Goal: Task Accomplishment & Management: Use online tool/utility

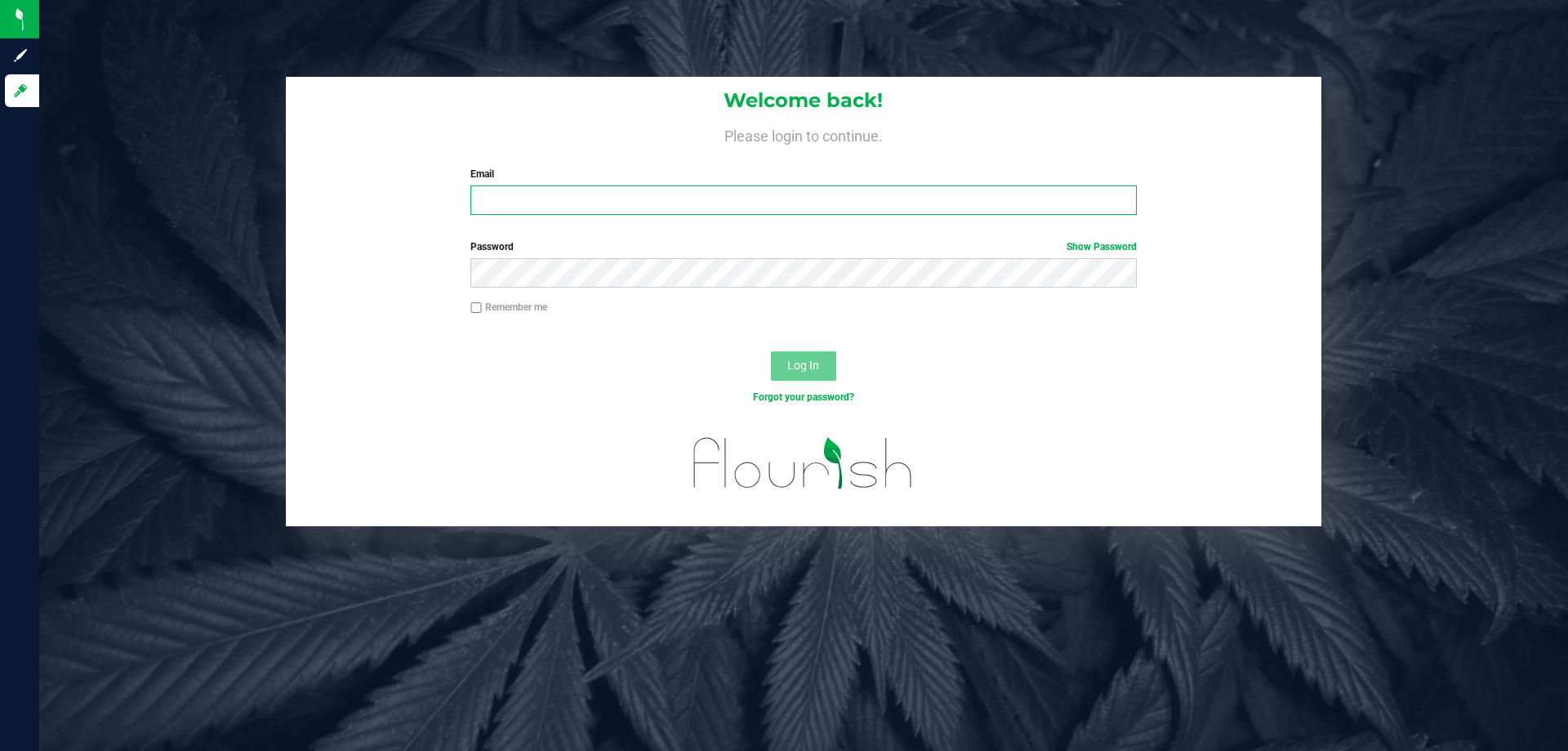
drag, startPoint x: 0, startPoint y: 0, endPoint x: 586, endPoint y: 204, distance: 620.5
click at [586, 204] on input "Email" at bounding box center [803, 199] width 666 height 30
type input "[EMAIL_ADDRESS][DOMAIN_NAME]"
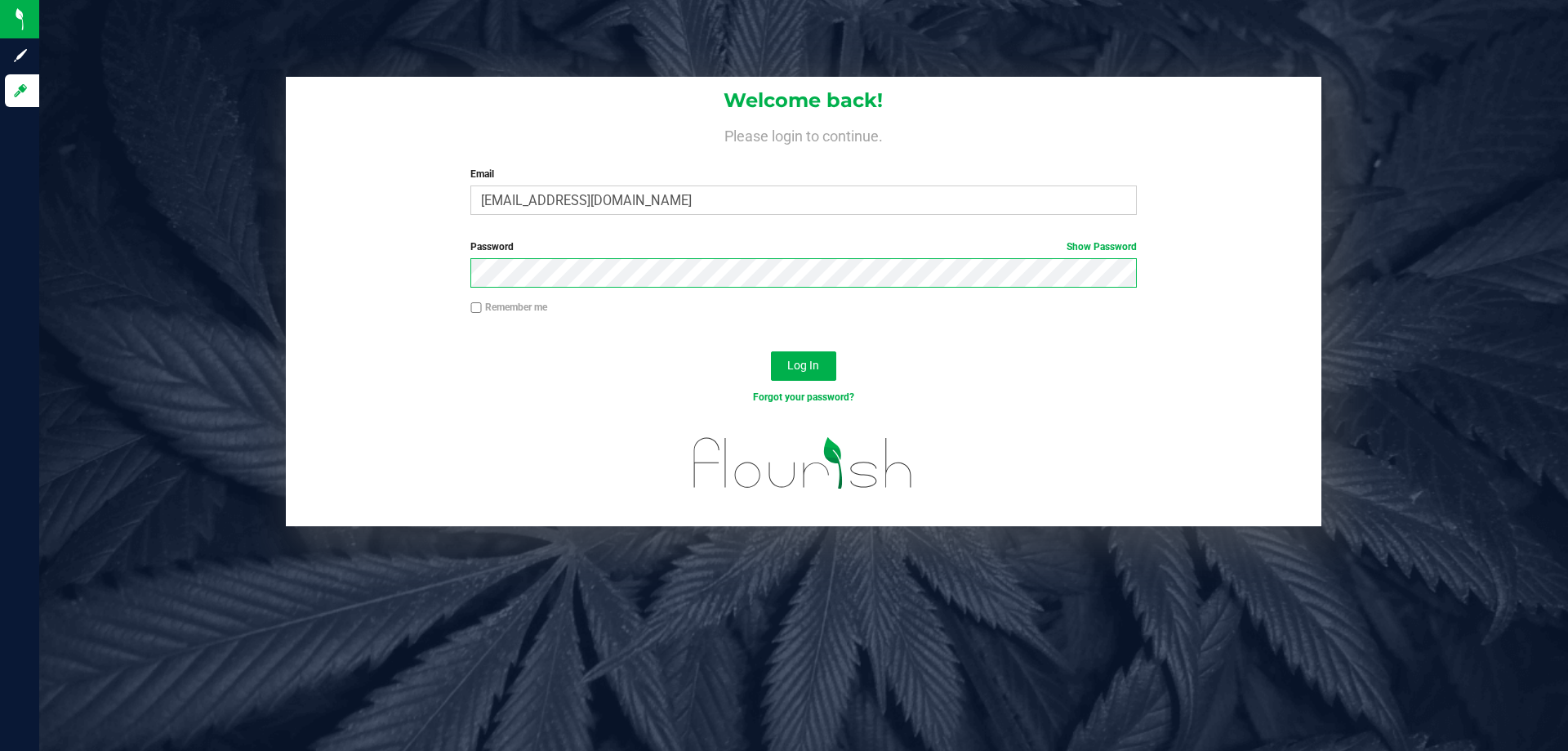
click at [771, 351] on button "Log In" at bounding box center [803, 366] width 65 height 30
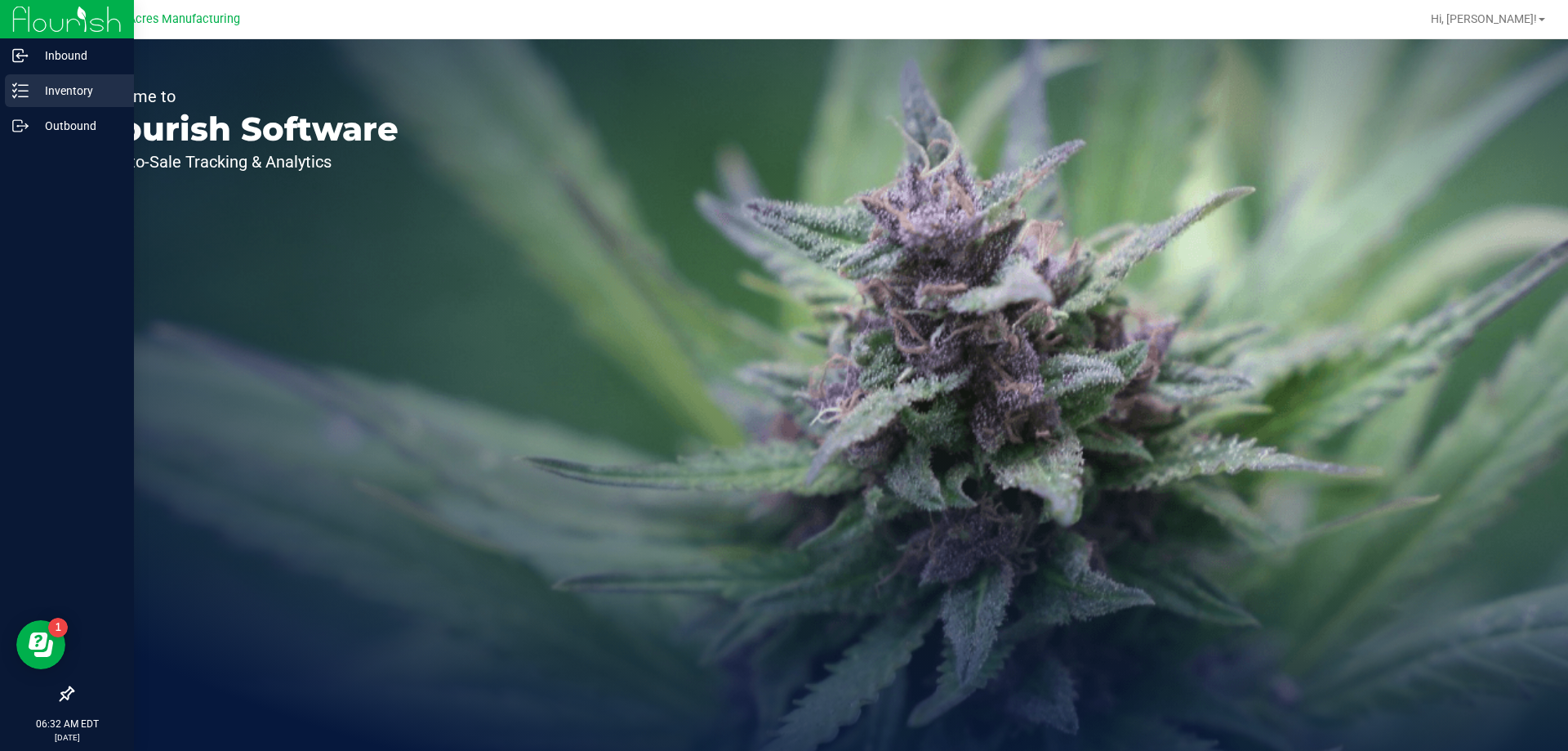
click at [34, 99] on p "Inventory" at bounding box center [78, 90] width 98 height 20
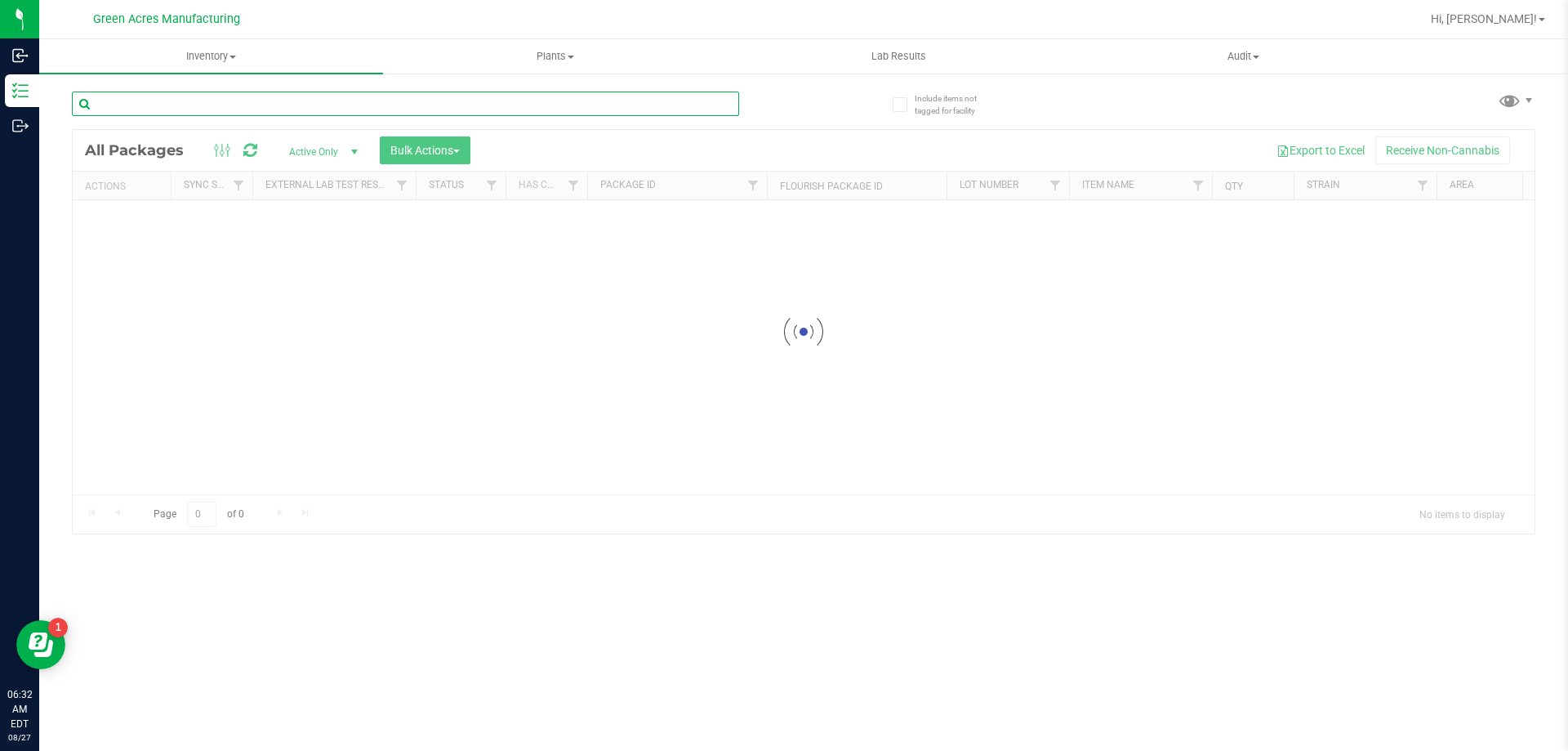
click at [239, 103] on input "text" at bounding box center [405, 103] width 667 height 24
type input "6910816046198074"
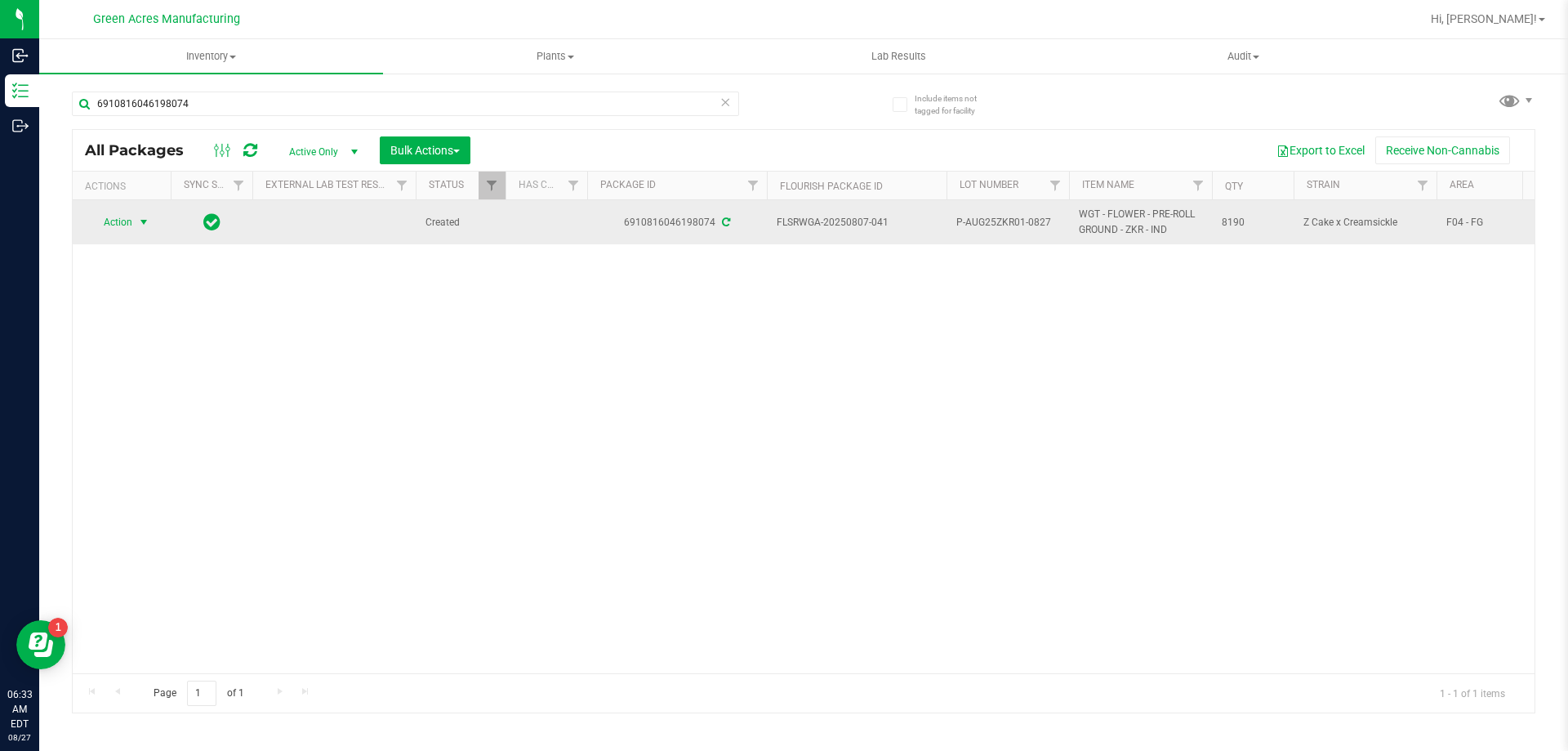
click at [137, 224] on span "select" at bounding box center [143, 222] width 13 height 13
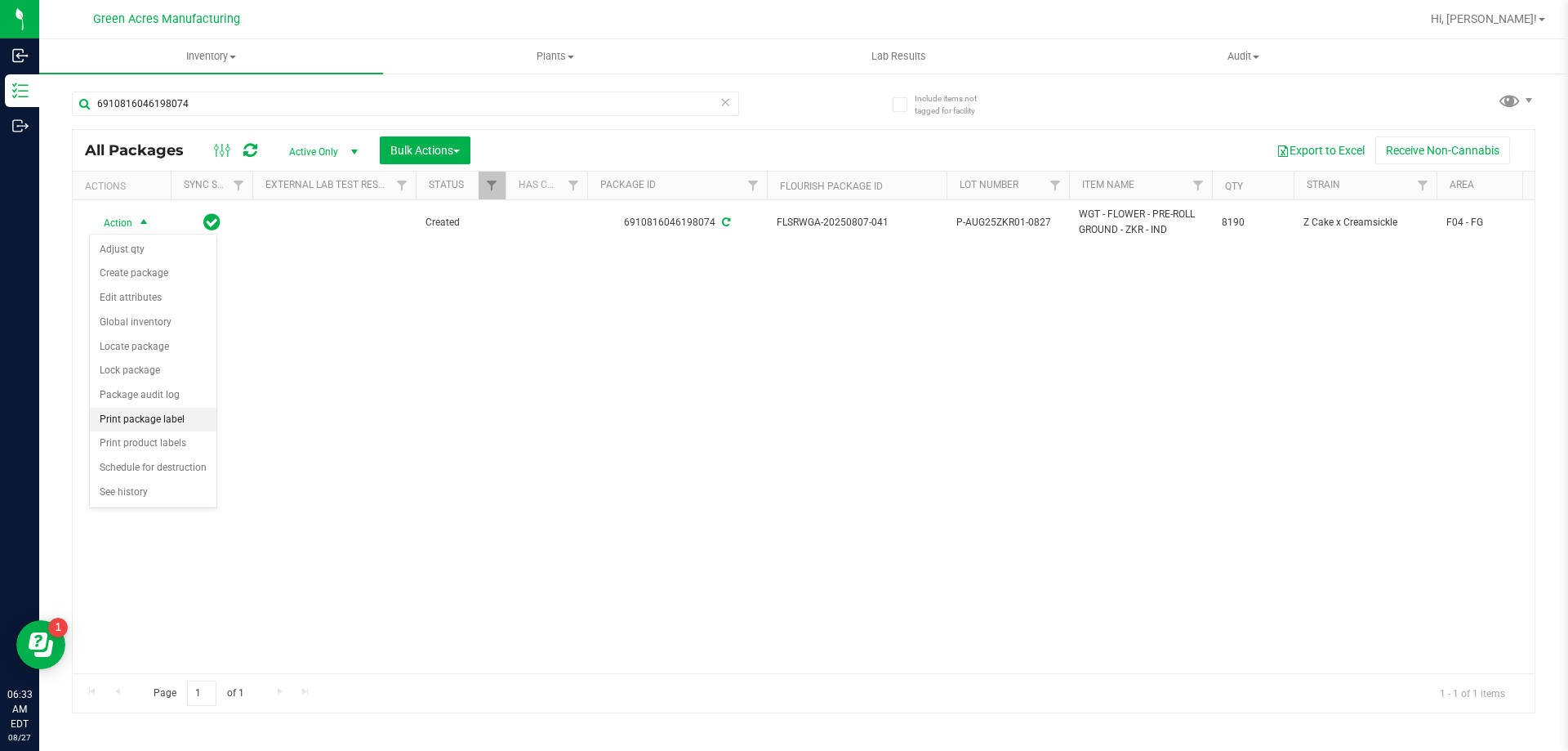
click at [176, 426] on li "Print package label" at bounding box center [153, 419] width 127 height 24
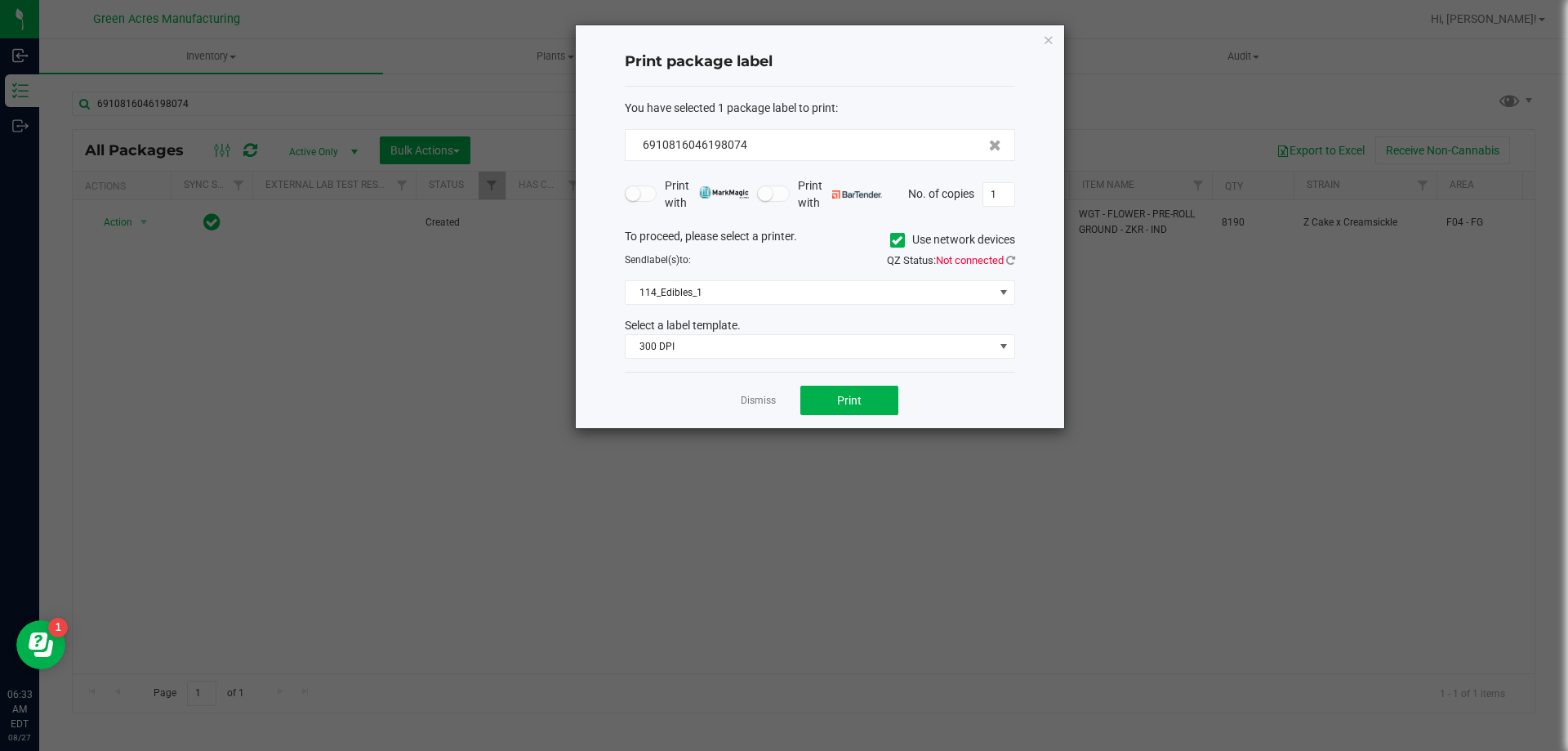
click at [893, 240] on icon at bounding box center [898, 240] width 11 height 0
click at [0, 0] on input "Use network devices" at bounding box center [0, 0] width 0 height 0
click at [766, 292] on span at bounding box center [810, 292] width 368 height 23
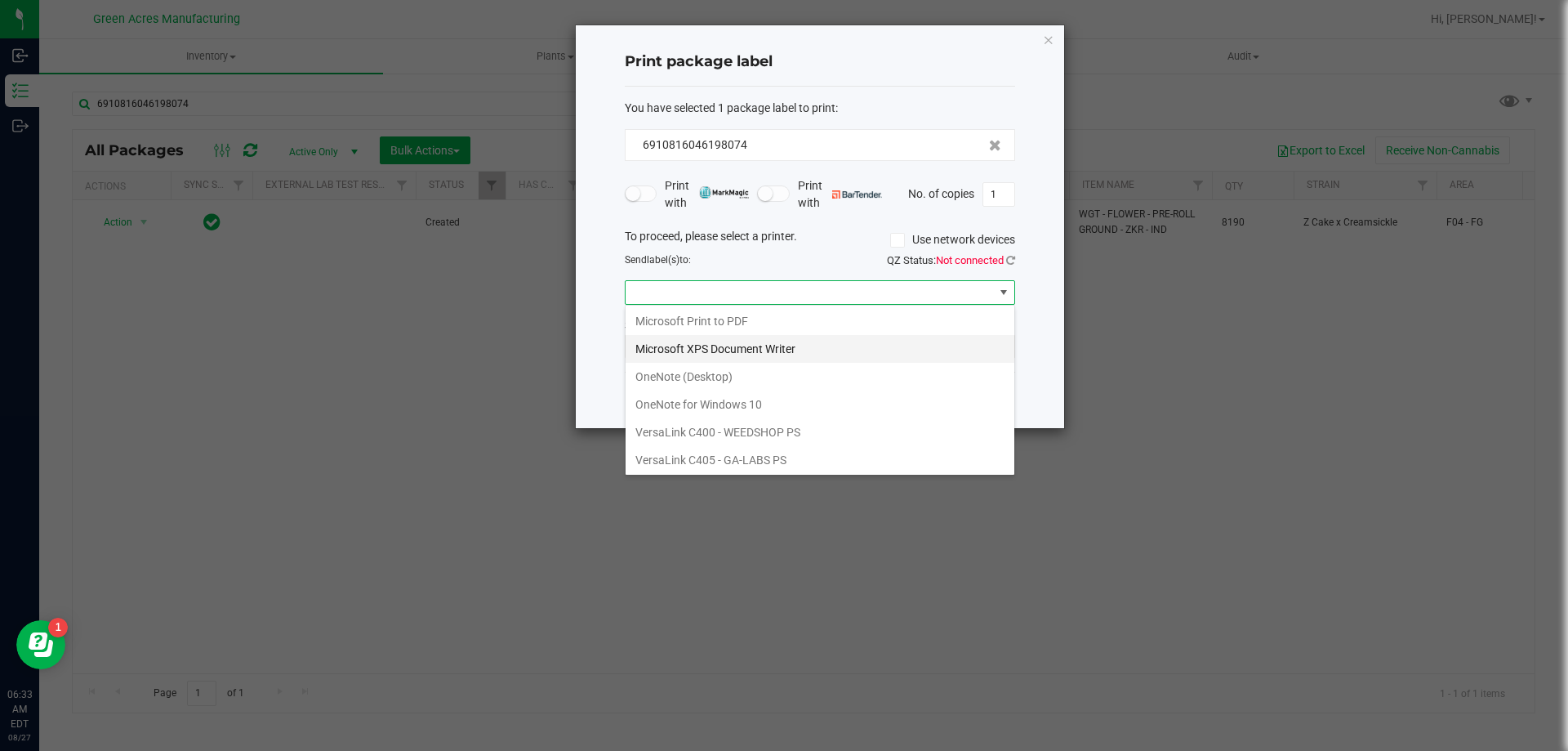
scroll to position [59, 0]
click at [738, 451] on ZPL "ZDesigner ZD410-300dpi ZPL" at bounding box center [820, 458] width 389 height 28
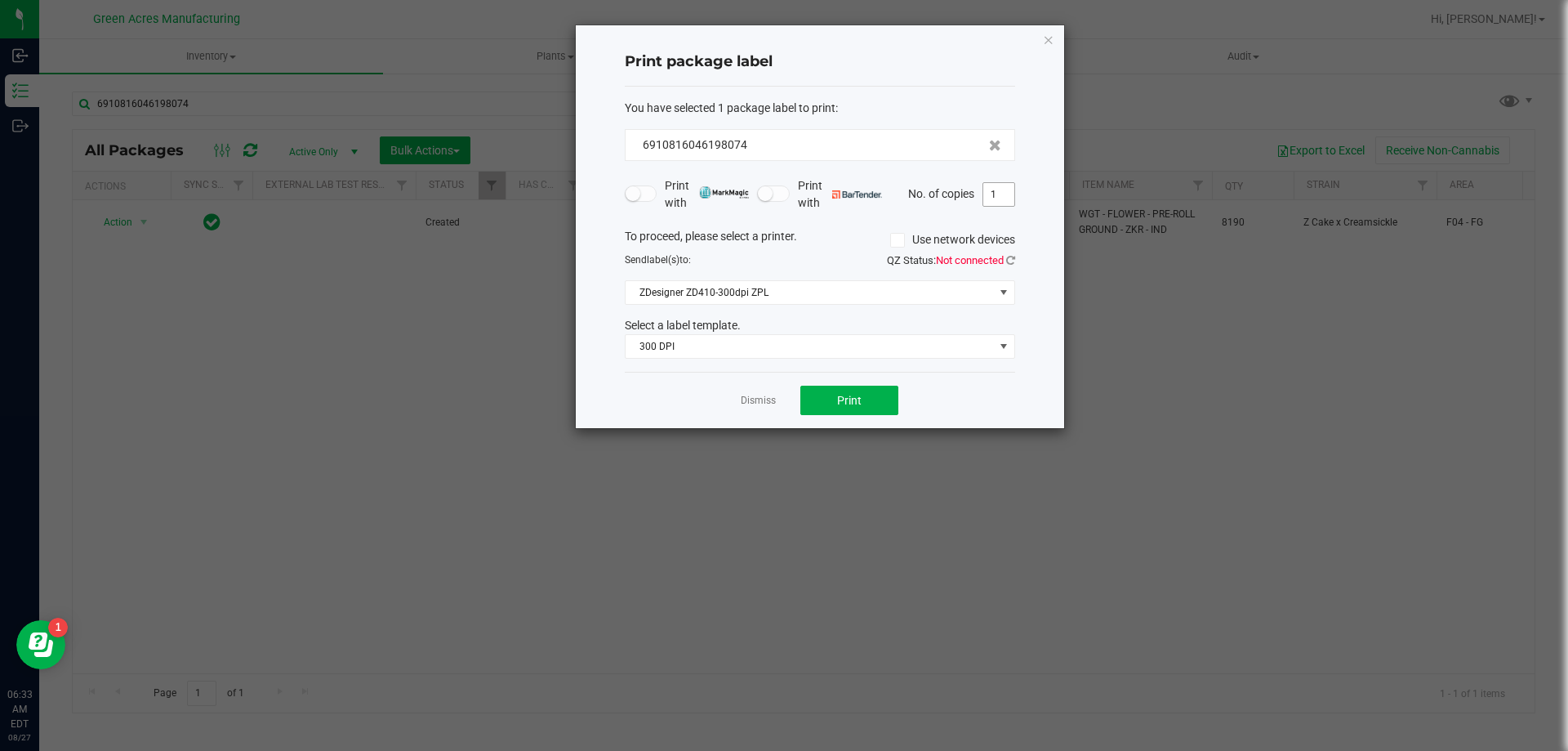
click at [991, 207] on div "Print with Print with No. of copies 1" at bounding box center [820, 194] width 391 height 34
click at [995, 203] on input "1" at bounding box center [999, 195] width 31 height 23
type input "3"
click at [871, 394] on button "Print" at bounding box center [849, 400] width 98 height 30
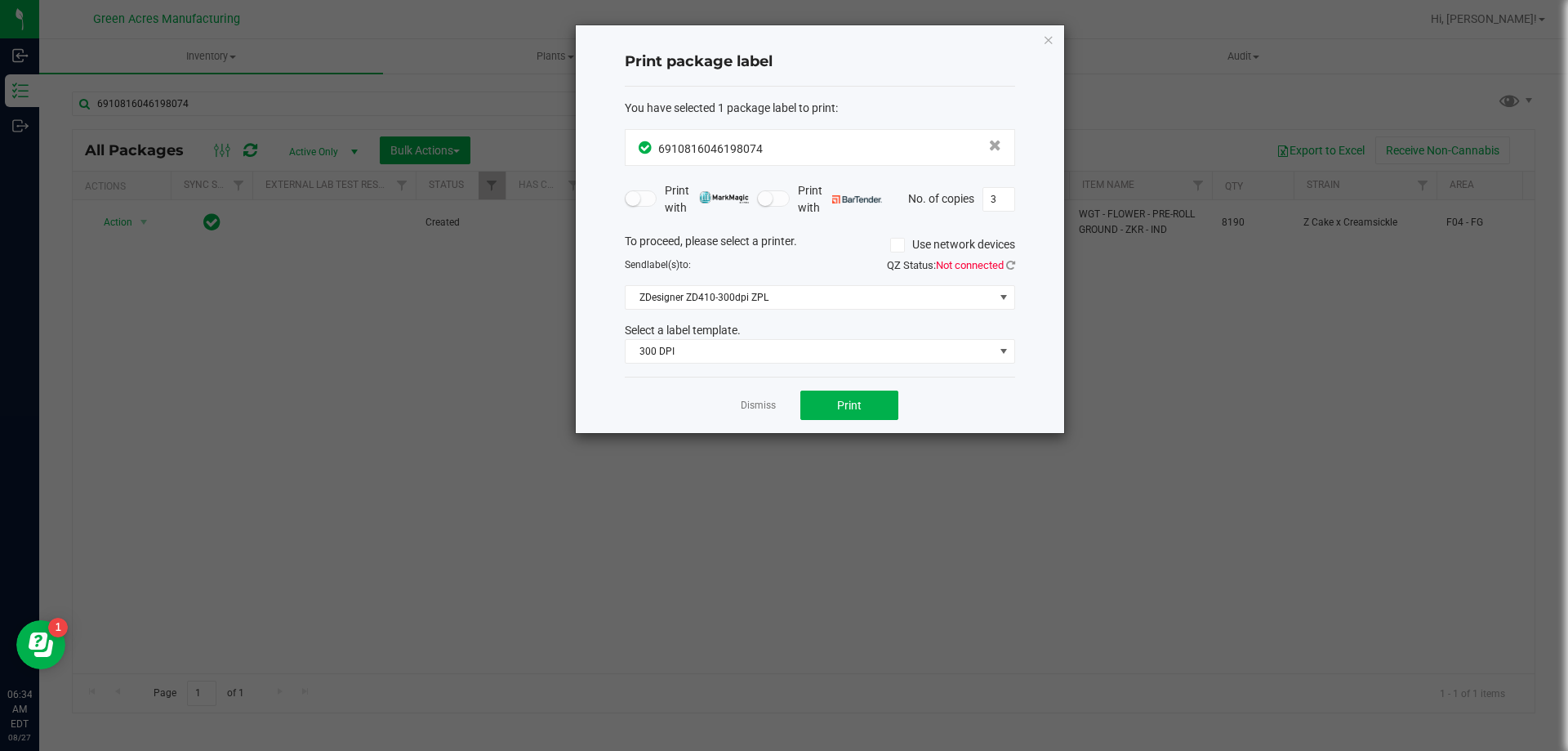
click at [1035, 40] on div "Print package label You have selected 1 package label to print : 69108160461980…" at bounding box center [820, 229] width 488 height 408
click at [1047, 45] on icon "button" at bounding box center [1049, 39] width 12 height 20
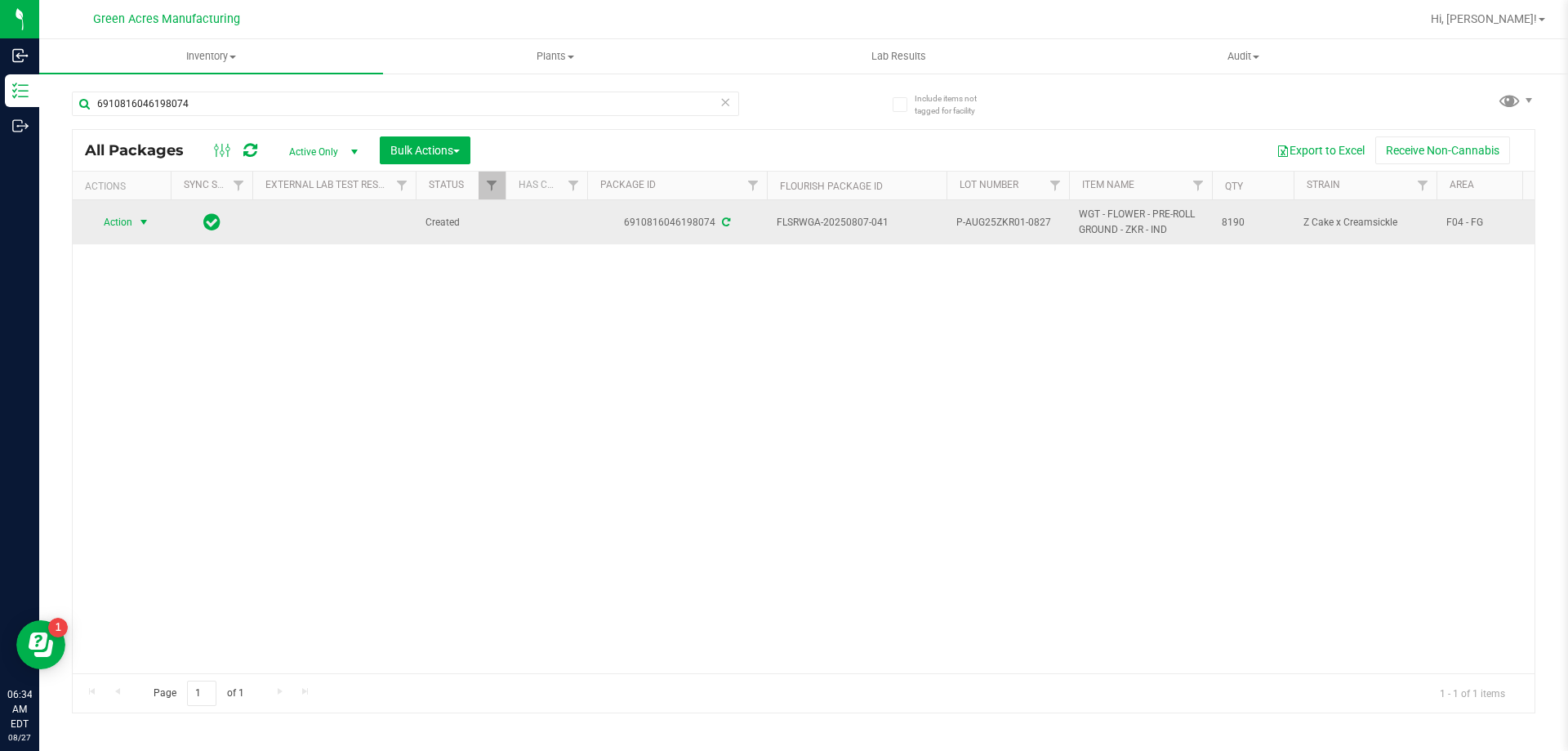
click at [123, 221] on span "Action" at bounding box center [111, 223] width 44 height 23
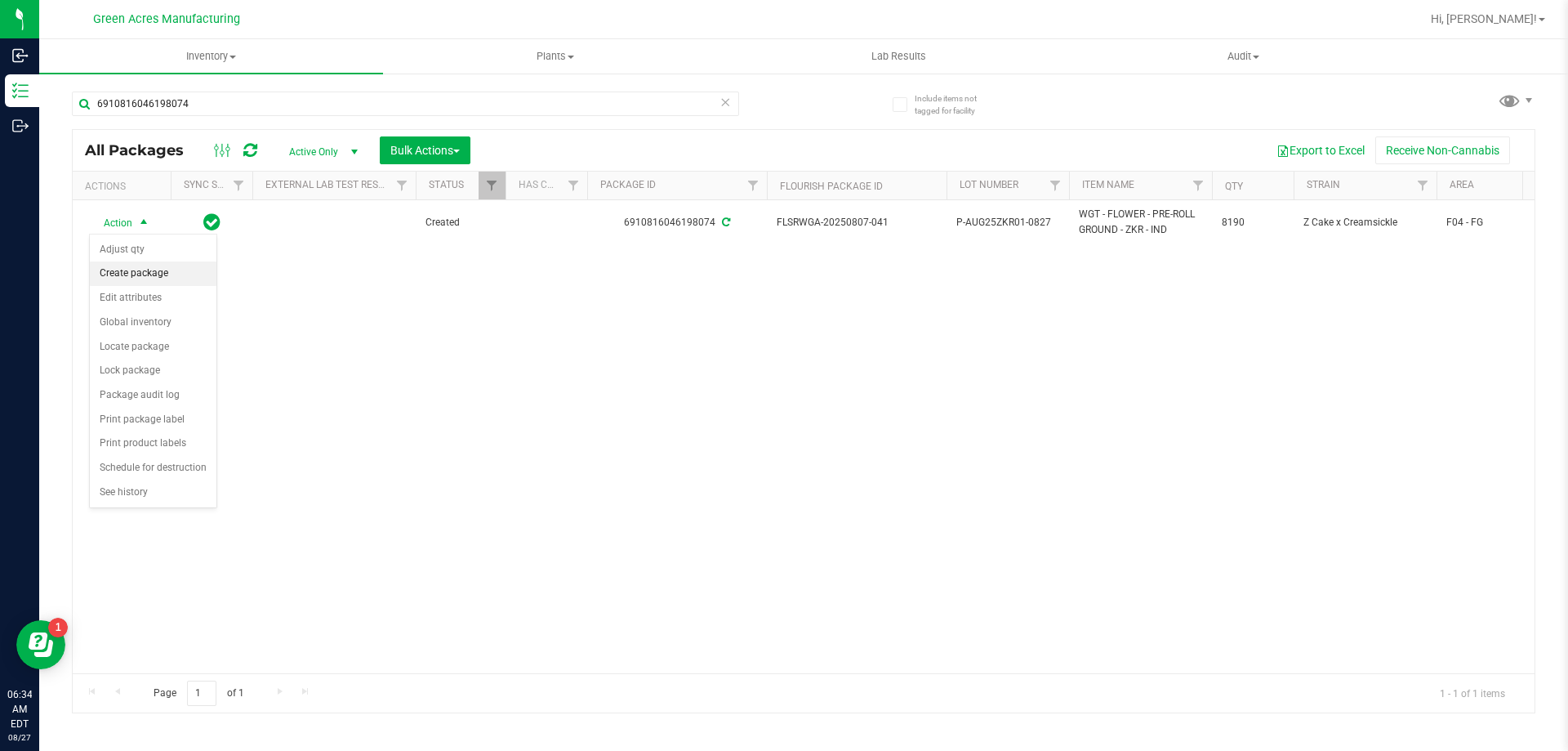
click at [149, 283] on li "Create package" at bounding box center [153, 273] width 127 height 24
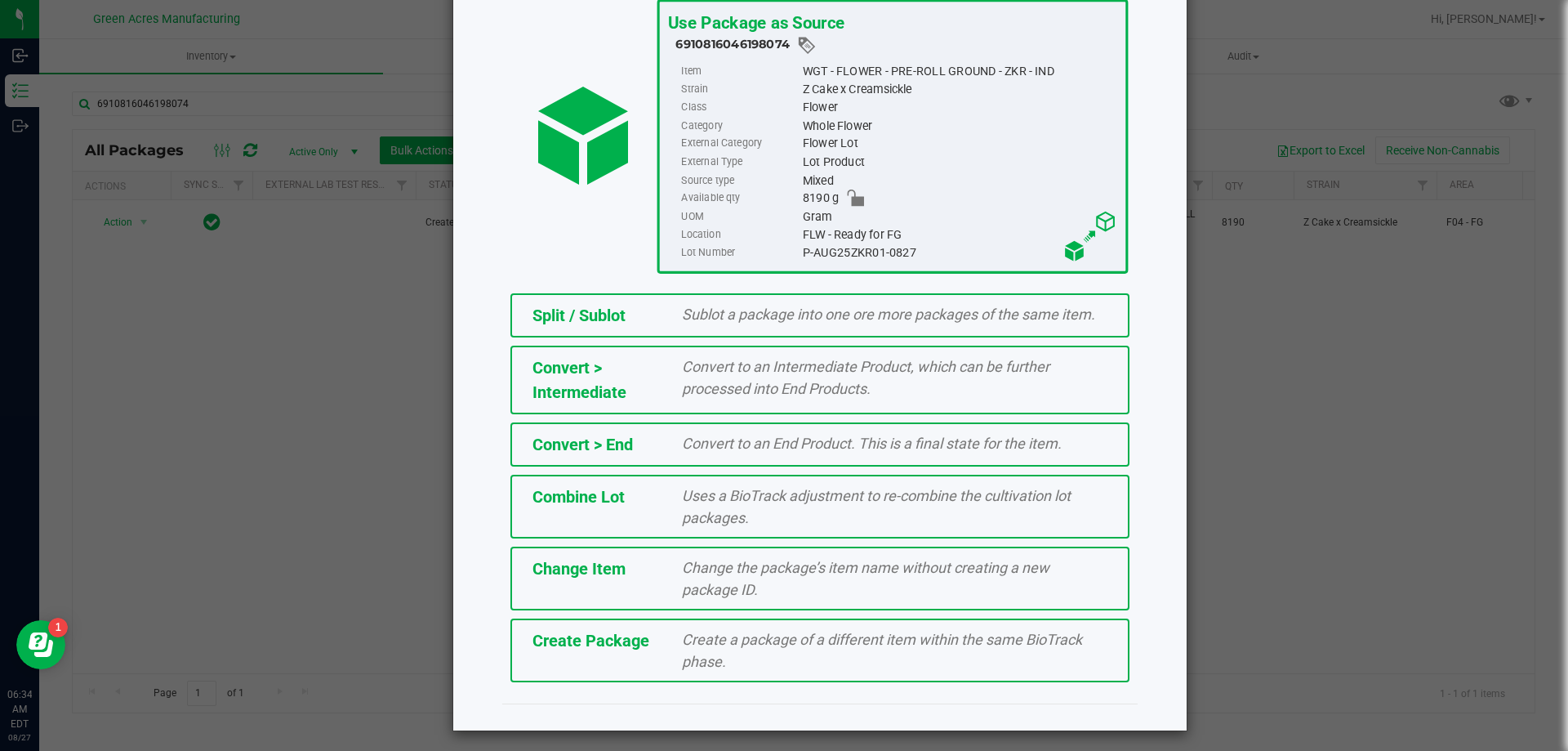
scroll to position [118, 0]
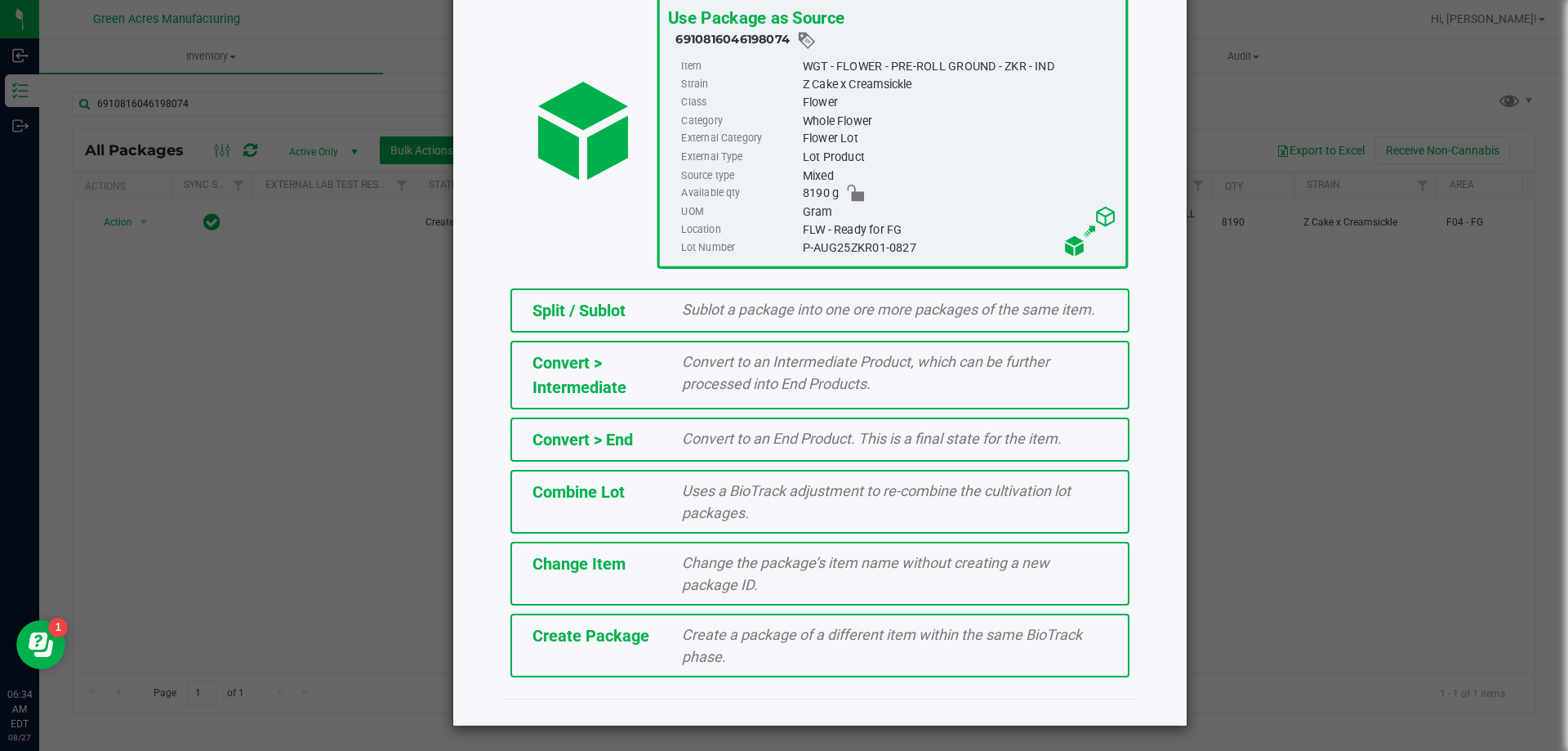
click at [598, 620] on div "Create Package Create a package of a different item within the same BioTrack ph…" at bounding box center [820, 645] width 620 height 63
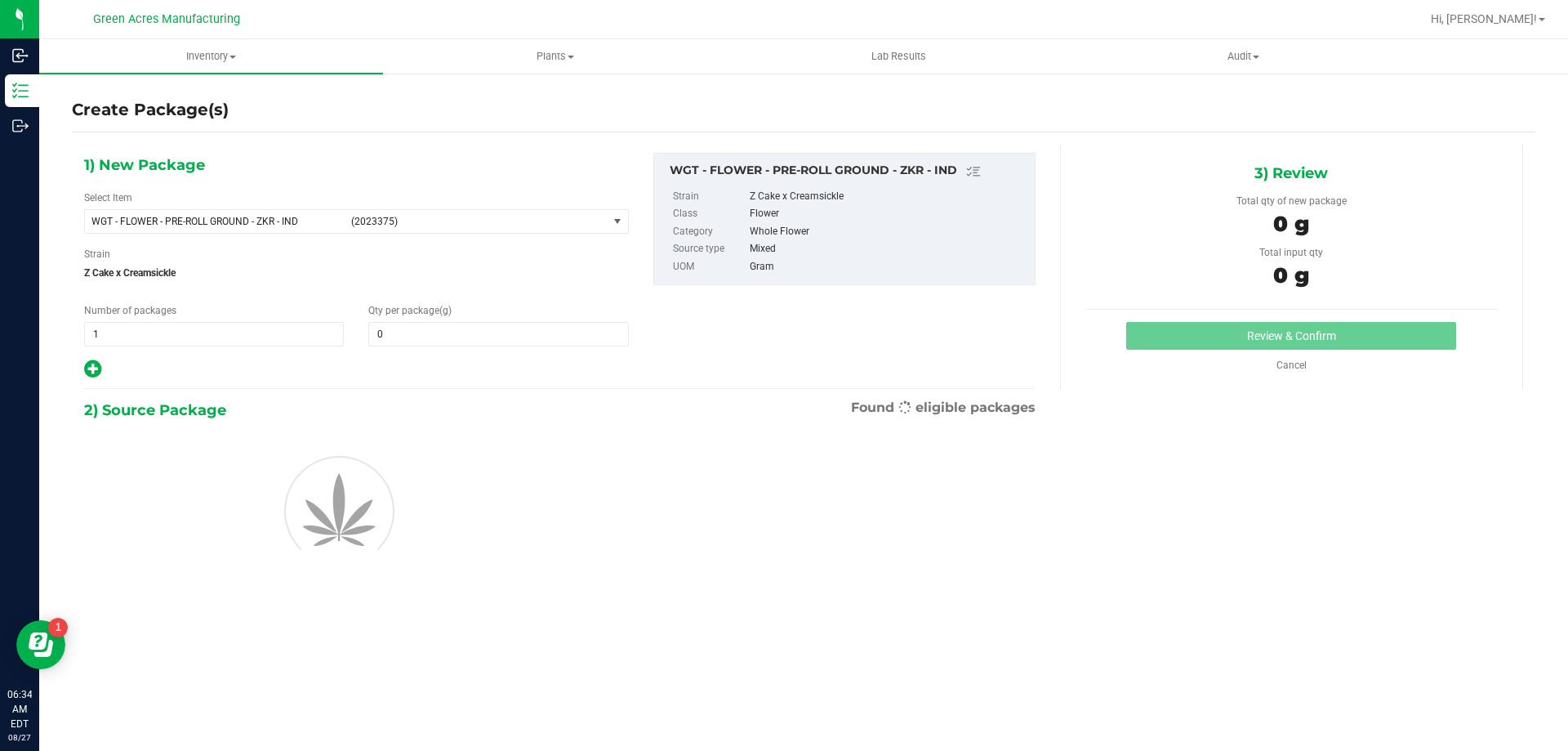
type input "0.0000"
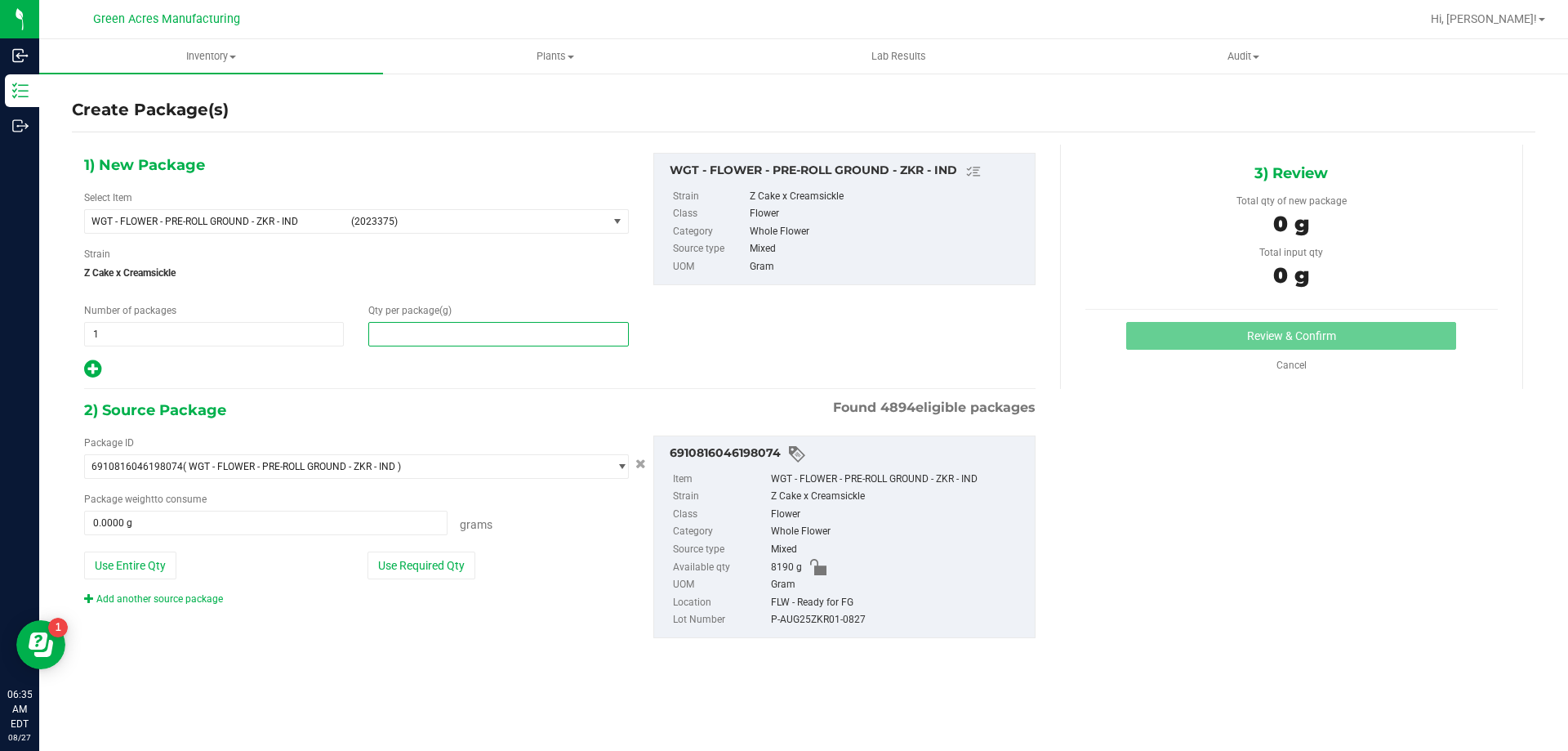
click at [459, 333] on span at bounding box center [498, 333] width 260 height 24
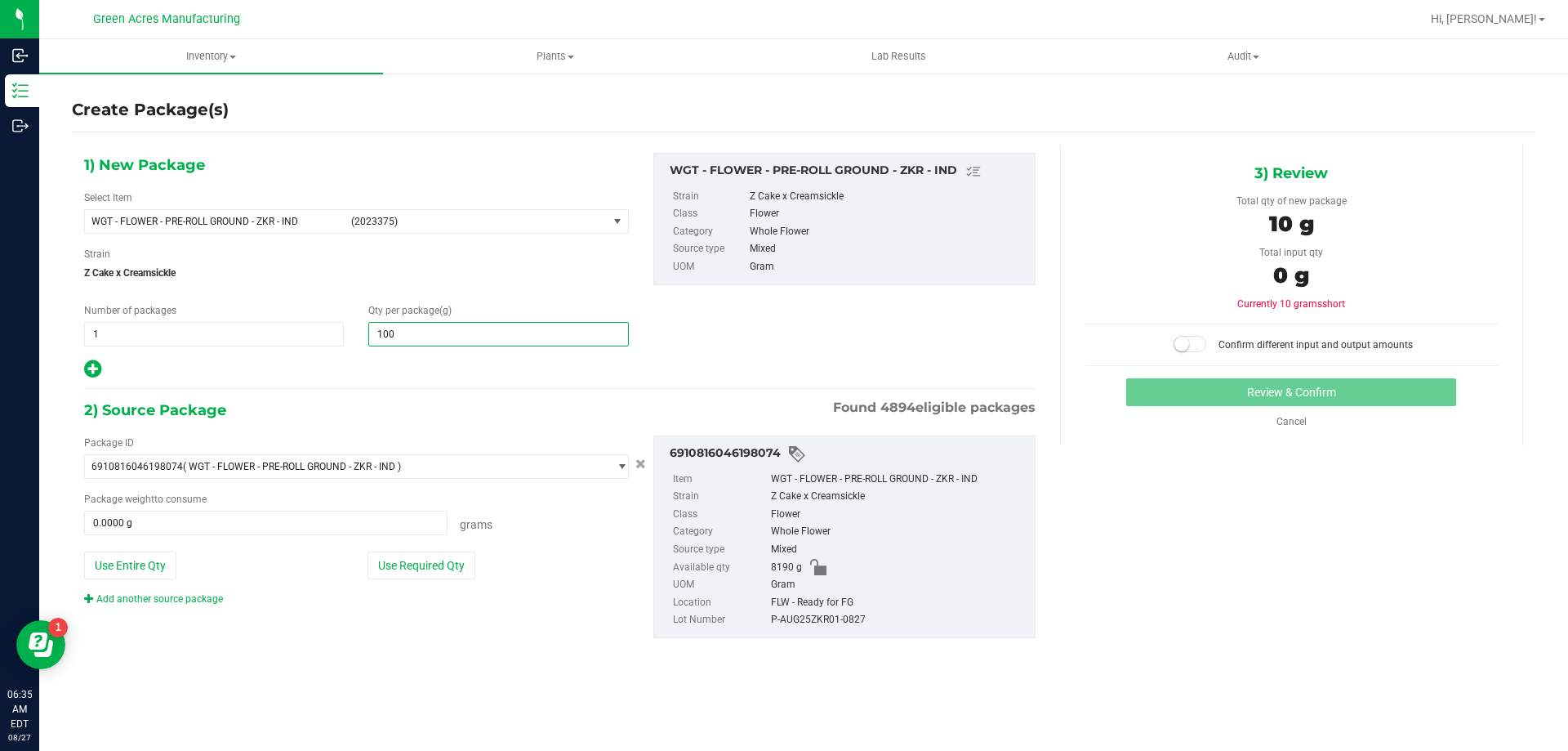
type input "1000"
type input "1,000.0000"
click at [469, 563] on button "Use Required Qty" at bounding box center [421, 565] width 108 height 28
type input "1000.0000 g"
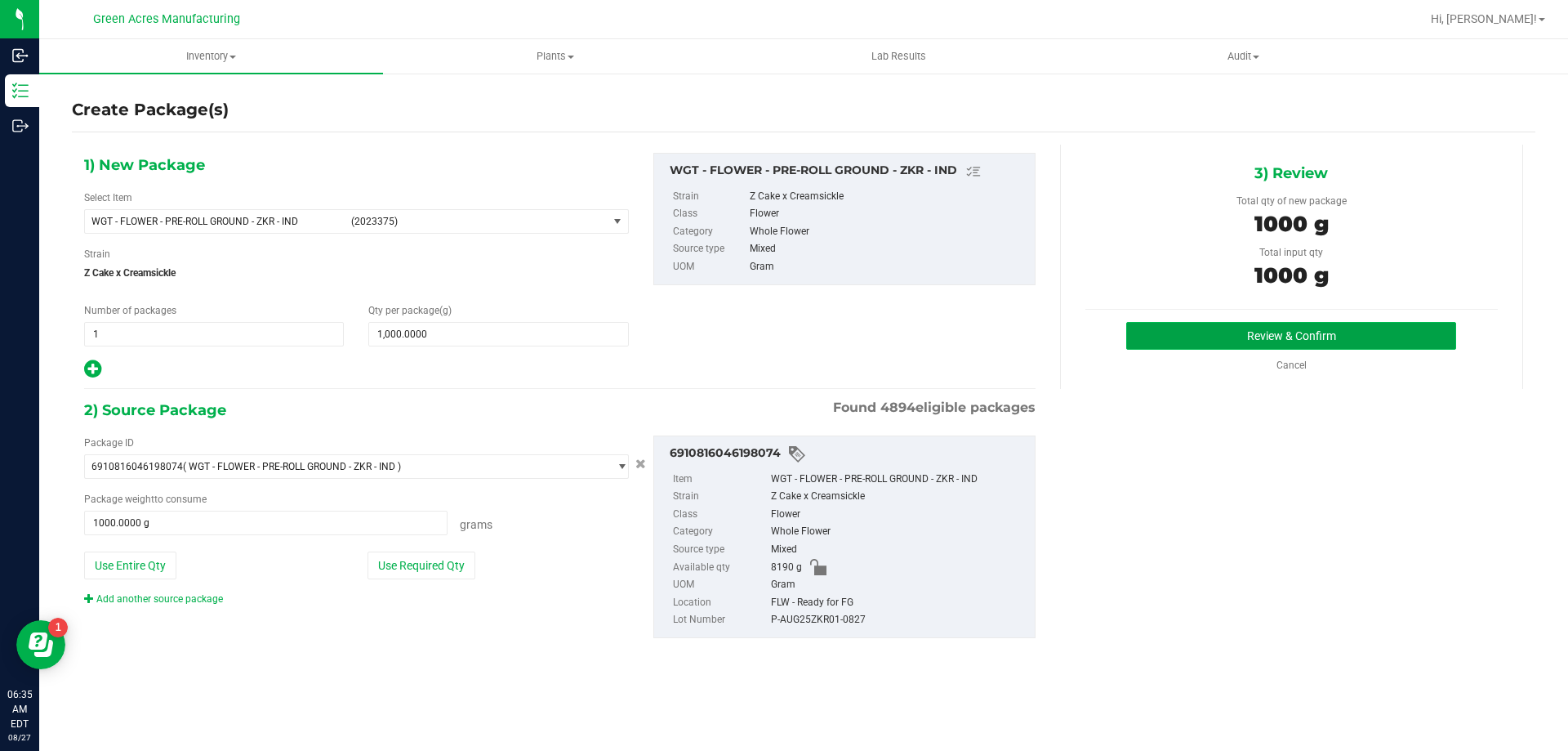
click at [1255, 324] on button "Review & Confirm" at bounding box center [1291, 335] width 330 height 28
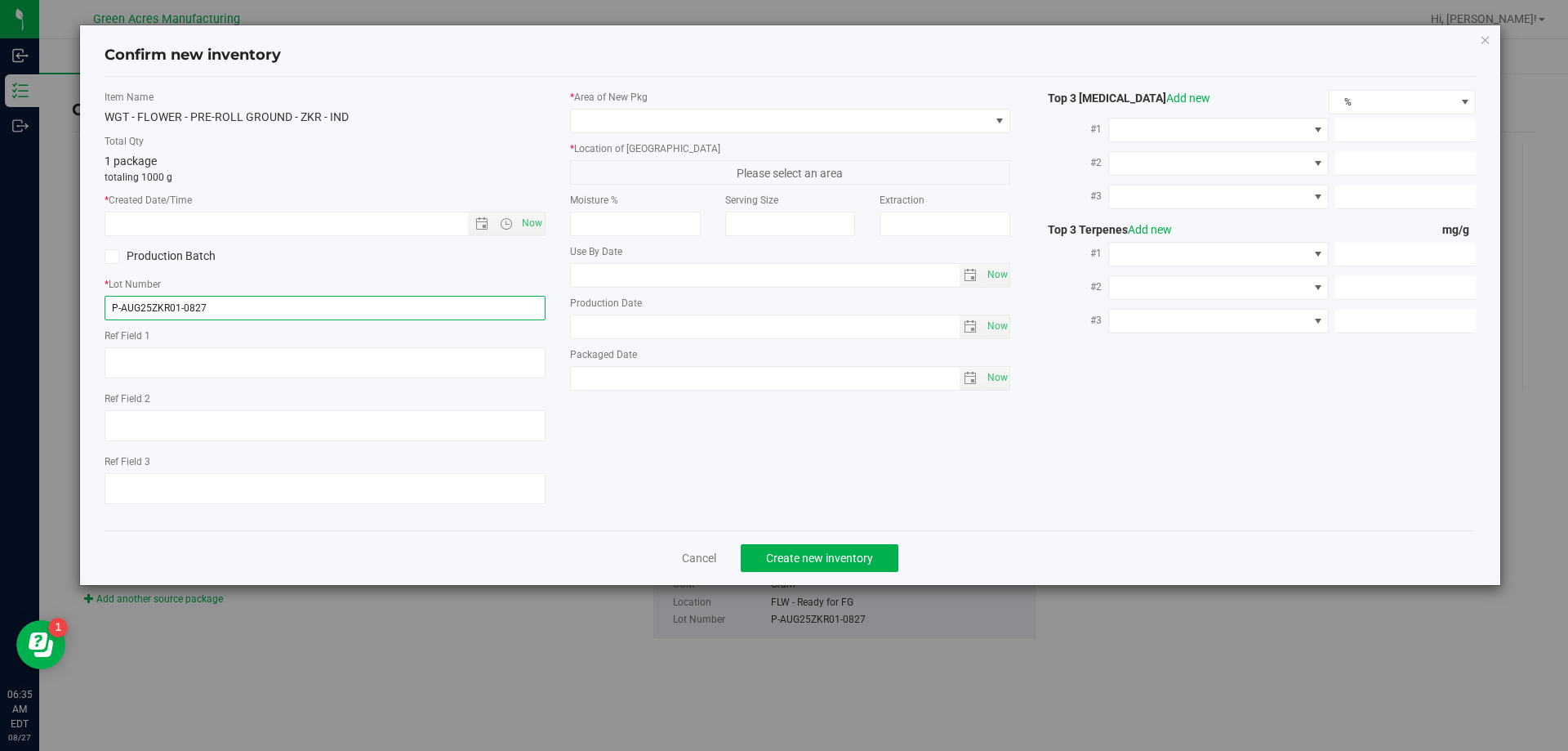
click at [116, 303] on input "P-AUG25ZKR01-0827" at bounding box center [325, 308] width 441 height 24
type input "1-AUG25ZKR01-0827"
click at [535, 215] on span "Now" at bounding box center [531, 224] width 28 height 23
type input "[DATE] 6:35 AM"
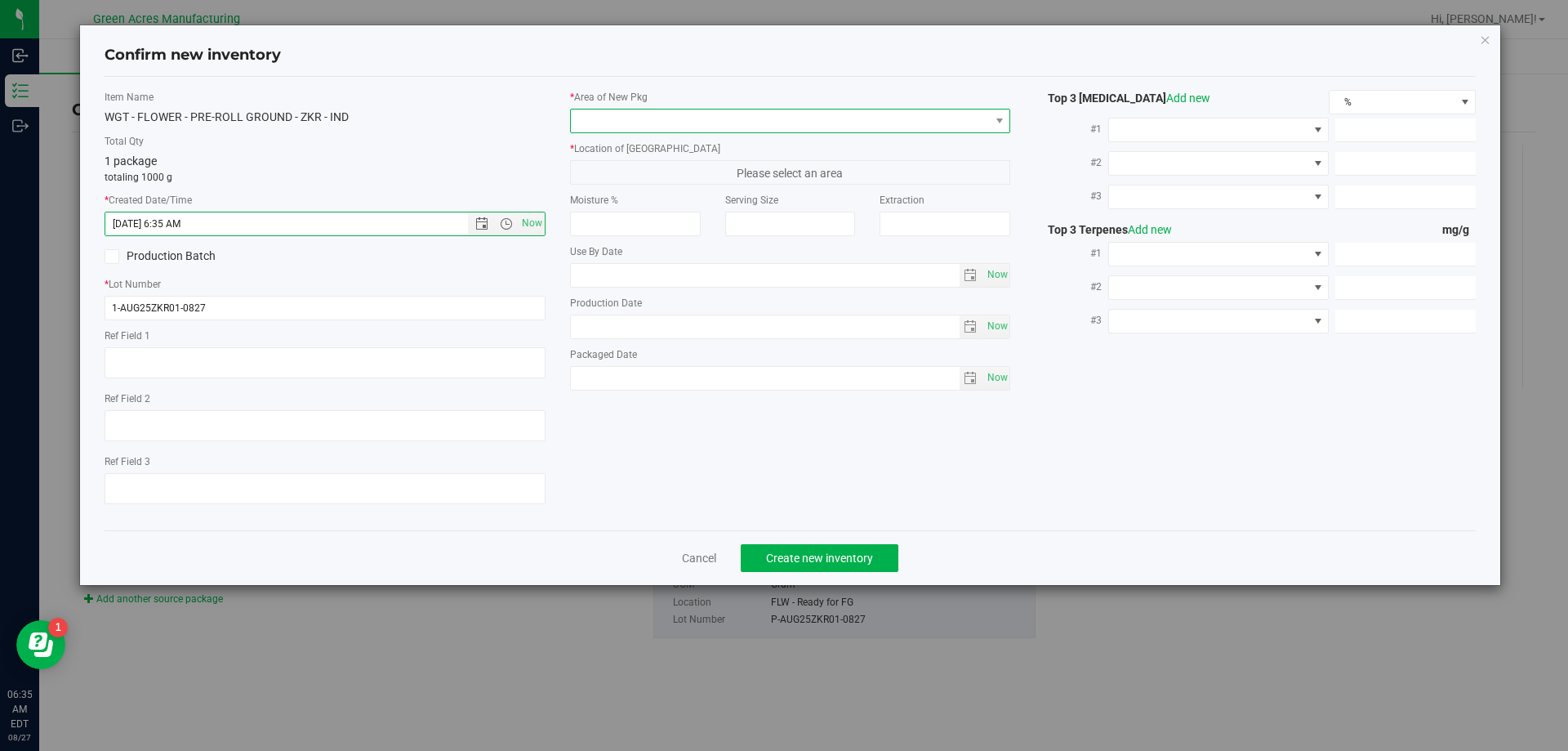
click at [608, 127] on span at bounding box center [780, 121] width 419 height 23
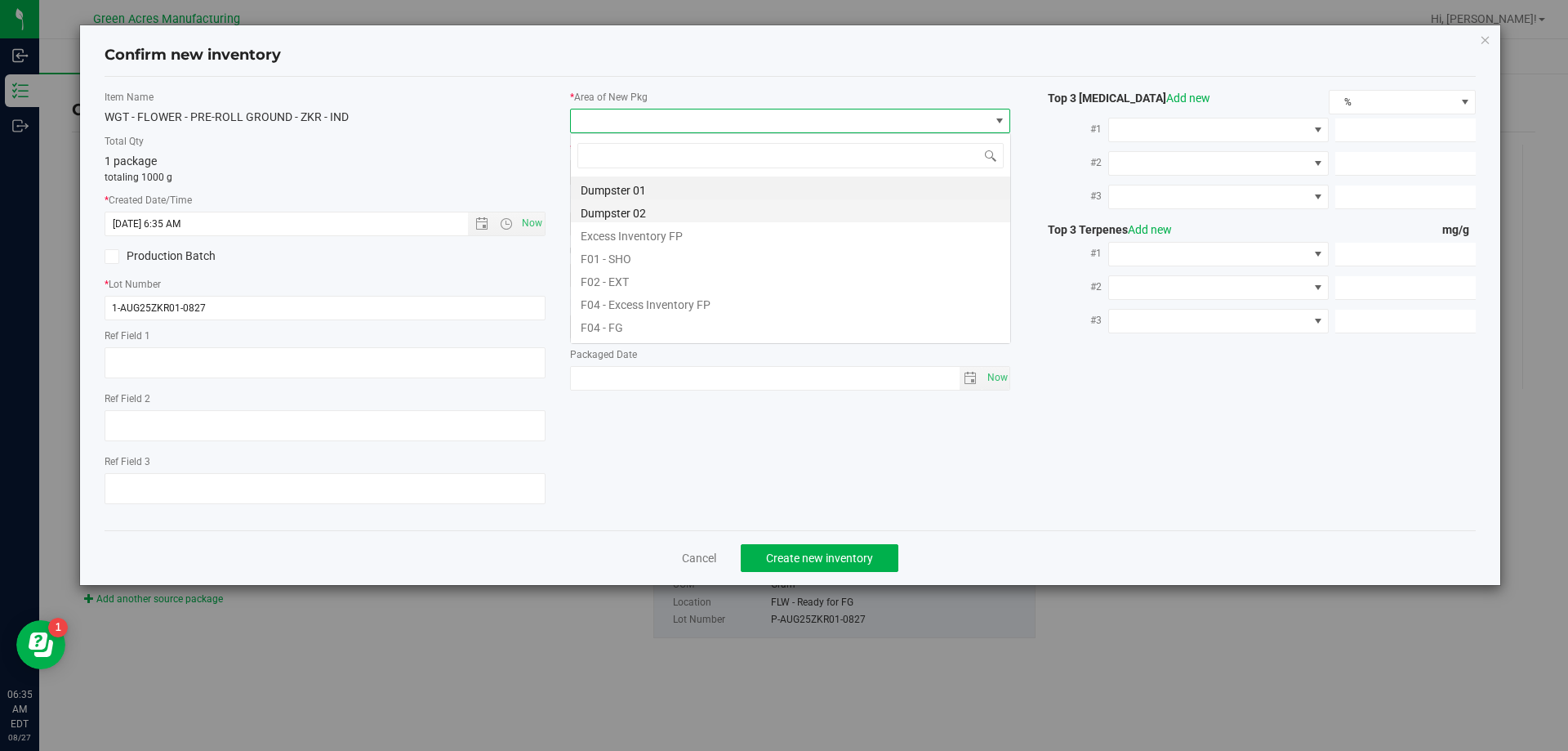
scroll to position [24, 441]
click at [627, 327] on li "F04 - FG" at bounding box center [791, 325] width 440 height 23
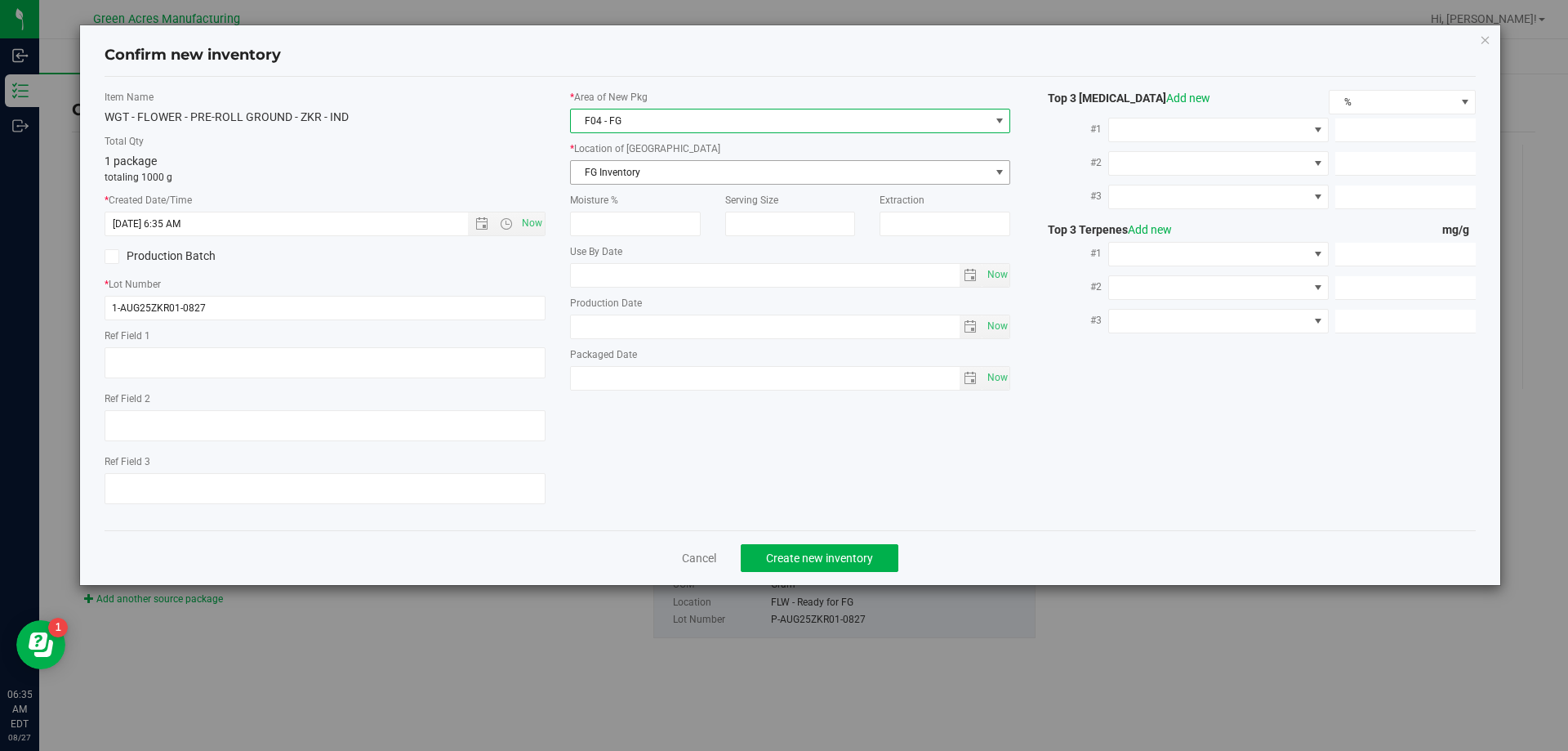
click at [664, 180] on span "FG Inventory" at bounding box center [780, 173] width 419 height 23
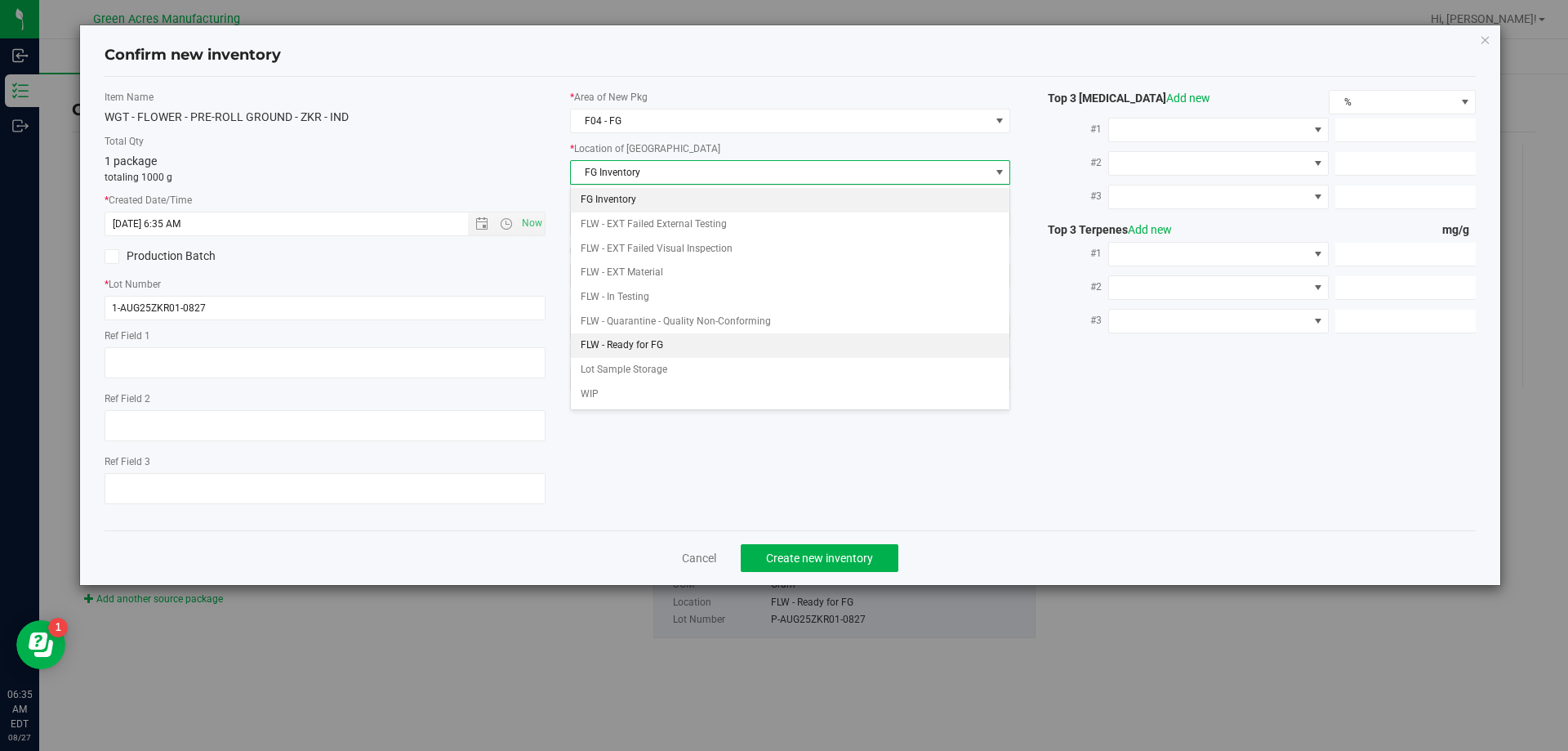
click at [639, 336] on li "FLW - Ready for FG" at bounding box center [791, 345] width 440 height 24
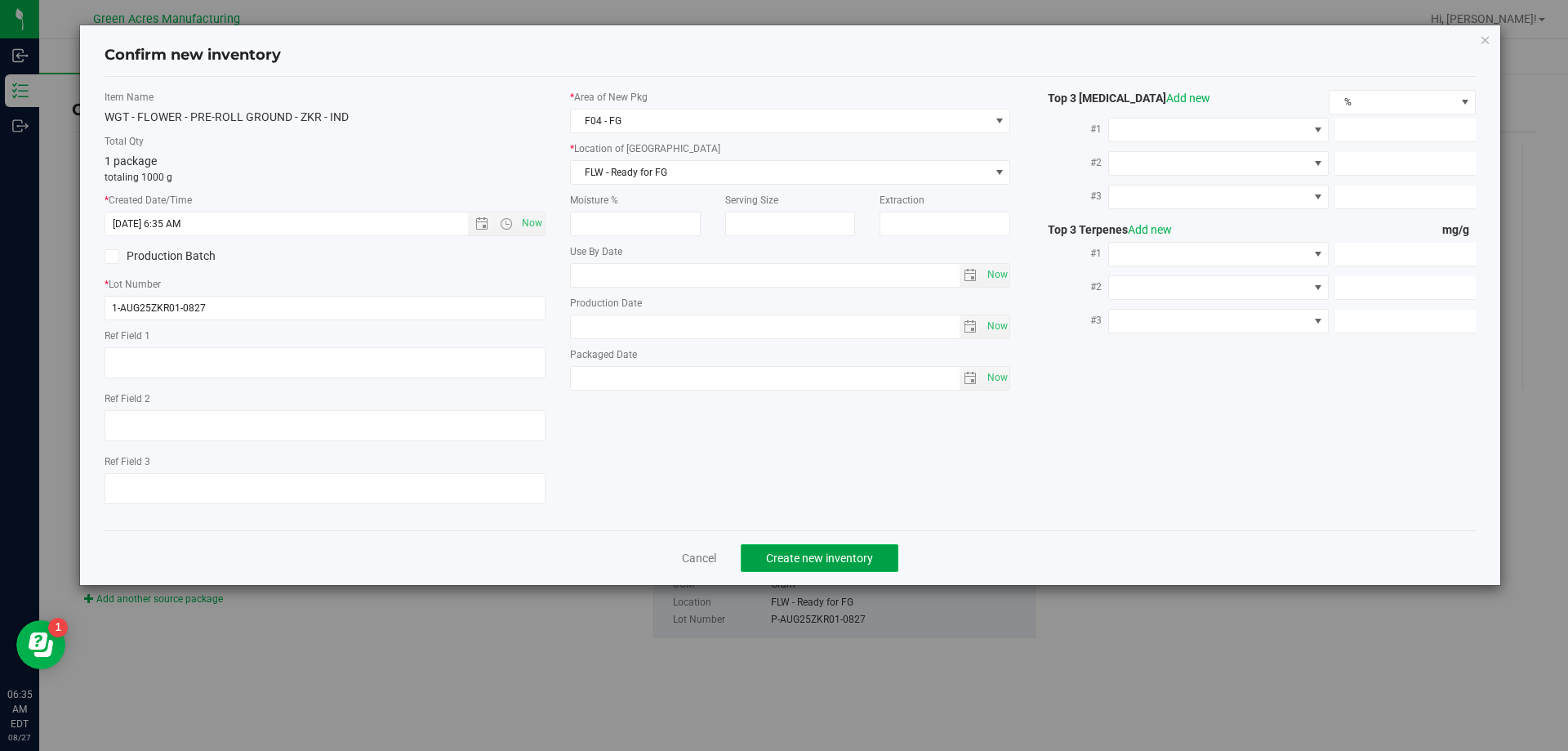
click at [791, 552] on span "Create new inventory" at bounding box center [820, 558] width 107 height 13
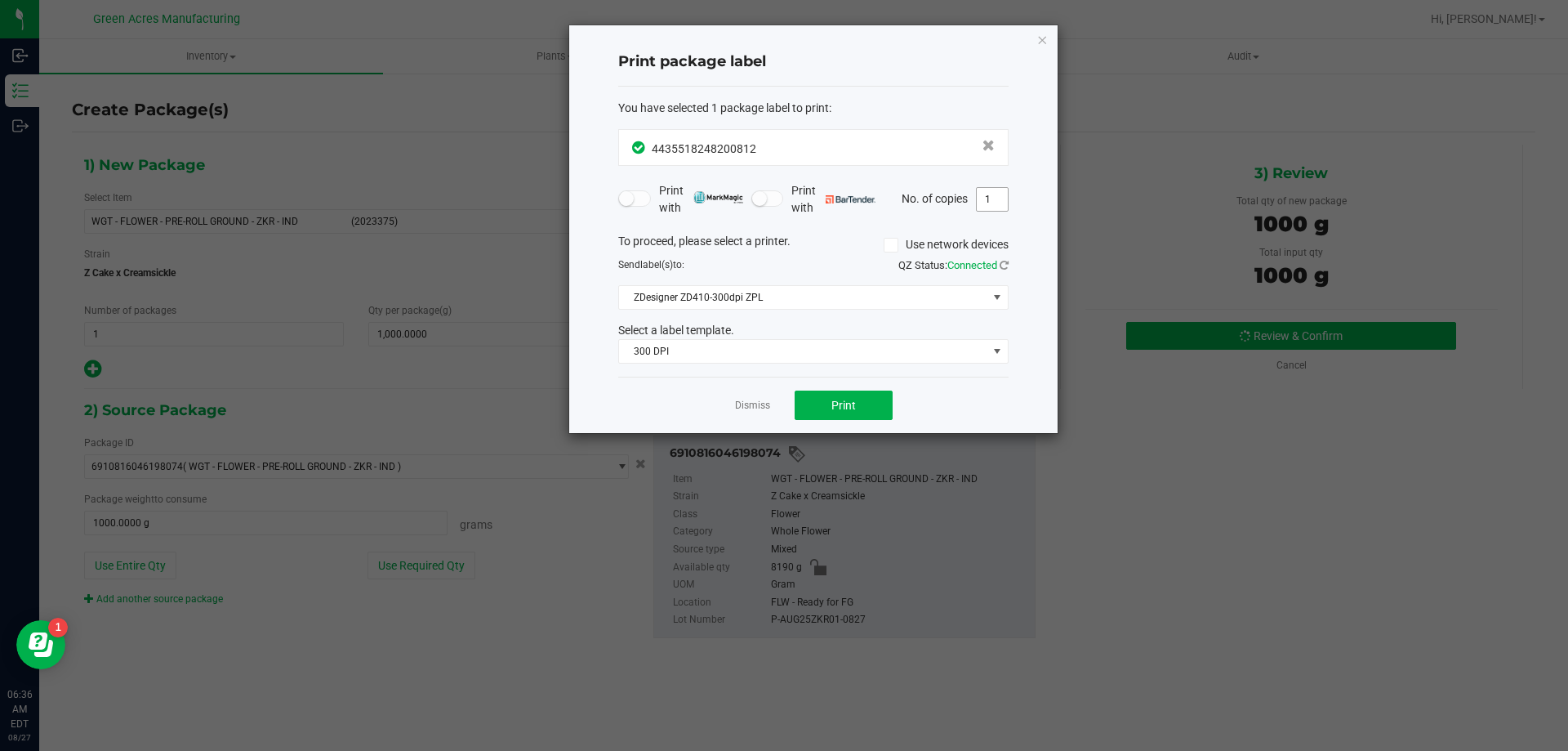
click at [990, 194] on input "1" at bounding box center [992, 199] width 31 height 23
type input "2"
click at [848, 415] on button "Print" at bounding box center [844, 405] width 98 height 30
click at [1038, 48] on icon "button" at bounding box center [1041, 39] width 12 height 20
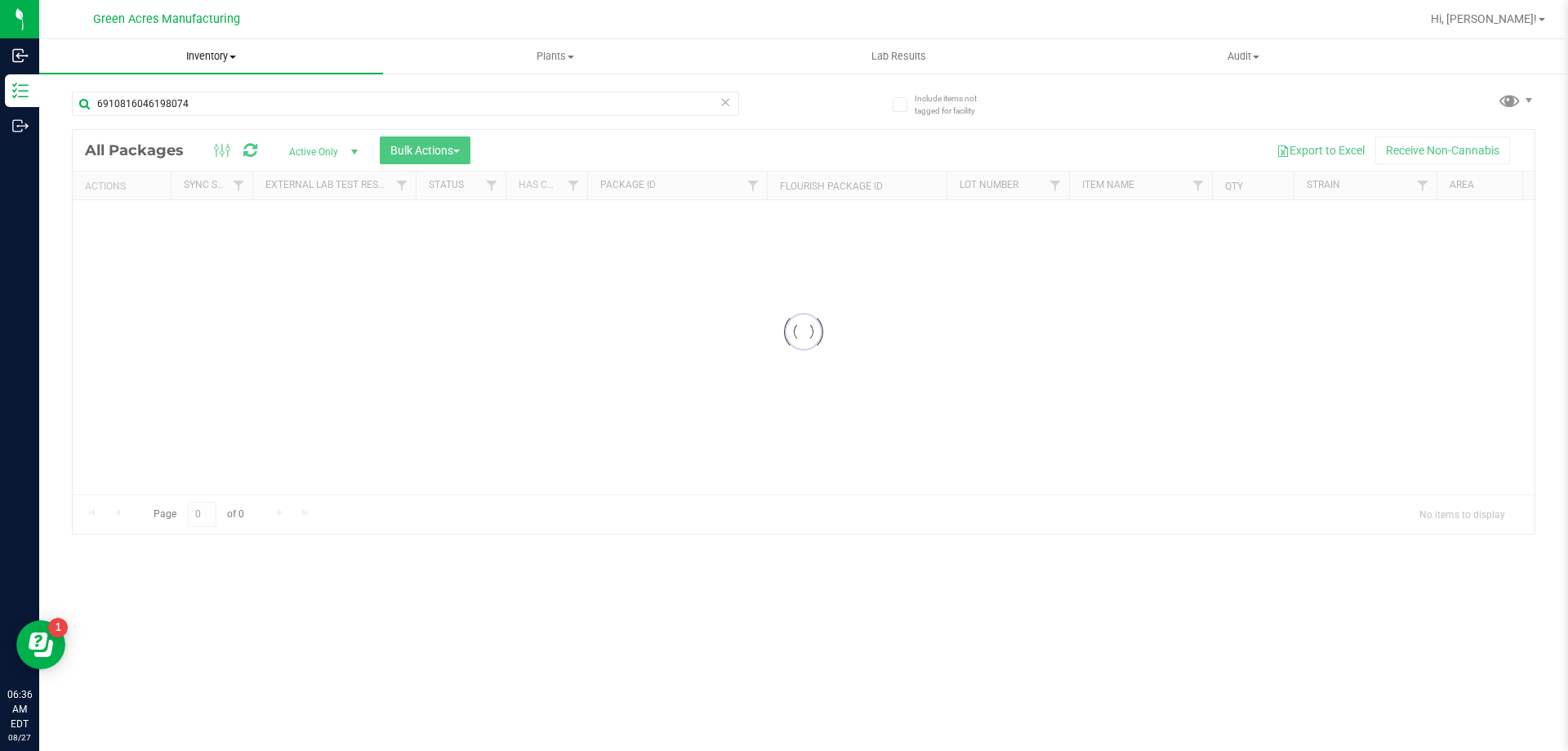
click at [242, 62] on span "Inventory" at bounding box center [211, 56] width 344 height 14
click at [213, 57] on span "Inventory" at bounding box center [211, 56] width 344 height 14
click at [218, 62] on span "Inventory" at bounding box center [211, 56] width 344 height 14
click at [156, 196] on span "From bill of materials" at bounding box center [113, 197] width 148 height 14
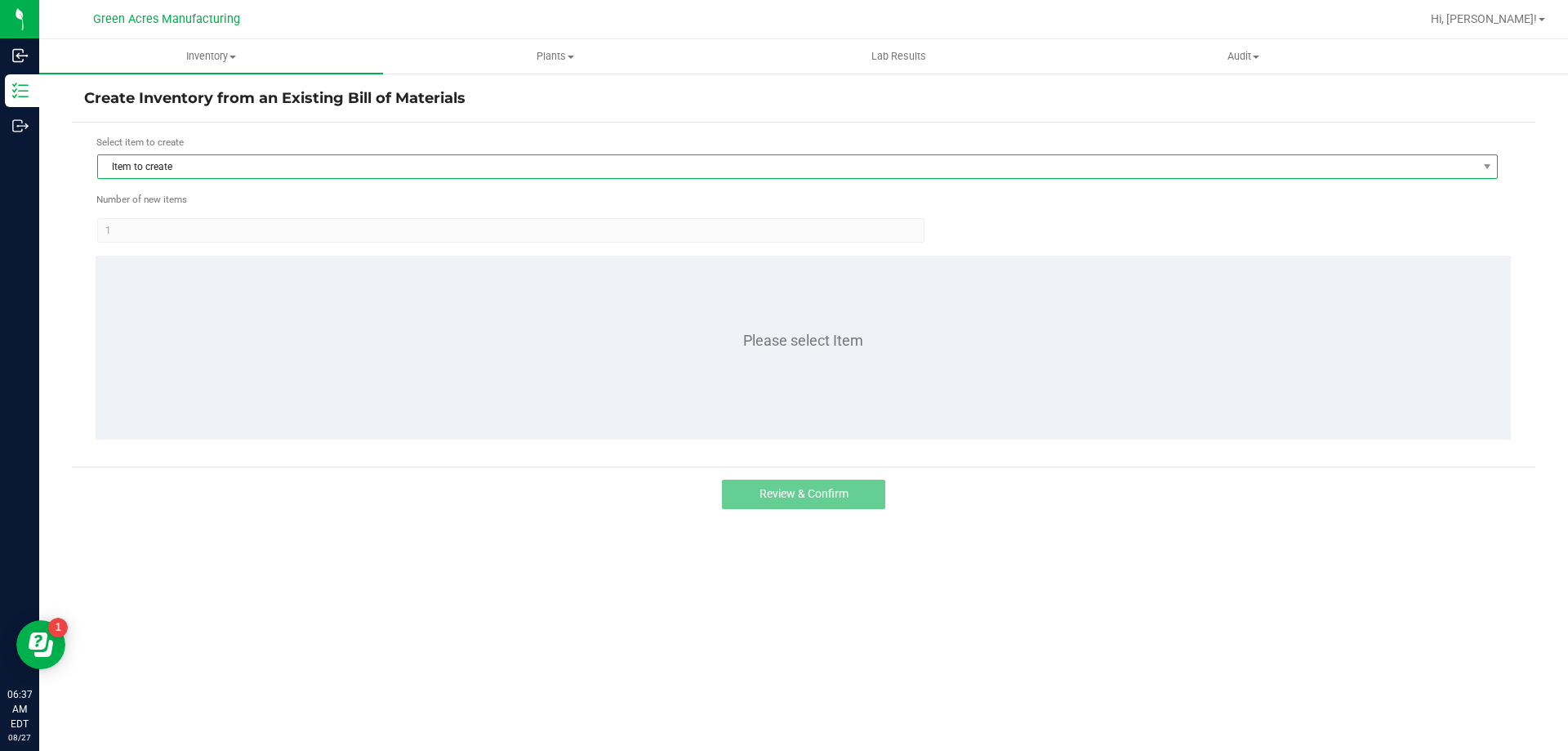
click at [173, 171] on span "Item to create" at bounding box center [788, 167] width 1378 height 23
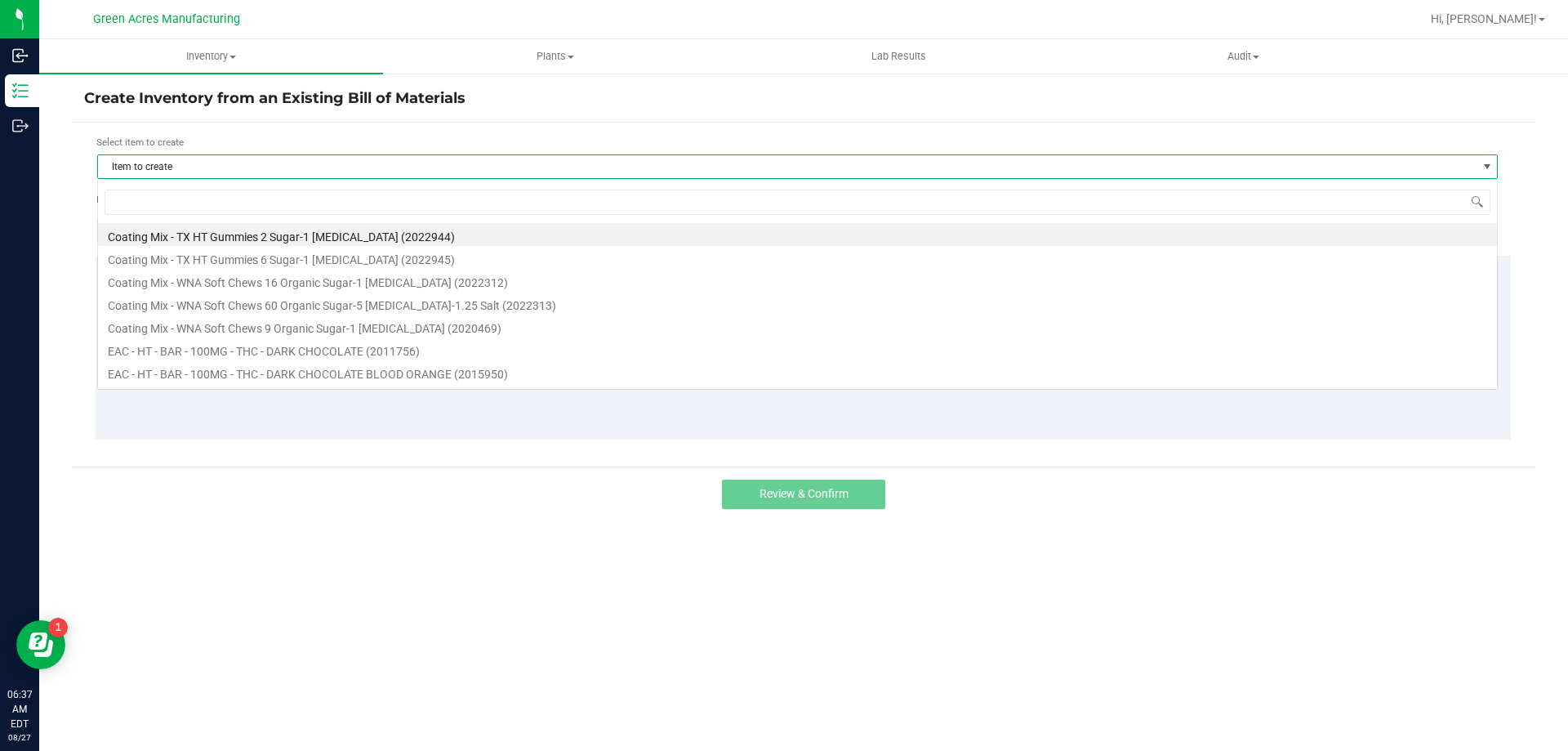
scroll to position [24, 1401]
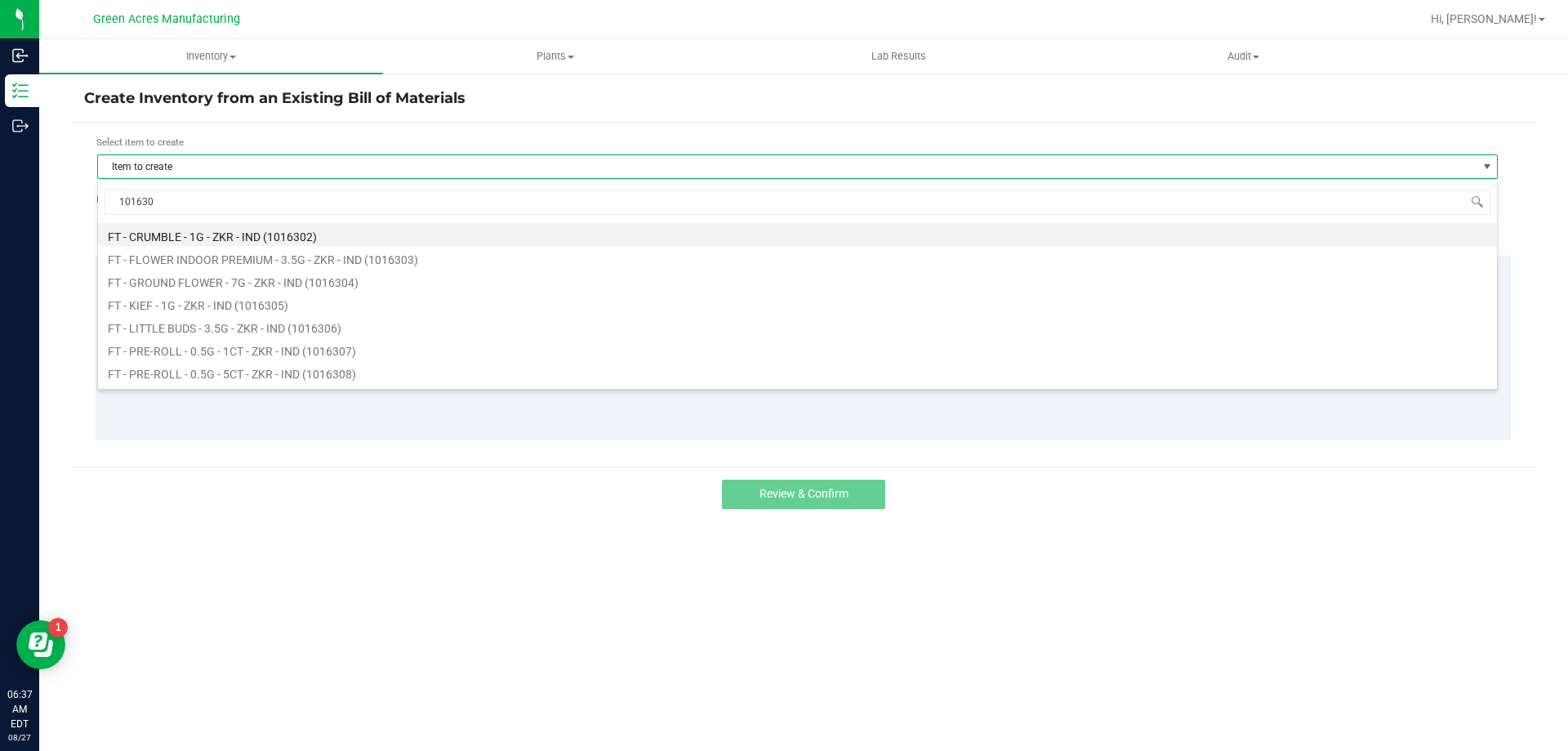
type input "1016307"
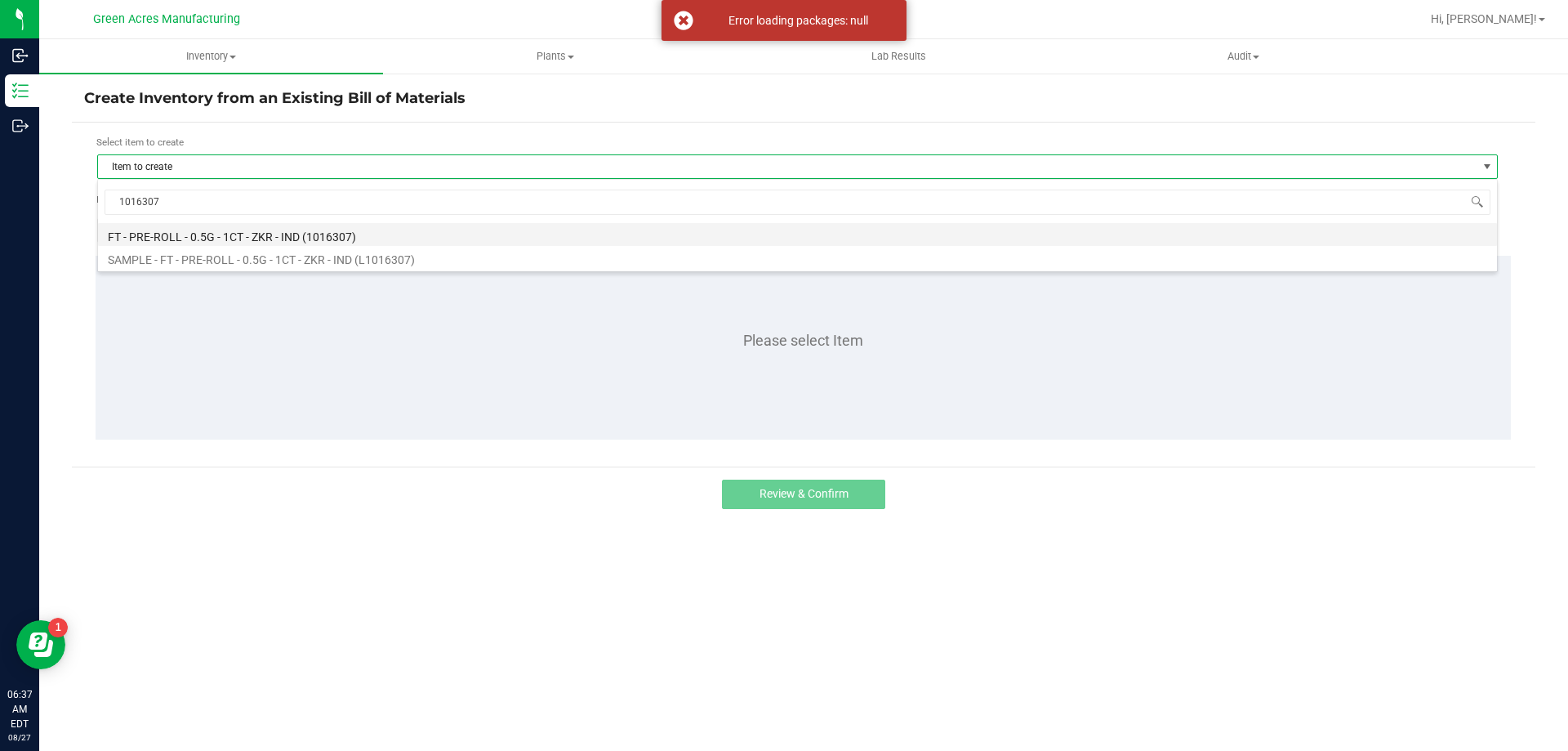
click at [335, 233] on li "FT - PRE-ROLL - 0.5G - 1CT - ZKR - IND (1016307)" at bounding box center [797, 234] width 1399 height 23
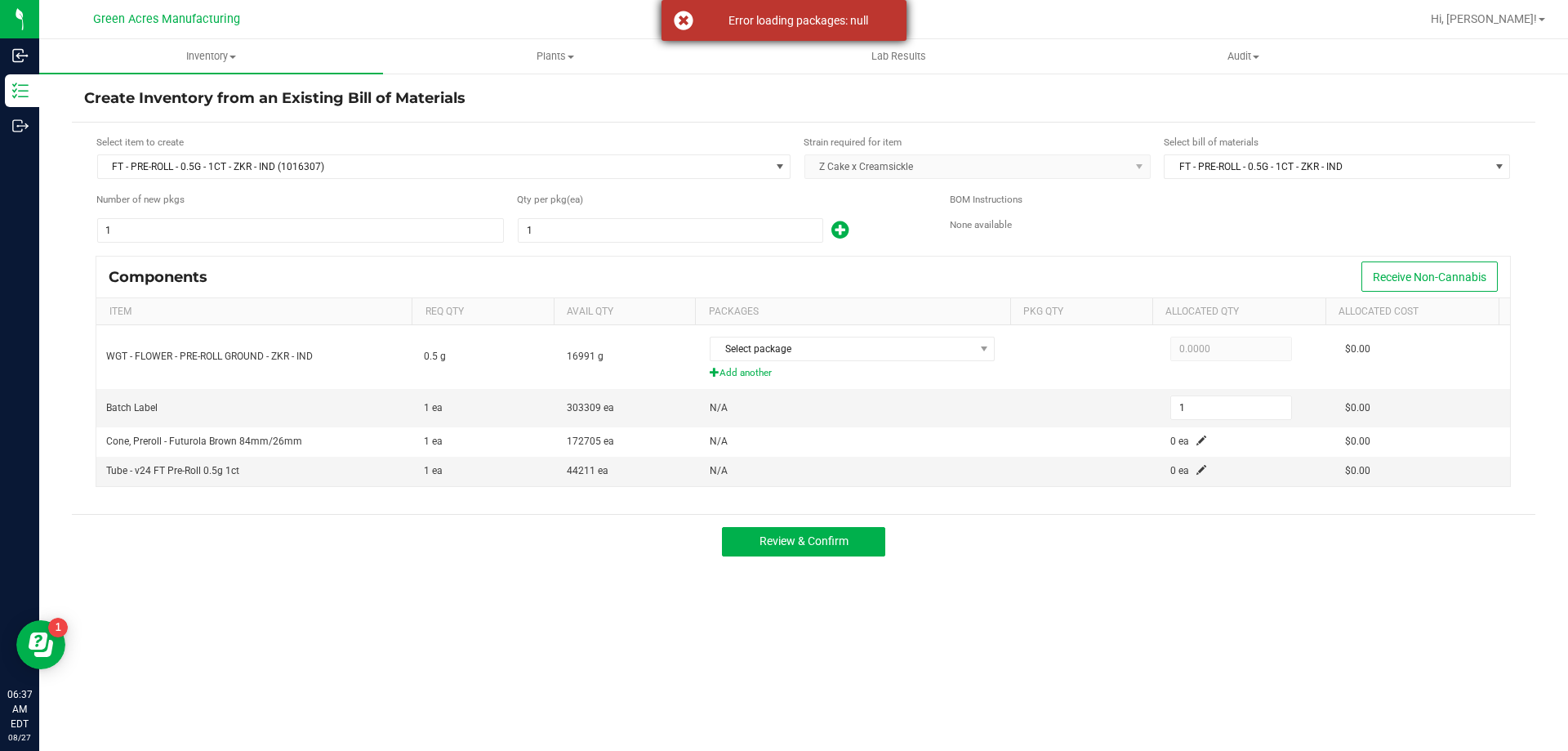
click at [679, 20] on div "Error loading packages: null" at bounding box center [784, 21] width 245 height 41
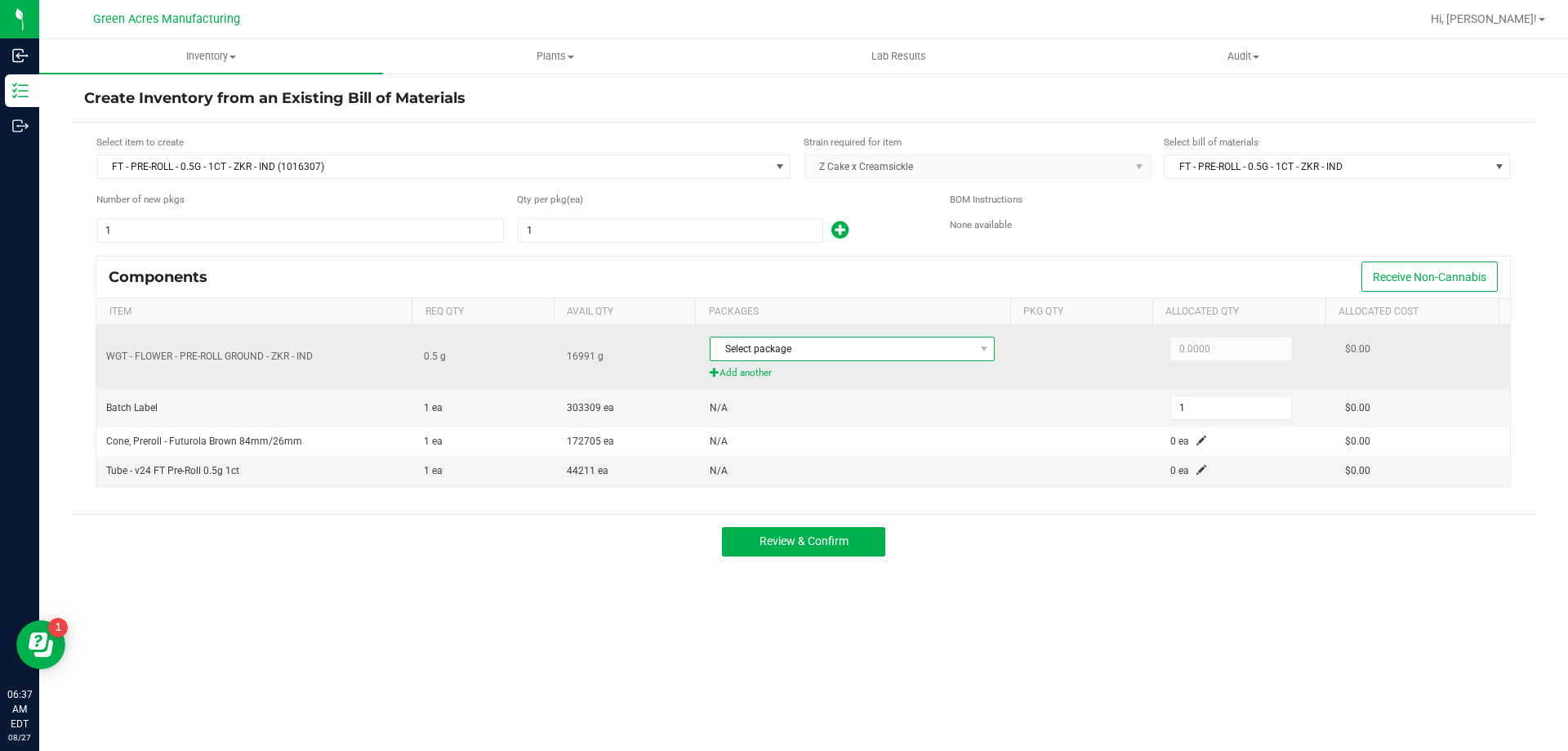
click at [885, 338] on span "Select package" at bounding box center [842, 349] width 263 height 23
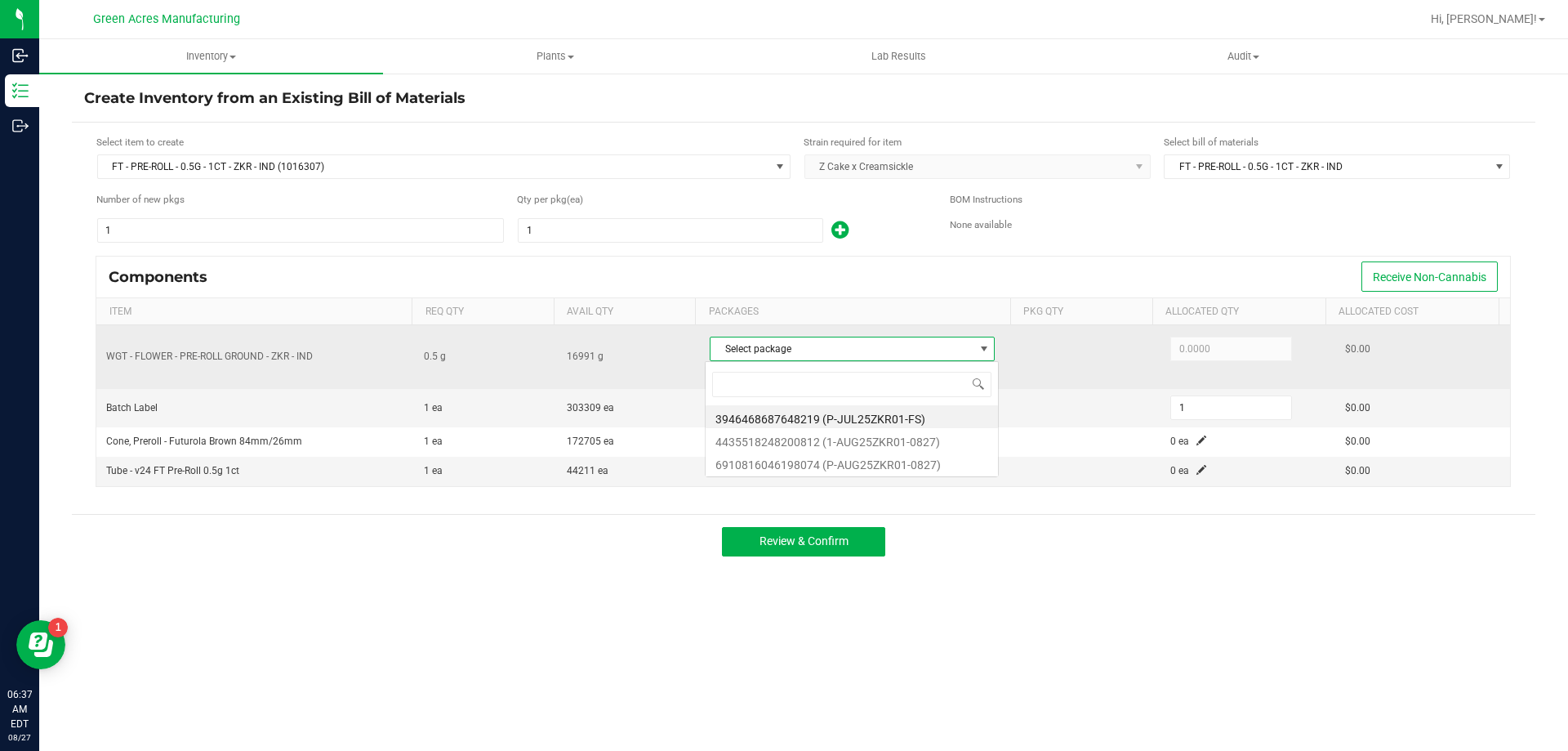
scroll to position [24, 282]
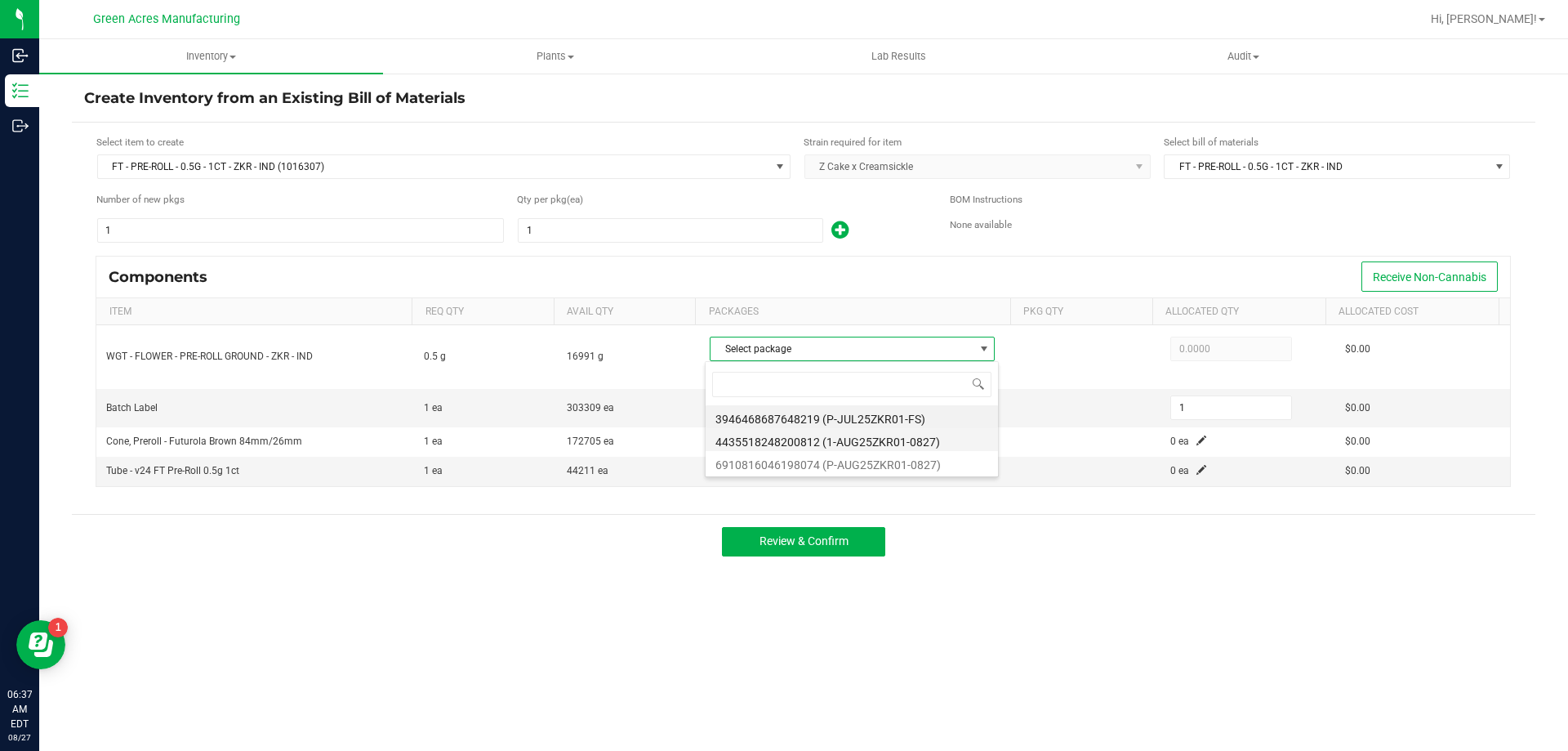
click at [881, 438] on li "4435518248200812 (1-AUG25ZKR01-0827)" at bounding box center [851, 440] width 292 height 23
type input "0.5000"
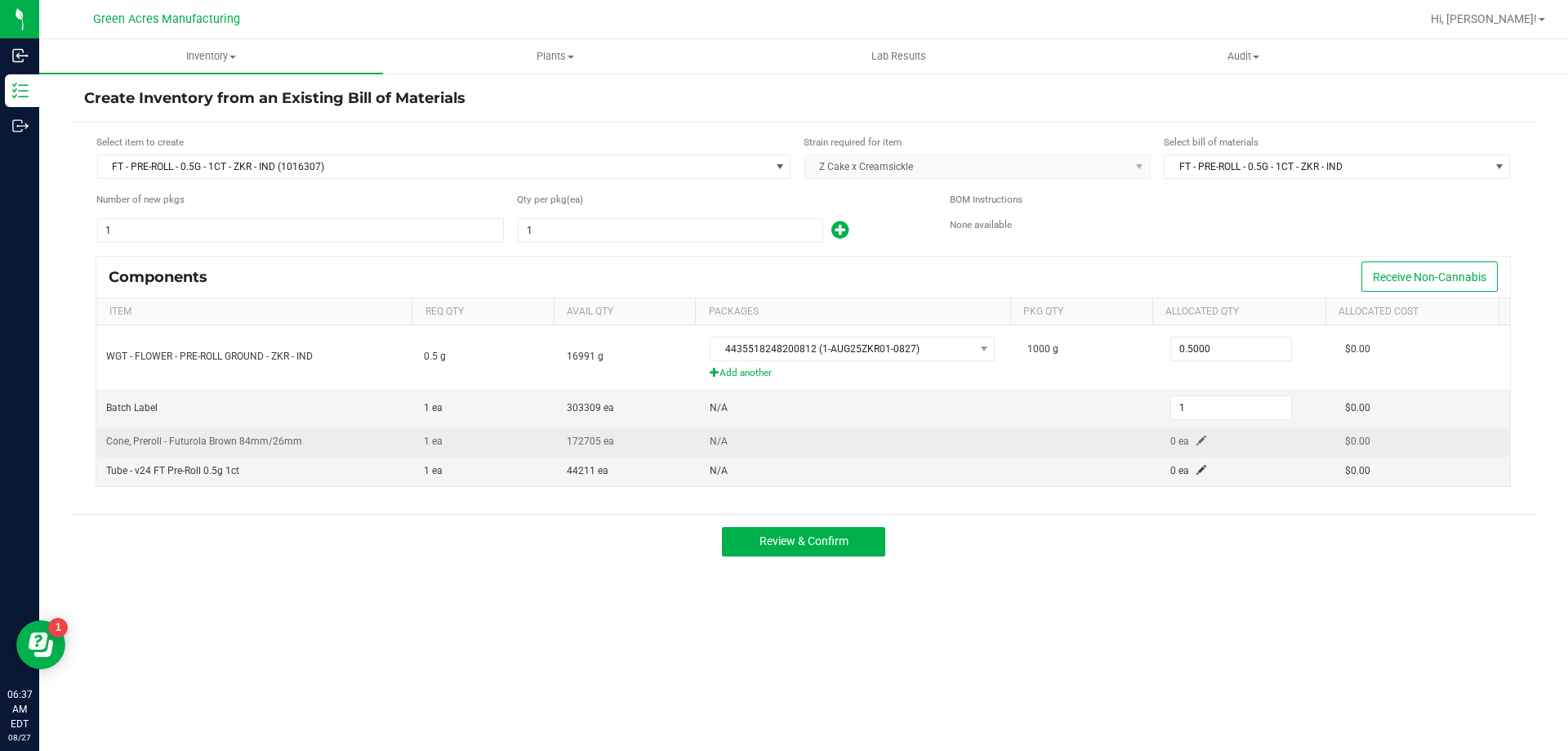
click at [1196, 444] on span at bounding box center [1201, 440] width 10 height 10
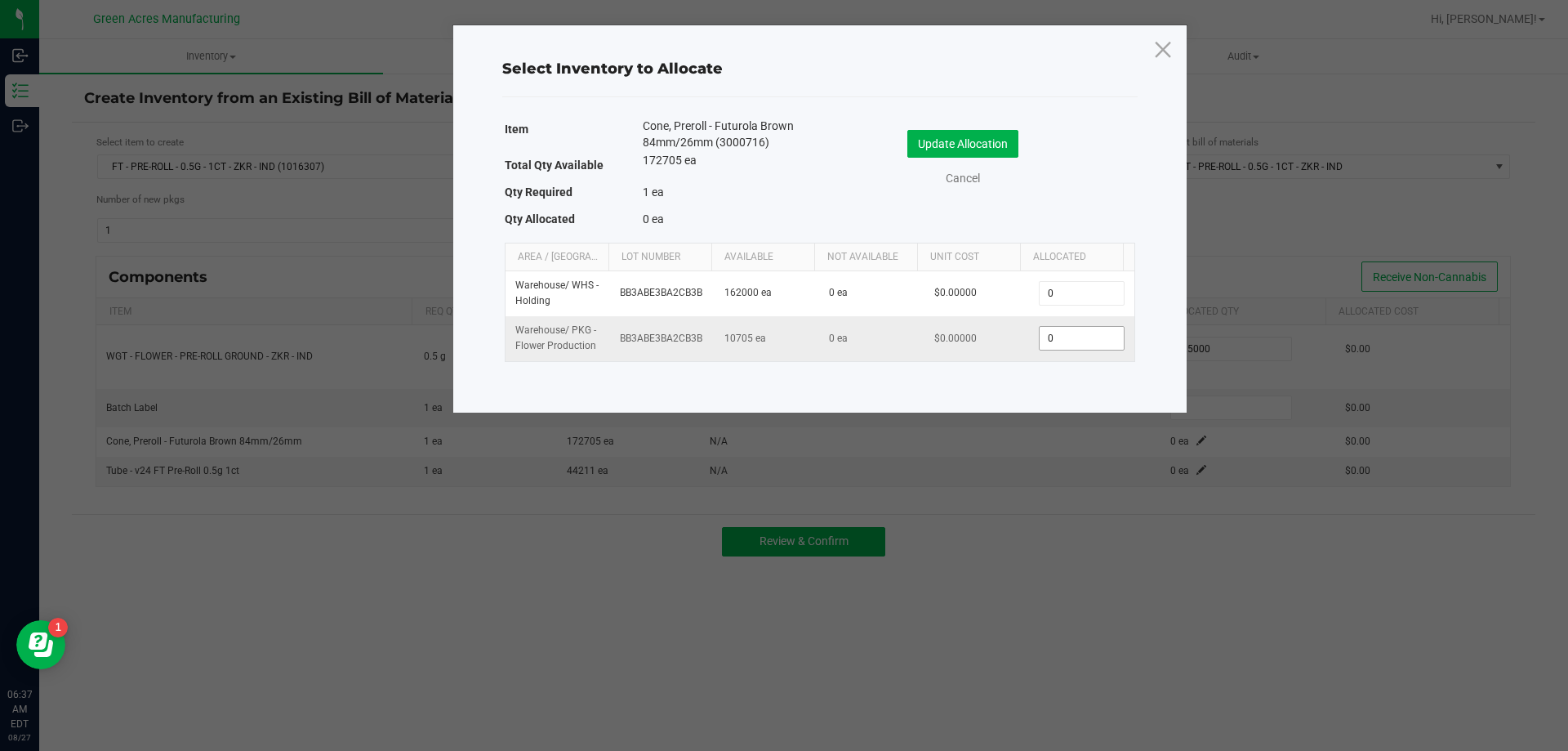
click at [1060, 335] on input "0" at bounding box center [1081, 338] width 83 height 23
type input "1"
click at [976, 139] on button "Update Allocation" at bounding box center [963, 143] width 111 height 28
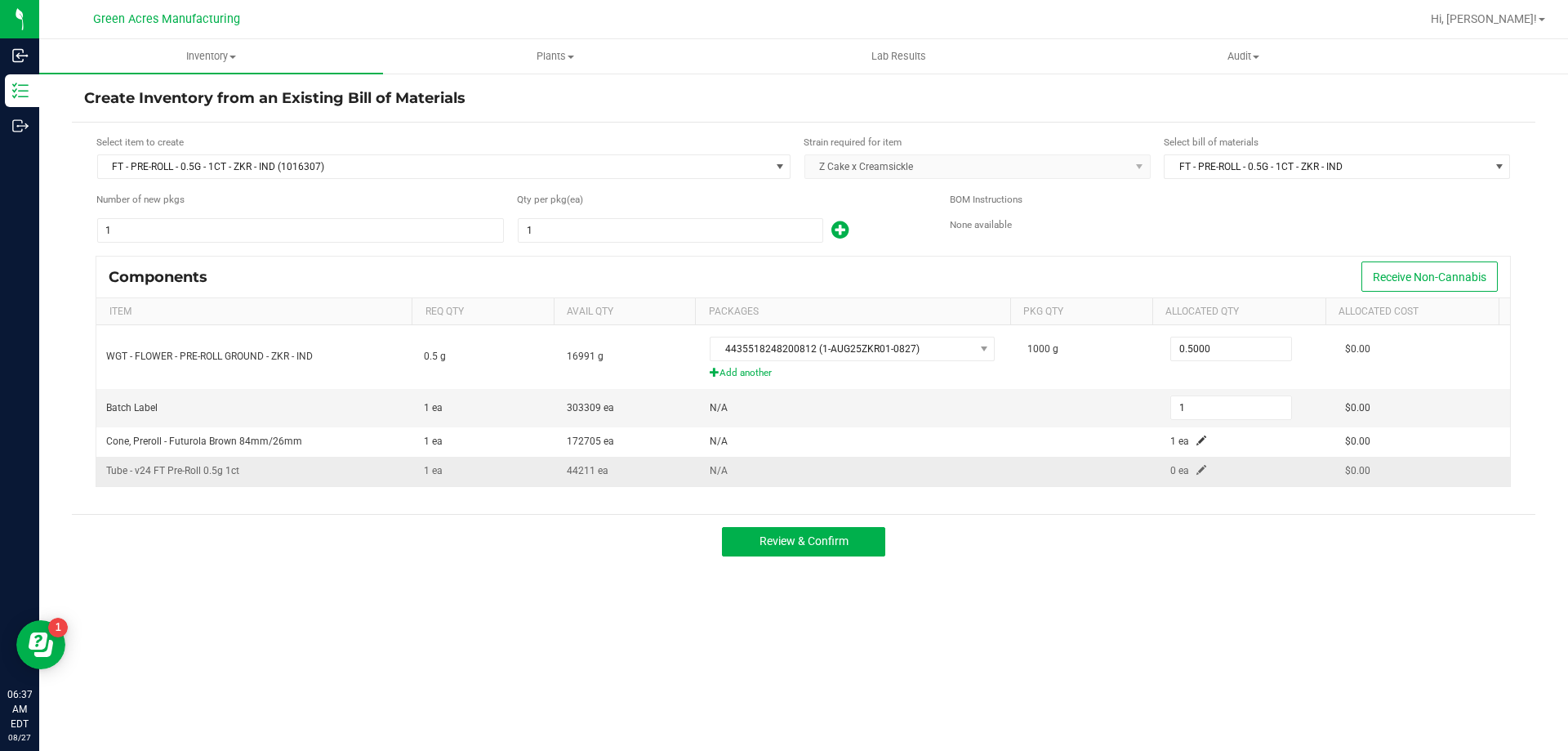
click at [1196, 468] on span at bounding box center [1201, 469] width 10 height 10
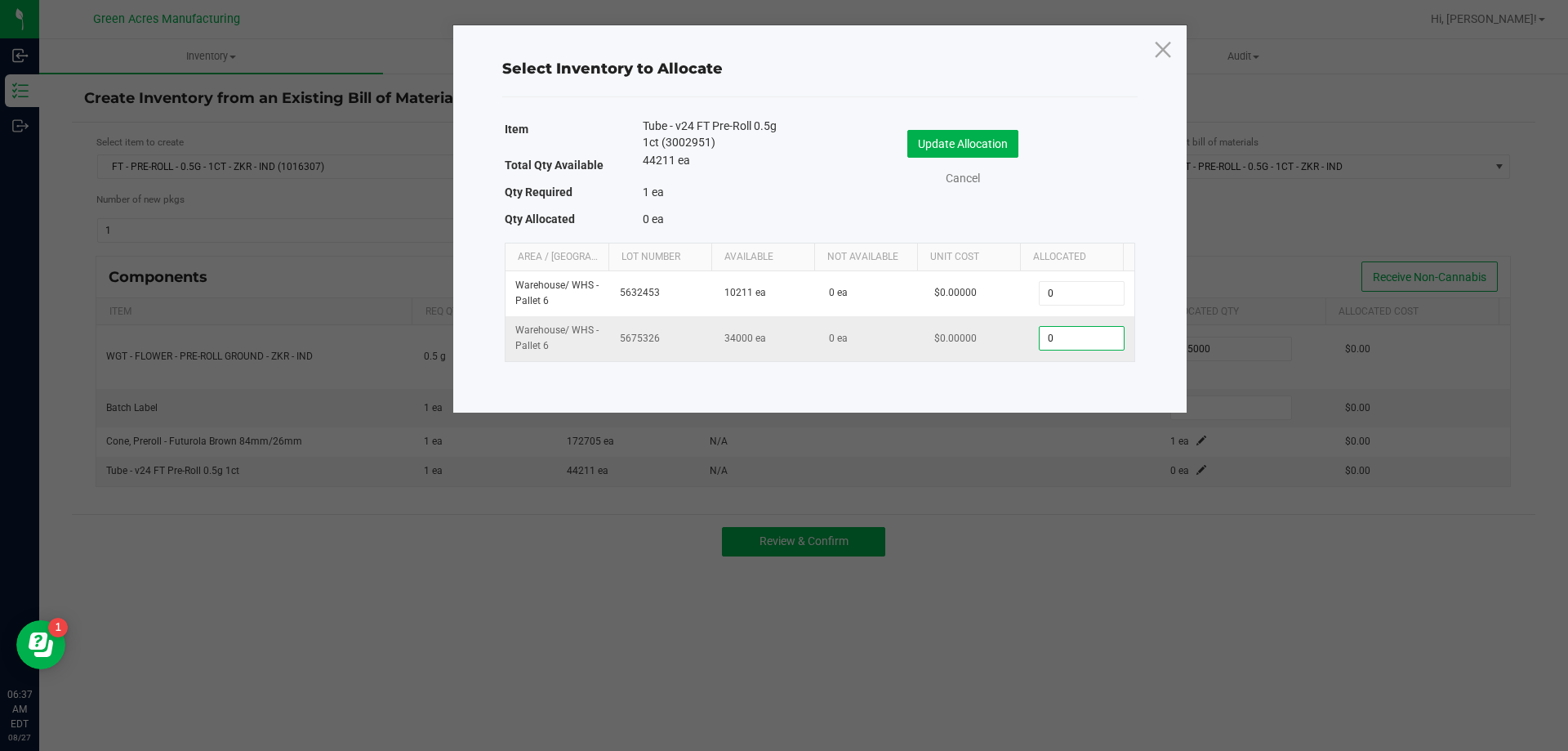
click at [1066, 333] on input "0" at bounding box center [1081, 338] width 83 height 23
type input "1"
click at [1001, 136] on button "Update Allocation" at bounding box center [963, 143] width 111 height 28
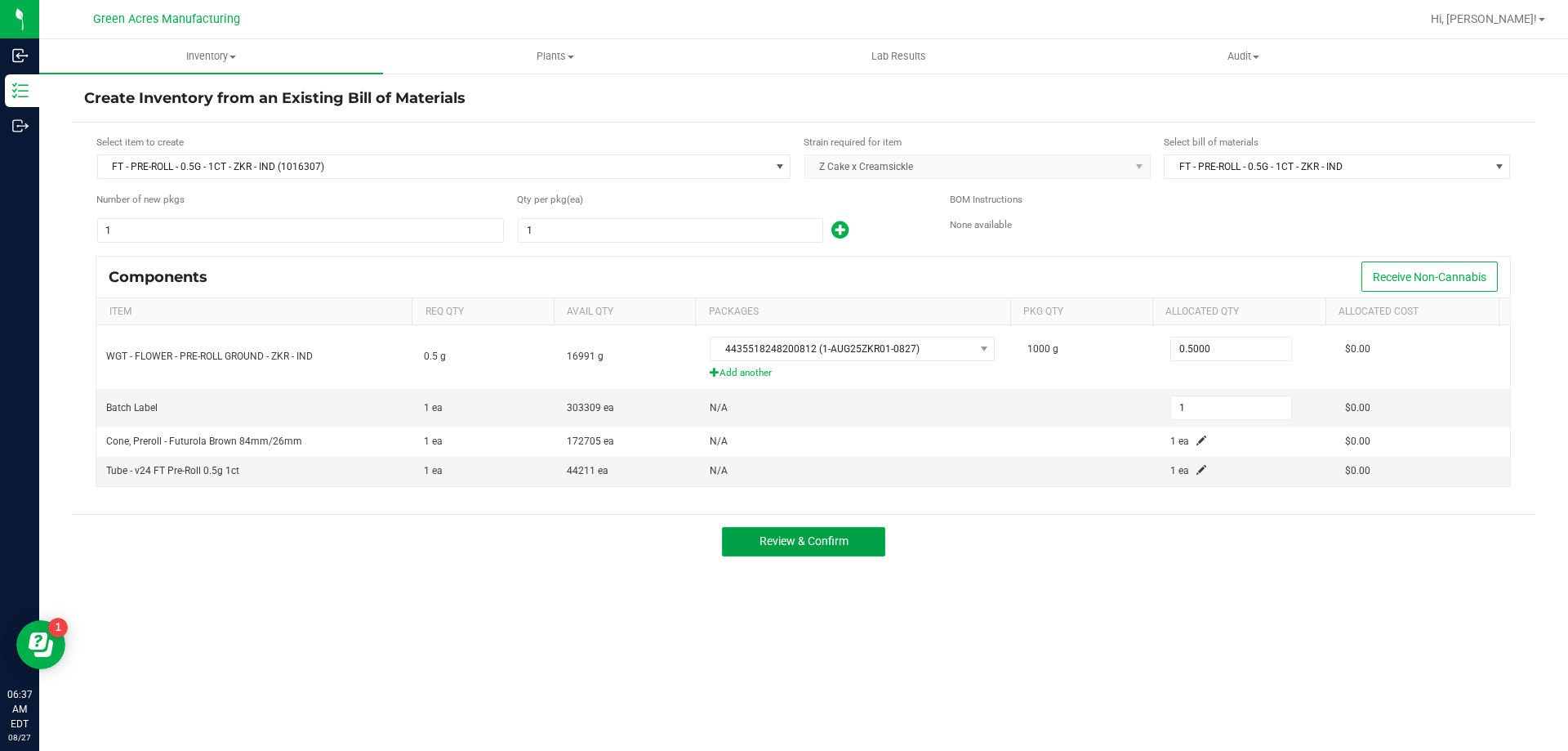
click at [789, 530] on button "Review & Confirm" at bounding box center [804, 541] width 164 height 30
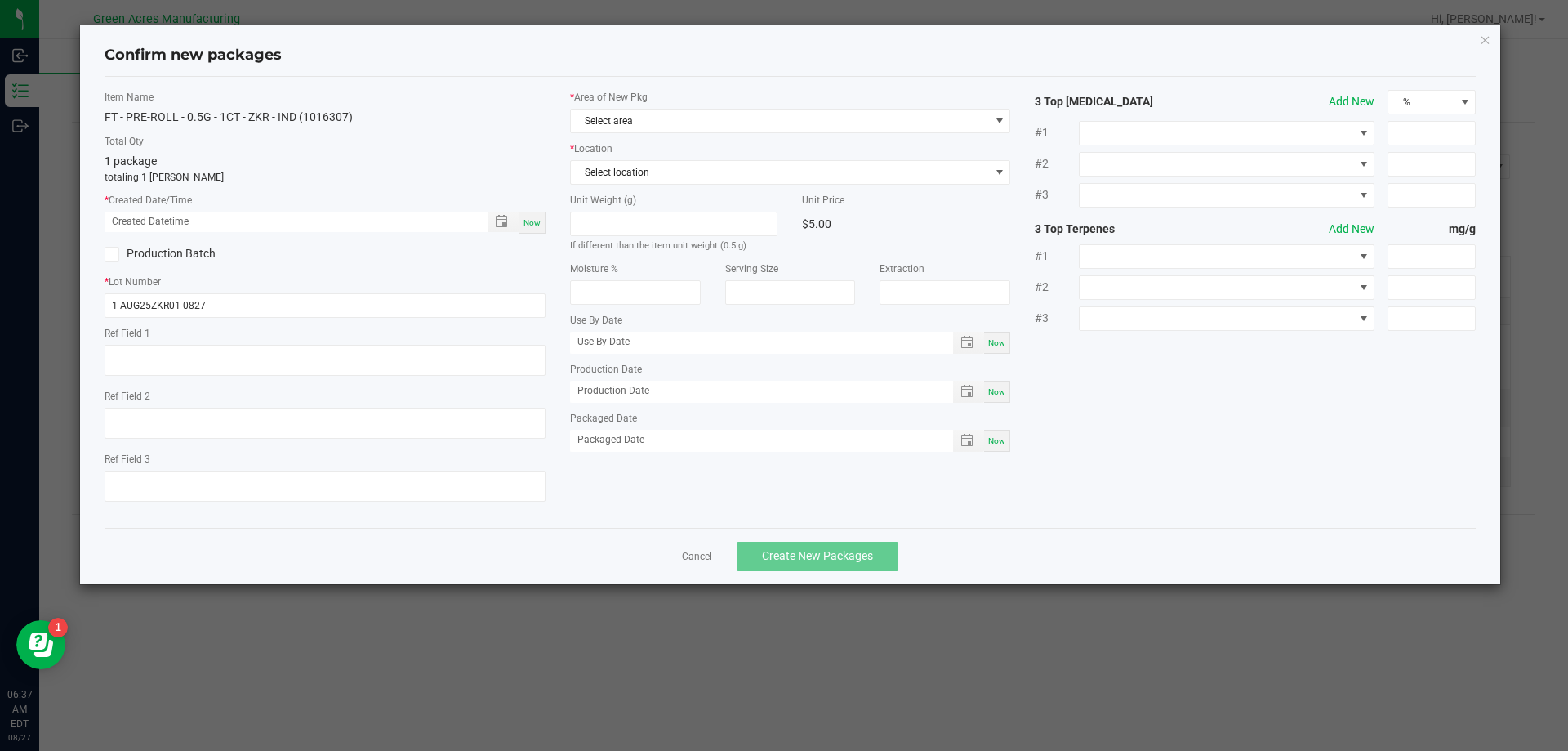
click at [527, 227] on span "Now" at bounding box center [532, 223] width 17 height 9
type input "[DATE] 06:37 AM"
click at [648, 99] on label "* Area of New Pkg" at bounding box center [790, 97] width 441 height 14
click at [634, 115] on span "Select area" at bounding box center [780, 121] width 419 height 23
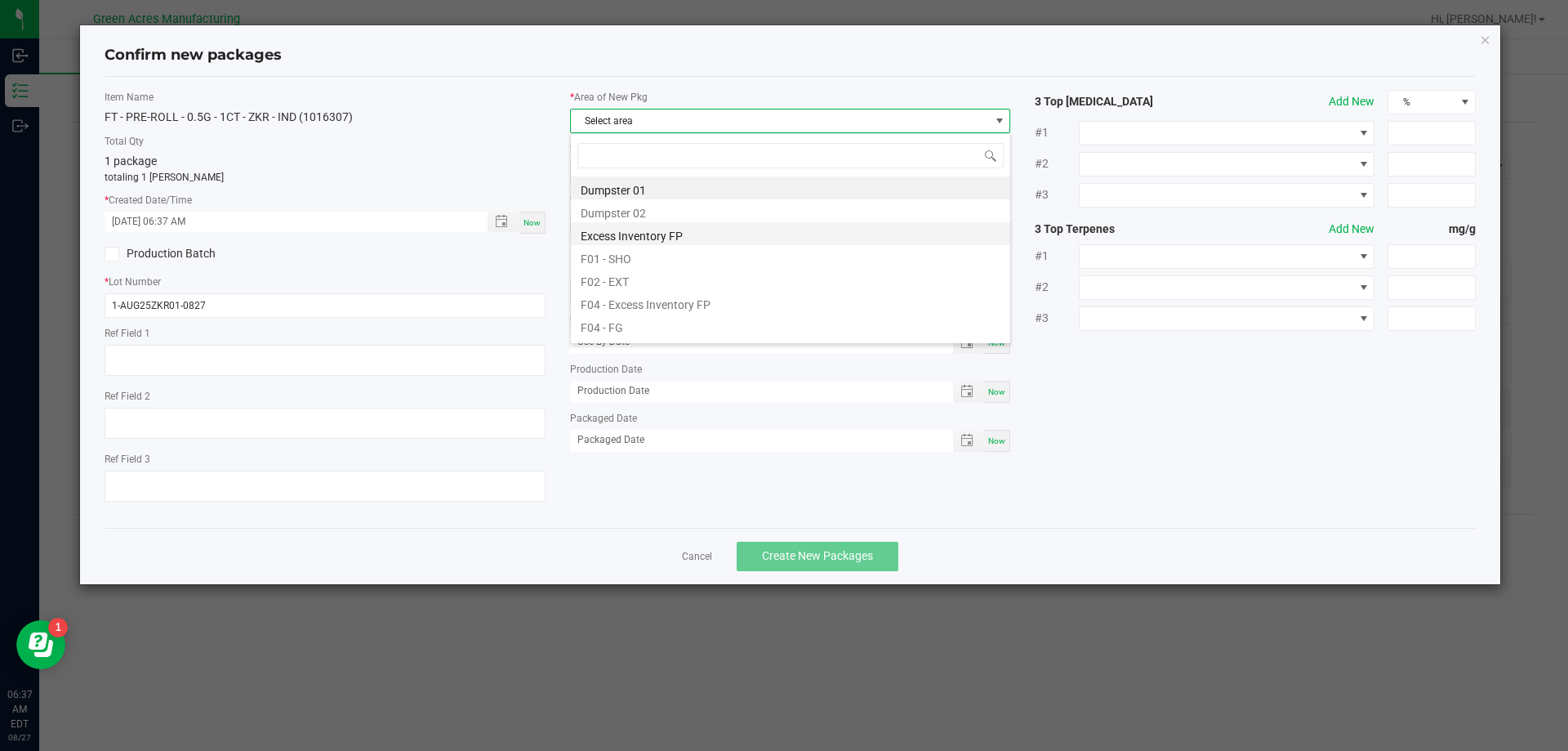
scroll to position [24, 441]
click at [616, 329] on li "F04 - FG" at bounding box center [791, 325] width 440 height 23
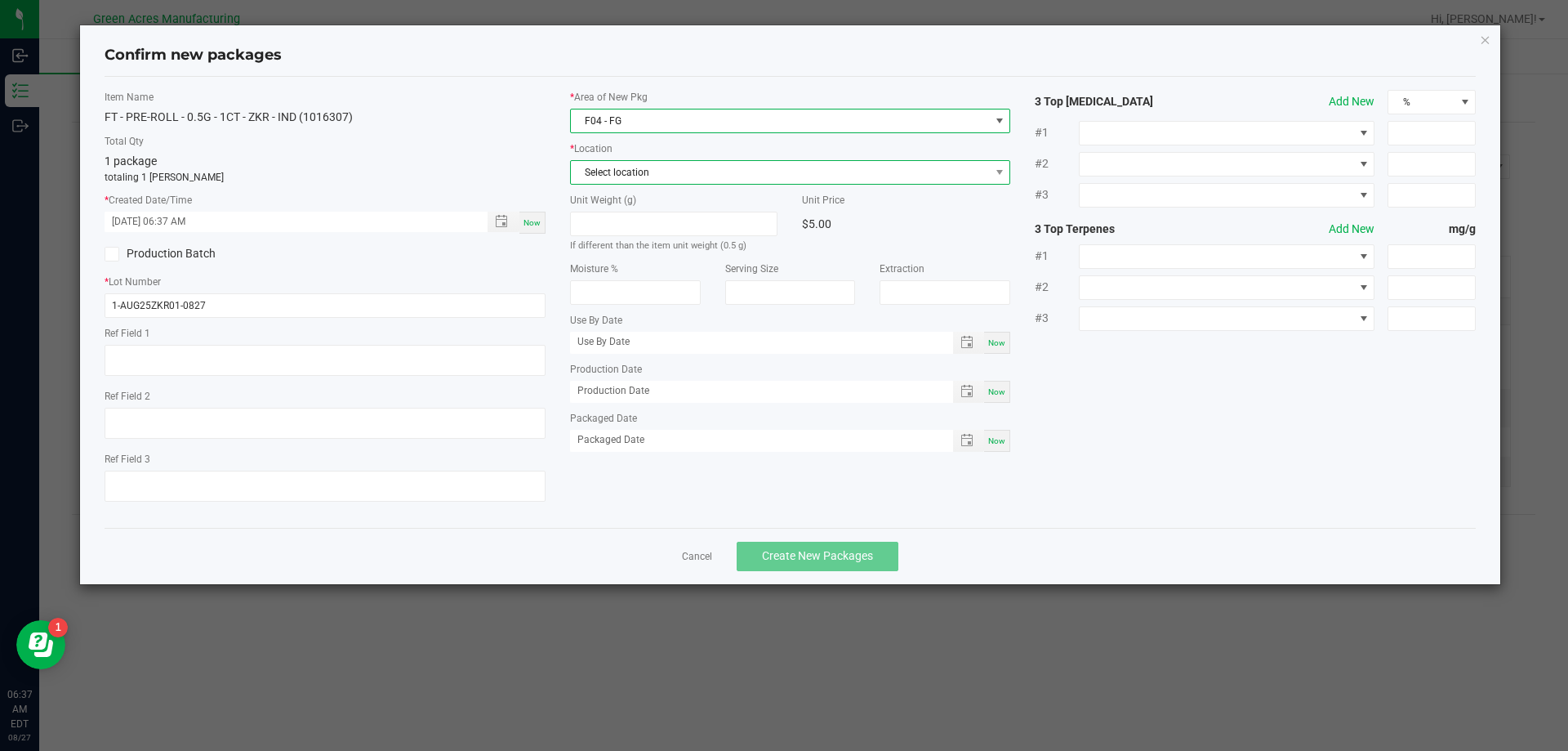
click at [620, 175] on span "Select location" at bounding box center [780, 173] width 419 height 23
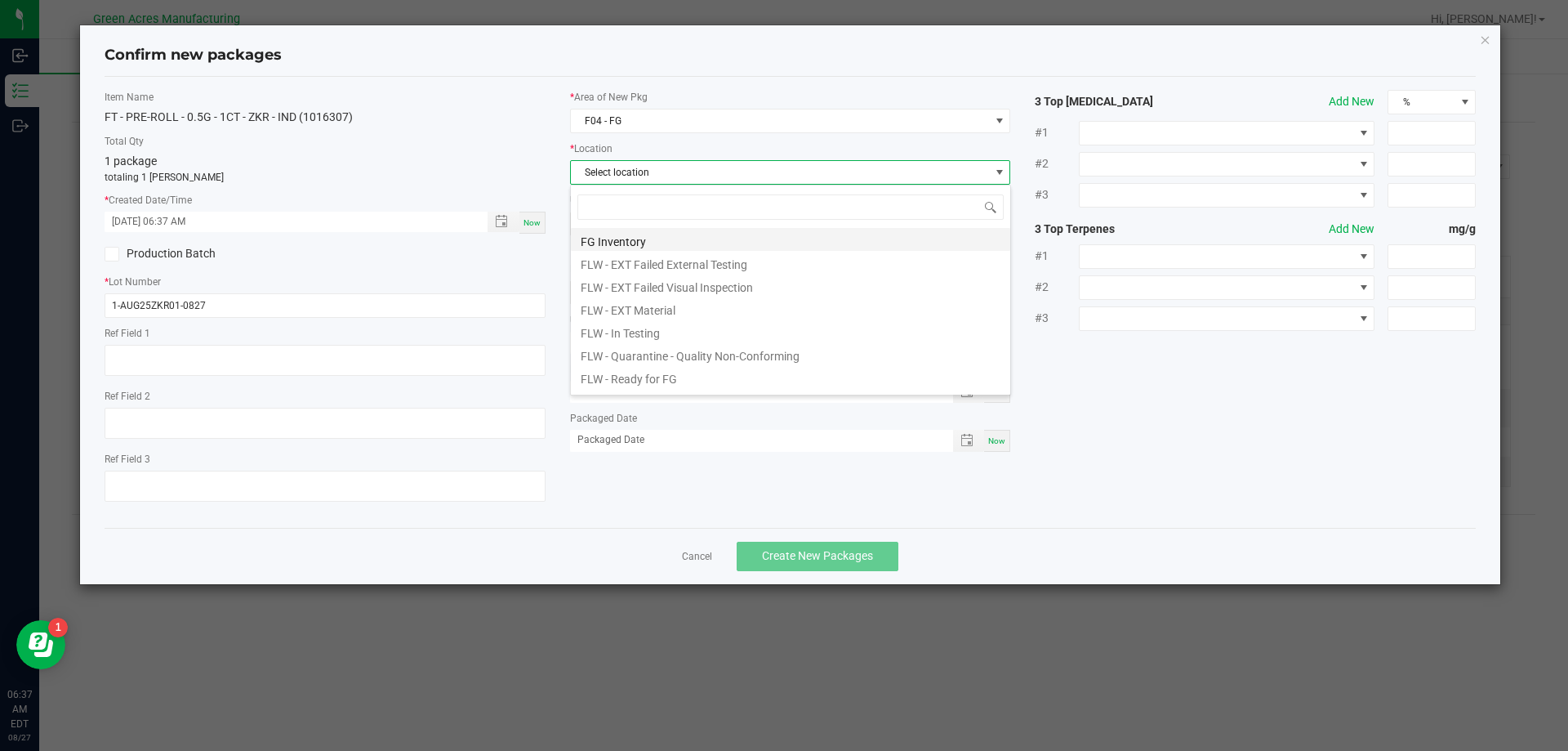
click at [657, 240] on li "FG Inventory" at bounding box center [791, 240] width 440 height 23
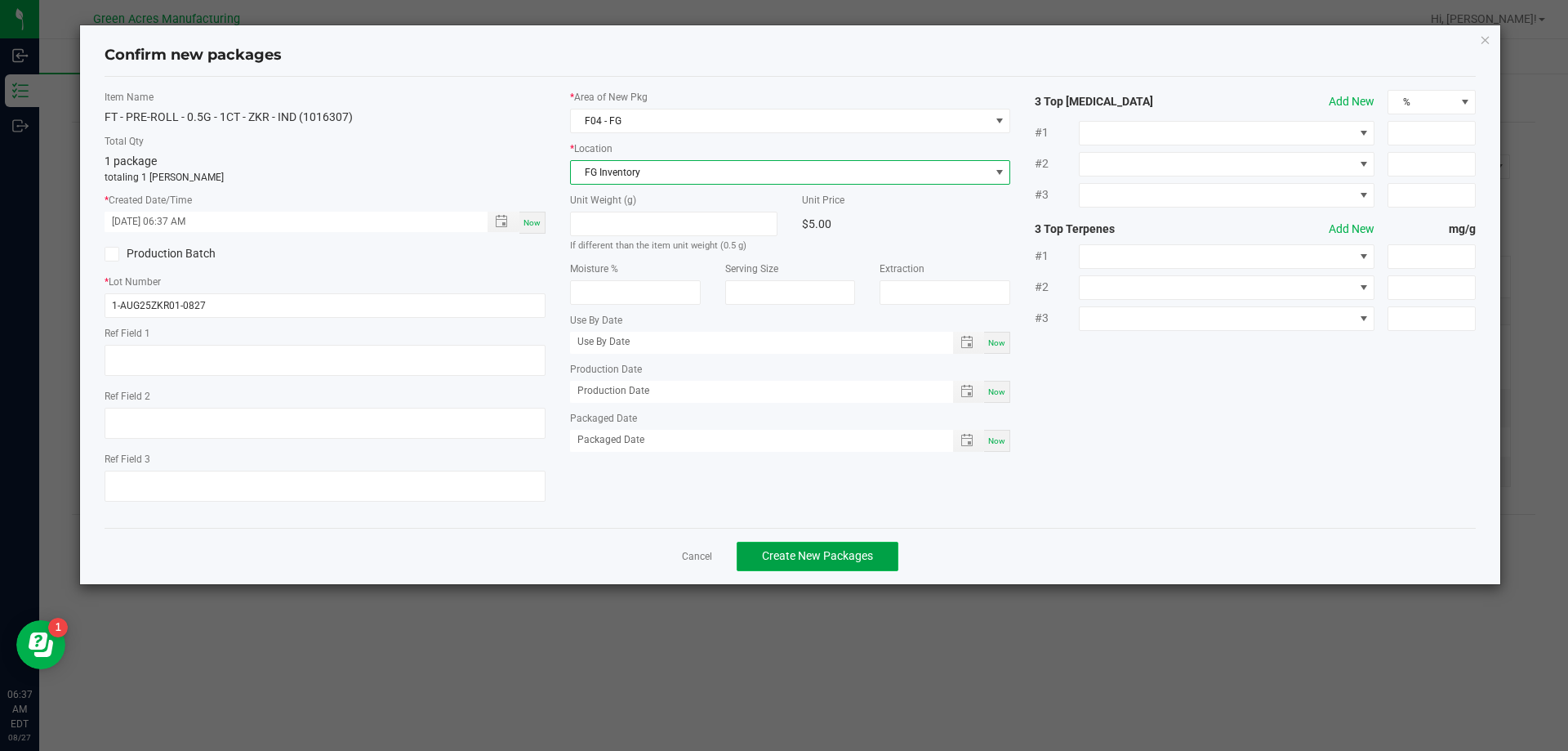
click at [799, 562] on span "Create New Packages" at bounding box center [817, 555] width 111 height 13
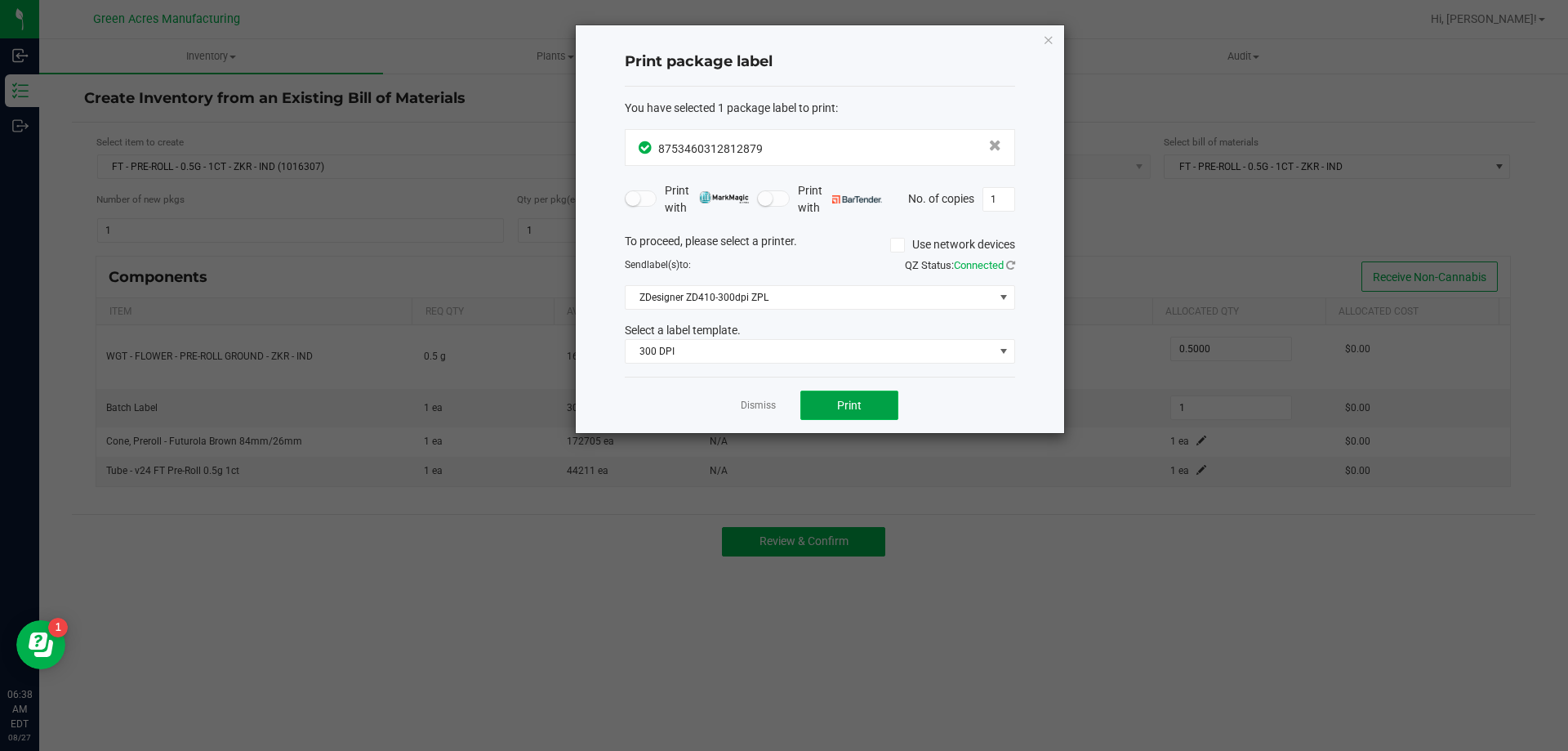
click at [846, 405] on span "Print" at bounding box center [848, 405] width 24 height 13
drag, startPoint x: 772, startPoint y: 147, endPoint x: 662, endPoint y: 149, distance: 110.0
click at [662, 149] on div "8753460312812879" at bounding box center [820, 148] width 363 height 22
copy span "8753460312812879"
click at [1050, 42] on icon "button" at bounding box center [1049, 39] width 12 height 20
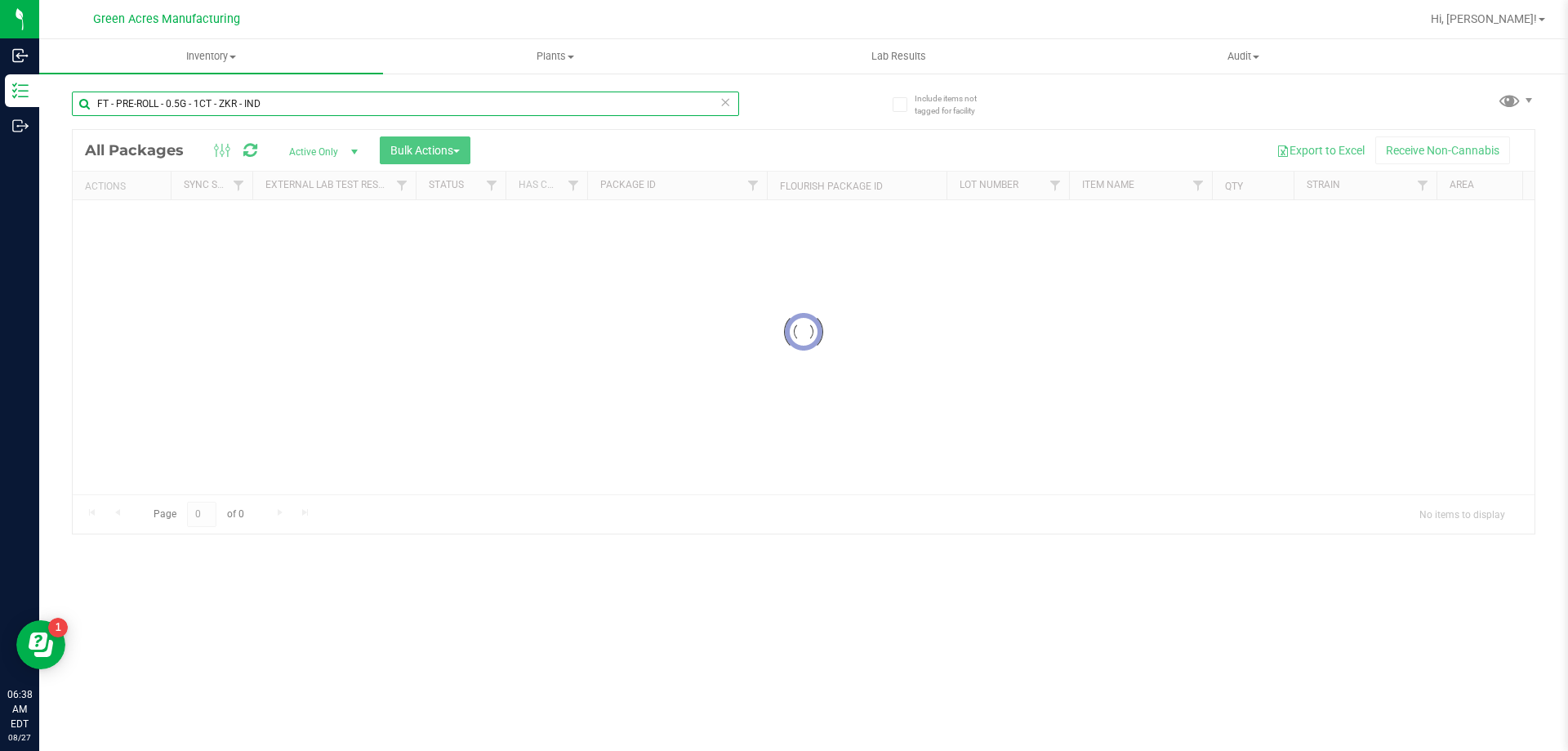
drag, startPoint x: 223, startPoint y: 102, endPoint x: 232, endPoint y: 103, distance: 9.1
click at [224, 102] on input "FT - PRE-ROLL - 0.5G - 1CT - ZKR - IND" at bounding box center [405, 103] width 667 height 24
paste input "8753460312812879"
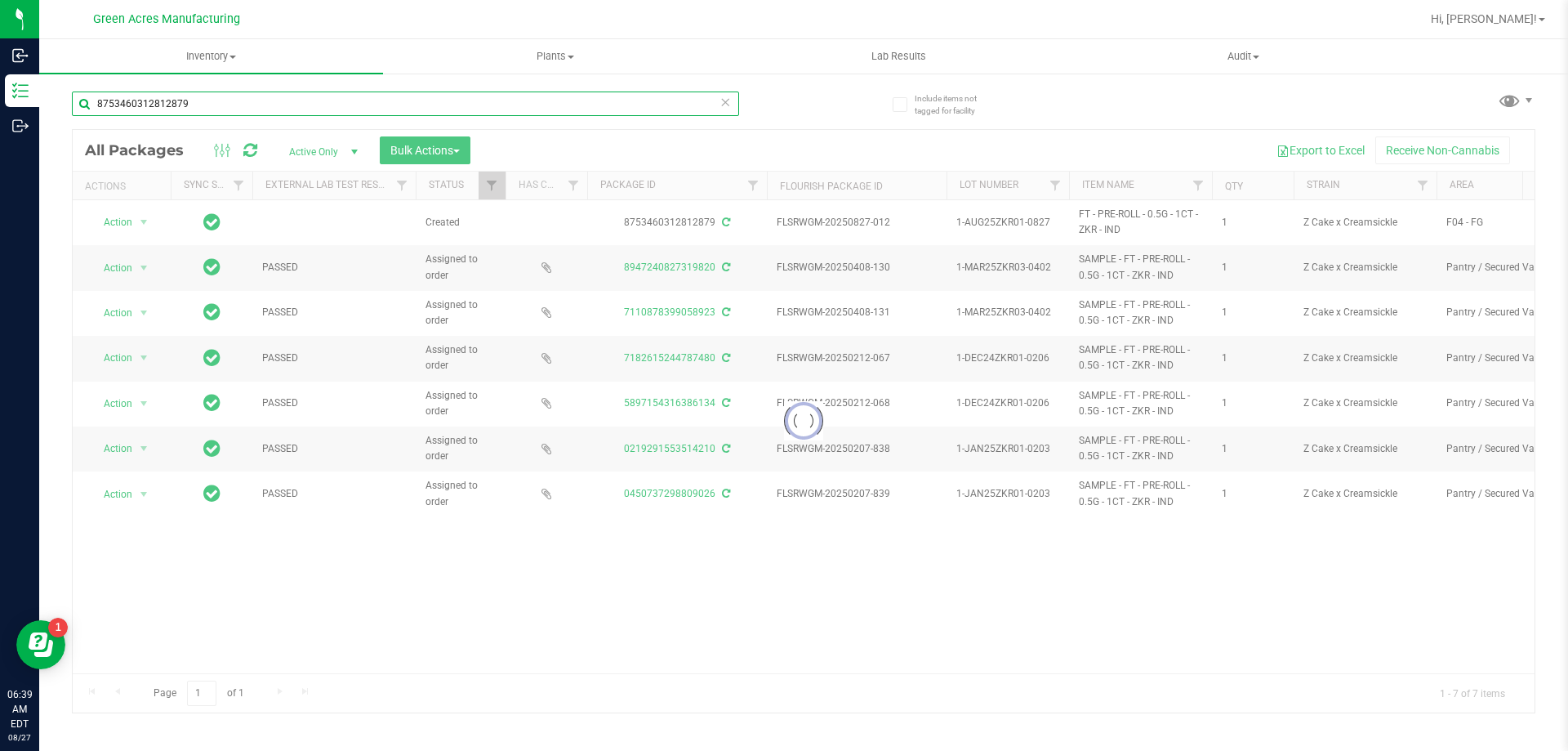
type input "8753460312812879"
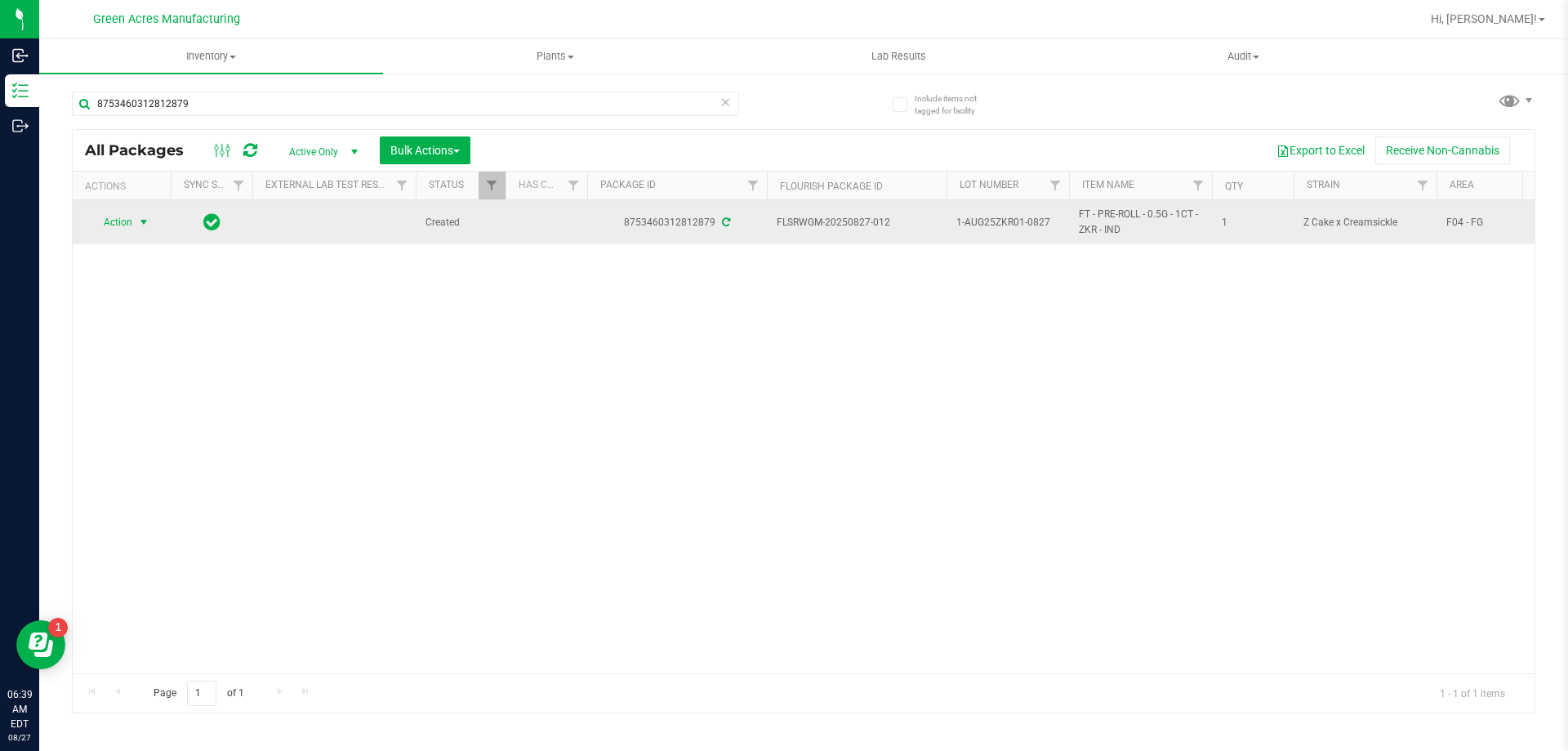
click at [137, 228] on span "select" at bounding box center [144, 223] width 21 height 23
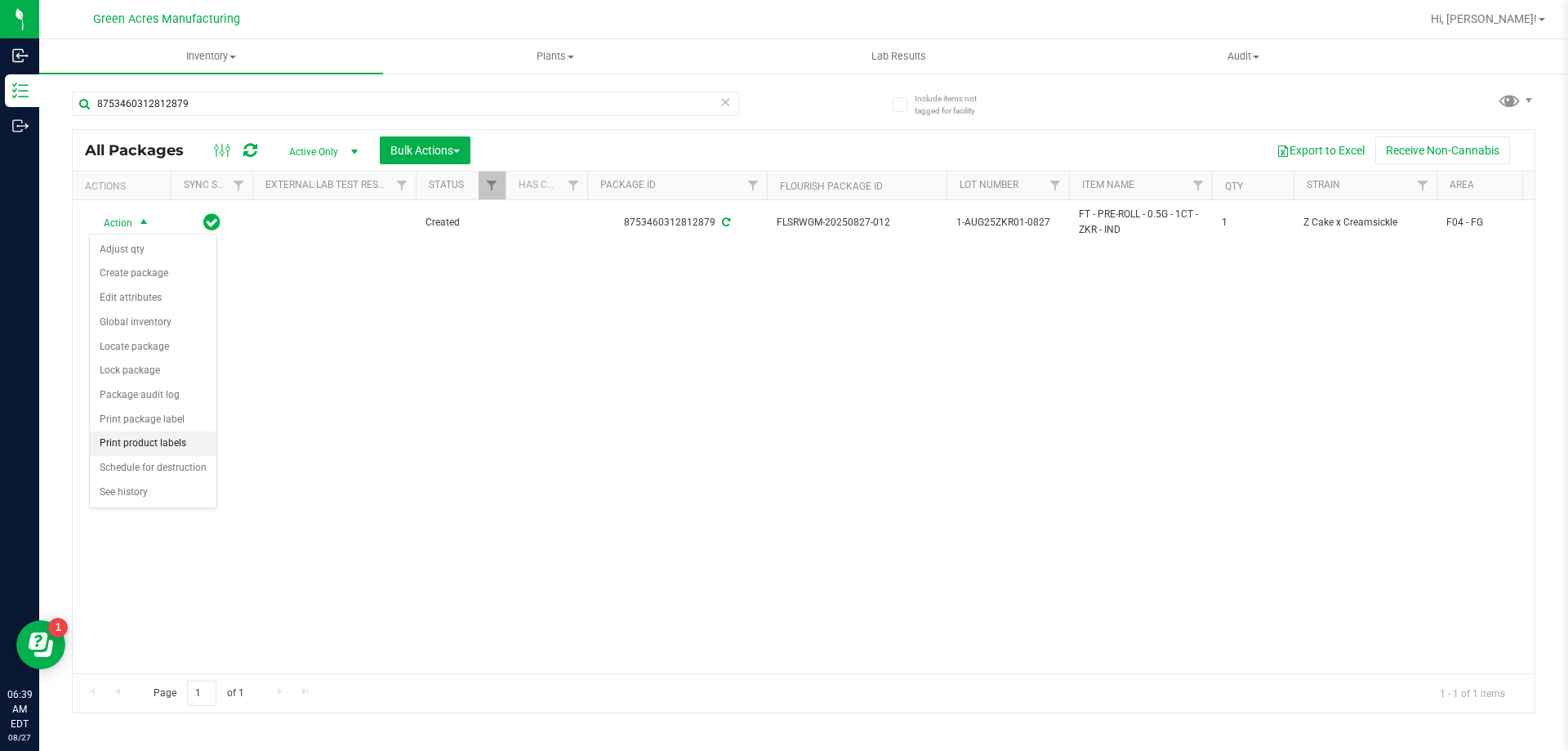
click at [158, 451] on li "Print product labels" at bounding box center [153, 443] width 127 height 24
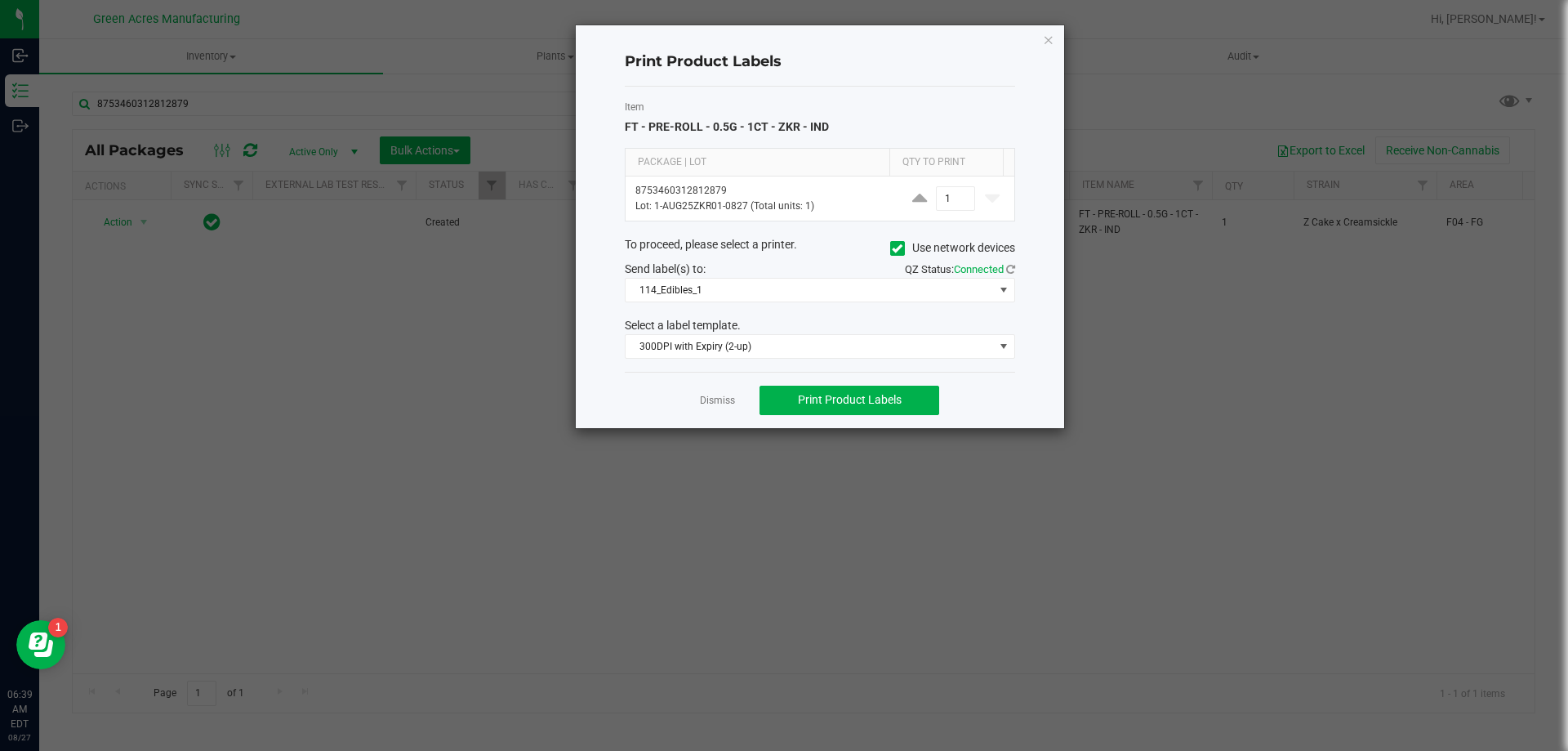
click at [897, 249] on icon at bounding box center [898, 249] width 11 height 0
click at [0, 0] on input "Use network devices" at bounding box center [0, 0] width 0 height 0
click at [776, 288] on span at bounding box center [810, 291] width 368 height 23
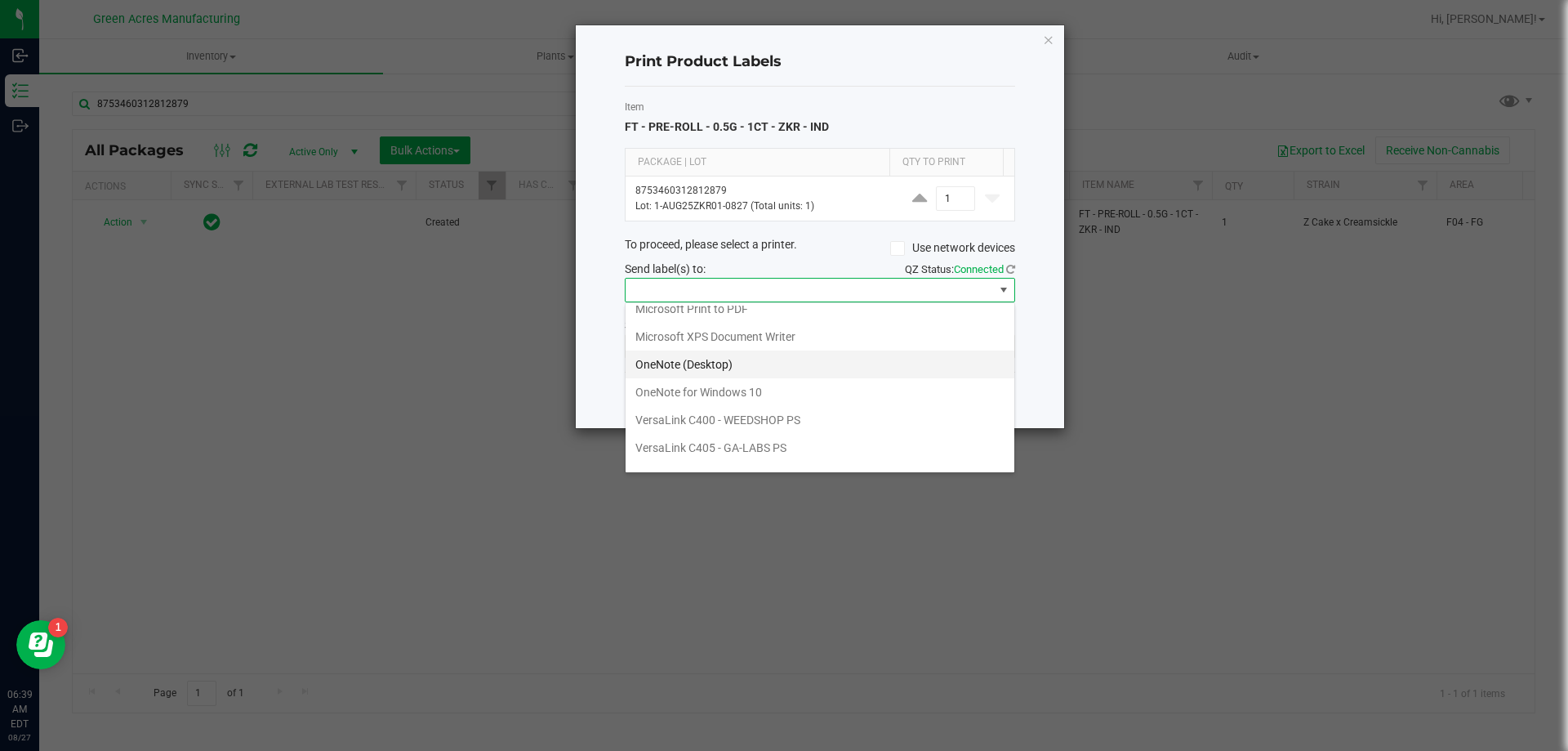
scroll to position [59, 0]
click at [707, 457] on ZPL "ZDesigner ZD410-300dpi ZPL" at bounding box center [820, 454] width 389 height 28
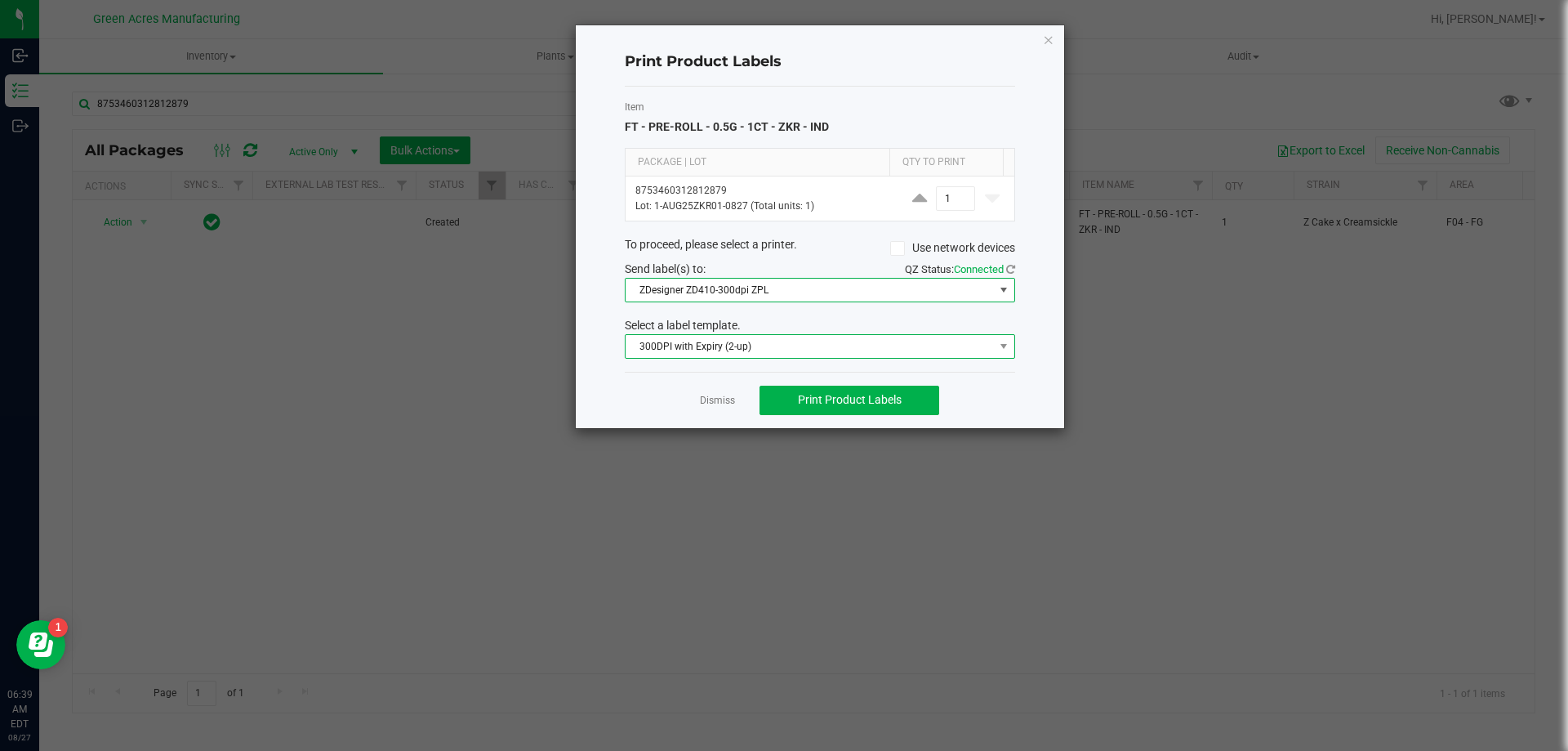
click at [754, 346] on span "300DPI with Expiry (2-up)" at bounding box center [810, 347] width 368 height 23
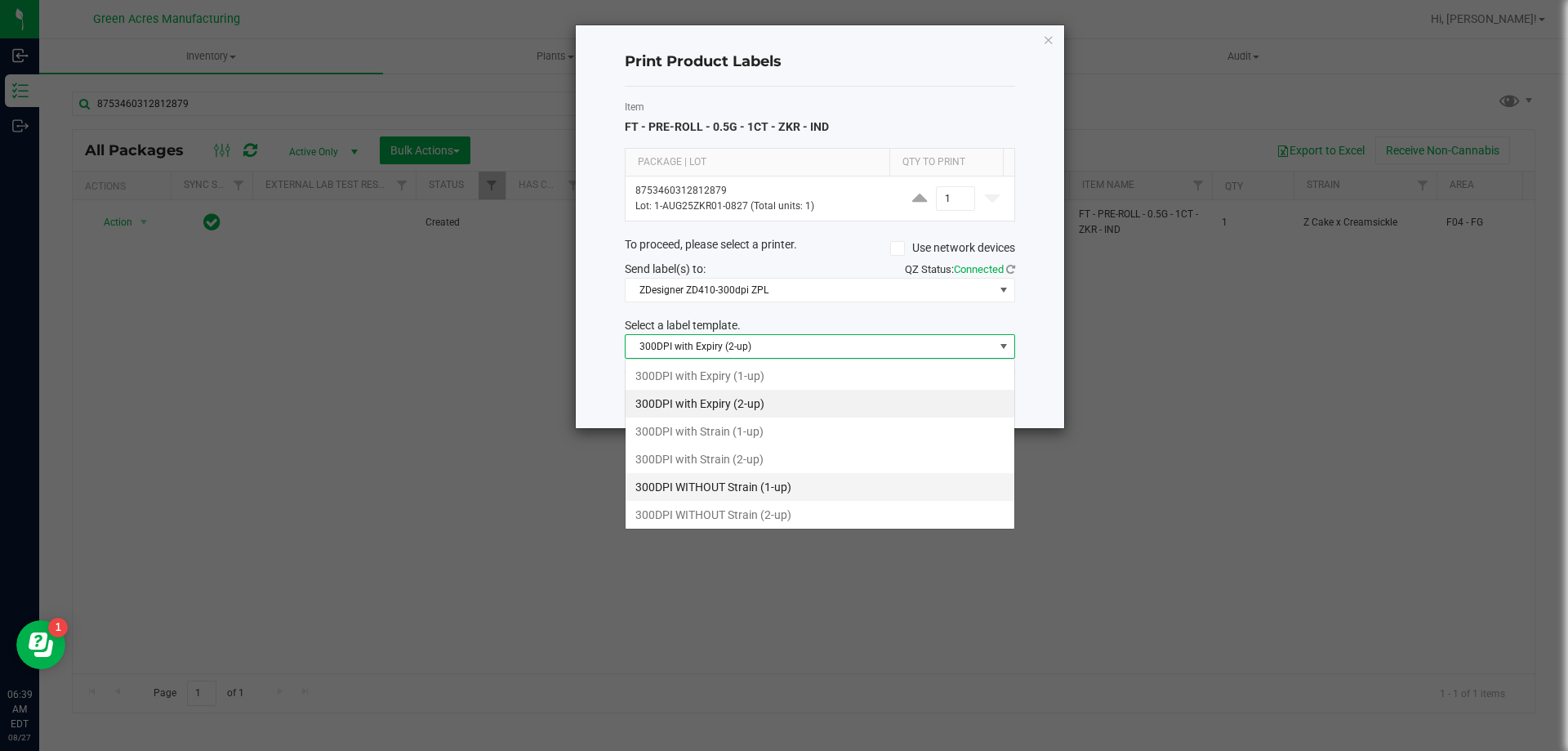
scroll to position [24, 391]
click at [704, 468] on li "300DPI with Strain (2-up)" at bounding box center [820, 459] width 389 height 28
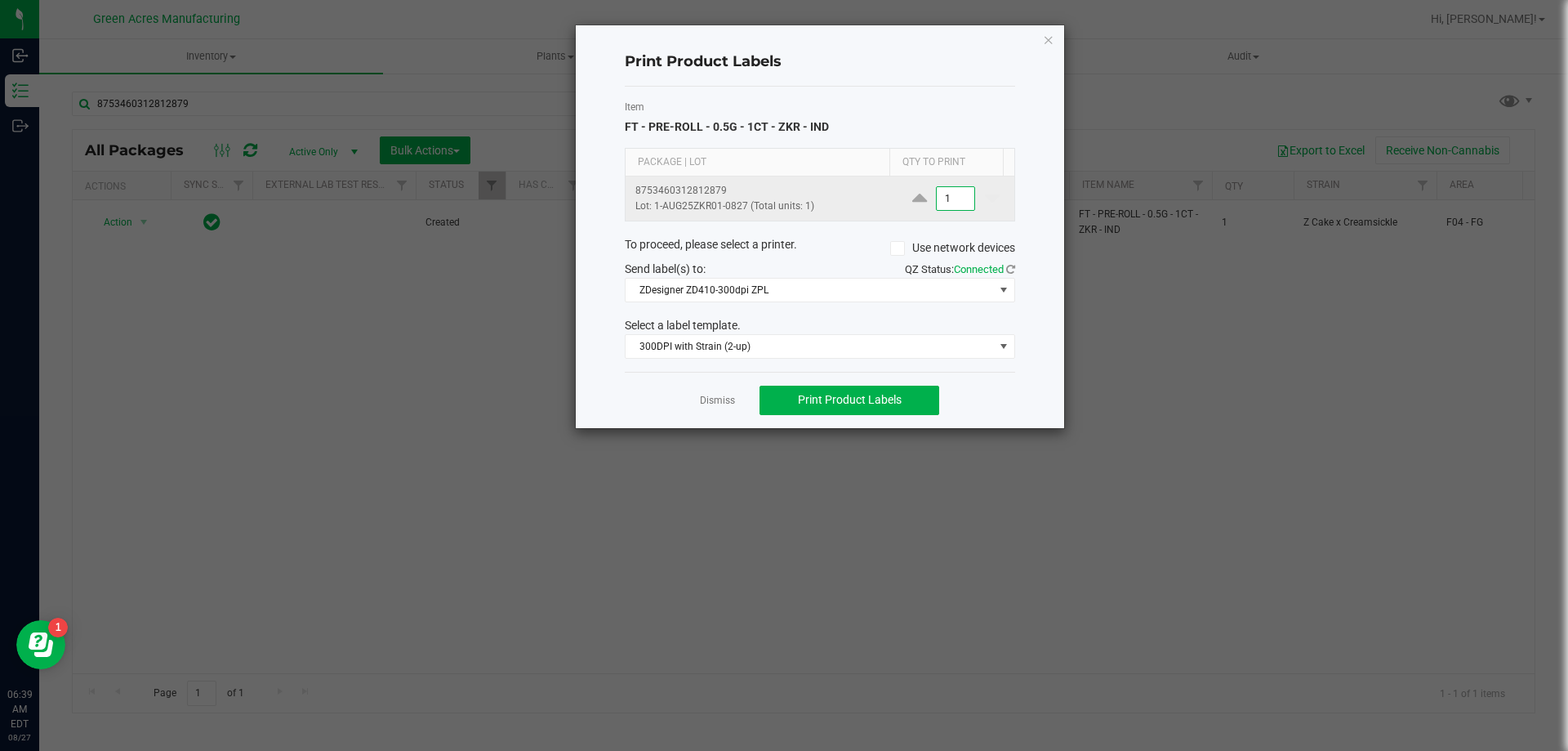
click at [943, 196] on input "1" at bounding box center [956, 198] width 38 height 23
type input "4"
click at [842, 406] on span "Print Product Labels" at bounding box center [850, 399] width 104 height 13
click at [1052, 39] on icon "button" at bounding box center [1049, 39] width 12 height 20
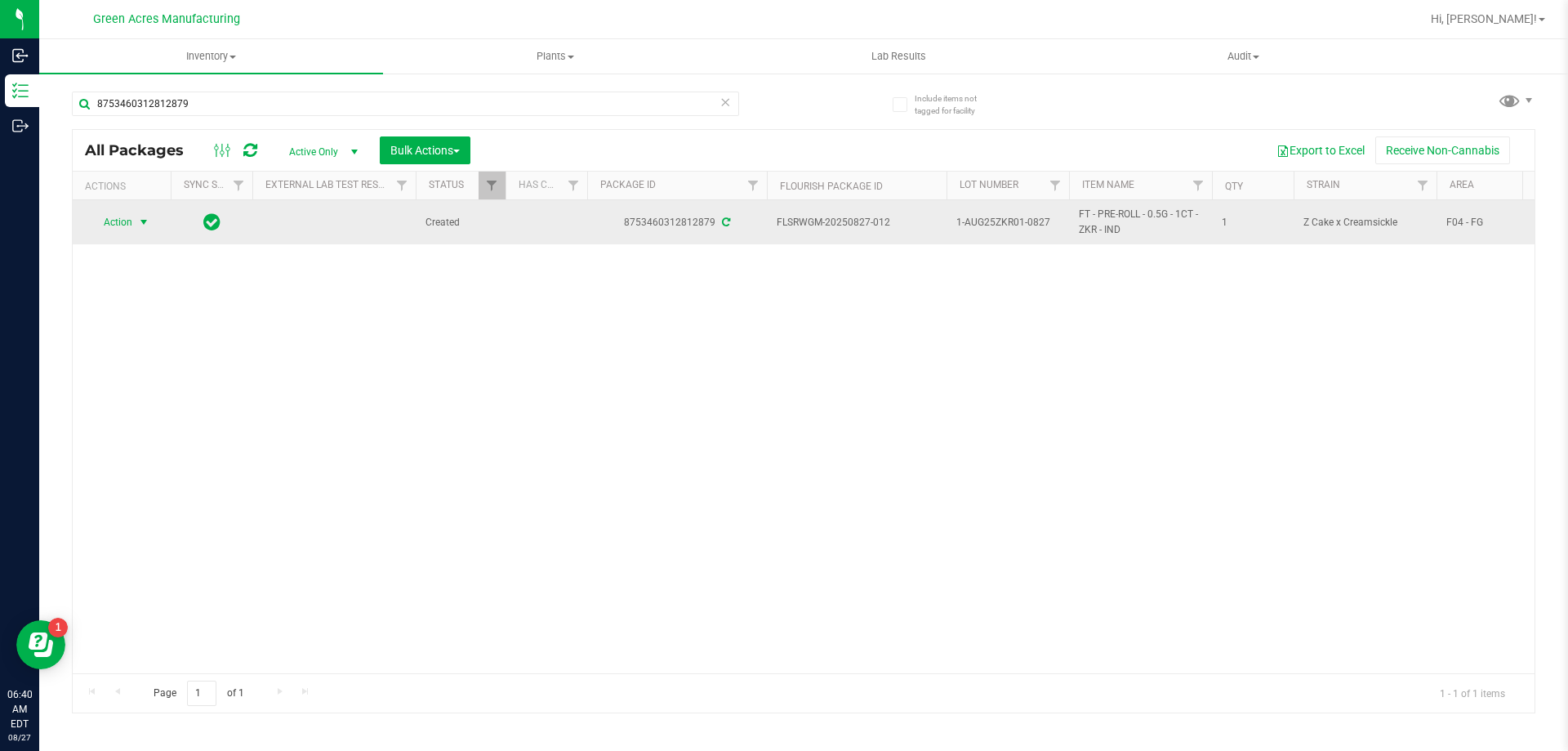
click at [134, 220] on span "select" at bounding box center [144, 223] width 21 height 23
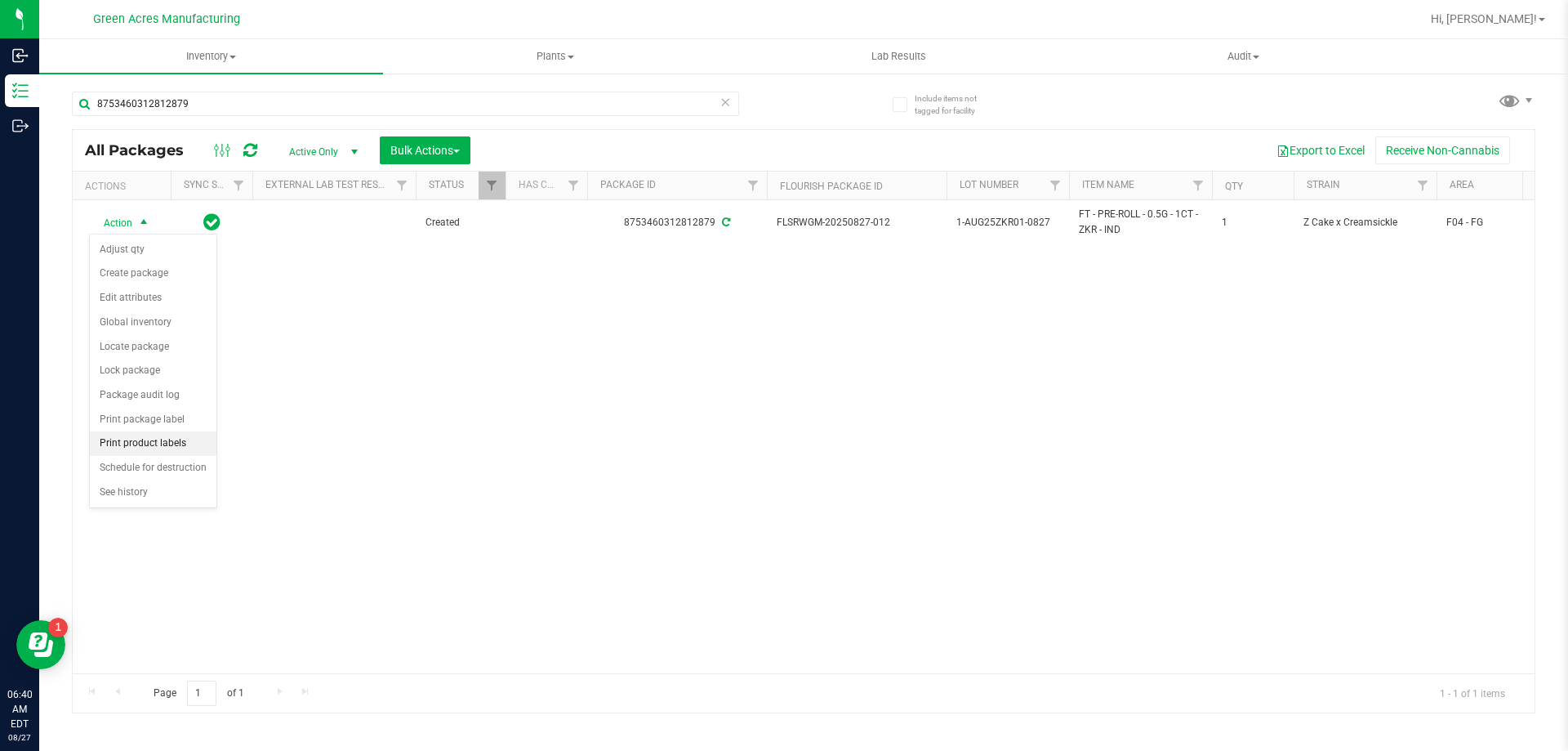
click at [125, 436] on li "Print product labels" at bounding box center [153, 443] width 127 height 24
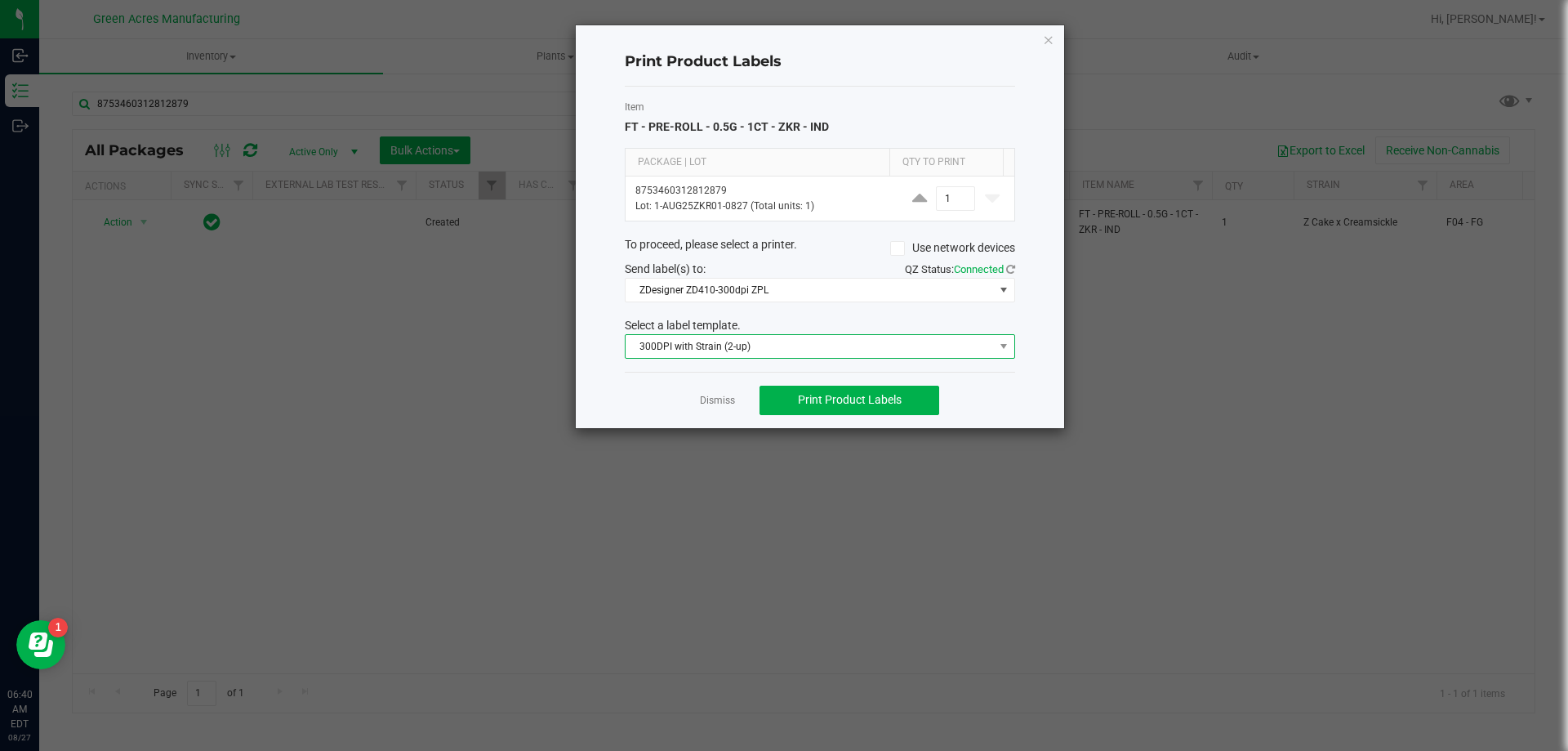
click at [722, 347] on span "300DPI with Strain (2-up)" at bounding box center [810, 347] width 368 height 23
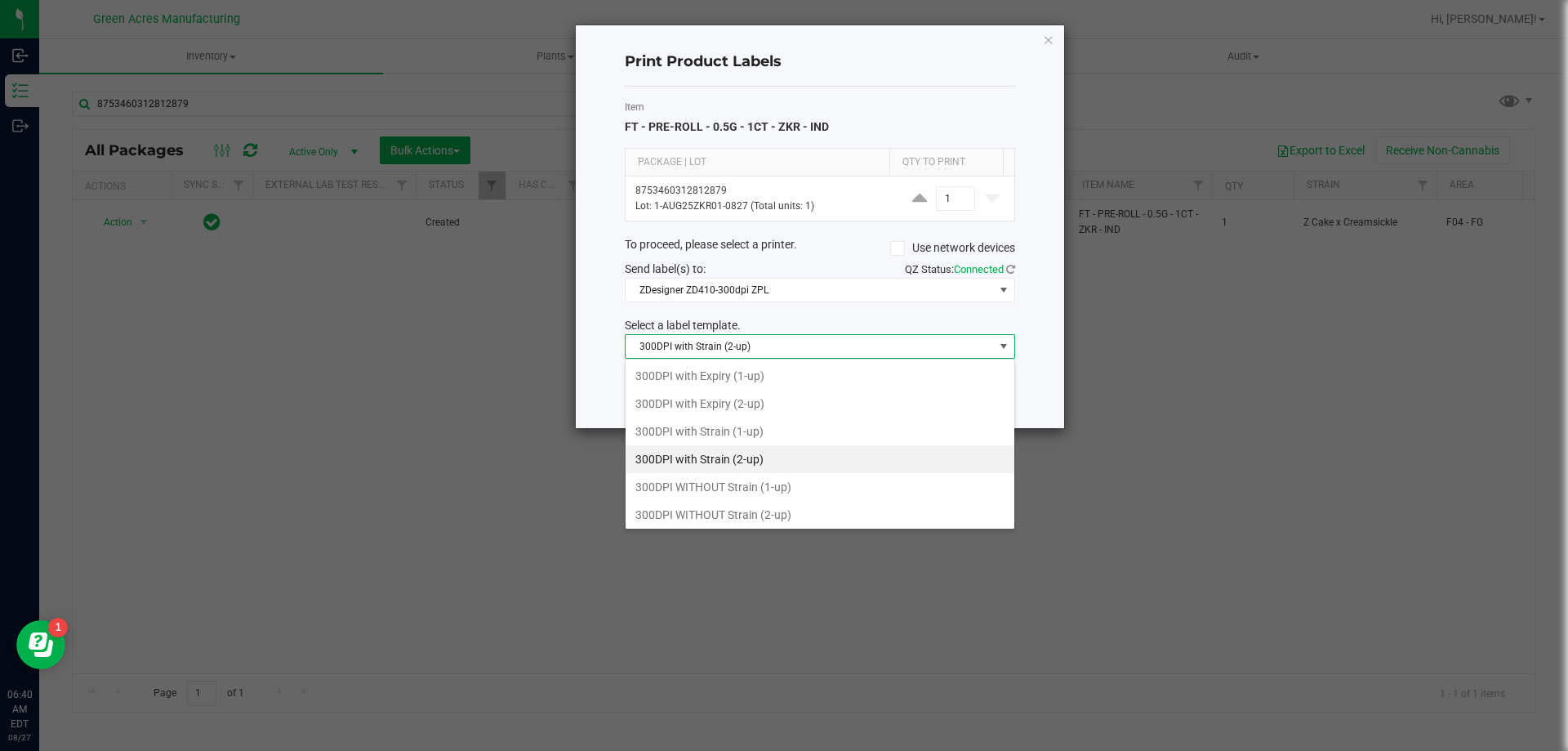
click at [719, 468] on li "300DPI with Strain (2-up)" at bounding box center [820, 459] width 389 height 28
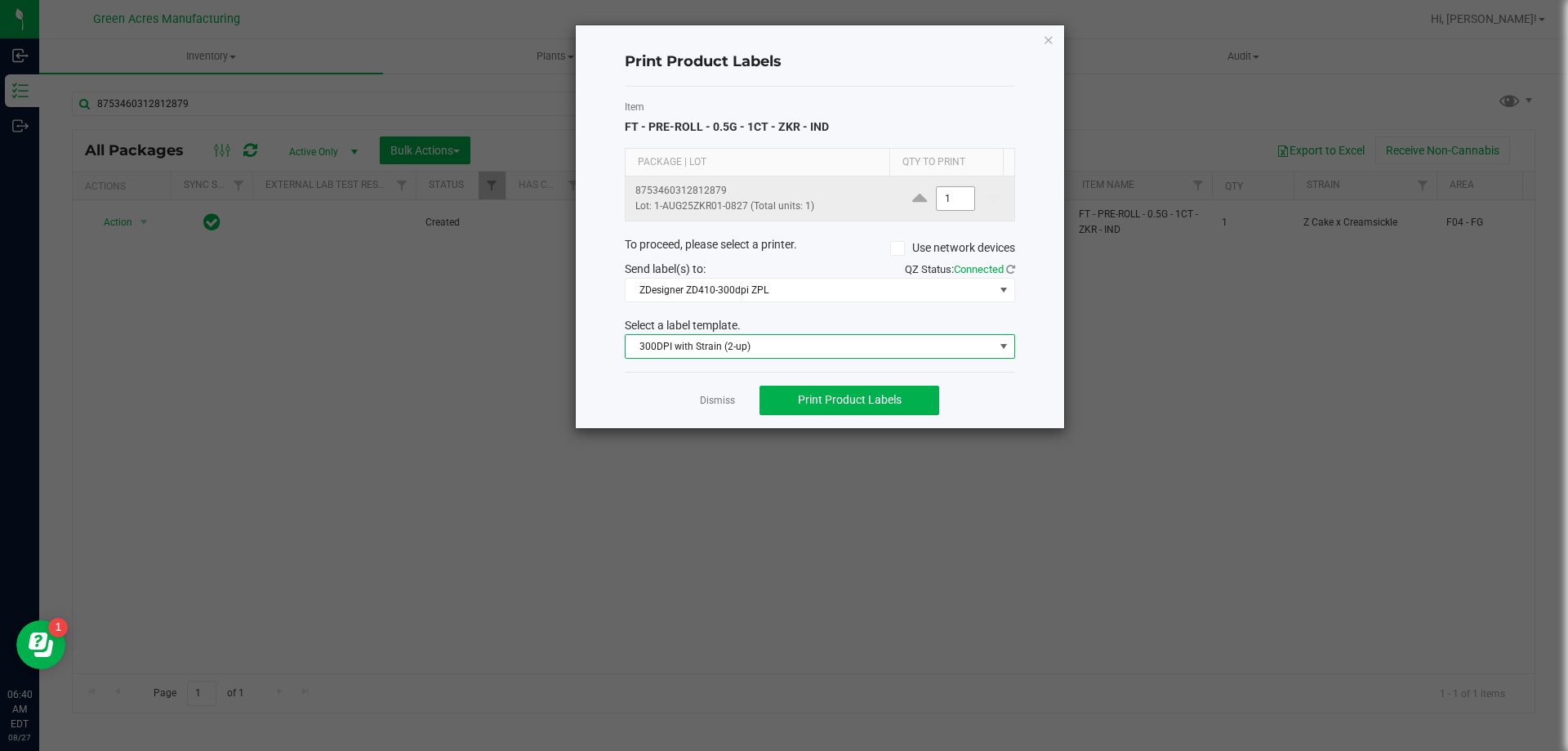
click at [938, 206] on input "1" at bounding box center [956, 198] width 38 height 23
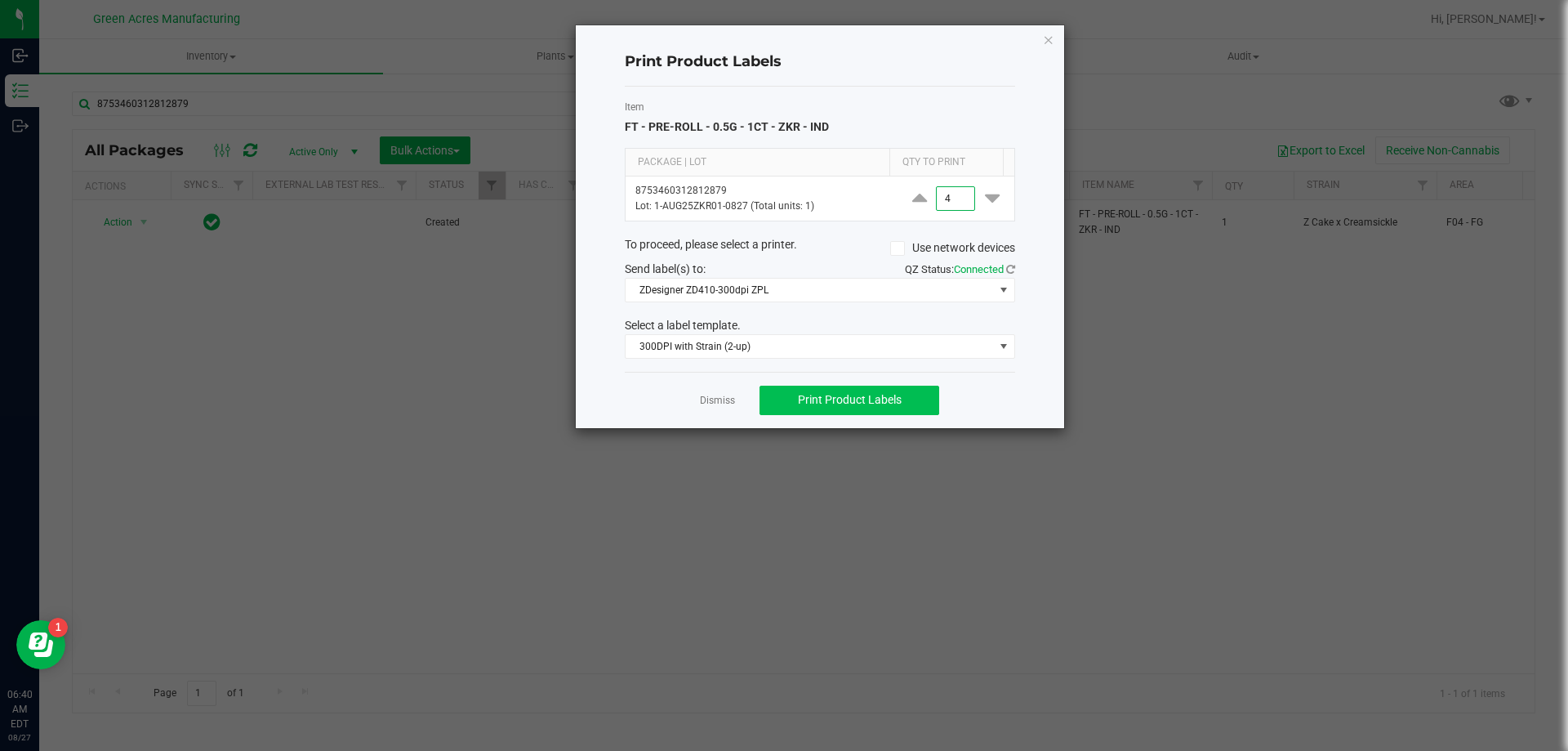
type input "4"
click at [796, 400] on button "Print Product Labels" at bounding box center [849, 400] width 180 height 30
click at [799, 280] on span "ZDesigner ZD410-300dpi ZPL" at bounding box center [810, 291] width 368 height 23
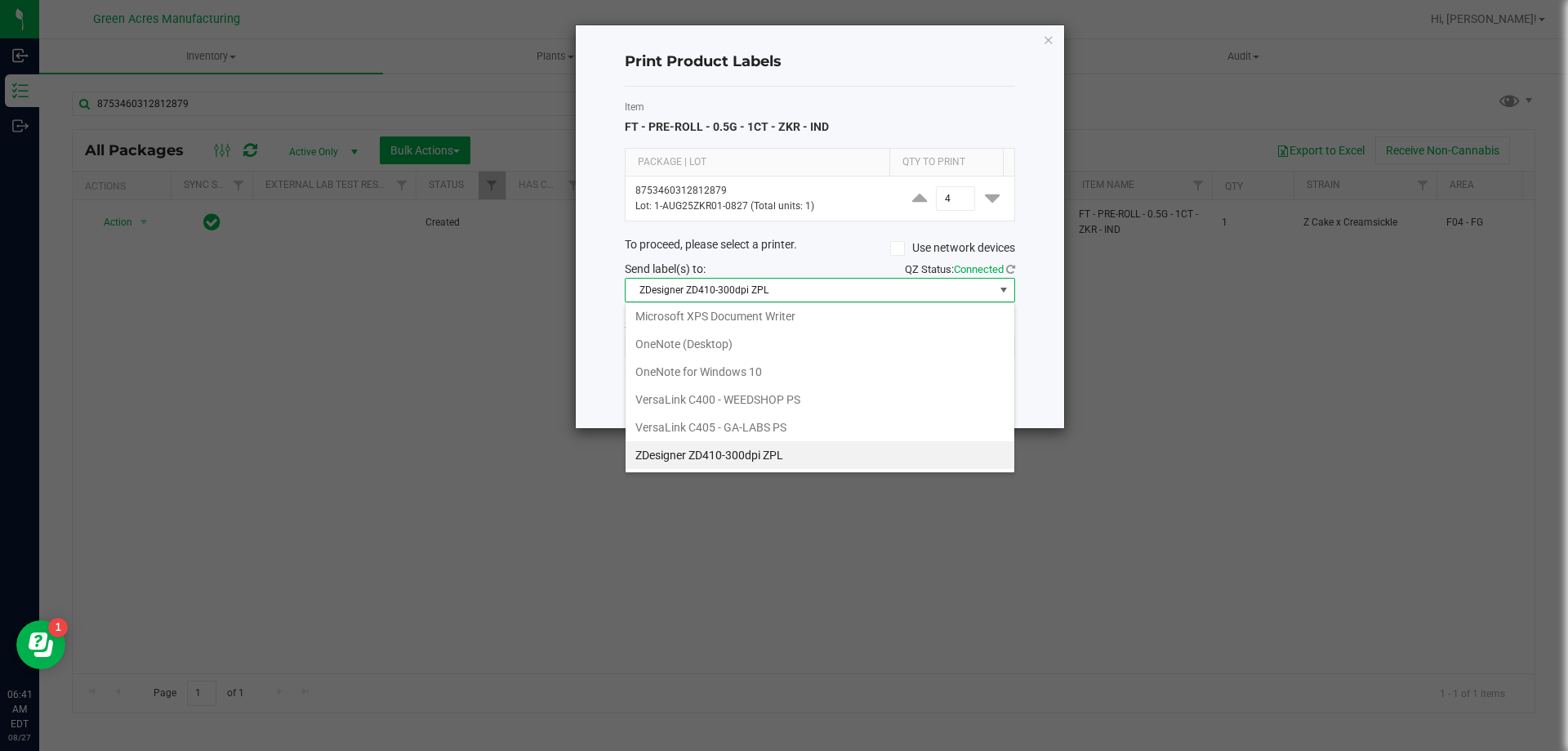
click at [827, 459] on ZPL "ZDesigner ZD410-300dpi ZPL" at bounding box center [820, 454] width 389 height 28
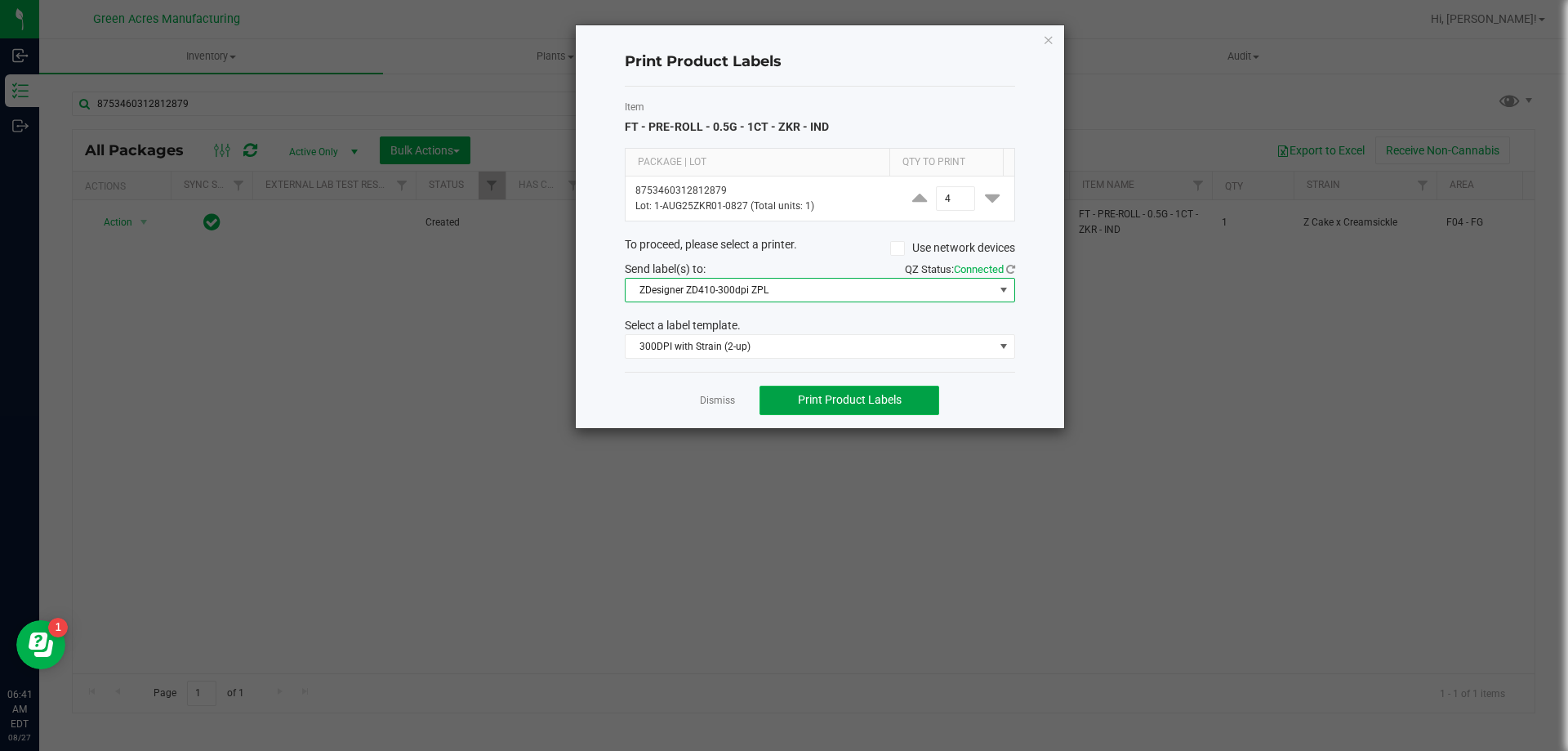
click at [866, 395] on span "Print Product Labels" at bounding box center [850, 399] width 104 height 13
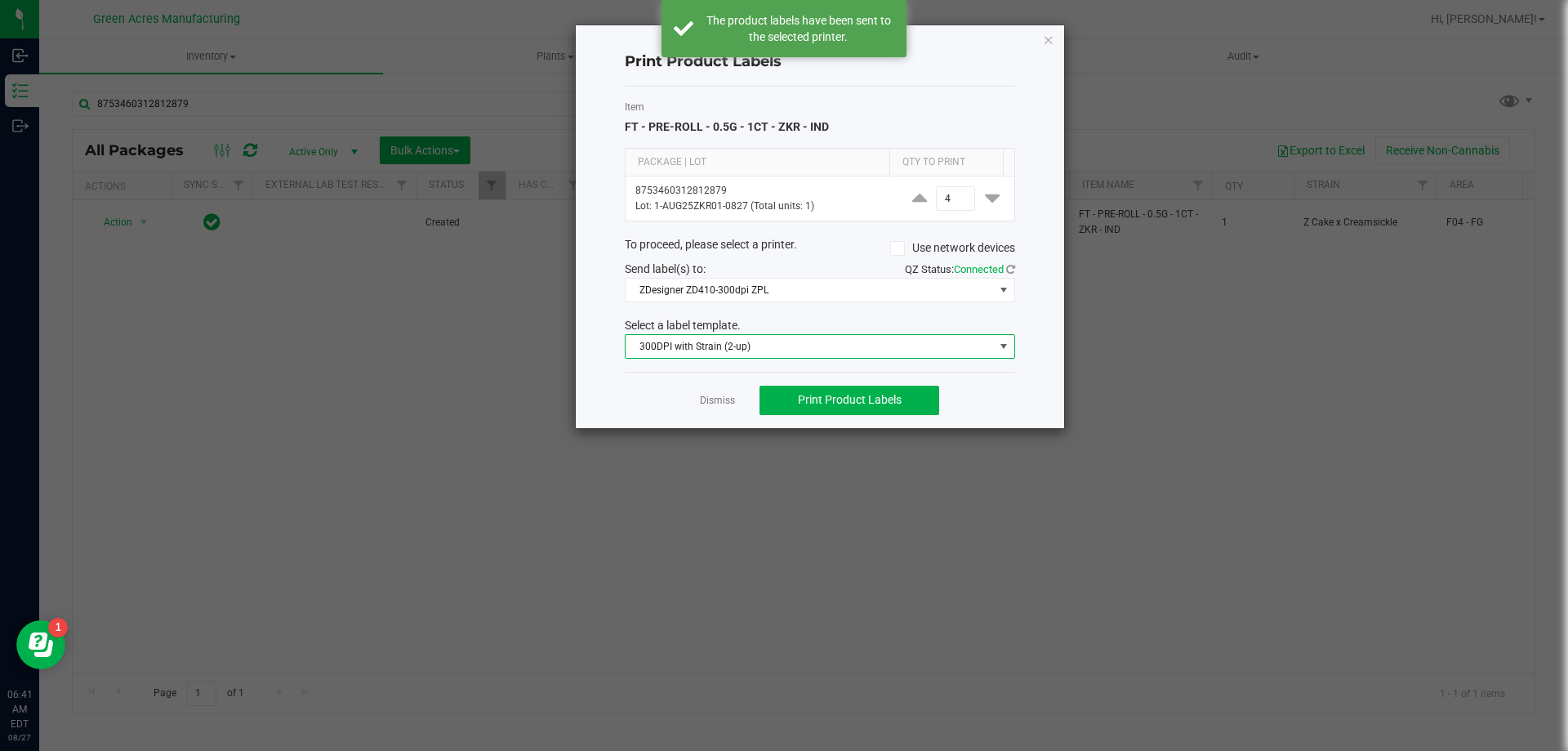
click at [746, 348] on span "300DPI with Strain (2-up)" at bounding box center [810, 347] width 368 height 23
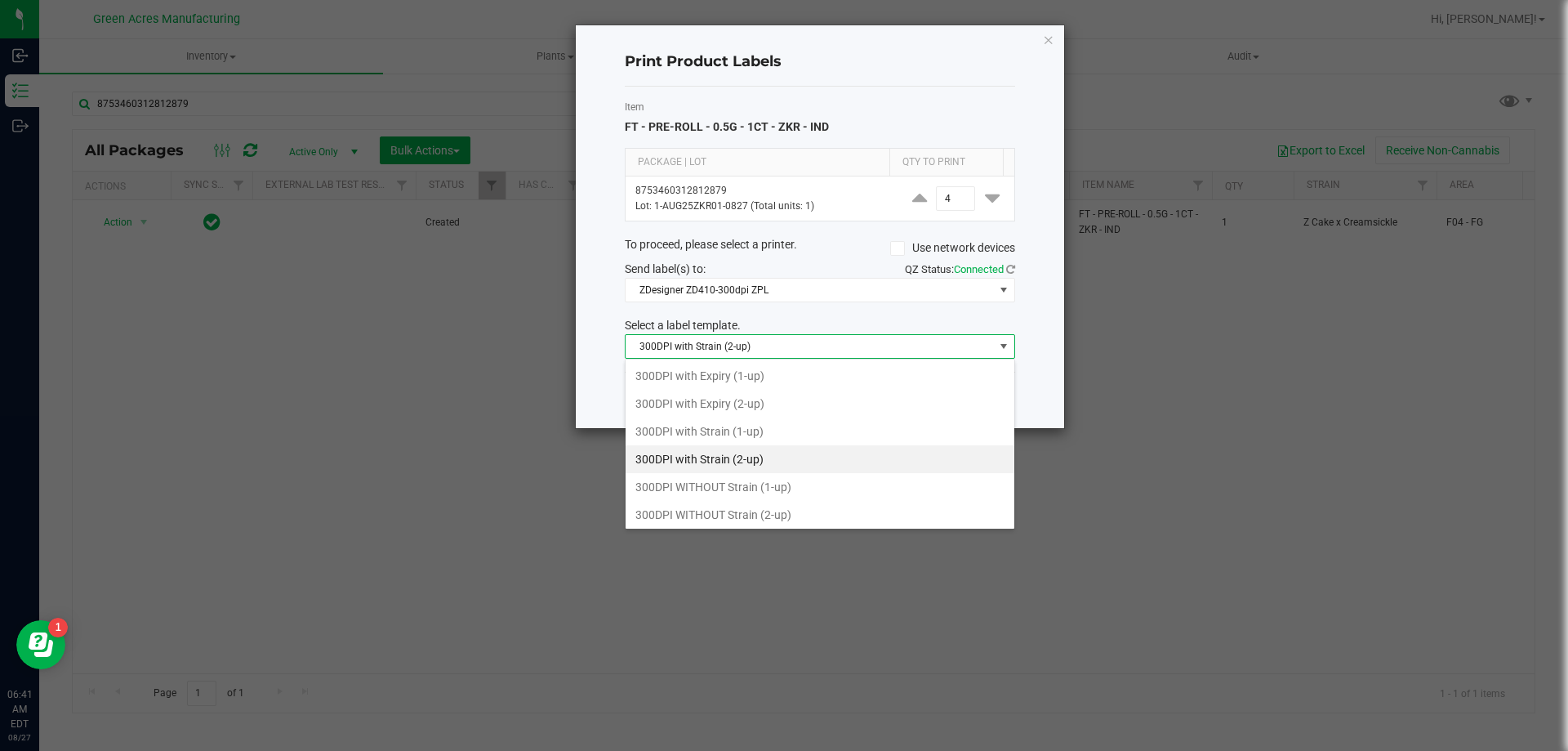
click at [786, 459] on li "300DPI with Strain (2-up)" at bounding box center [820, 459] width 389 height 28
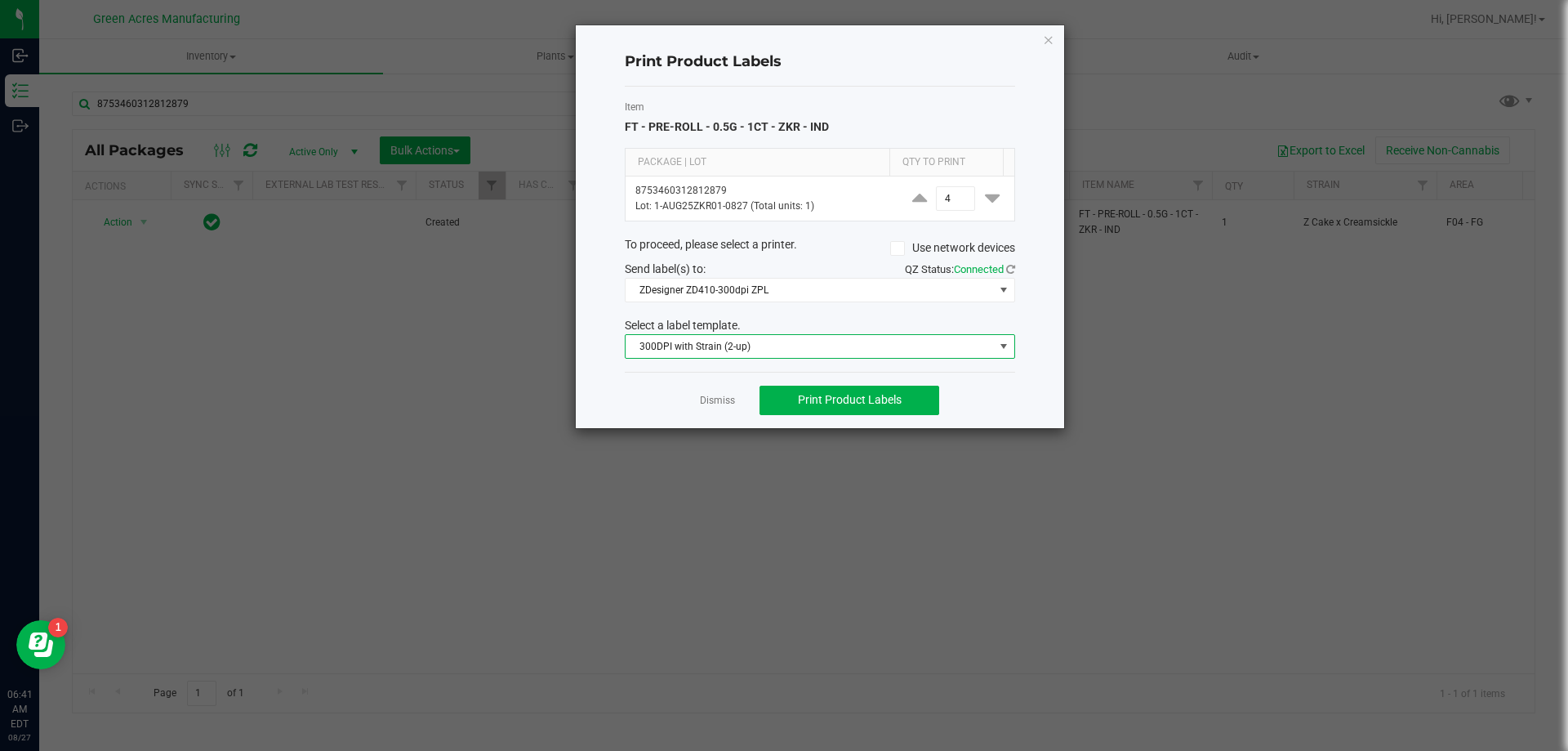
click at [784, 345] on span "300DPI with Strain (2-up)" at bounding box center [810, 347] width 368 height 23
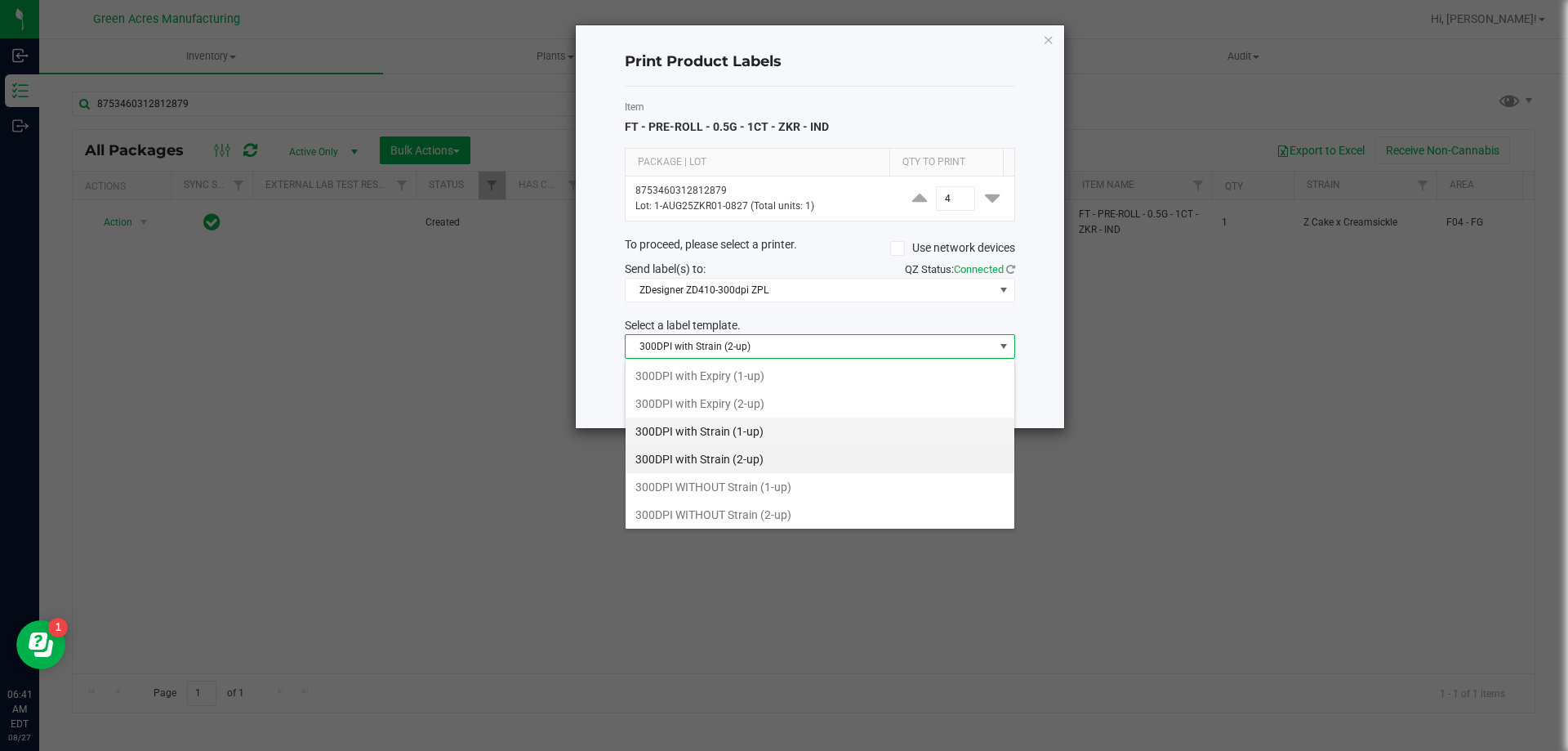
click at [760, 439] on li "300DPI with Strain (1-up)" at bounding box center [820, 431] width 389 height 28
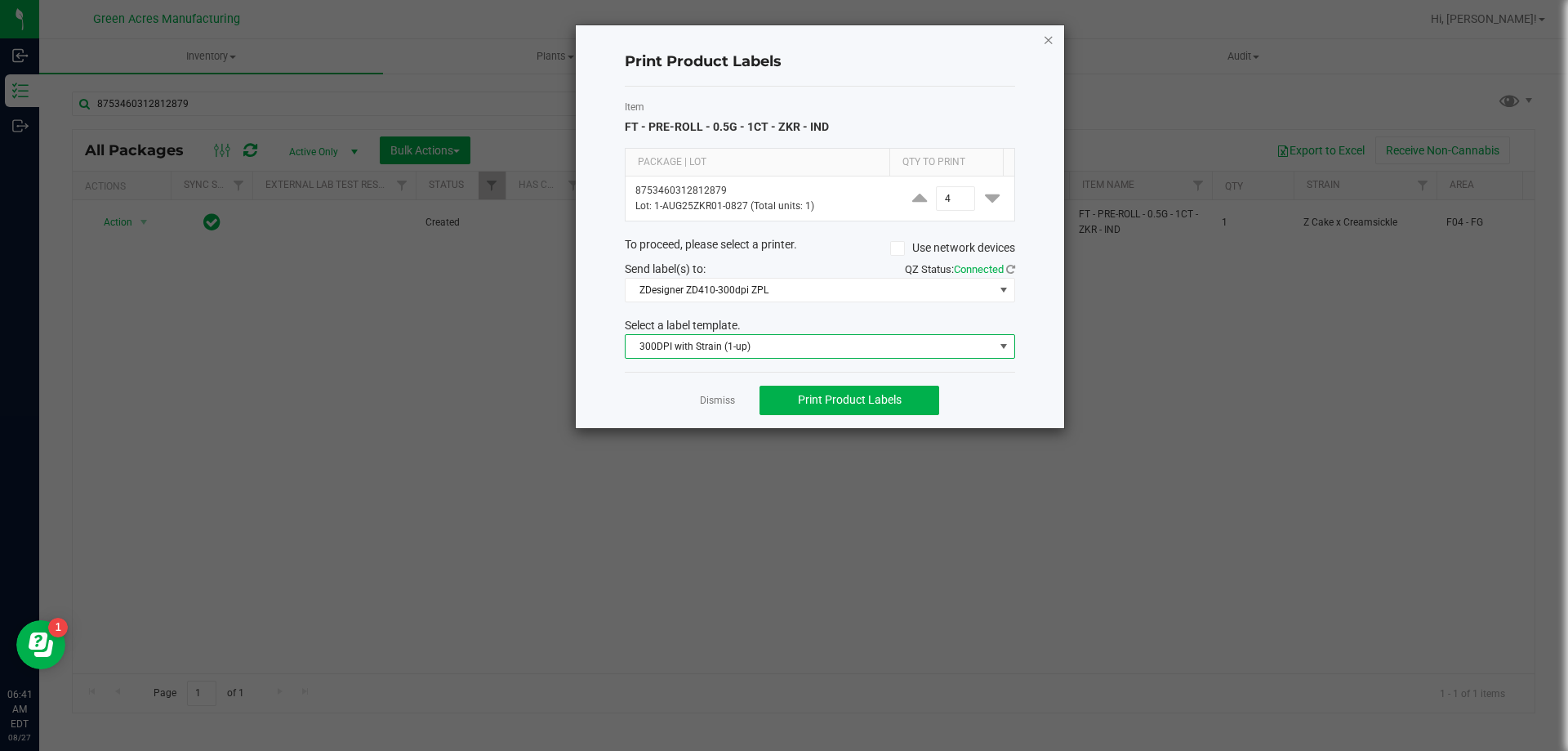
click at [1052, 31] on icon "button" at bounding box center [1049, 39] width 12 height 20
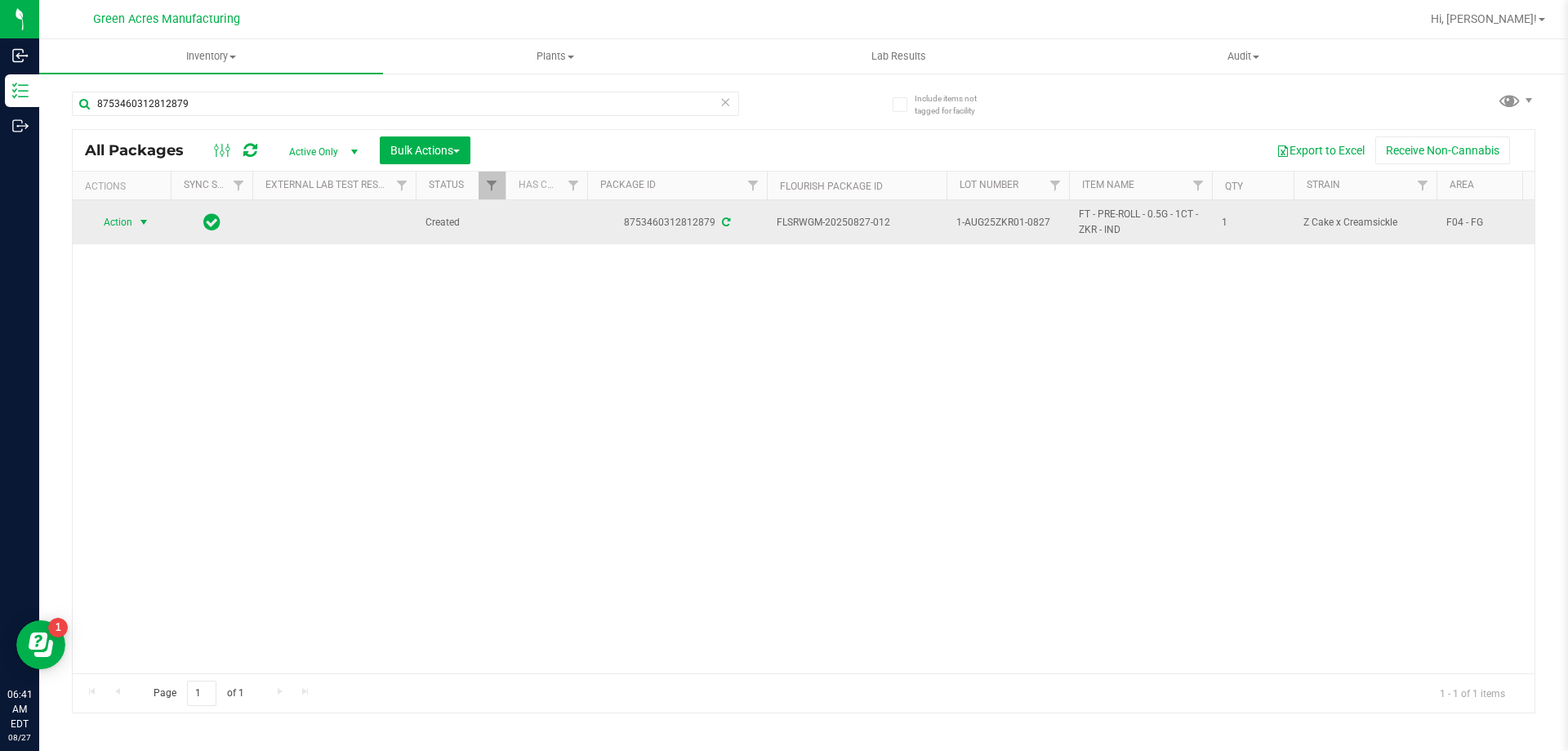
click at [147, 221] on span "select" at bounding box center [143, 222] width 13 height 13
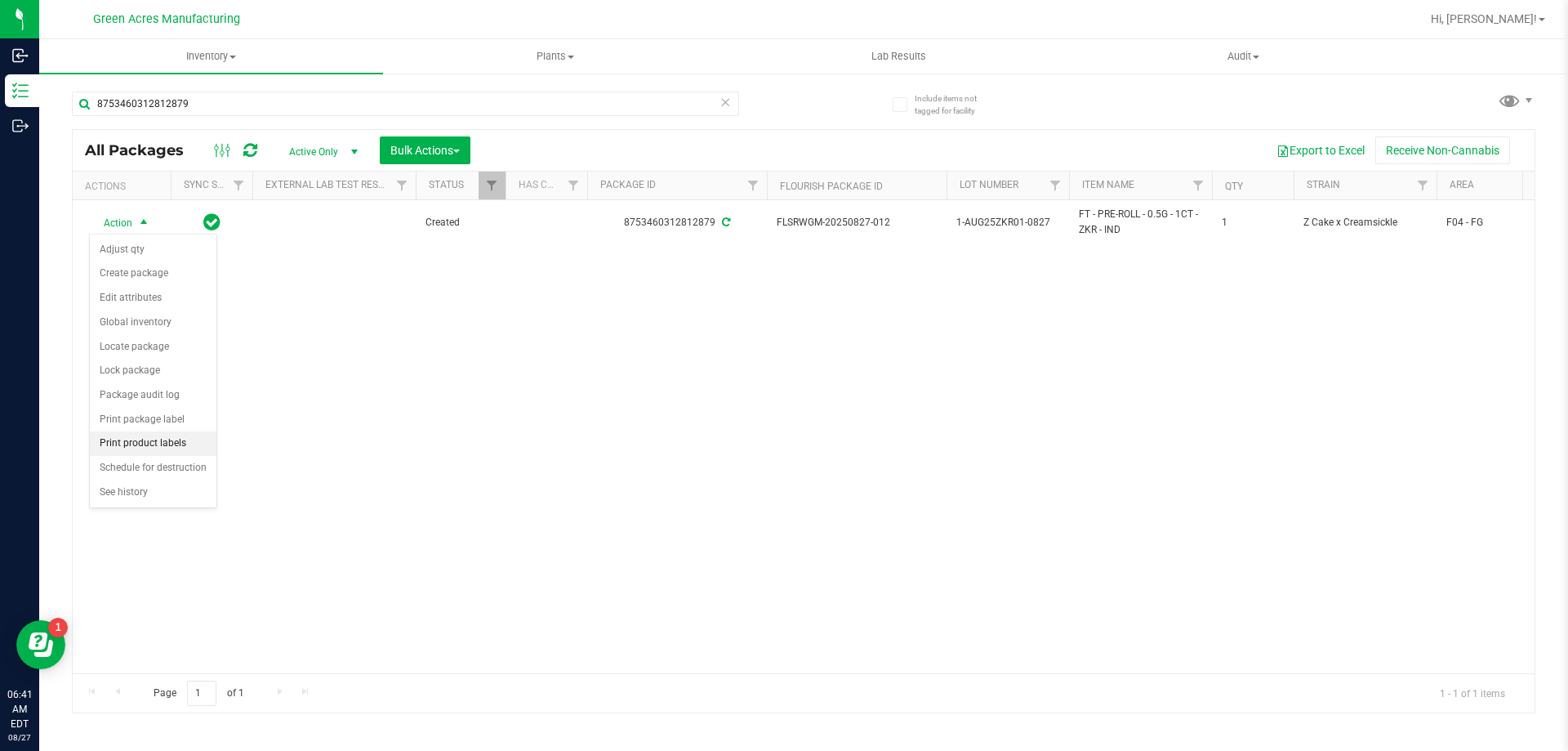
click at [166, 455] on li "Print product labels" at bounding box center [153, 443] width 127 height 24
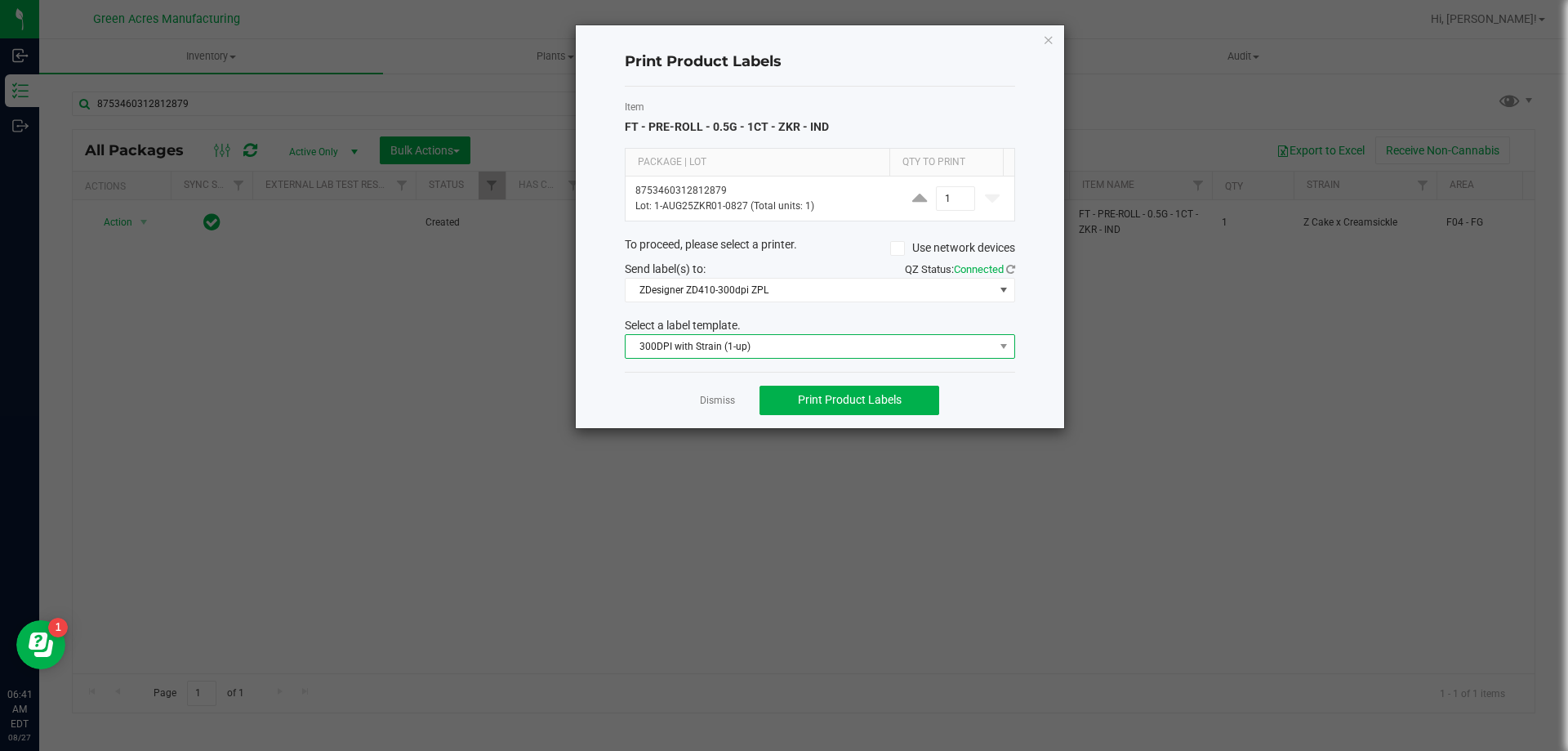
click at [783, 346] on span "300DPI with Strain (1-up)" at bounding box center [810, 347] width 368 height 23
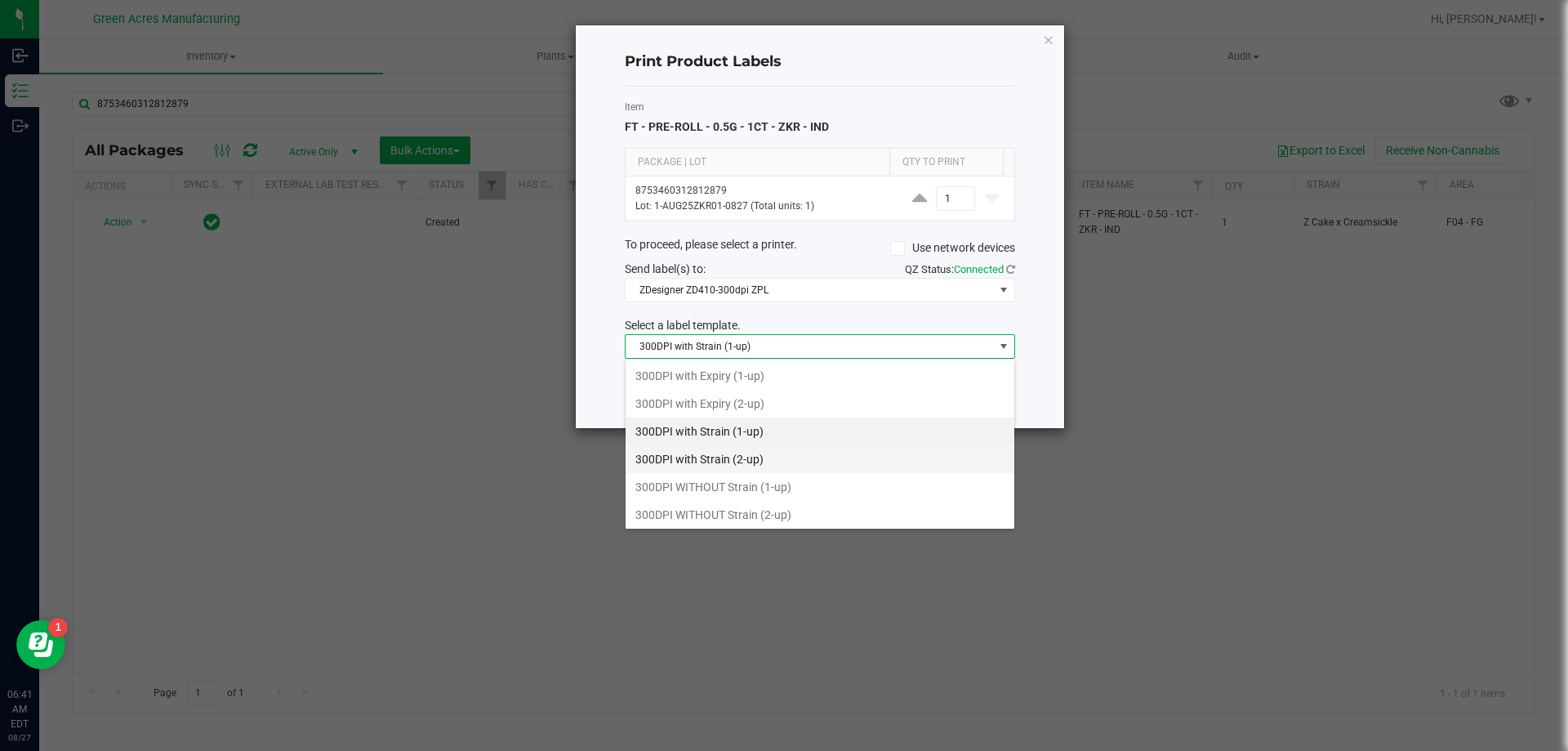
click at [787, 460] on li "300DPI with Strain (2-up)" at bounding box center [820, 459] width 389 height 28
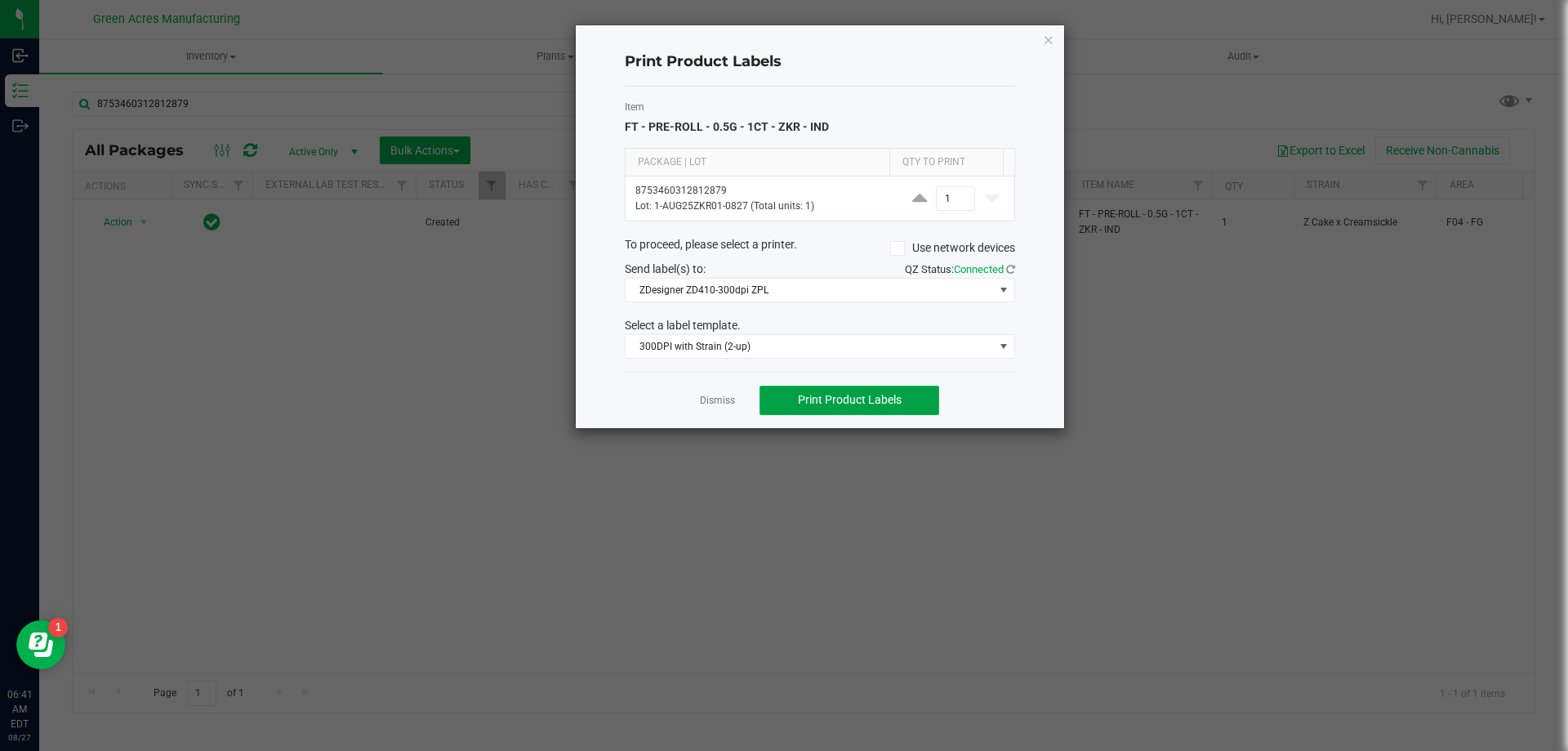
click at [822, 392] on span "Print Product Labels" at bounding box center [850, 399] width 104 height 13
click at [846, 399] on span "Print Product Labels" at bounding box center [850, 399] width 104 height 13
click at [808, 396] on span "Print Product Labels" at bounding box center [850, 399] width 104 height 13
click at [1057, 39] on div "Print Product Labels Item FT - PRE-ROLL - 0.5G - 1CT - ZKR - IND Package | Lot …" at bounding box center [820, 226] width 488 height 402
click at [1046, 39] on icon "button" at bounding box center [1049, 39] width 12 height 20
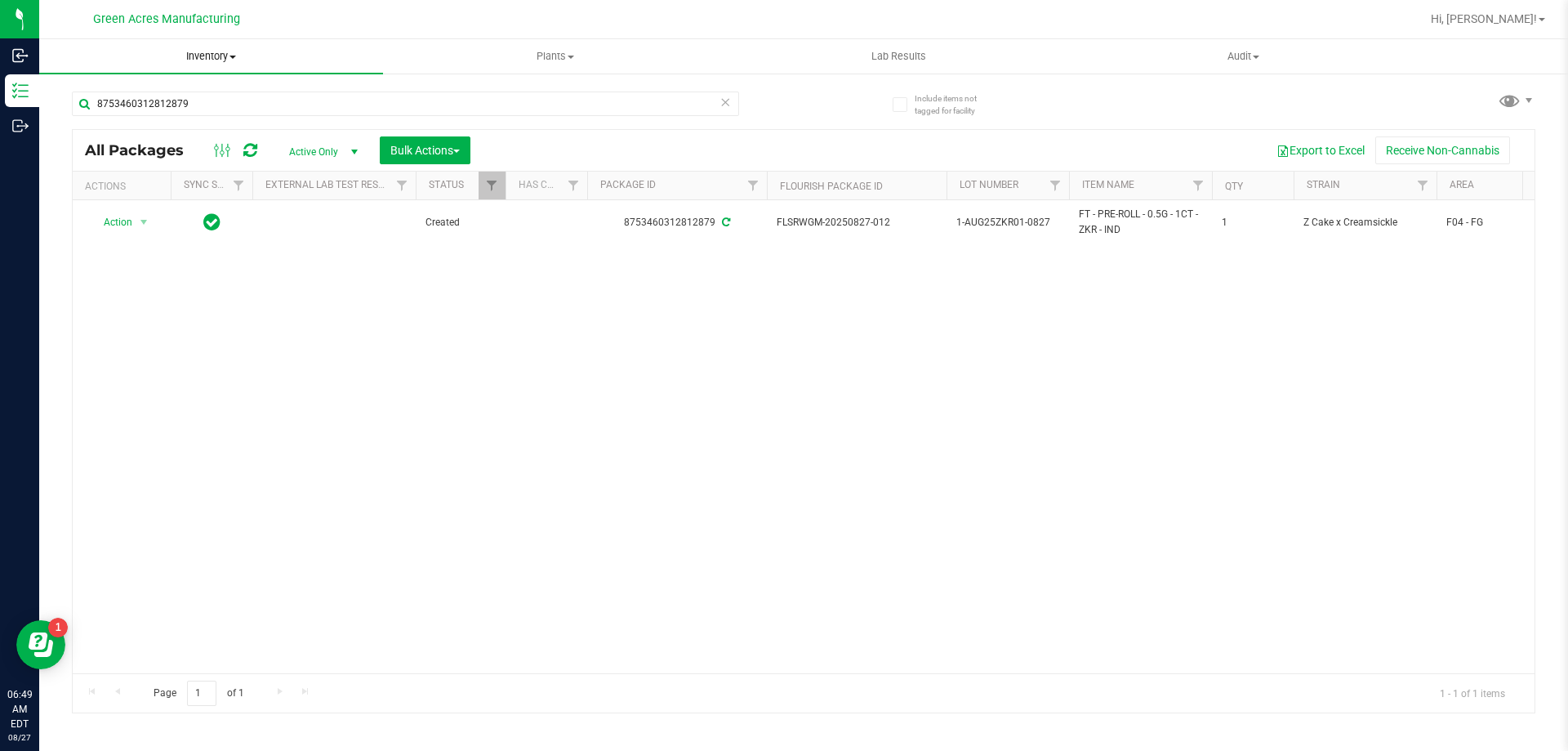
click at [218, 52] on span "Inventory" at bounding box center [211, 56] width 344 height 14
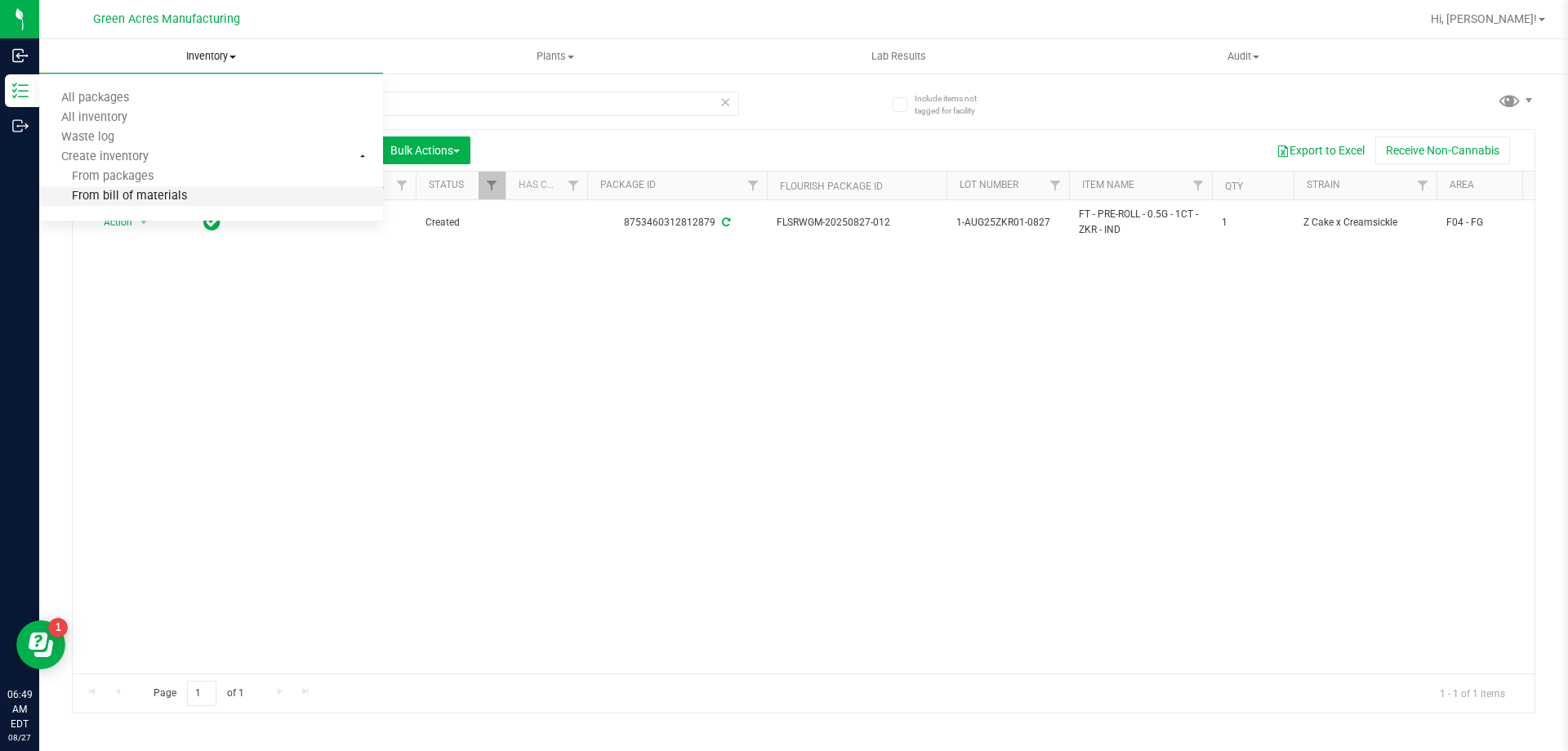
click at [151, 194] on span "From bill of materials" at bounding box center [113, 197] width 148 height 14
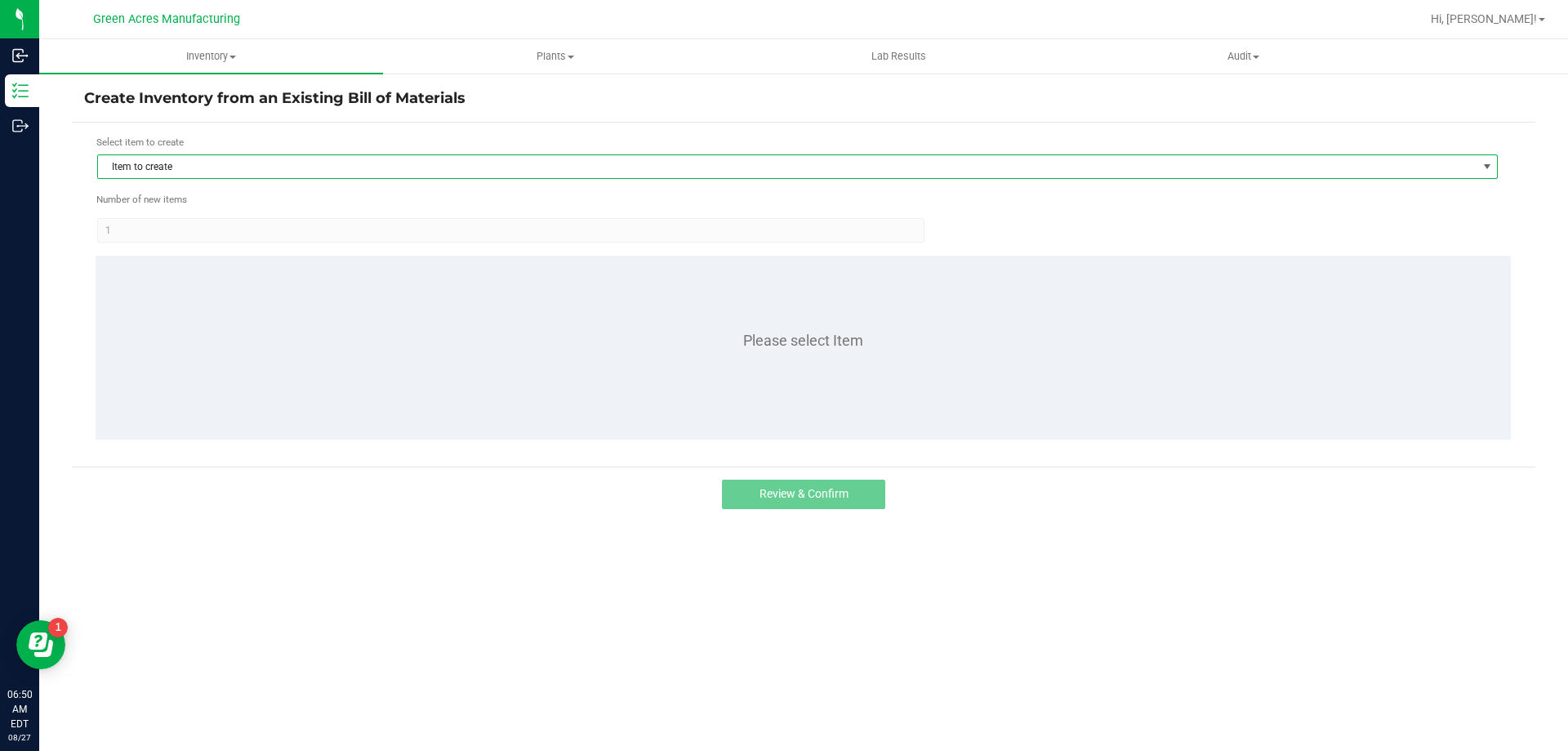
click at [421, 171] on span "Item to create" at bounding box center [788, 167] width 1378 height 23
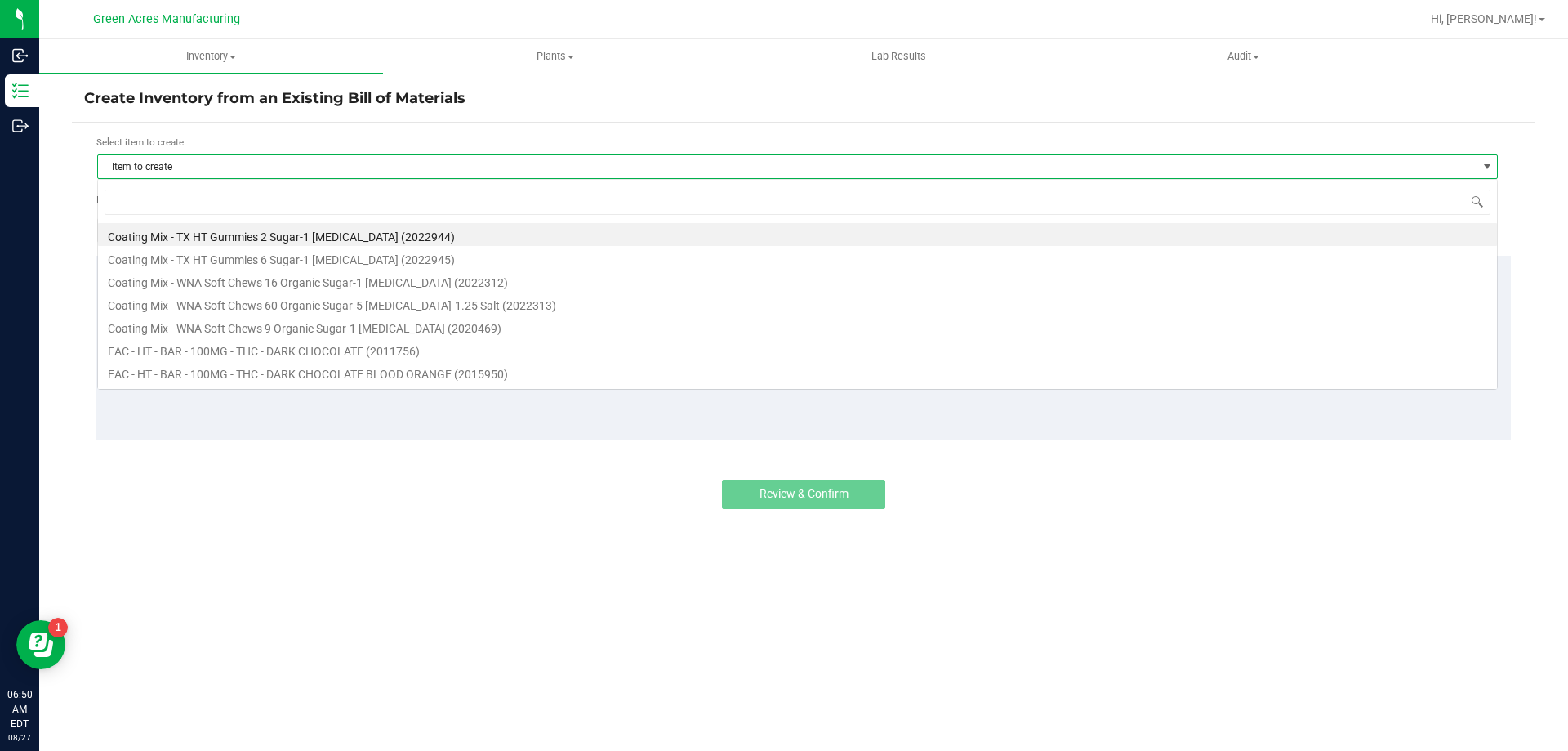
scroll to position [24, 1401]
type input "1013734"
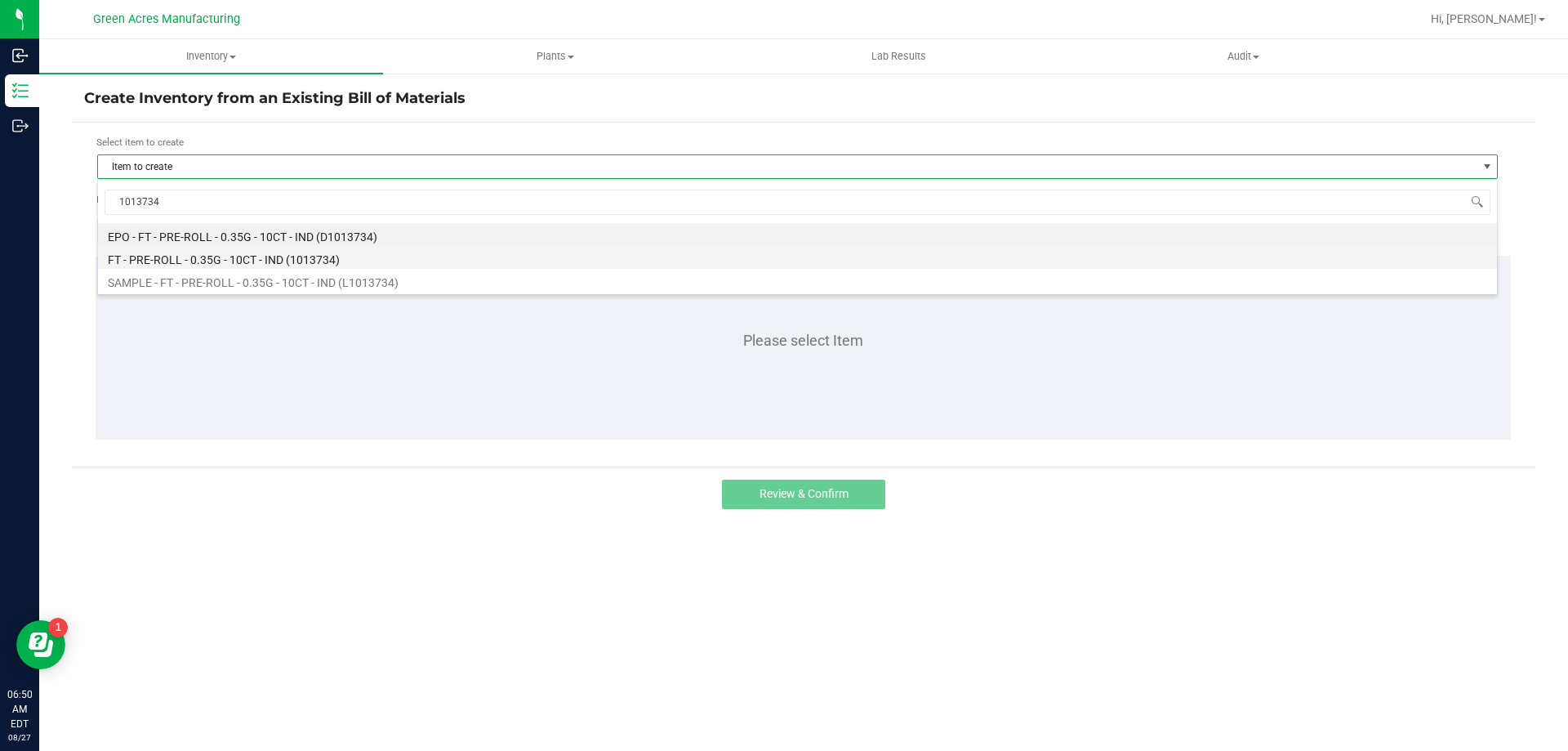
click at [316, 253] on li "FT - PRE-ROLL - 0.35G - 10CT - IND (1013734)" at bounding box center [797, 257] width 1399 height 23
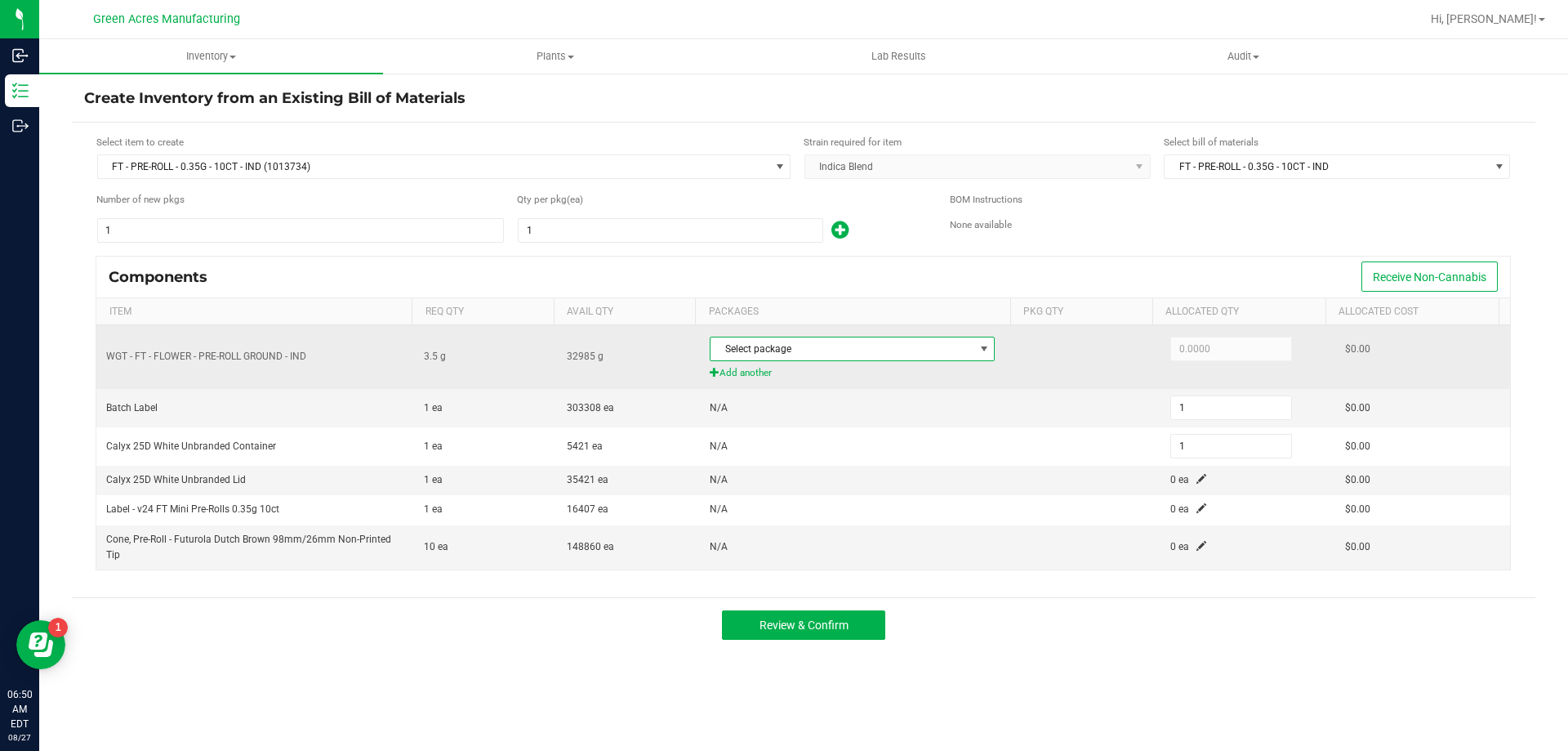
click at [757, 350] on span "Select package" at bounding box center [842, 349] width 263 height 23
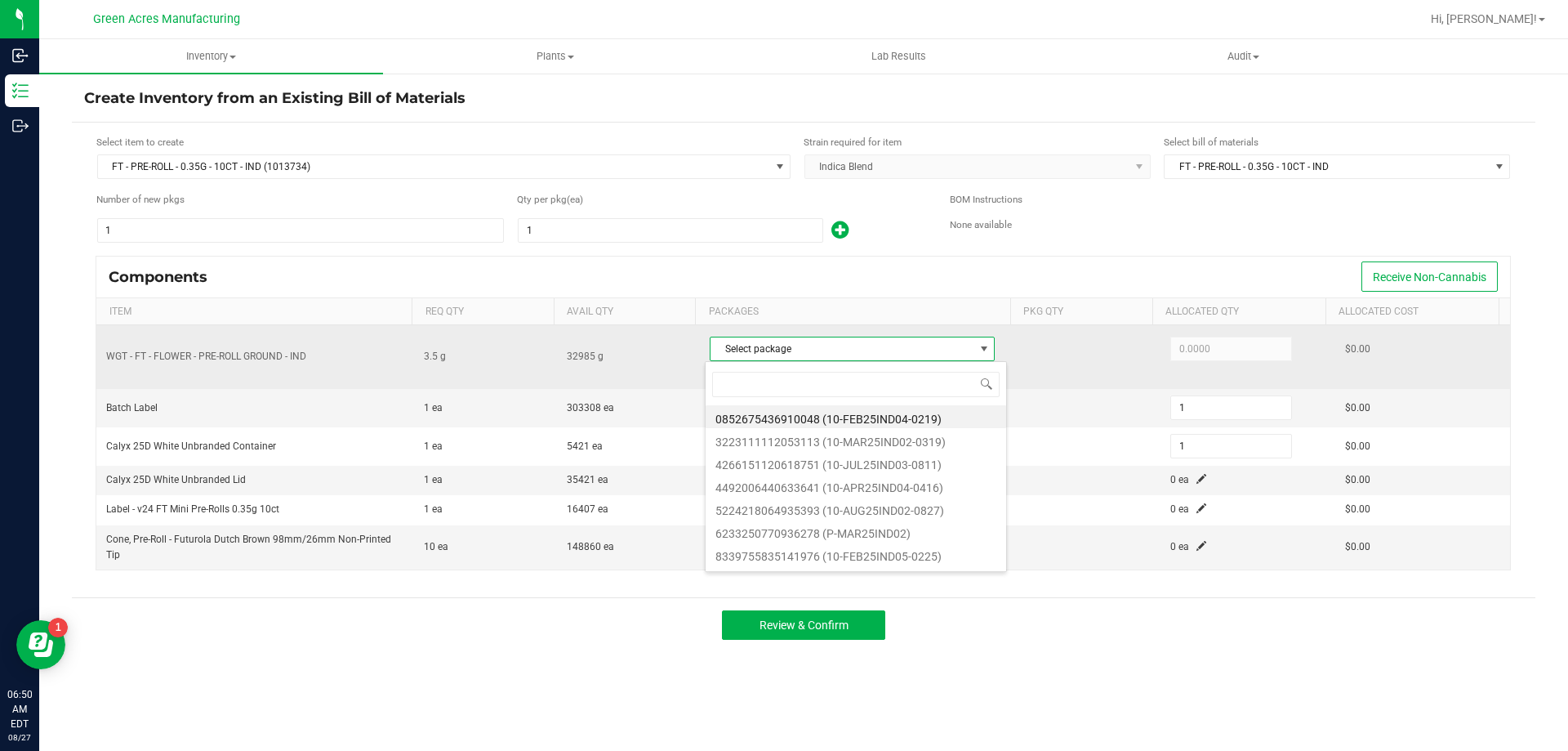
scroll to position [24, 282]
type input "5224218064935393"
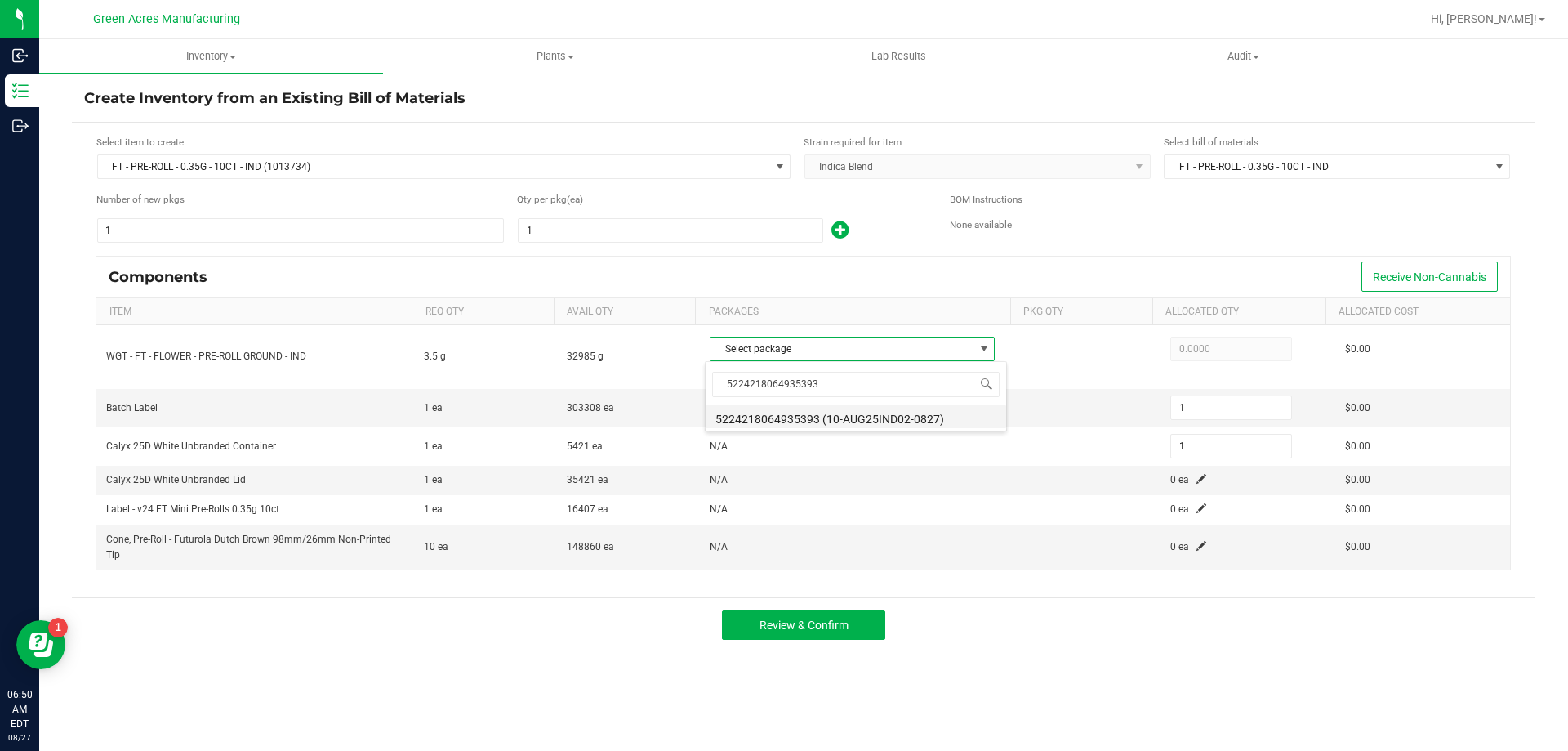
click at [805, 418] on li "5224218064935393 (10-AUG25IND02-0827)" at bounding box center [856, 417] width 300 height 23
type input "3.5000"
click at [1196, 478] on span at bounding box center [1201, 478] width 10 height 10
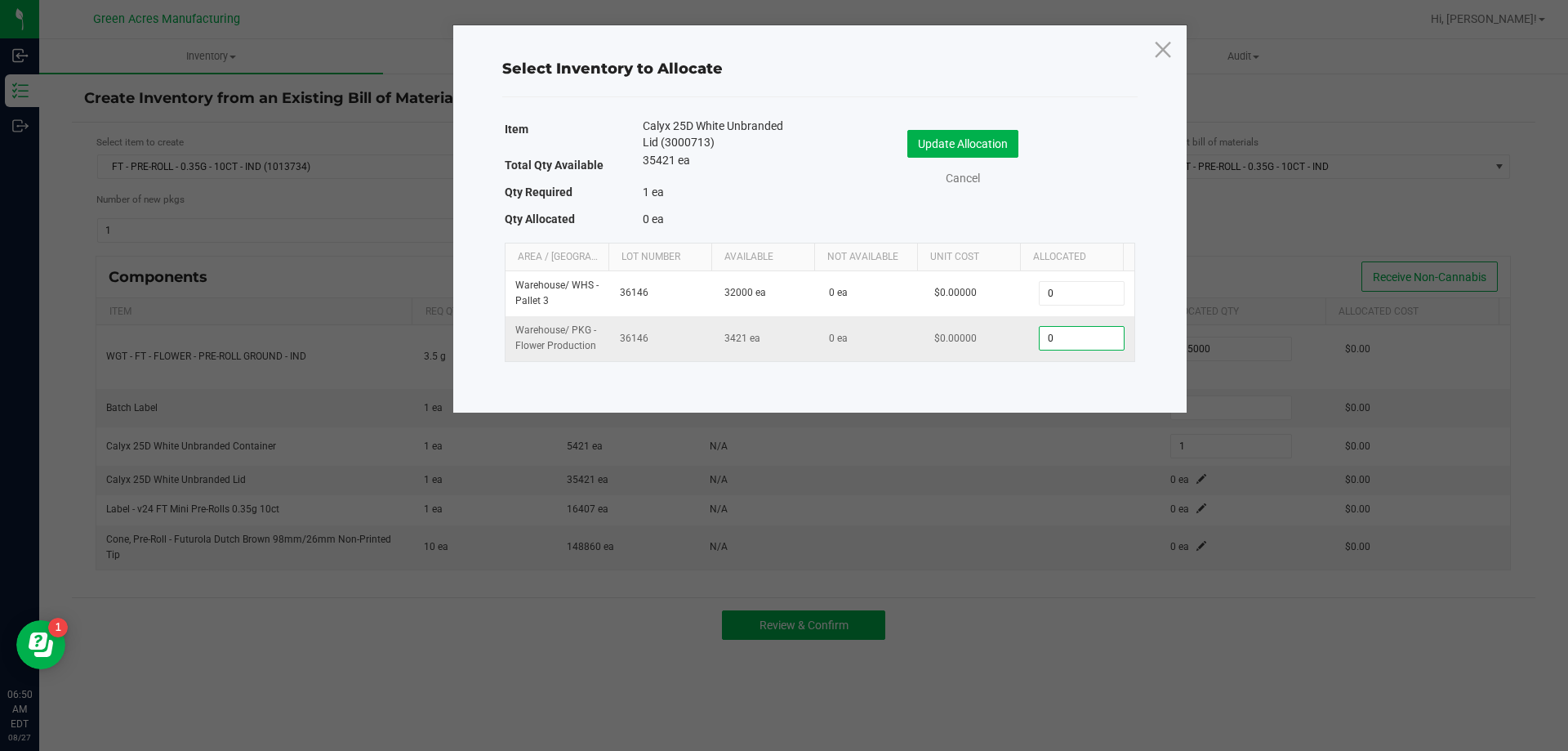
click at [1073, 342] on input "0" at bounding box center [1081, 338] width 83 height 23
type input "1"
click at [931, 139] on button "Update Allocation" at bounding box center [963, 143] width 111 height 28
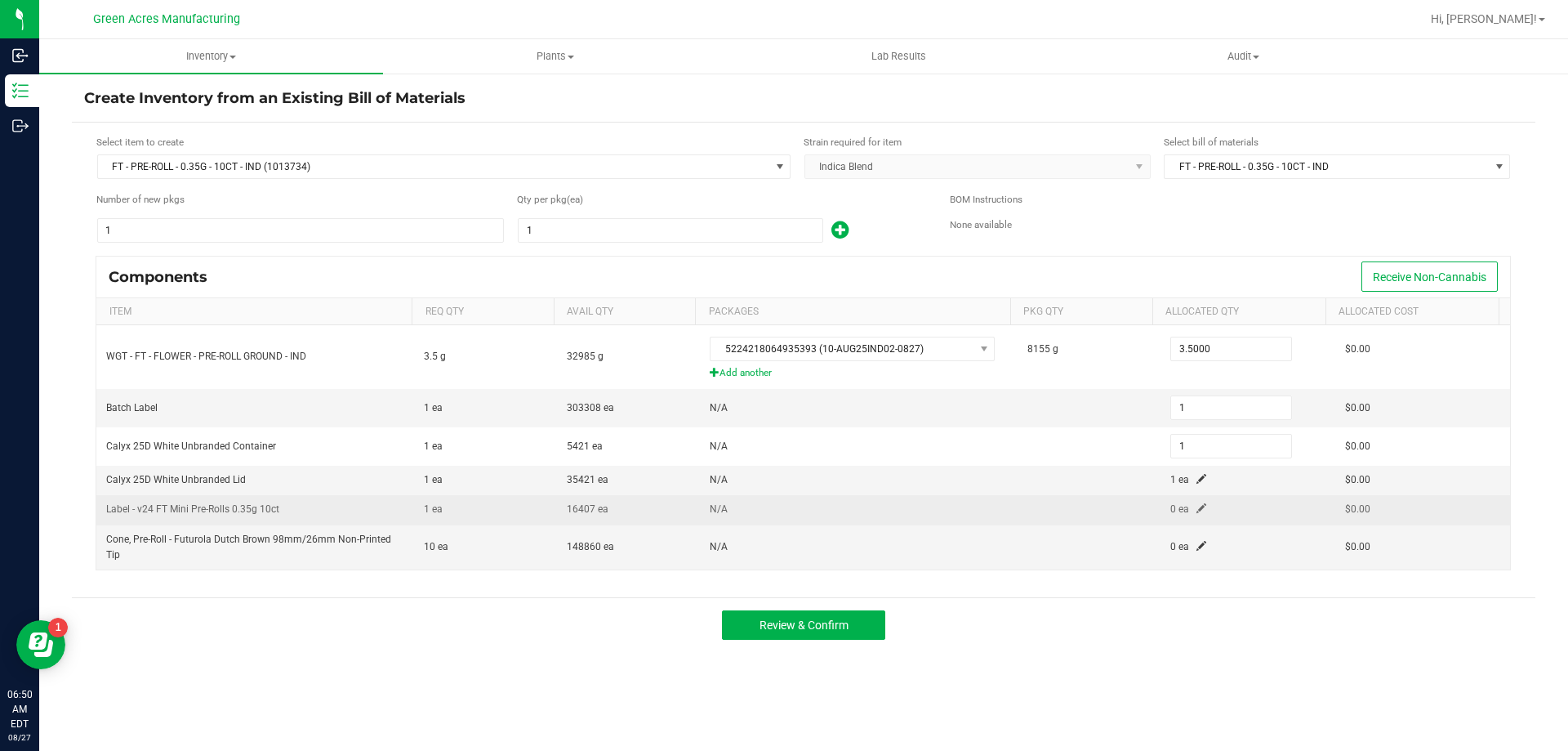
click at [1196, 509] on span at bounding box center [1201, 508] width 10 height 10
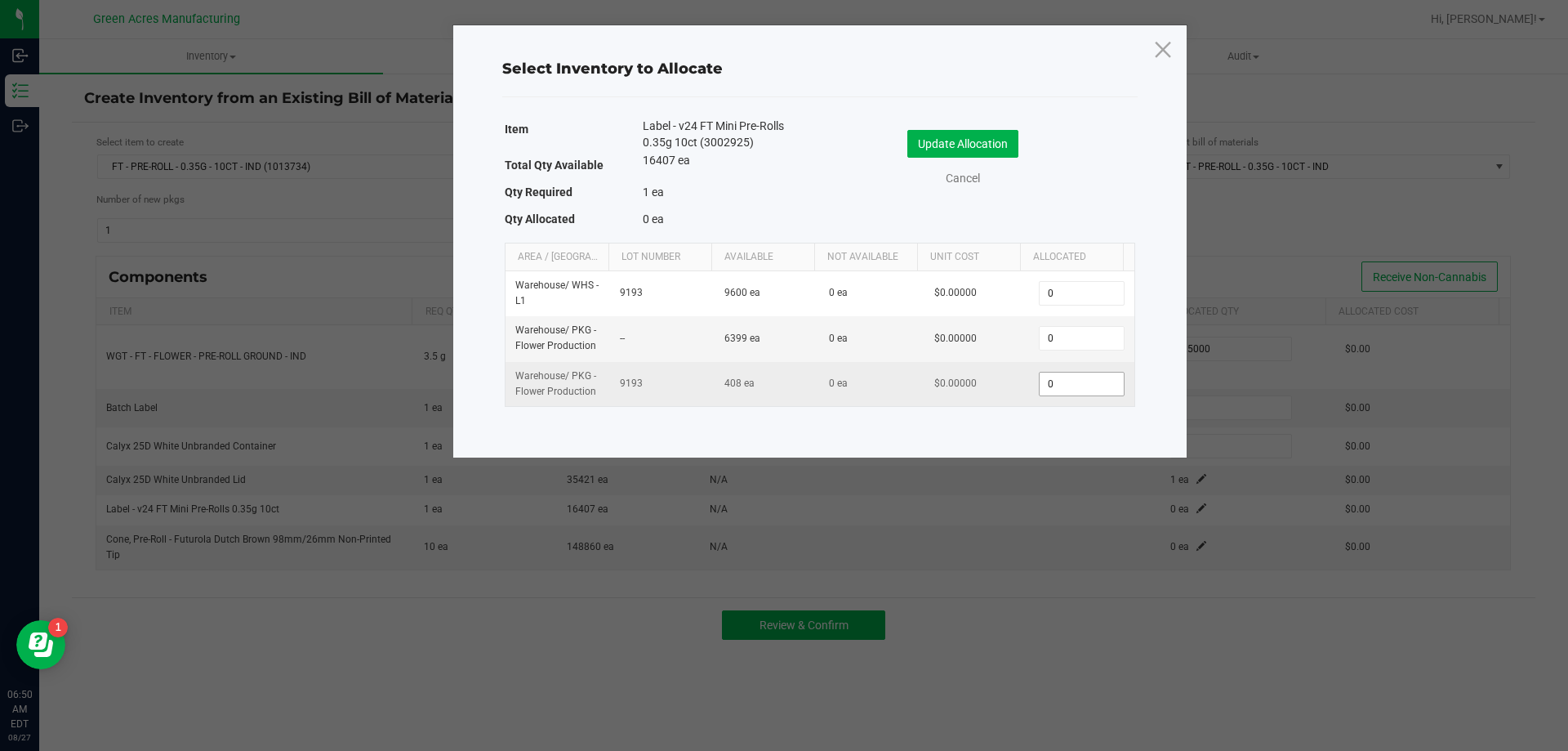
click at [1063, 380] on input "0" at bounding box center [1081, 384] width 83 height 23
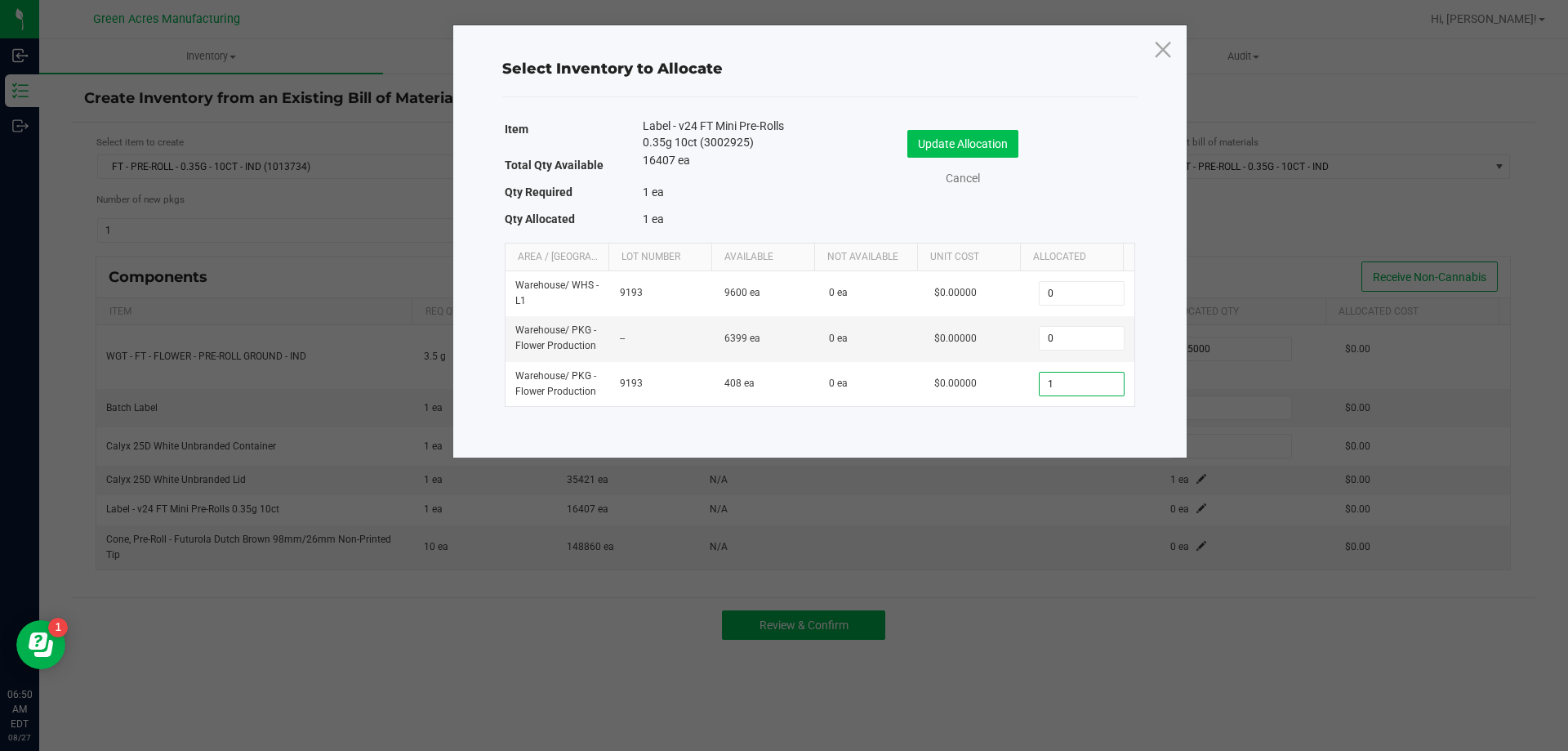
type input "1"
click at [966, 138] on button "Update Allocation" at bounding box center [963, 143] width 111 height 28
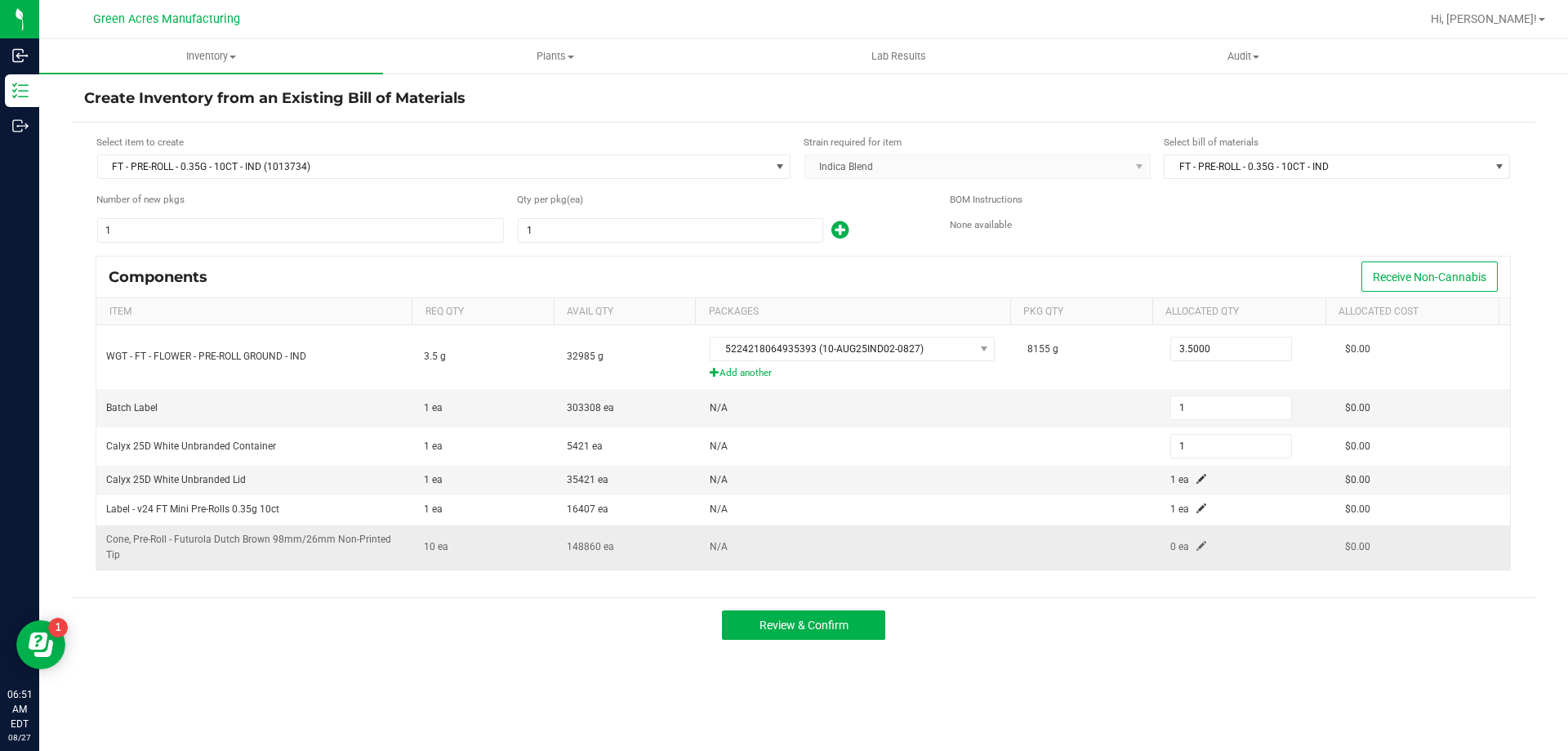
click at [1196, 547] on span at bounding box center [1201, 545] width 10 height 10
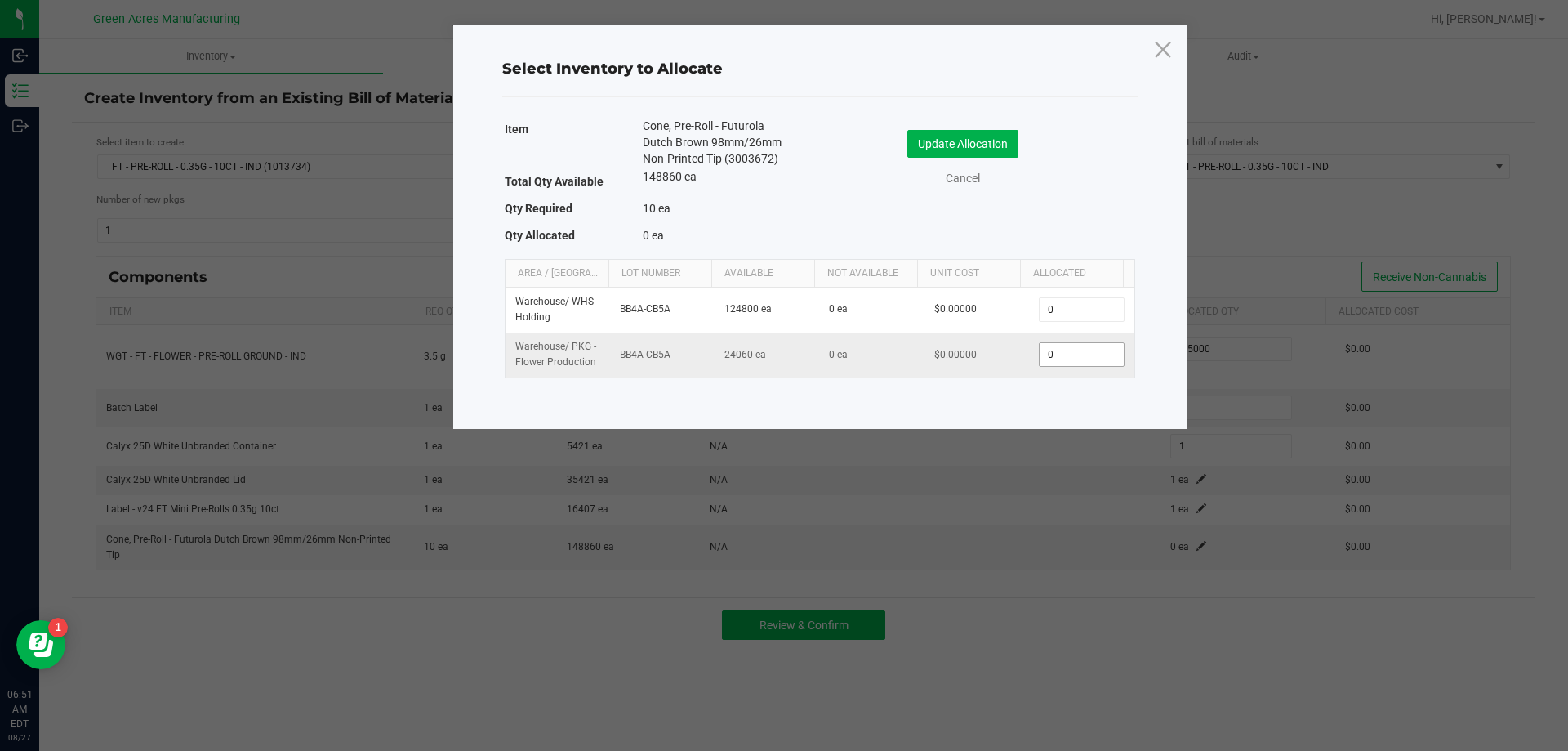
click at [1083, 357] on input "0" at bounding box center [1081, 355] width 83 height 23
type input "1"
click at [992, 152] on button "Update Allocation" at bounding box center [963, 143] width 111 height 28
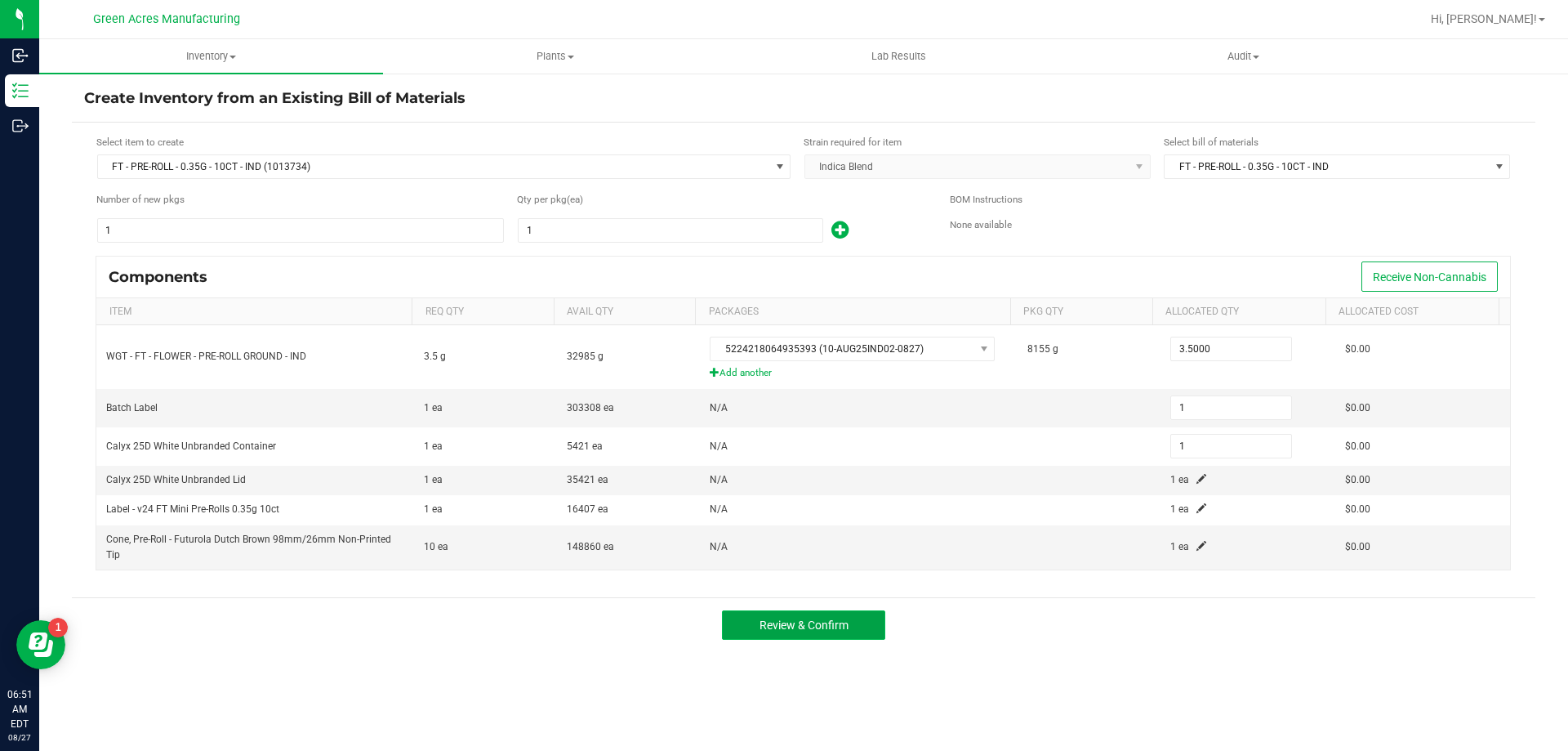
click at [839, 620] on span "Review & Confirm" at bounding box center [805, 625] width 89 height 13
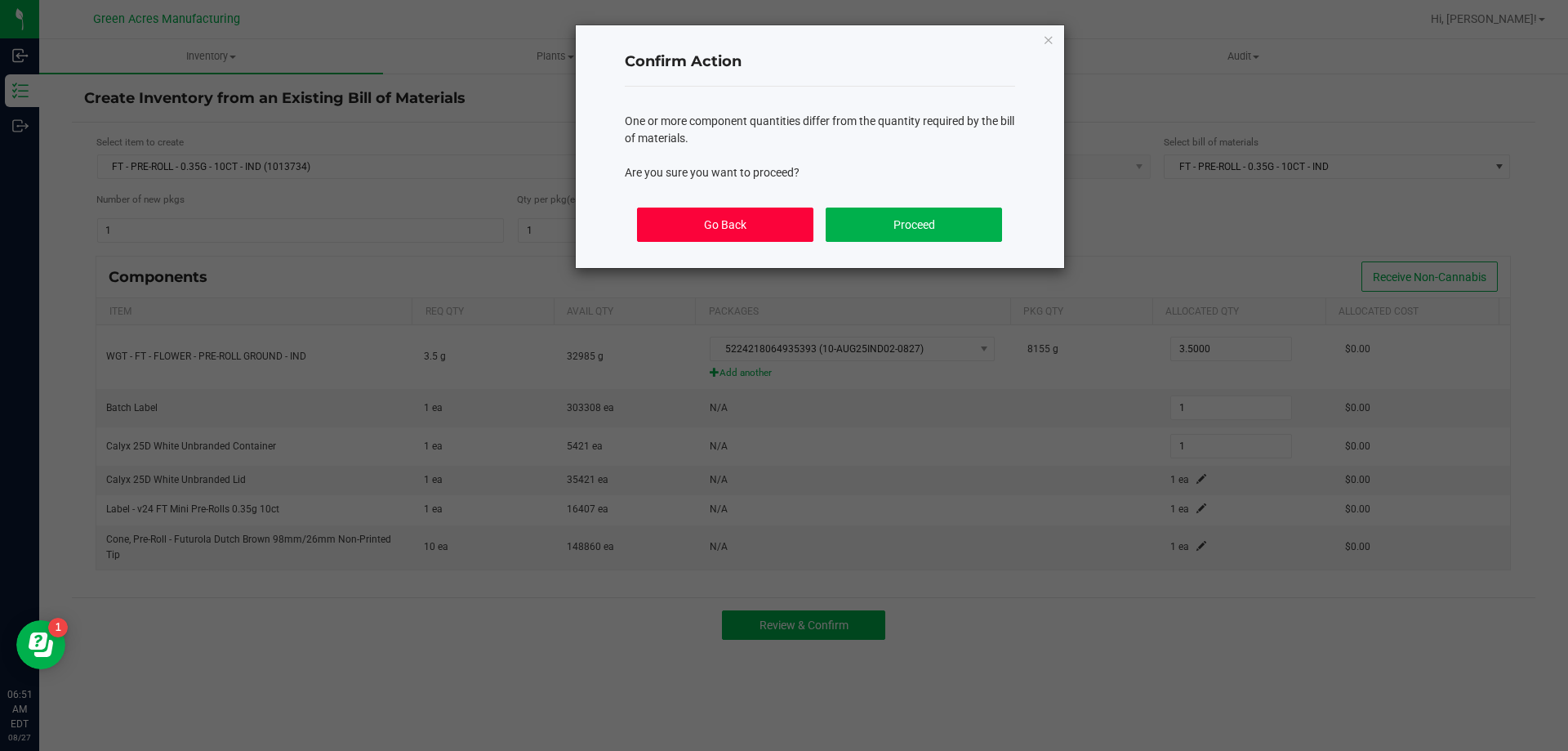
click at [790, 232] on button "Go Back" at bounding box center [725, 224] width 175 height 34
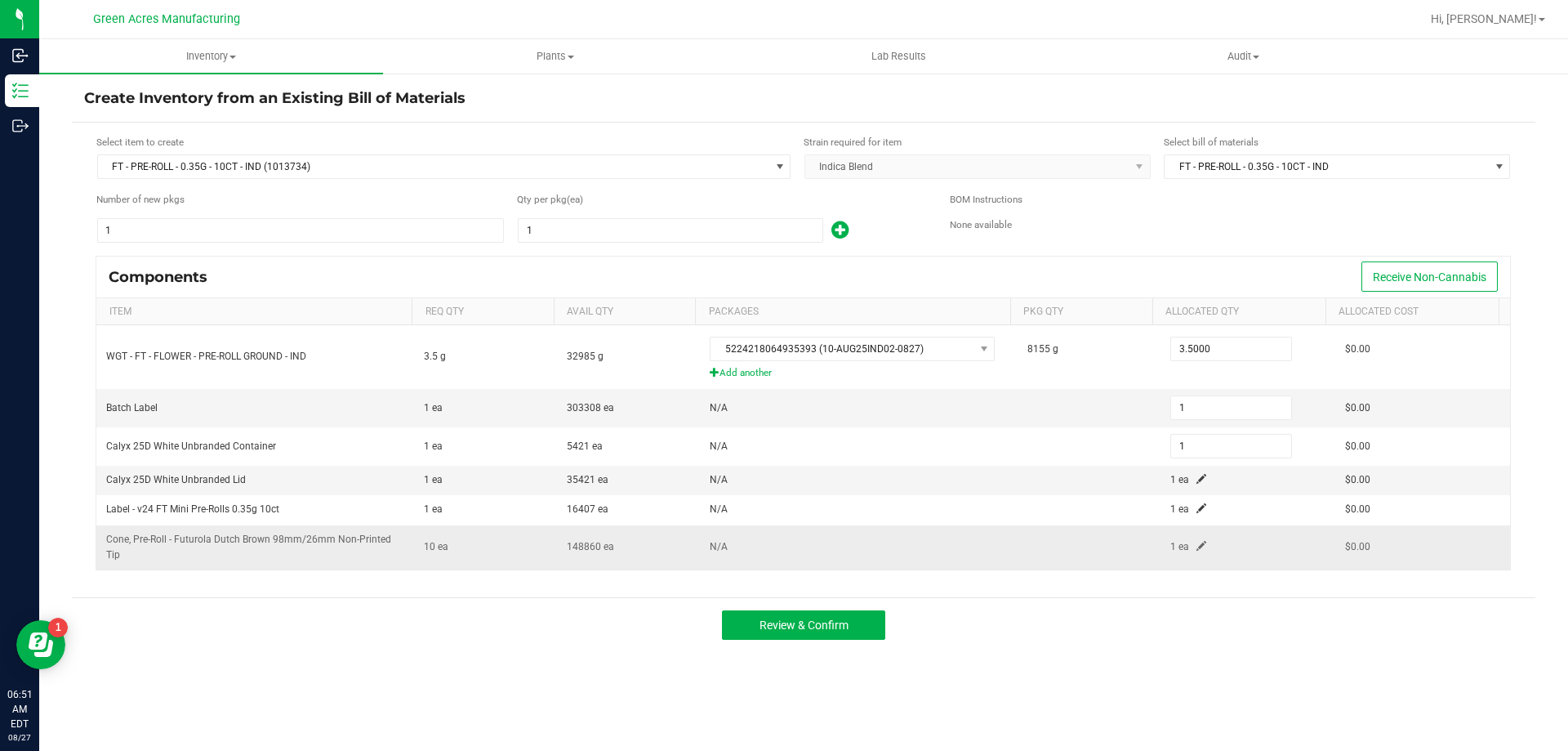
click at [1196, 541] on span at bounding box center [1201, 545] width 10 height 10
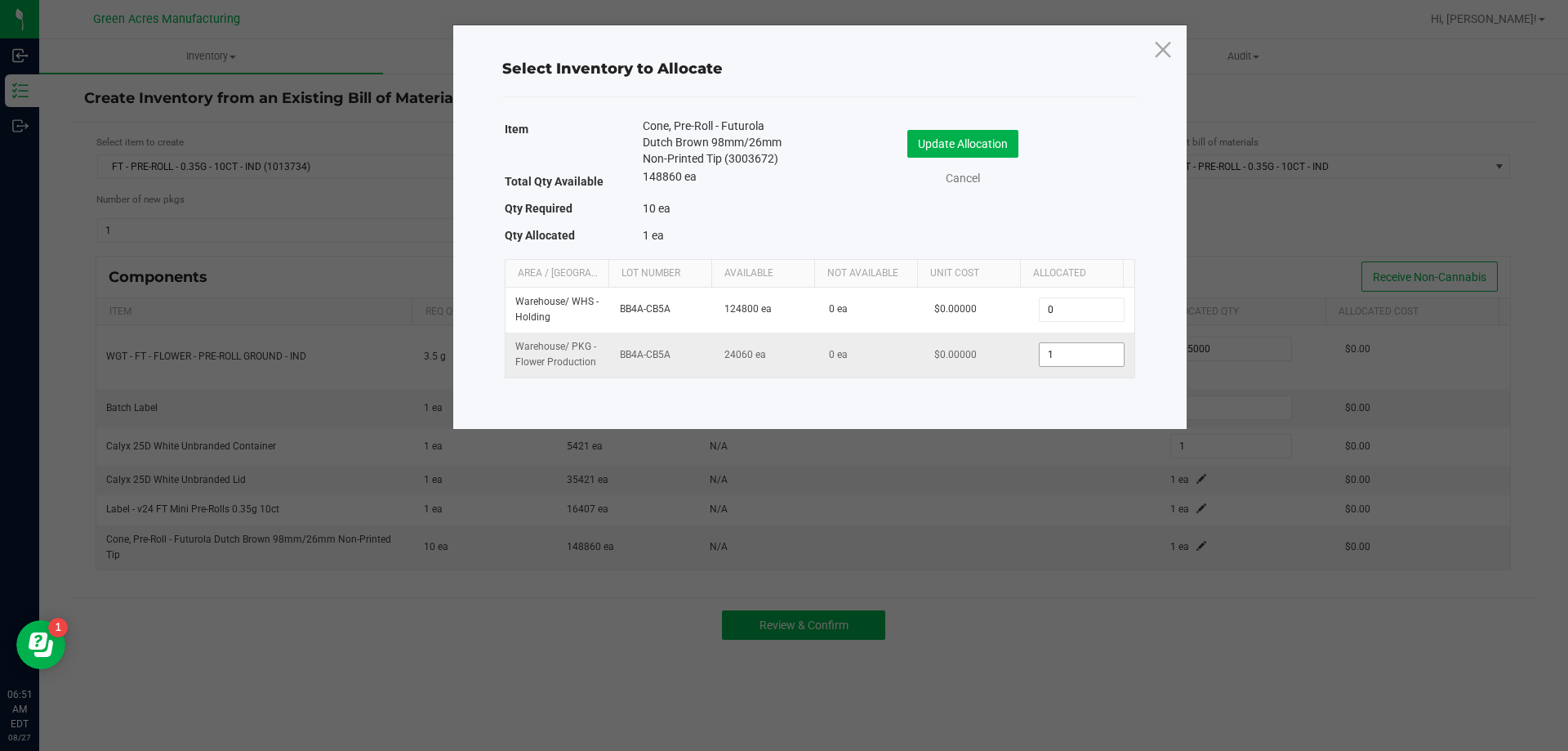
click at [1074, 362] on input "1" at bounding box center [1081, 355] width 83 height 23
type input "10"
click at [988, 143] on button "Update Allocation" at bounding box center [963, 143] width 111 height 28
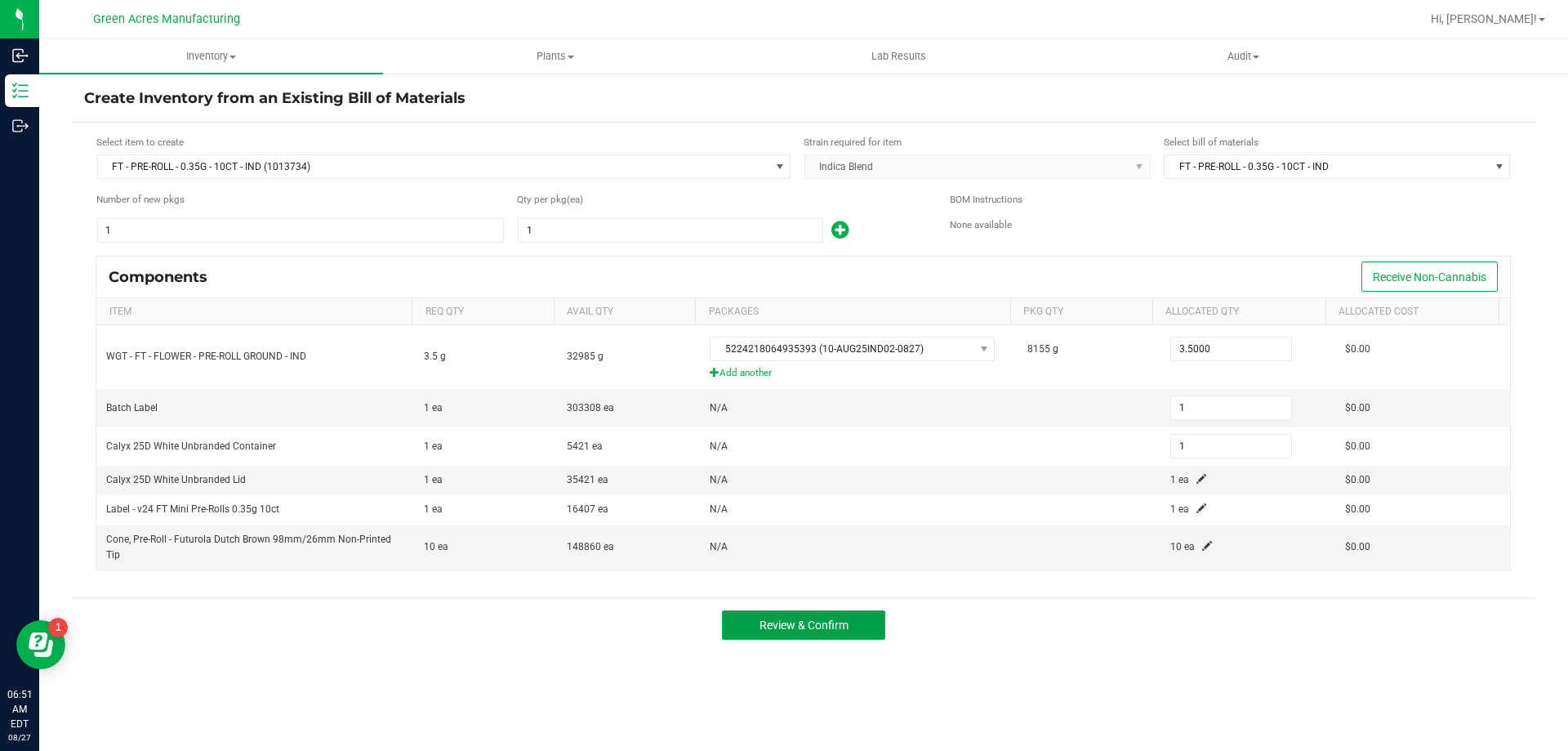
click at [856, 627] on button "Review & Confirm" at bounding box center [804, 624] width 164 height 30
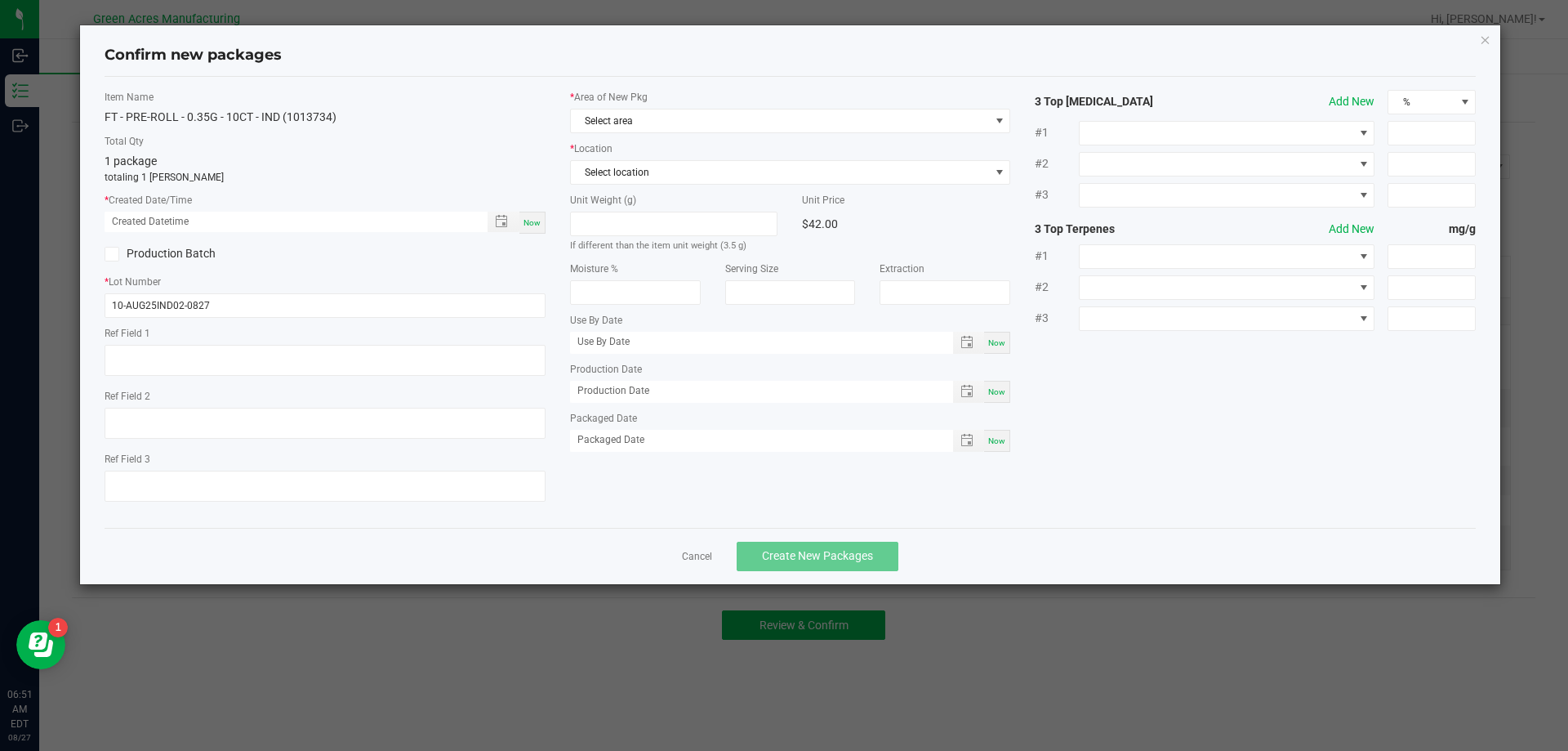
click at [527, 227] on span "Now" at bounding box center [532, 223] width 17 height 9
type input "[DATE] 06:51 AM"
click at [611, 127] on span "Select area" at bounding box center [780, 121] width 419 height 23
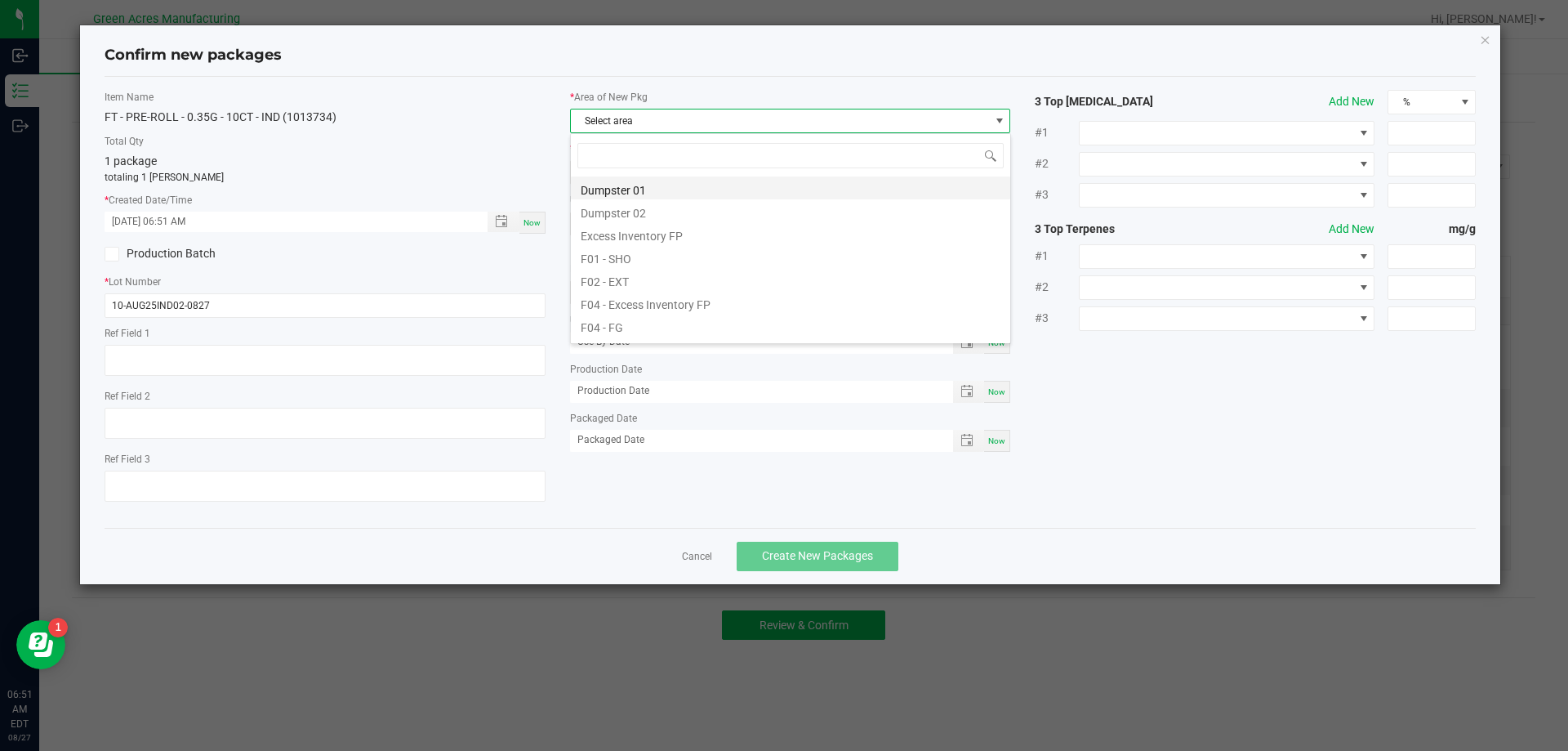
scroll to position [24, 441]
click at [669, 326] on li "F04 - FG" at bounding box center [791, 325] width 440 height 23
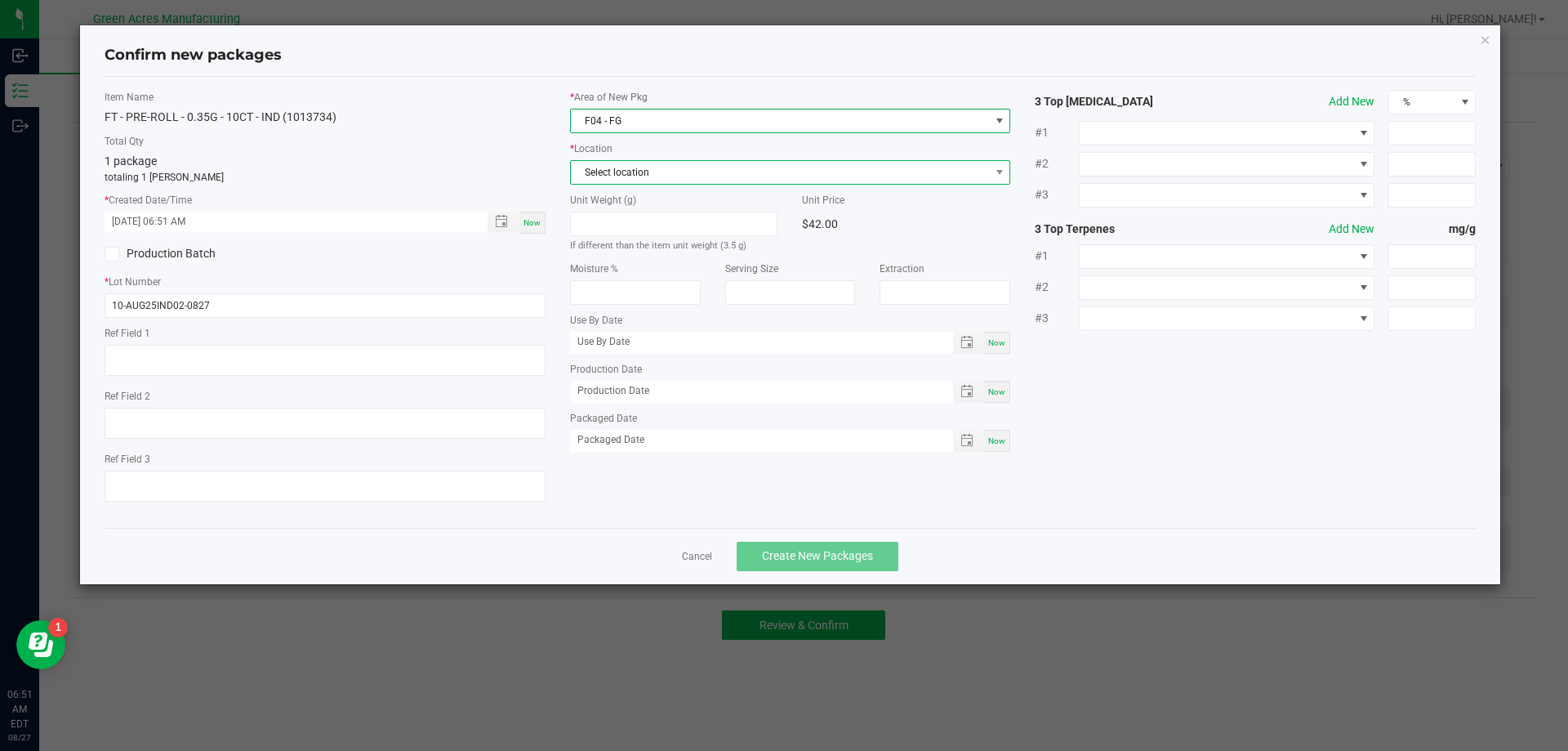
click at [669, 169] on span "Select location" at bounding box center [780, 173] width 419 height 23
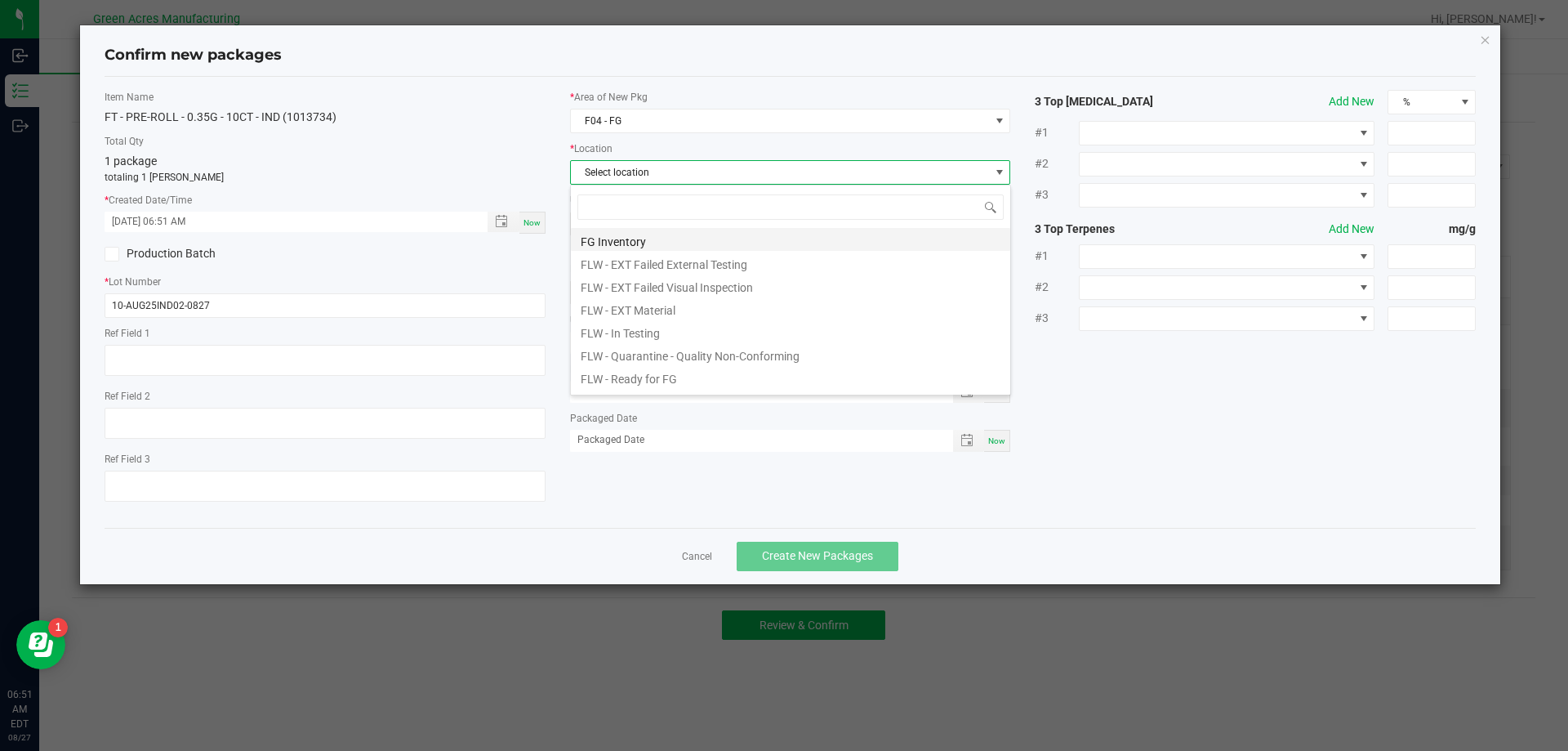
click at [676, 235] on li "FG Inventory" at bounding box center [791, 240] width 440 height 23
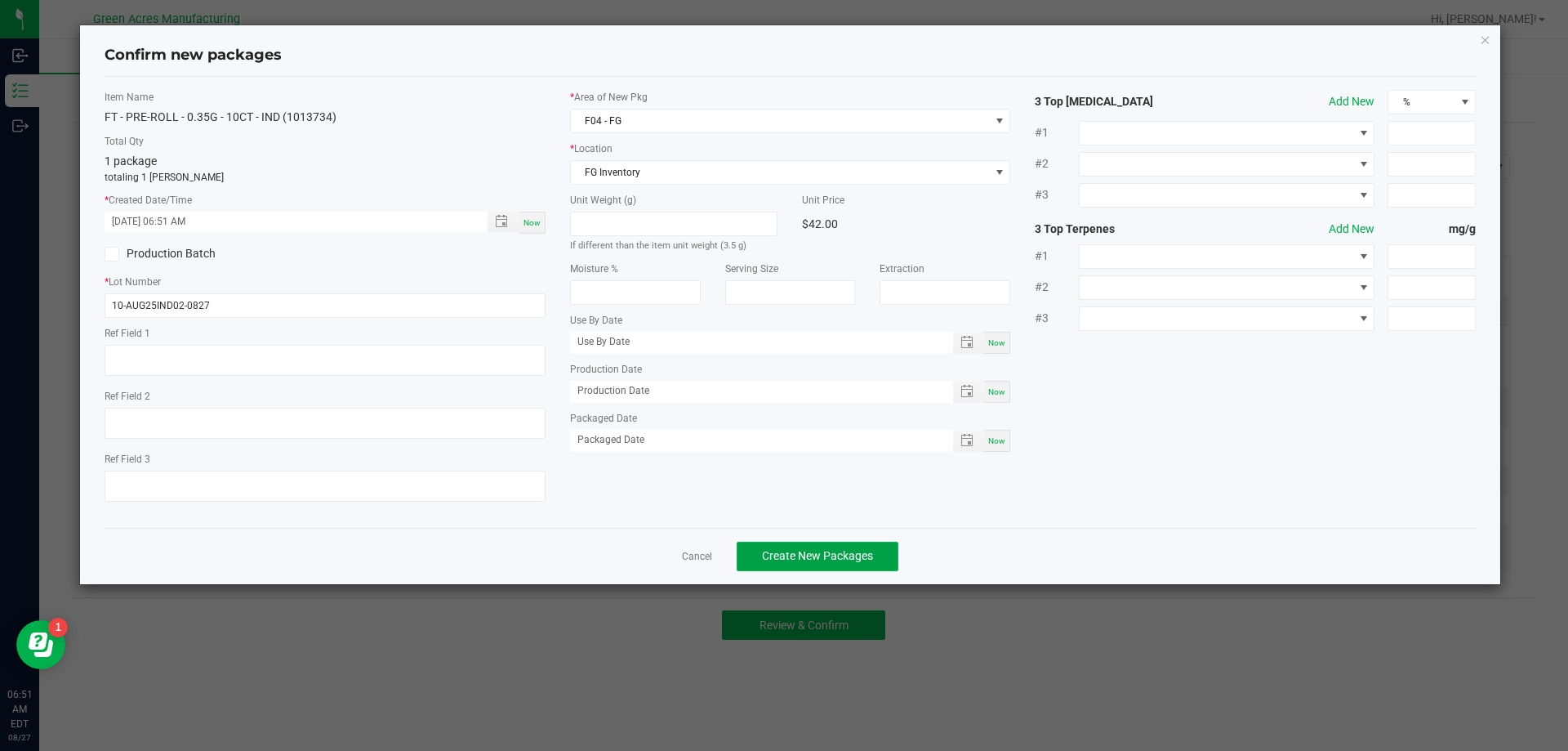
click at [880, 560] on button "Create New Packages" at bounding box center [817, 556] width 162 height 30
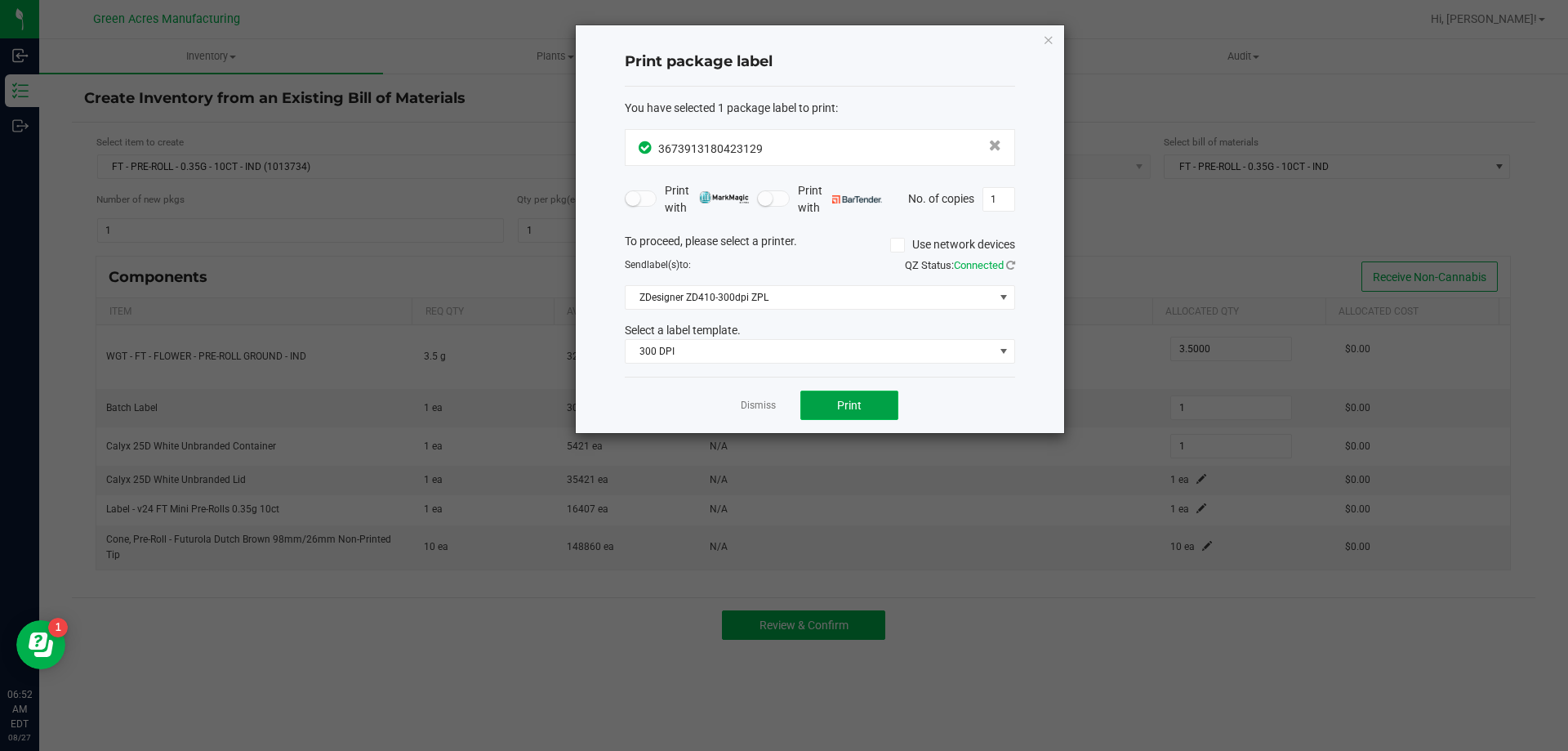
click at [827, 407] on button "Print" at bounding box center [849, 405] width 98 height 30
click at [805, 406] on button "Print" at bounding box center [849, 405] width 98 height 30
click at [811, 404] on button "Print" at bounding box center [849, 405] width 98 height 30
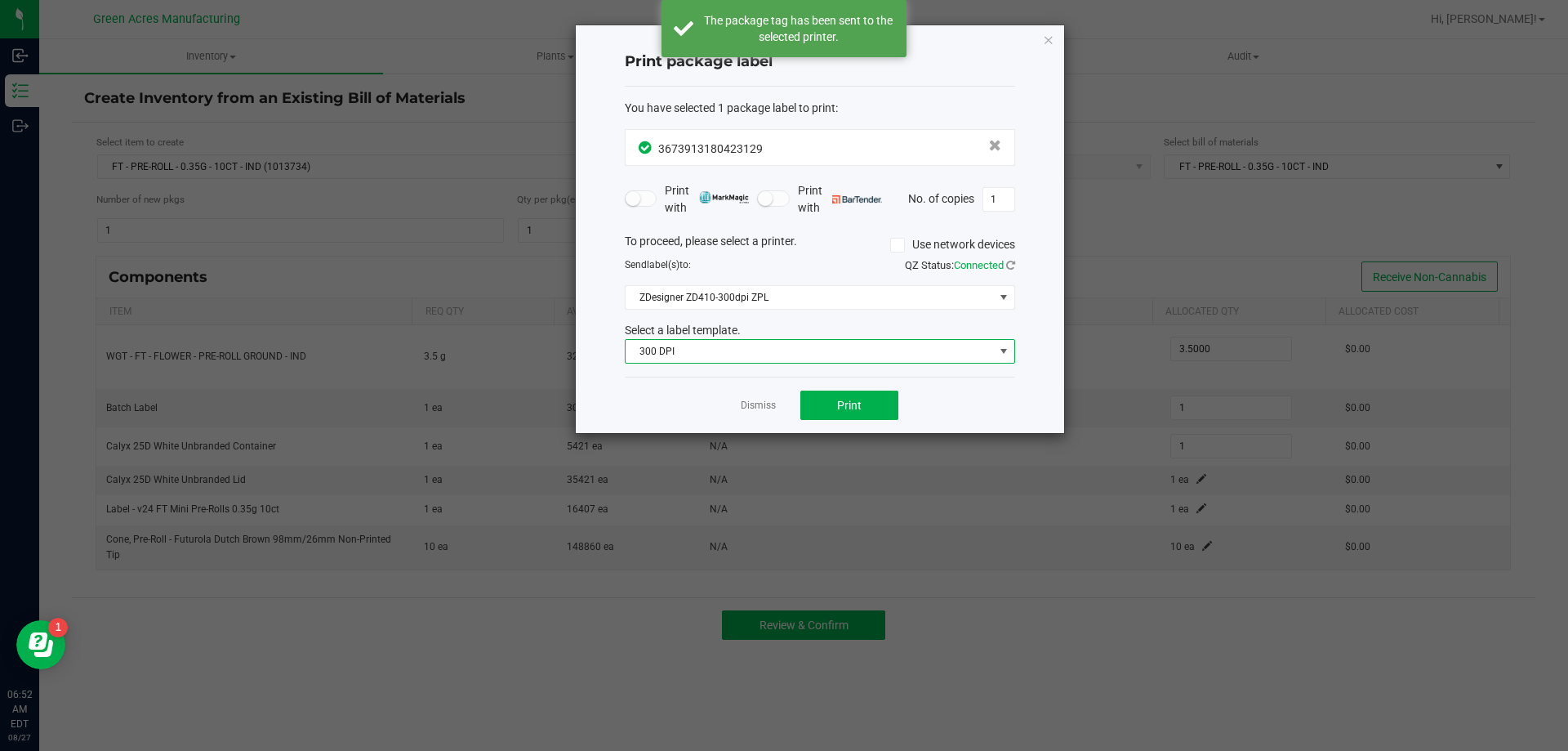
click at [803, 344] on span "300 DPI" at bounding box center [810, 351] width 368 height 23
click at [754, 411] on li "300 dpi FG" at bounding box center [820, 409] width 389 height 28
click at [803, 355] on span "300 dpi FG" at bounding box center [810, 351] width 368 height 23
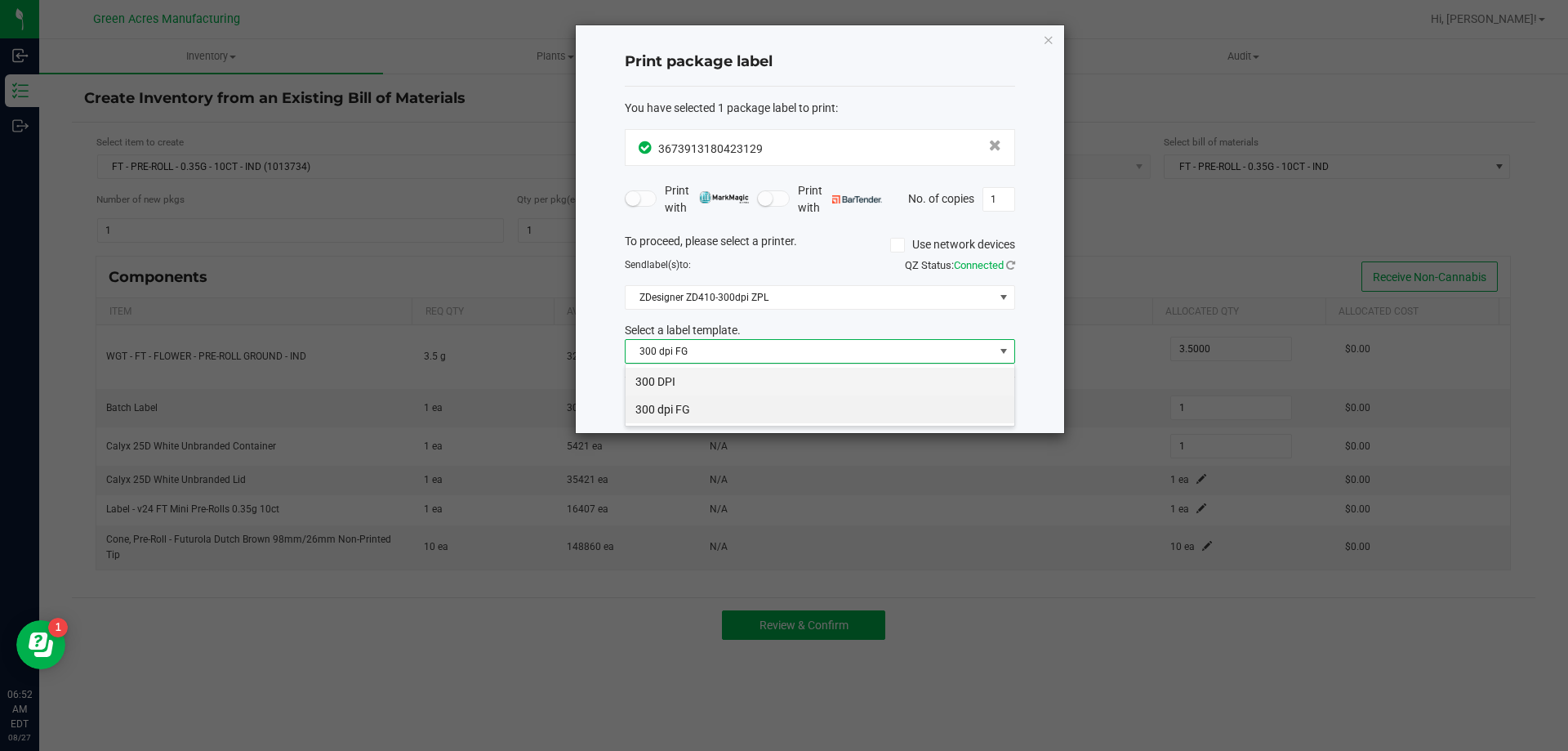
click at [795, 378] on li "300 DPI" at bounding box center [820, 381] width 389 height 28
drag, startPoint x: 821, startPoint y: 35, endPoint x: 832, endPoint y: 44, distance: 14.2
click at [826, 38] on div "Print package label You have selected 1 package label to print : 36739131804231…" at bounding box center [820, 229] width 488 height 408
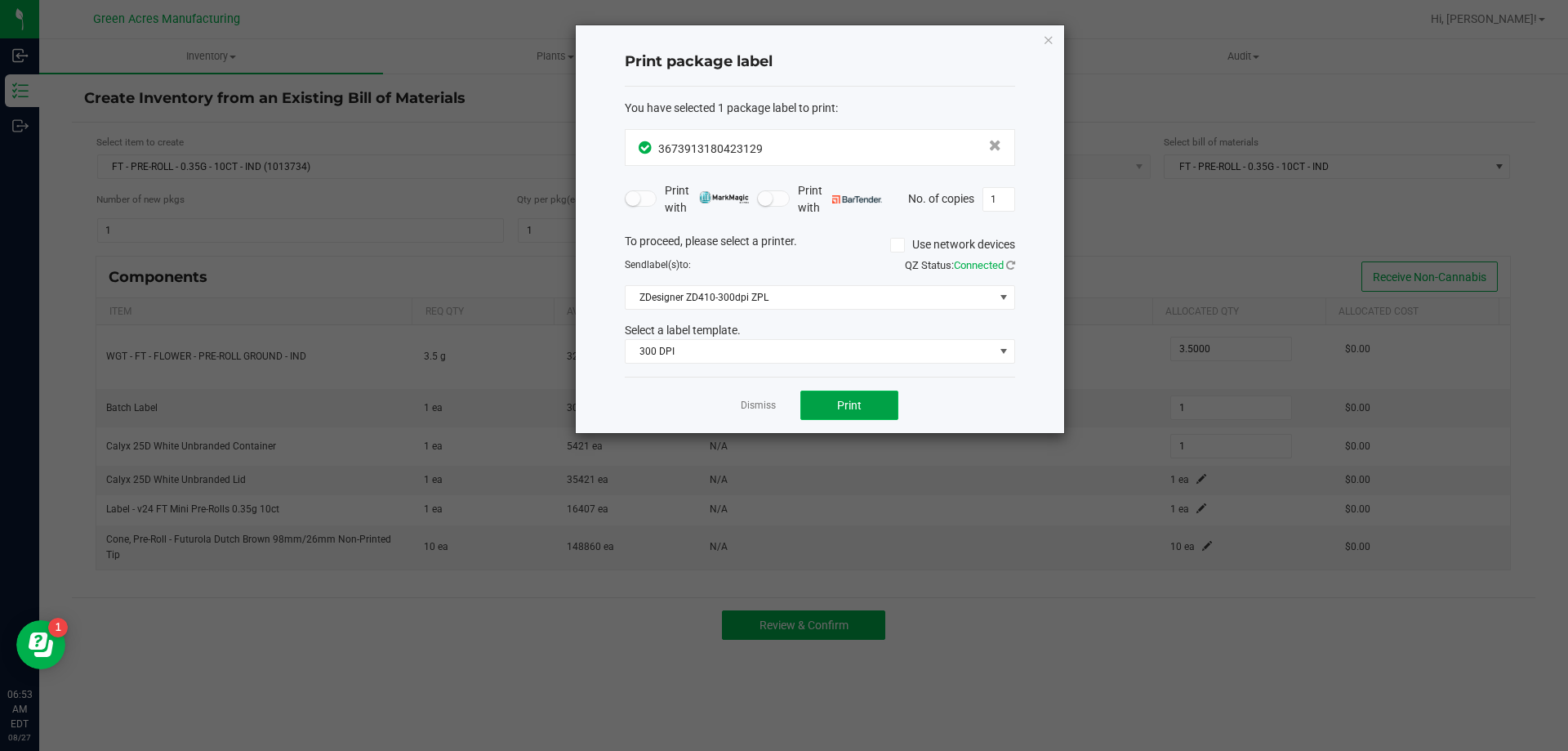
click at [826, 398] on button "Print" at bounding box center [849, 405] width 98 height 30
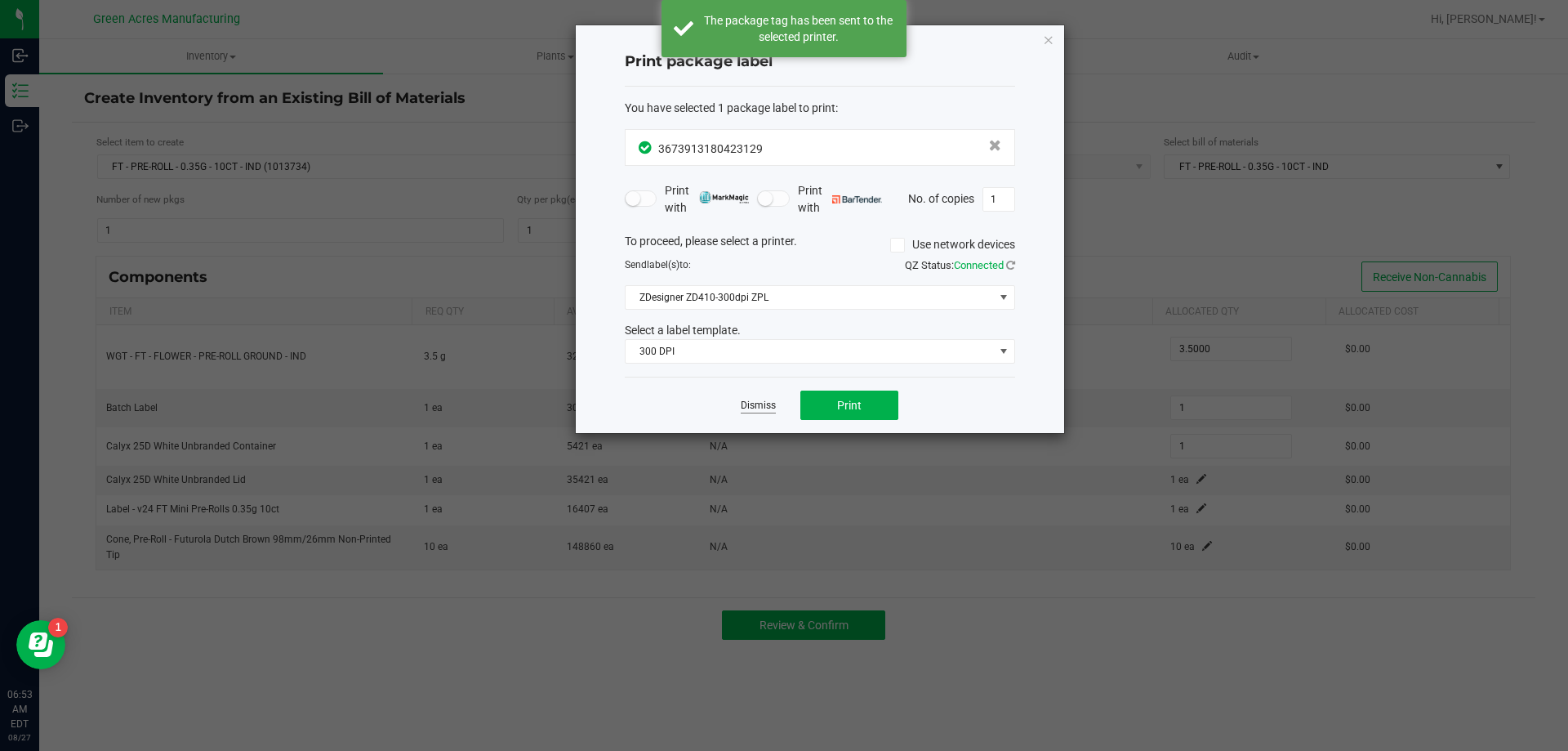
click at [746, 410] on link "Dismiss" at bounding box center [758, 406] width 35 height 14
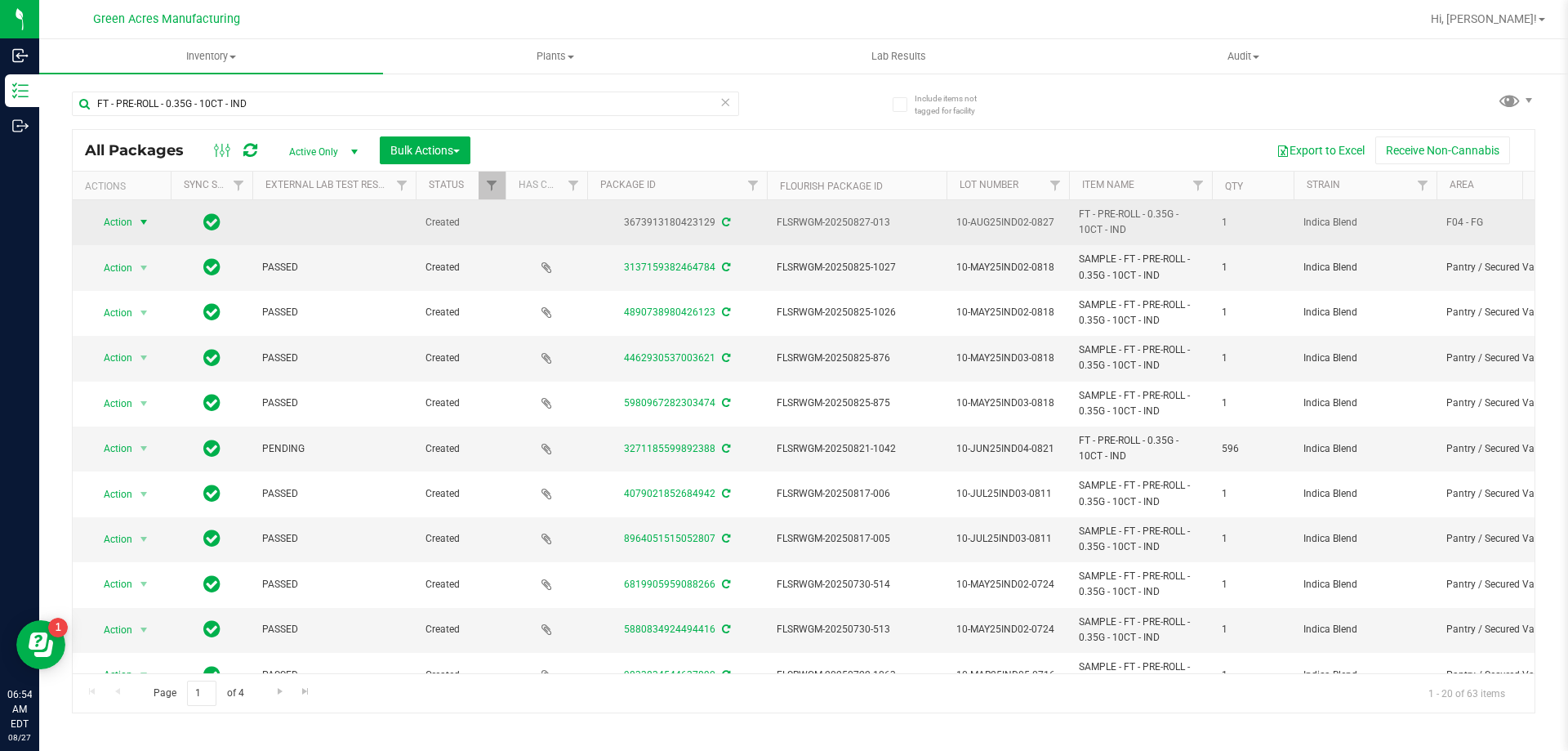
click at [120, 228] on span "Action" at bounding box center [111, 223] width 44 height 23
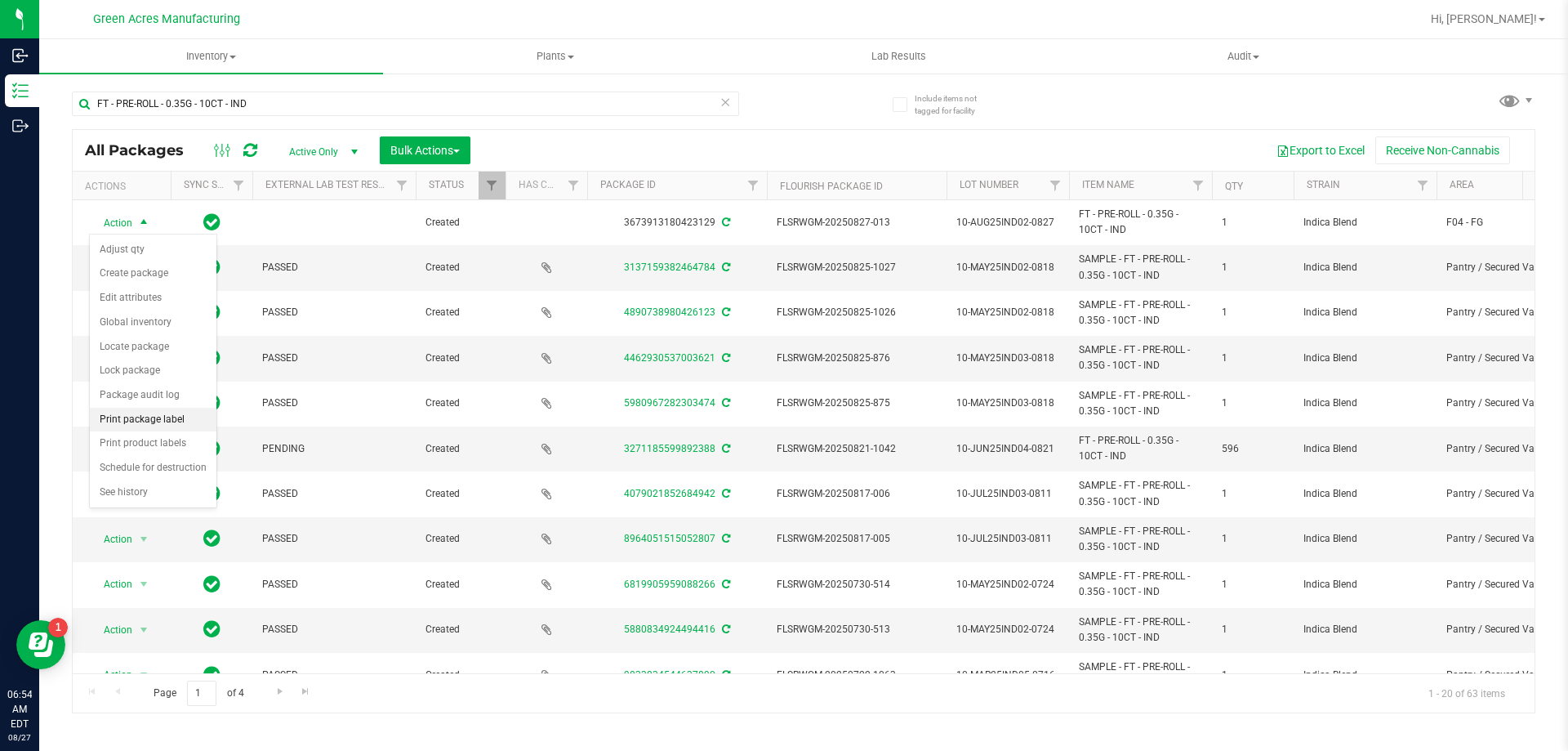
click at [161, 419] on li "Print package label" at bounding box center [153, 419] width 127 height 24
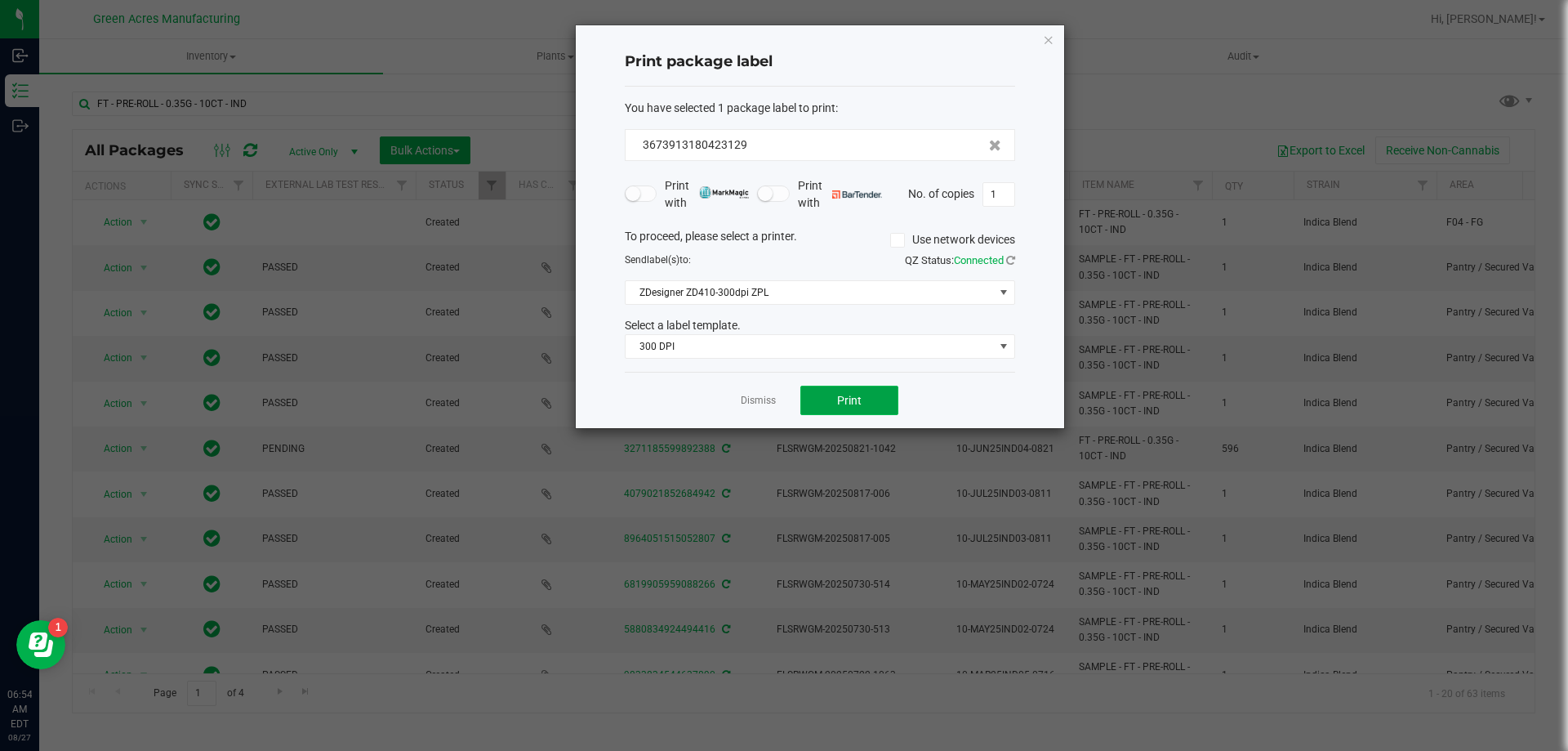
click at [864, 401] on button "Print" at bounding box center [849, 400] width 98 height 30
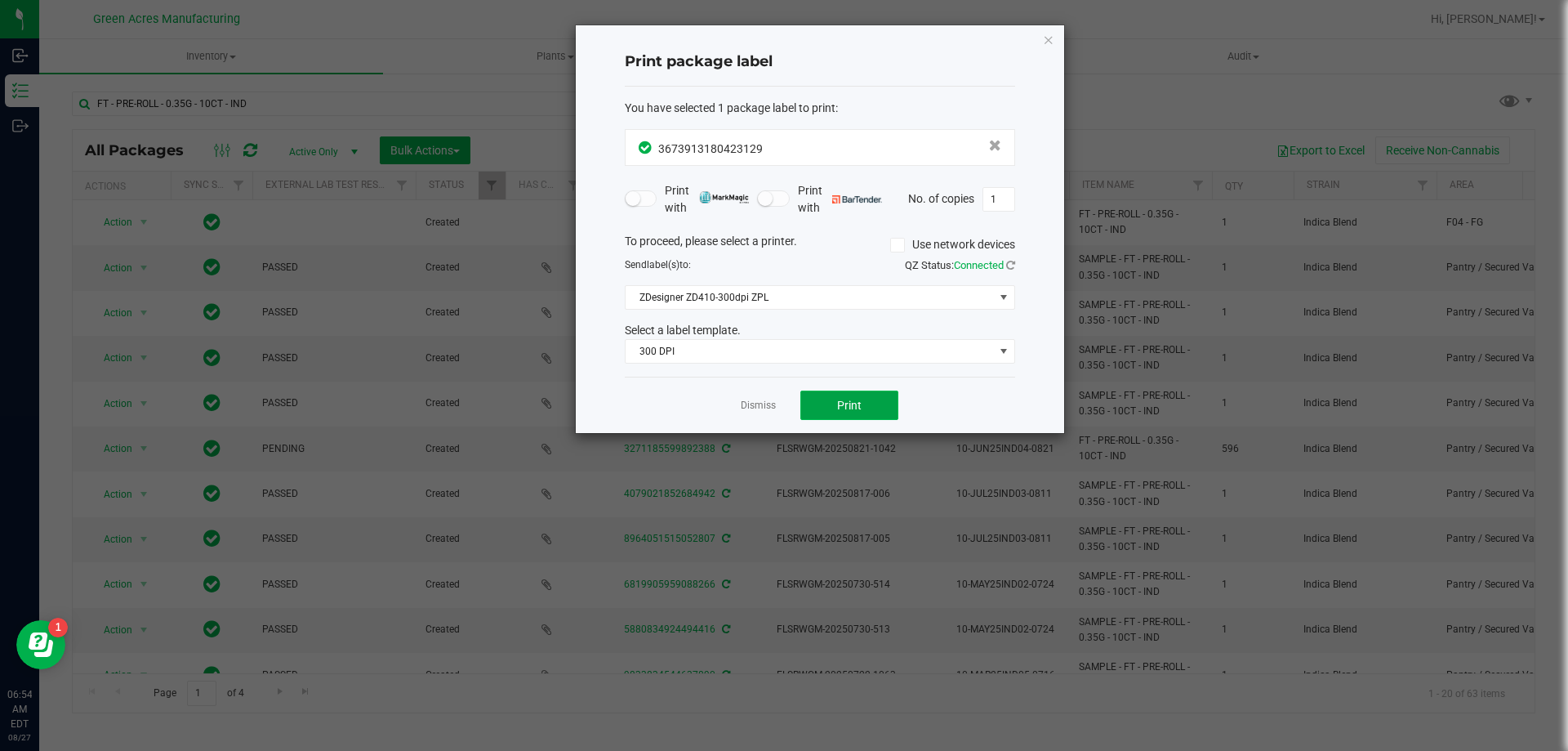
click at [876, 396] on button "Print" at bounding box center [849, 405] width 98 height 30
click at [810, 291] on span "ZDesigner ZD410-300dpi ZPL" at bounding box center [810, 298] width 368 height 23
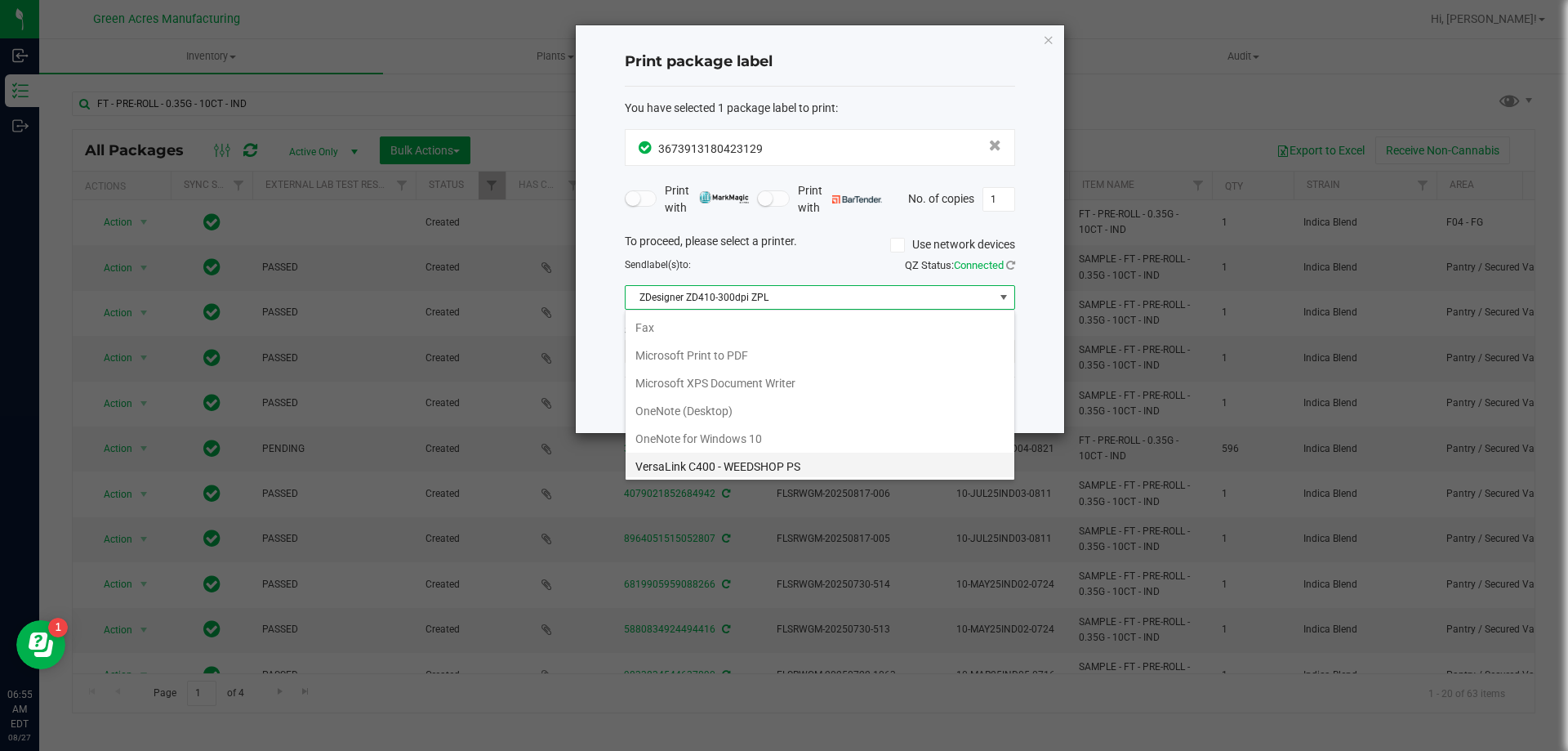
scroll to position [59, 0]
click at [826, 297] on span "ZDesigner ZD410-300dpi ZPL" at bounding box center [810, 298] width 368 height 23
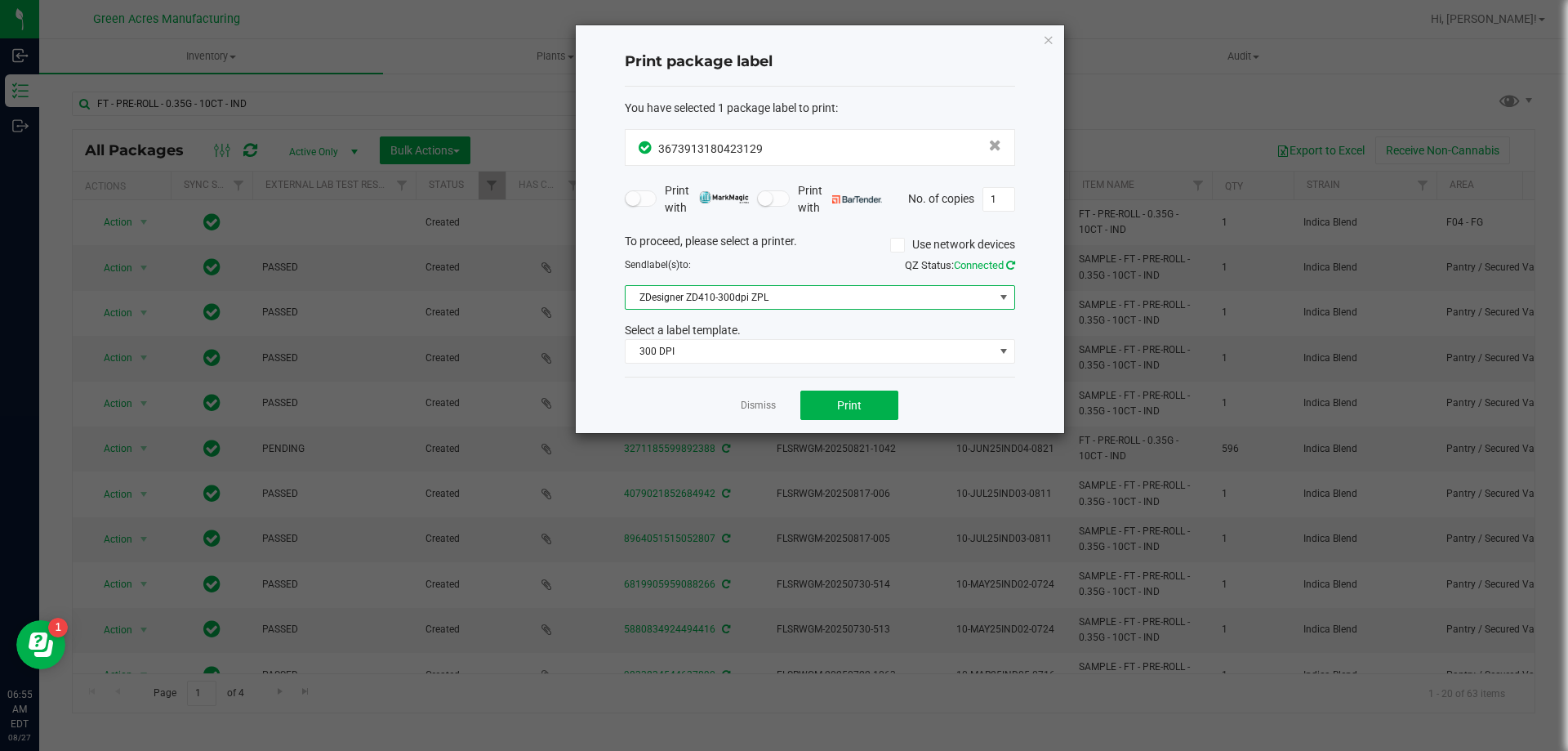
click at [1014, 264] on icon at bounding box center [1011, 266] width 9 height 11
click at [972, 345] on span "300 DPI" at bounding box center [810, 351] width 368 height 23
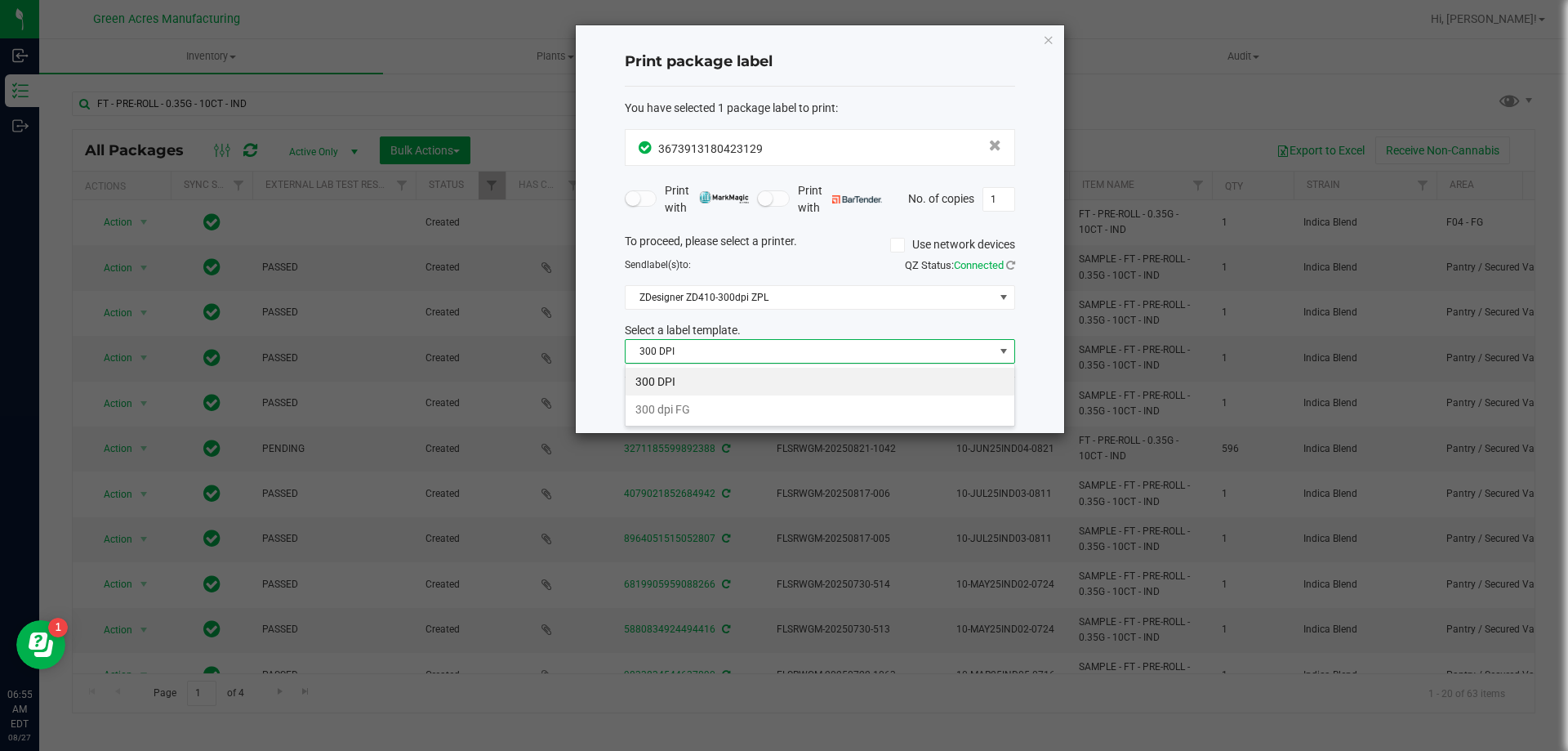
scroll to position [24, 391]
click at [780, 413] on li "300 dpi FG" at bounding box center [820, 409] width 389 height 28
click at [847, 404] on span "Print" at bounding box center [848, 405] width 24 height 13
click at [856, 408] on span "Print" at bounding box center [848, 405] width 24 height 13
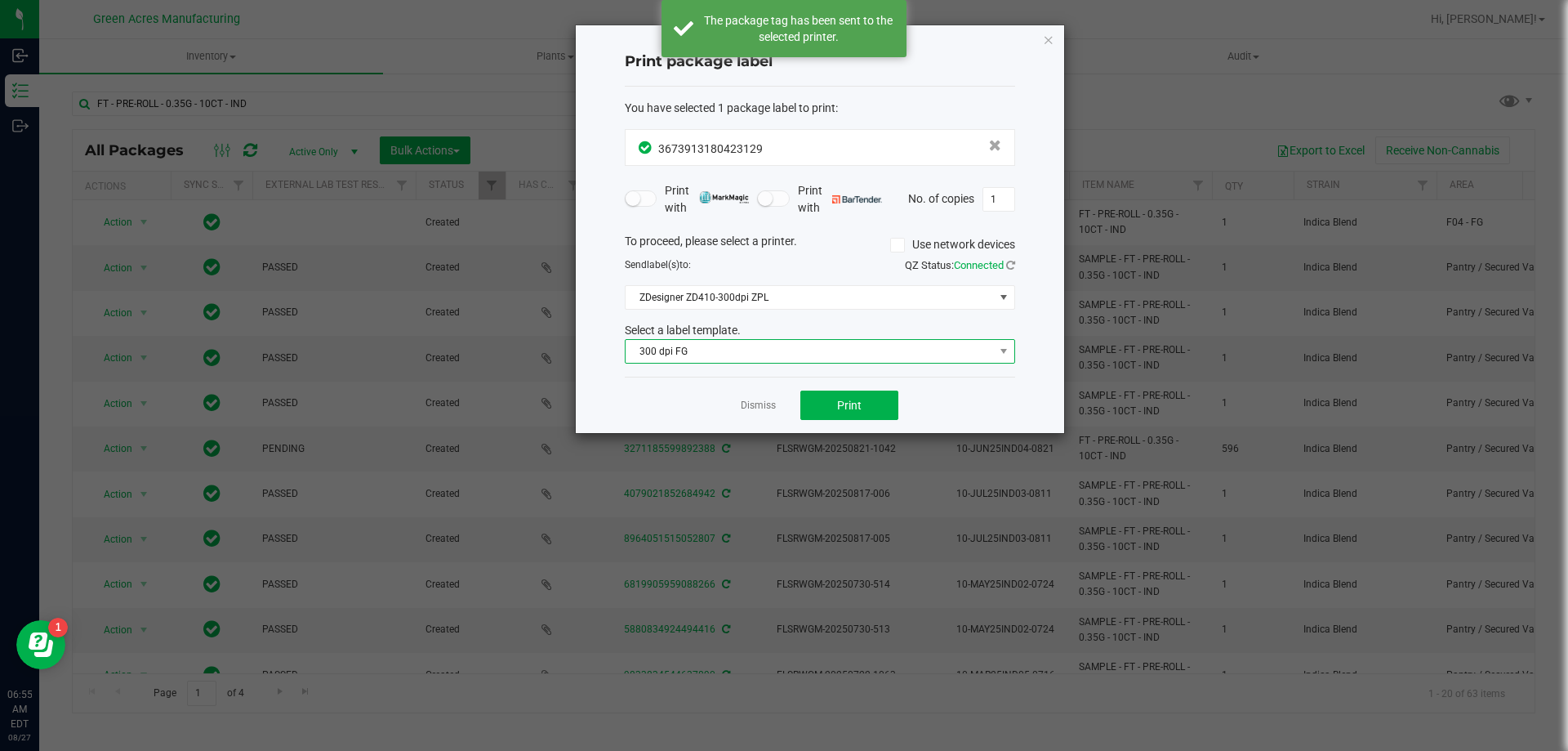
click at [873, 345] on span "300 dpi FG" at bounding box center [810, 351] width 368 height 23
click at [754, 374] on li "300 DPI" at bounding box center [820, 381] width 389 height 28
click at [865, 409] on button "Print" at bounding box center [849, 405] width 98 height 30
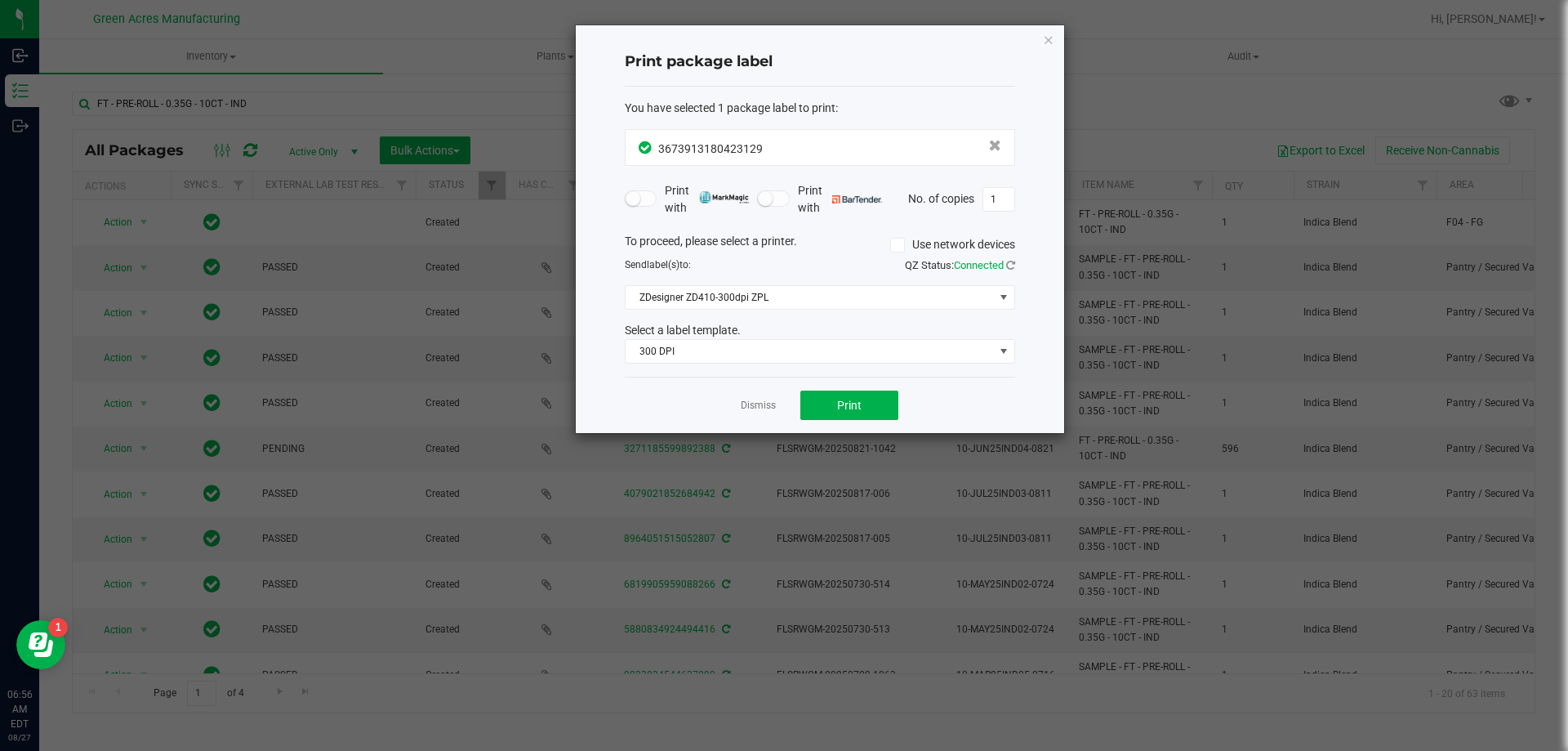
click at [901, 415] on div "Dismiss Print" at bounding box center [820, 404] width 391 height 56
click at [885, 414] on button "Print" at bounding box center [849, 405] width 98 height 30
click at [833, 395] on button "Print" at bounding box center [849, 405] width 98 height 30
click at [730, 404] on div "Print package label You have selected 1 package label to print : 36739131804231…" at bounding box center [820, 229] width 488 height 408
click at [1050, 44] on icon "button" at bounding box center [1049, 39] width 12 height 20
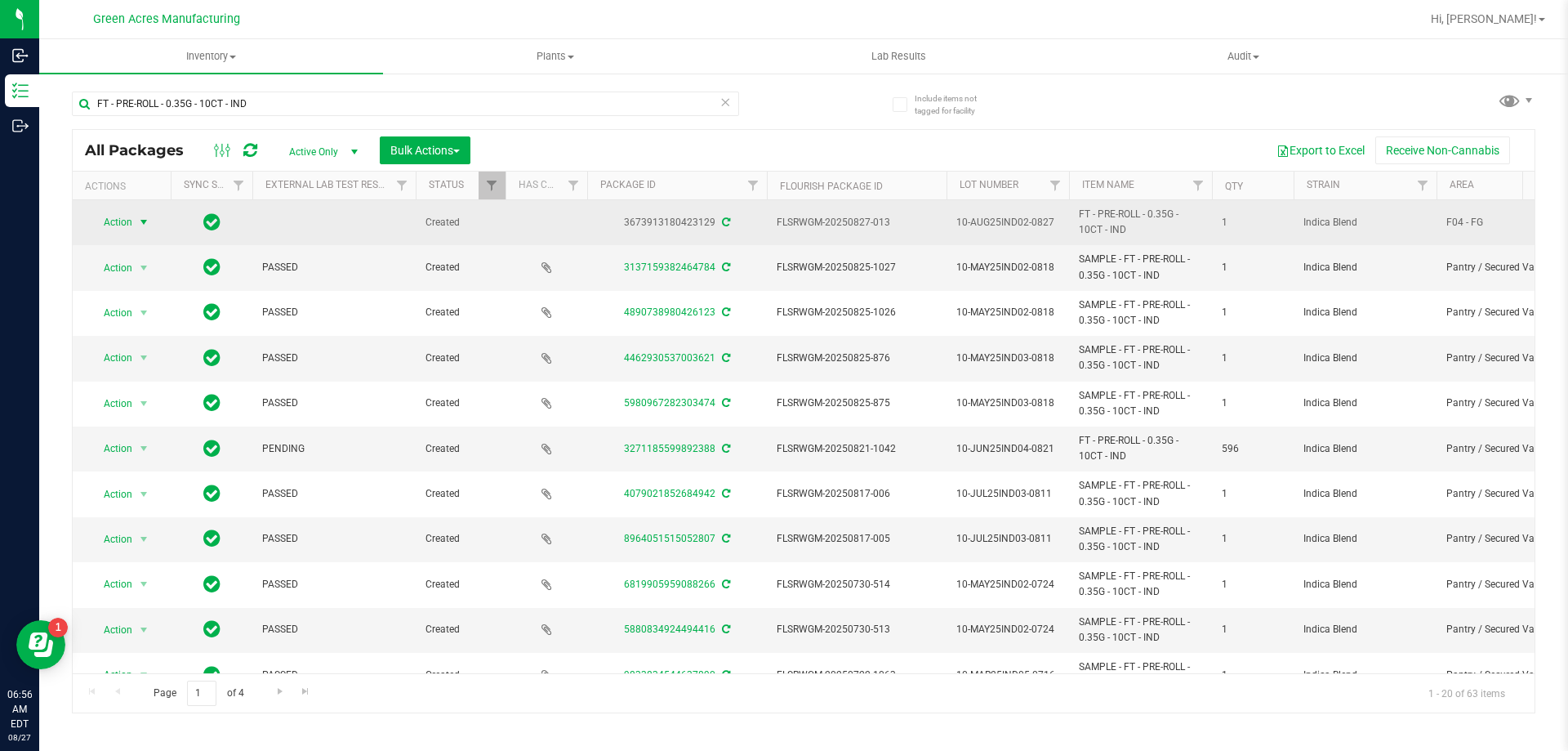
click at [124, 222] on span "Action" at bounding box center [111, 223] width 44 height 23
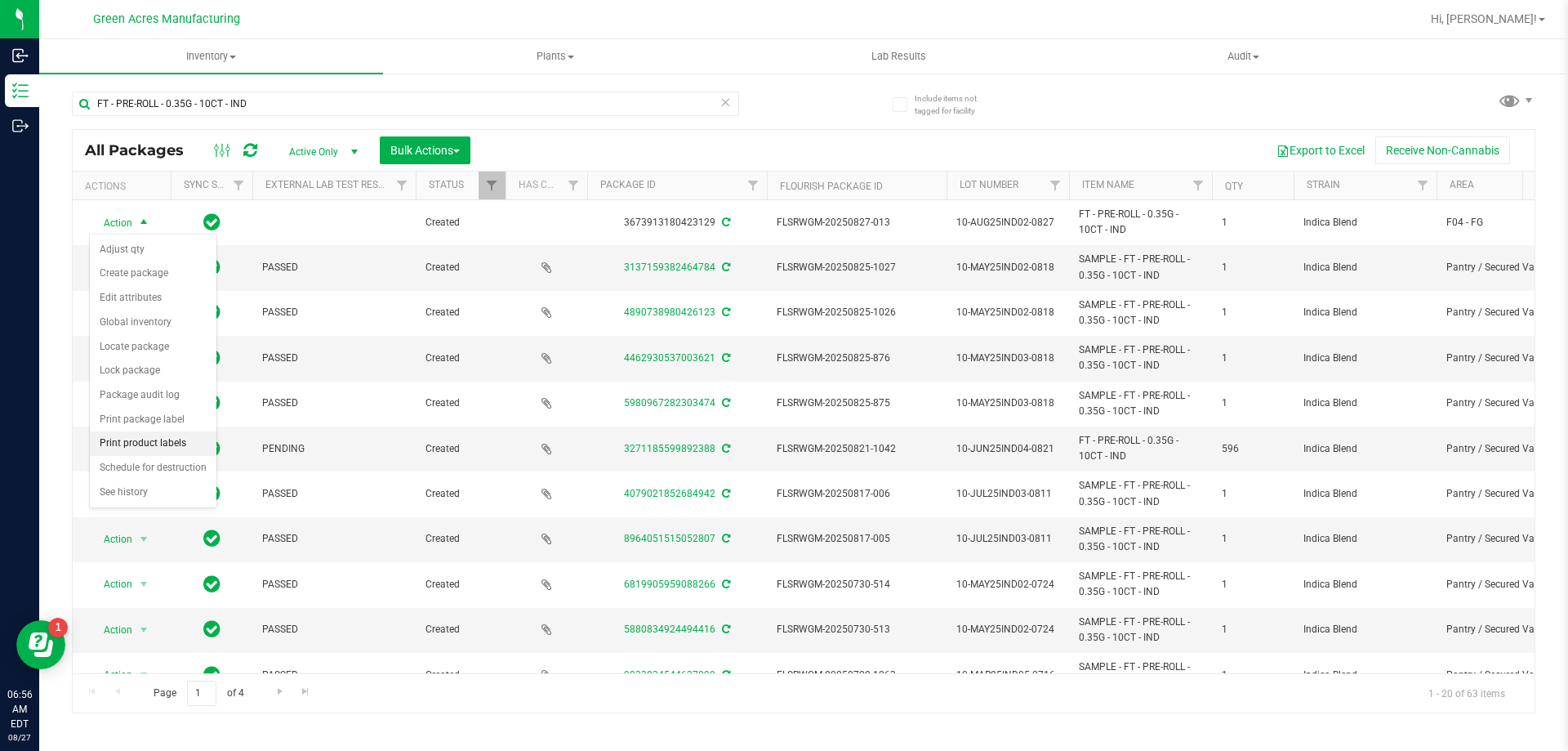
click at [137, 435] on li "Print product labels" at bounding box center [153, 443] width 127 height 24
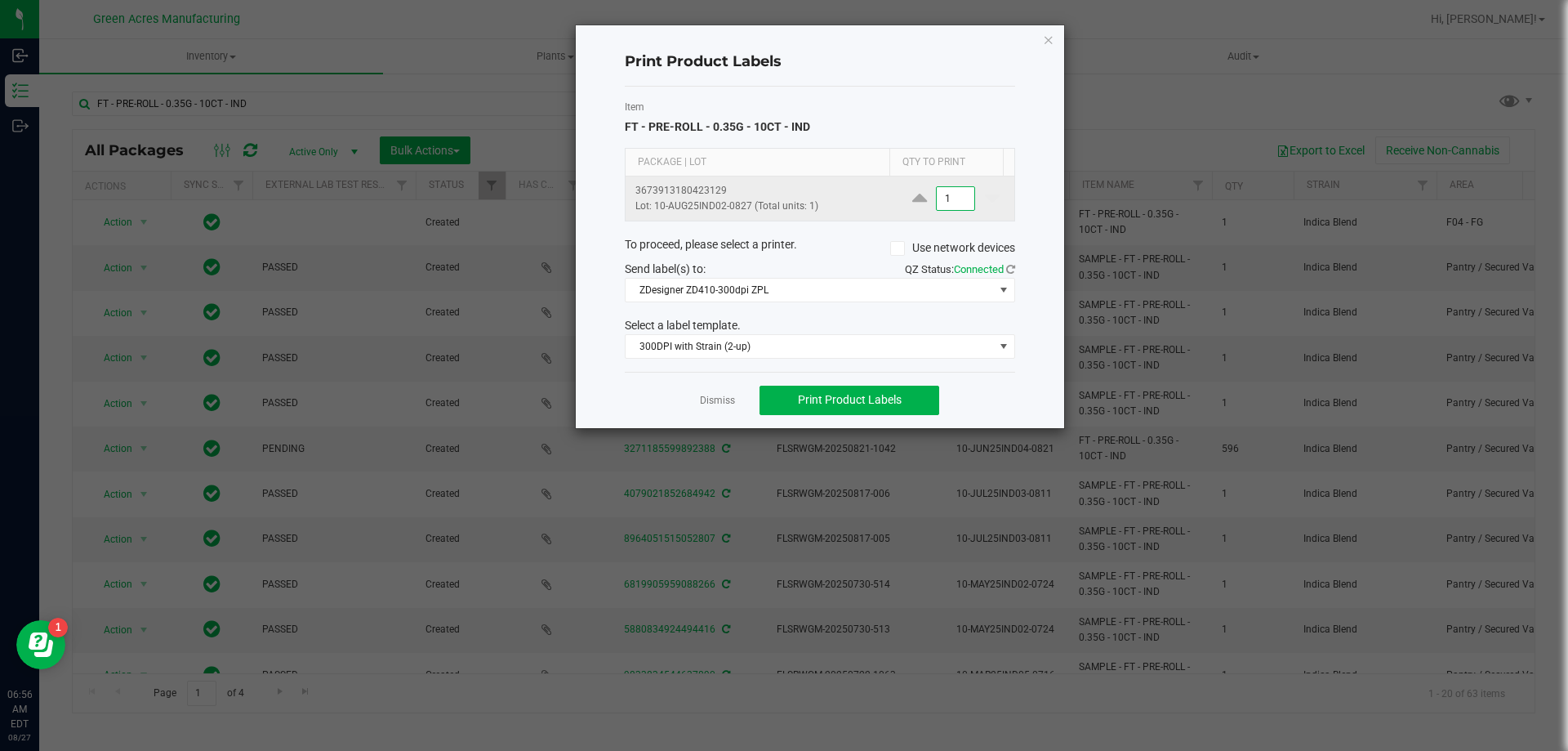
click at [947, 194] on input "1" at bounding box center [956, 198] width 38 height 23
type input "4"
click at [866, 392] on button "Print Product Labels" at bounding box center [849, 400] width 180 height 30
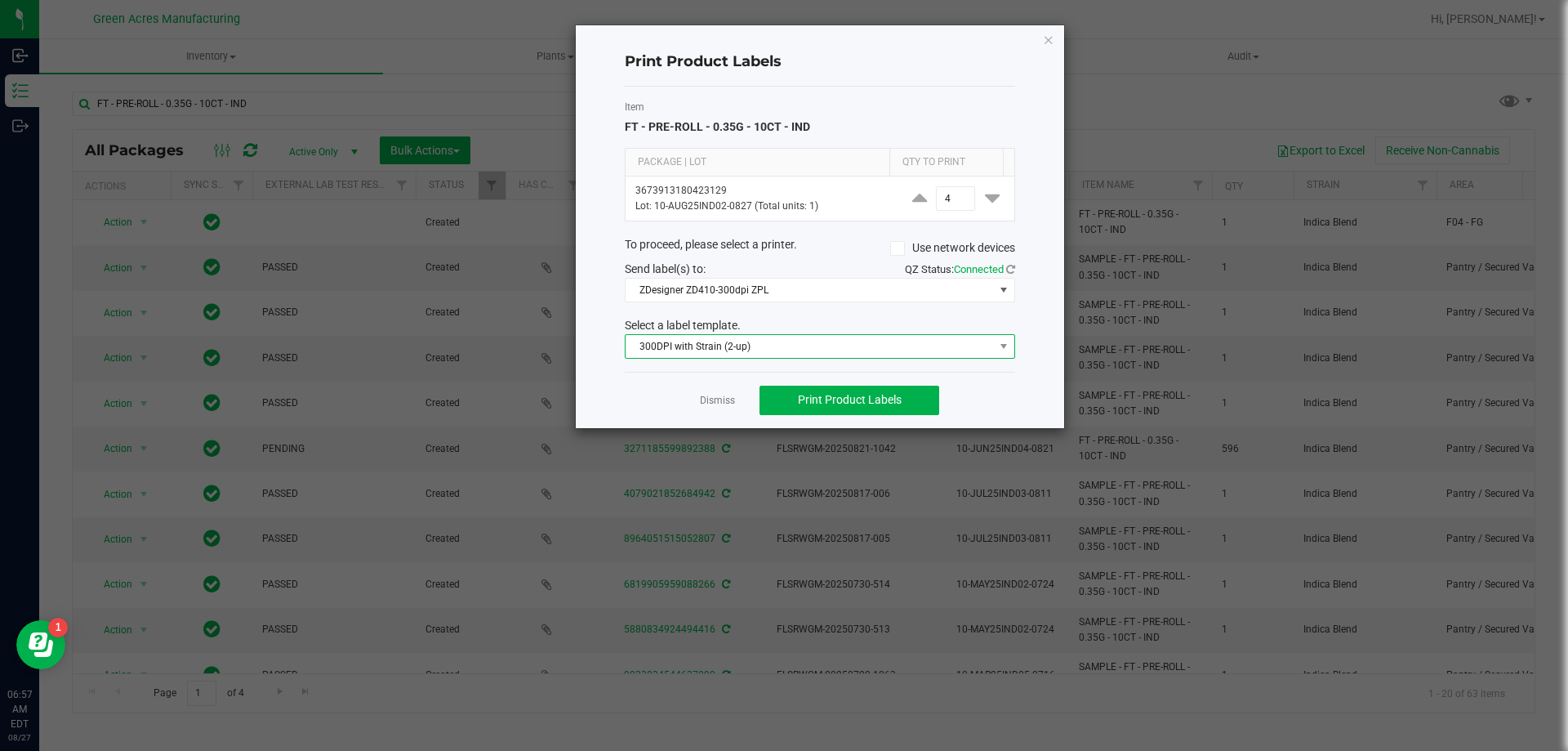
click at [841, 344] on span "300DPI with Strain (2-up)" at bounding box center [810, 347] width 368 height 23
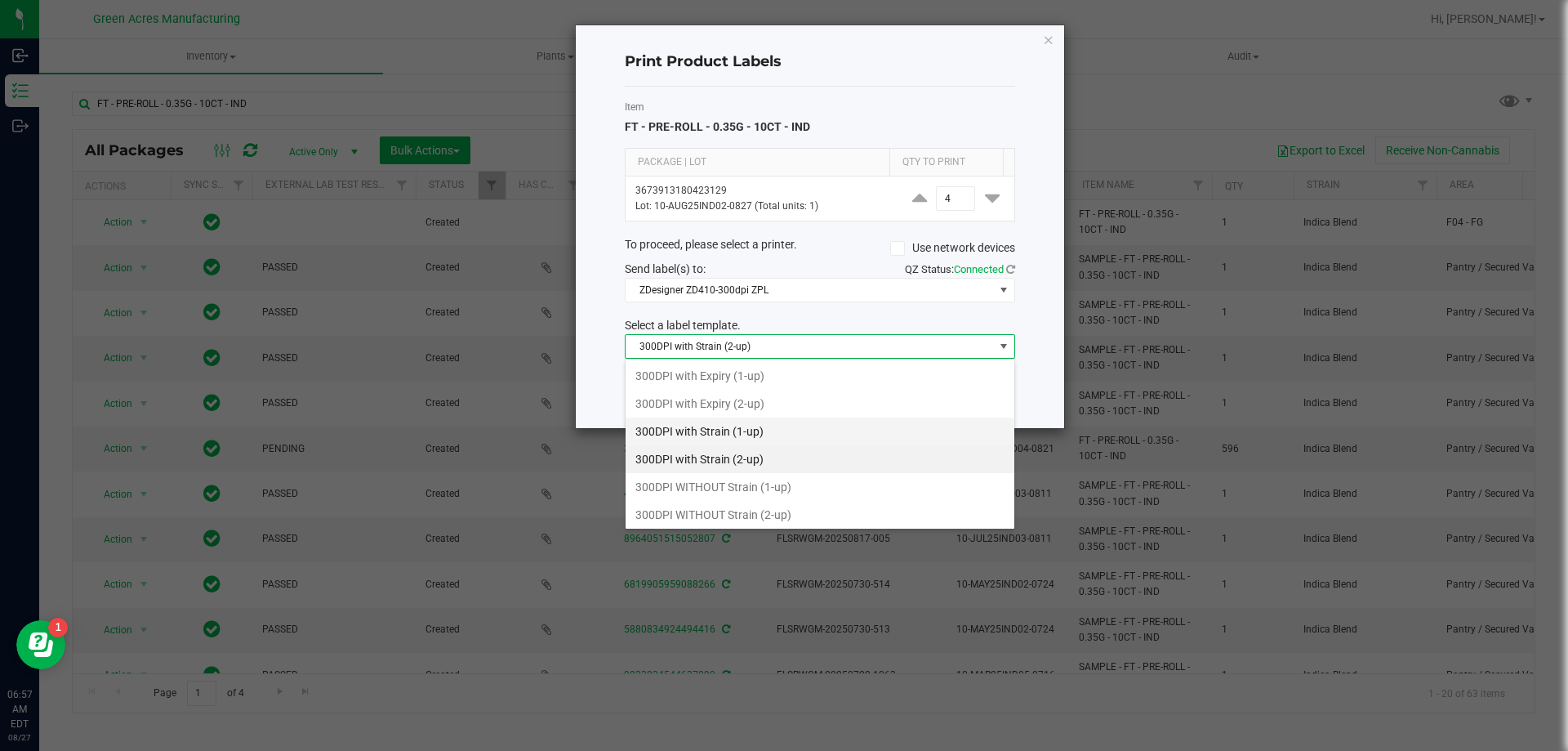
click at [738, 428] on li "300DPI with Strain (1-up)" at bounding box center [820, 431] width 389 height 28
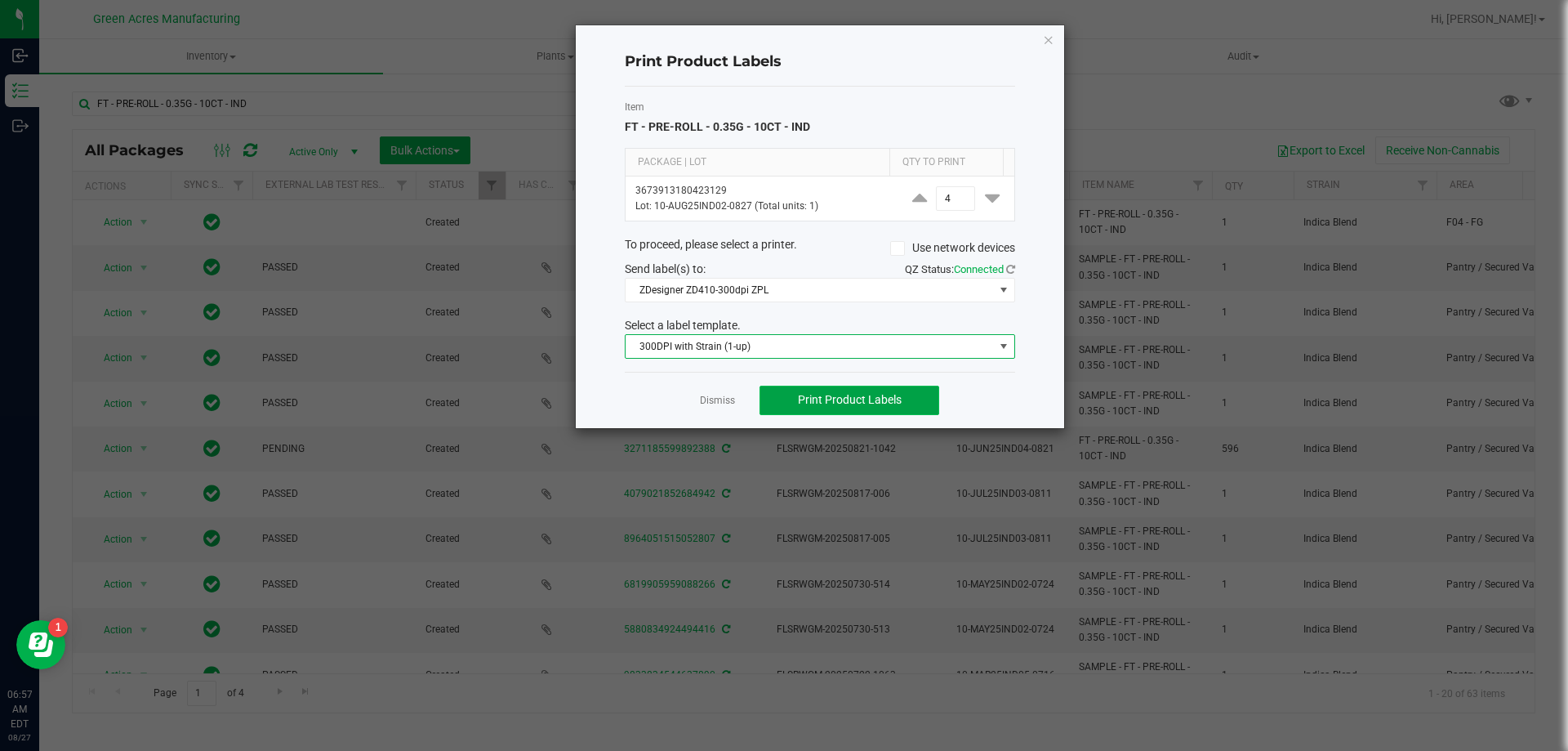
click at [814, 400] on span "Print Product Labels" at bounding box center [850, 399] width 104 height 13
click at [816, 345] on span "300DPI with Strain (1-up)" at bounding box center [810, 347] width 368 height 23
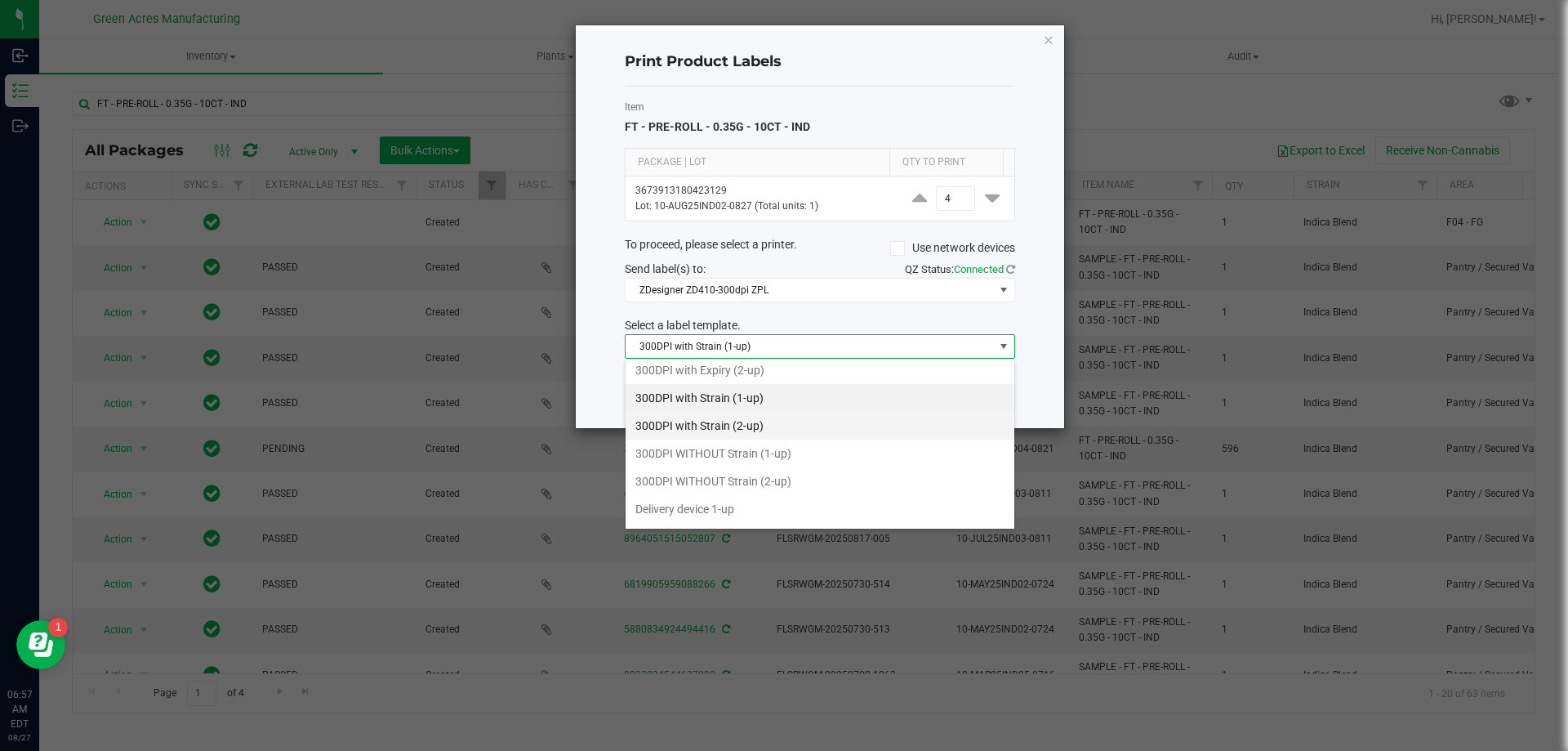
scroll to position [4, 0]
click at [775, 501] on li "300DPI WITHOUT Strain (2-up)" at bounding box center [820, 510] width 389 height 28
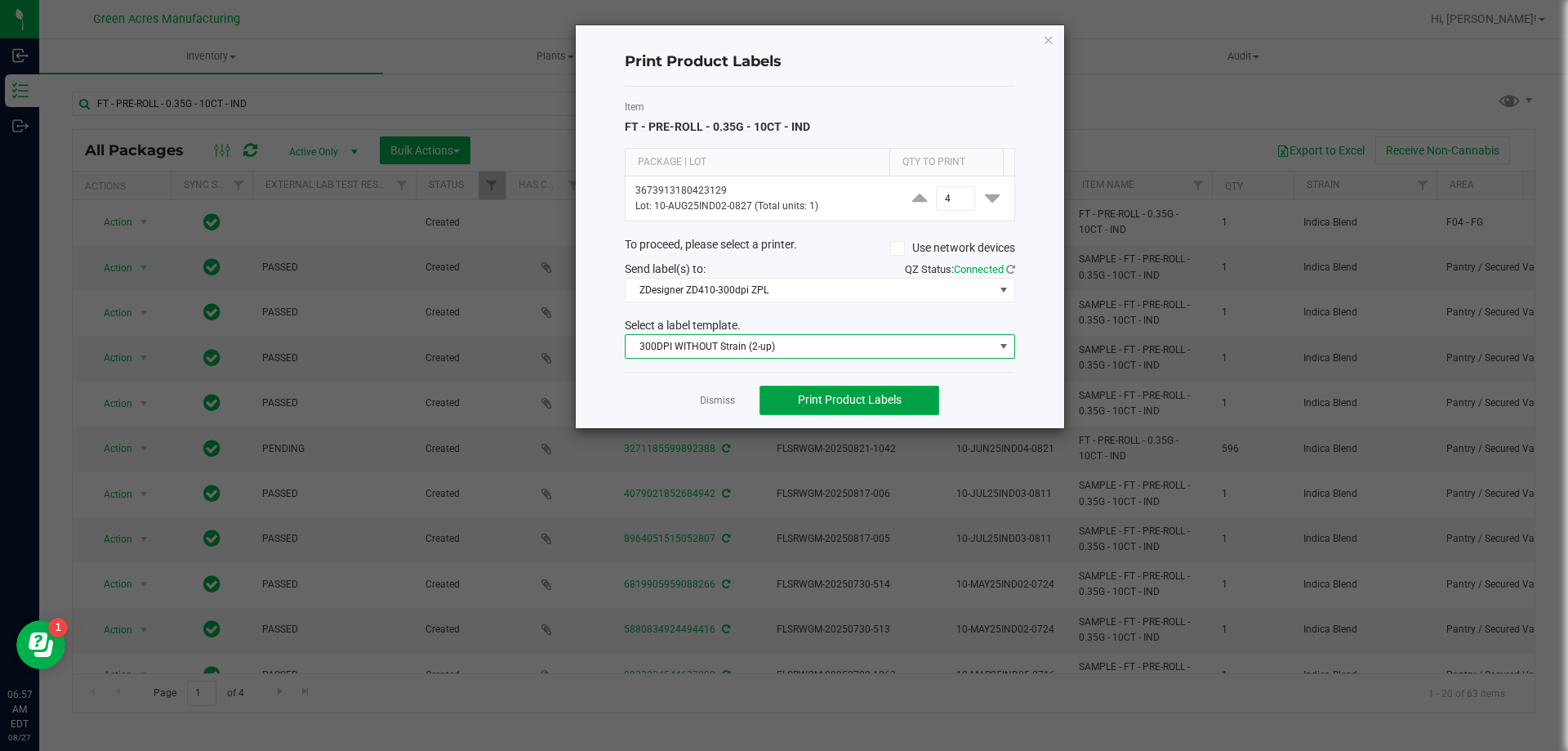
click at [854, 391] on button "Print Product Labels" at bounding box center [849, 400] width 180 height 30
click at [1043, 37] on icon "button" at bounding box center [1049, 39] width 12 height 20
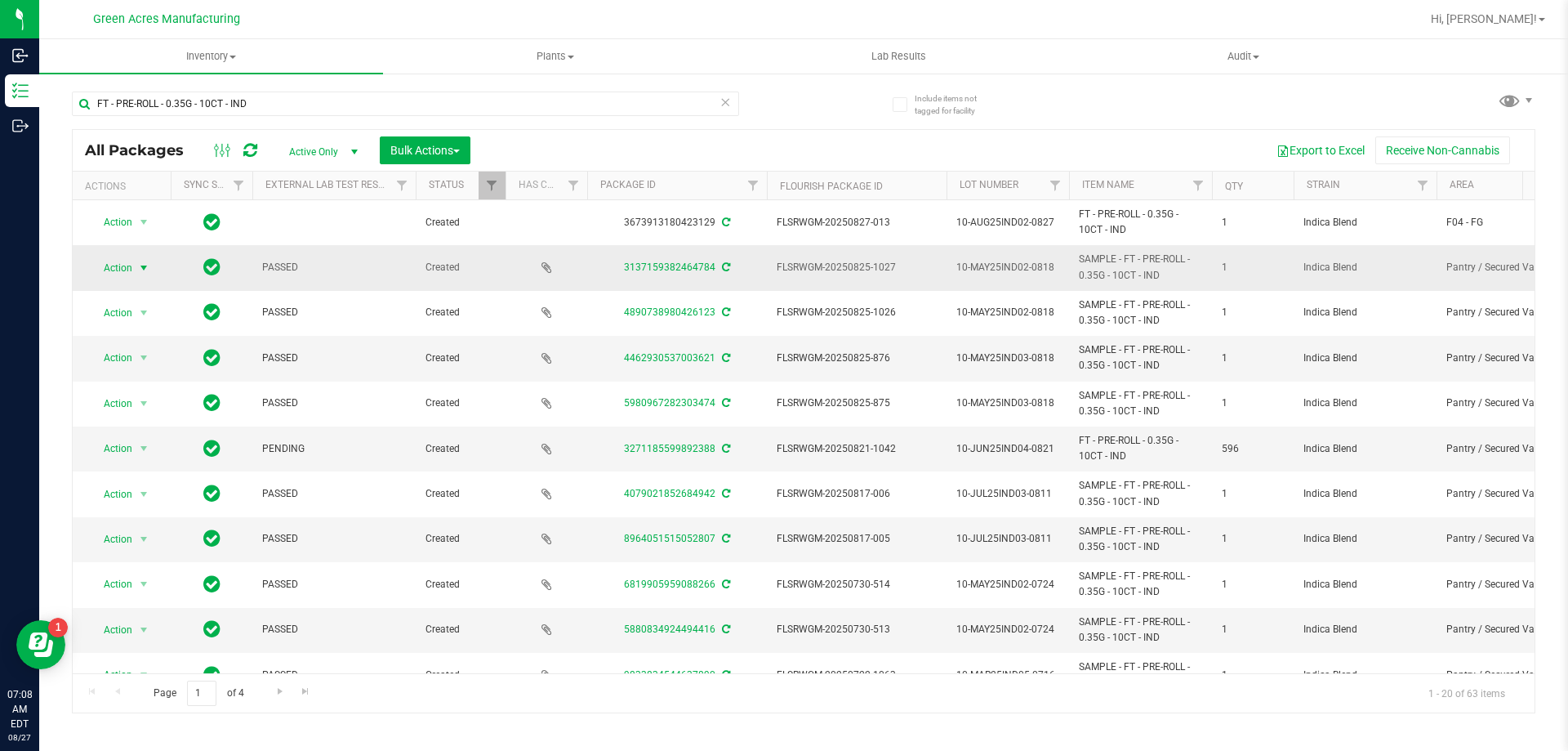
click at [117, 263] on span "Action" at bounding box center [111, 268] width 44 height 23
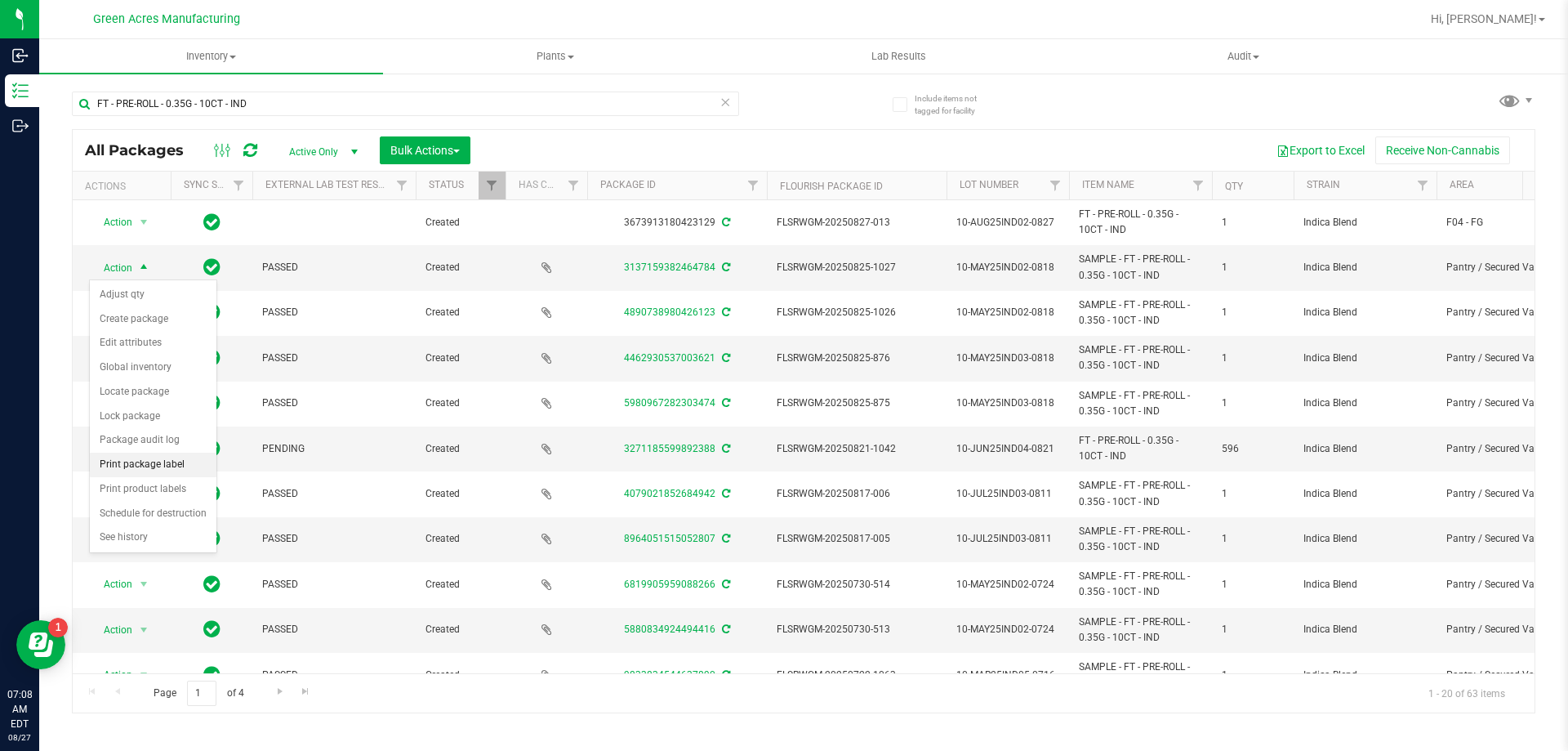
click at [156, 468] on li "Print package label" at bounding box center [153, 464] width 127 height 24
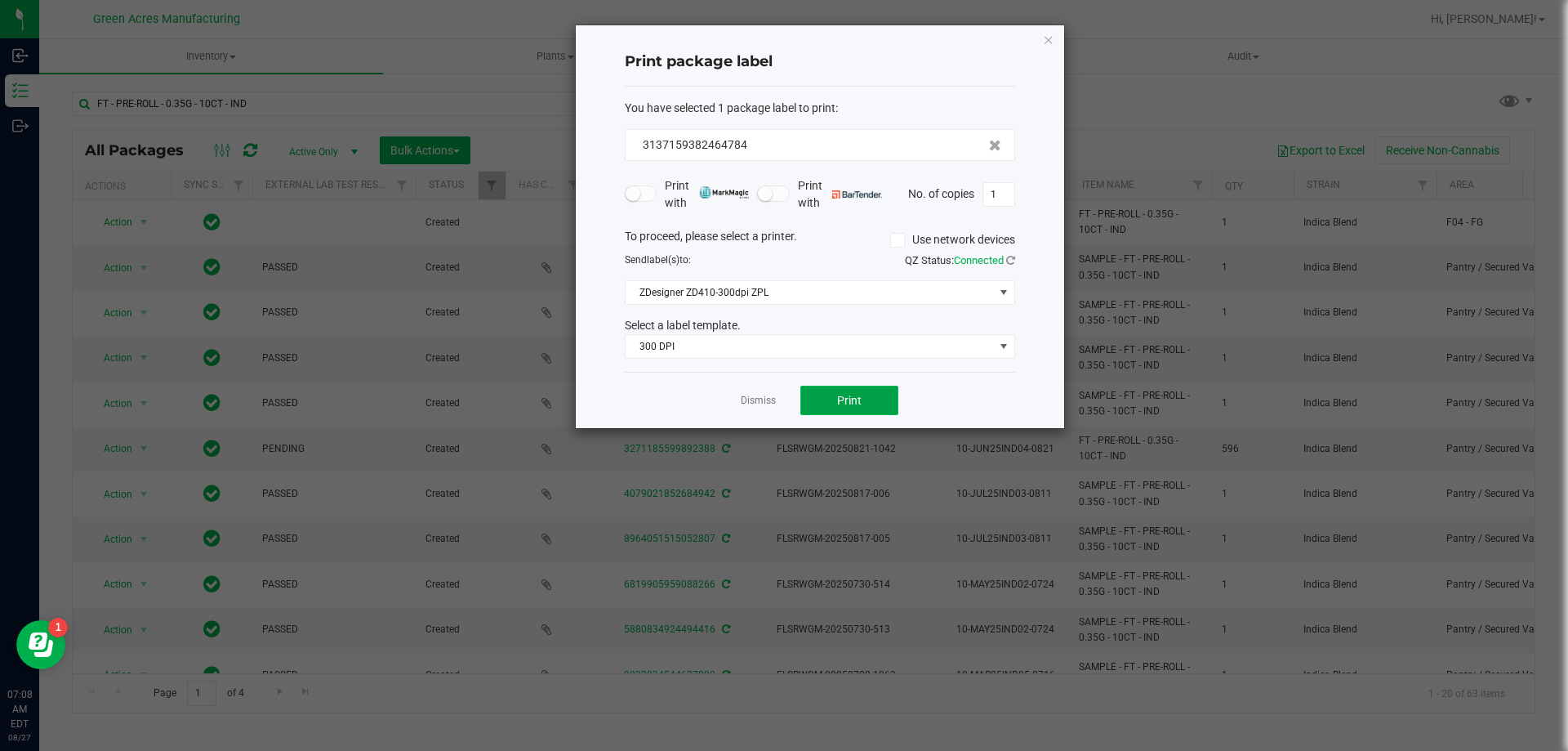
click at [847, 392] on button "Print" at bounding box center [849, 400] width 98 height 30
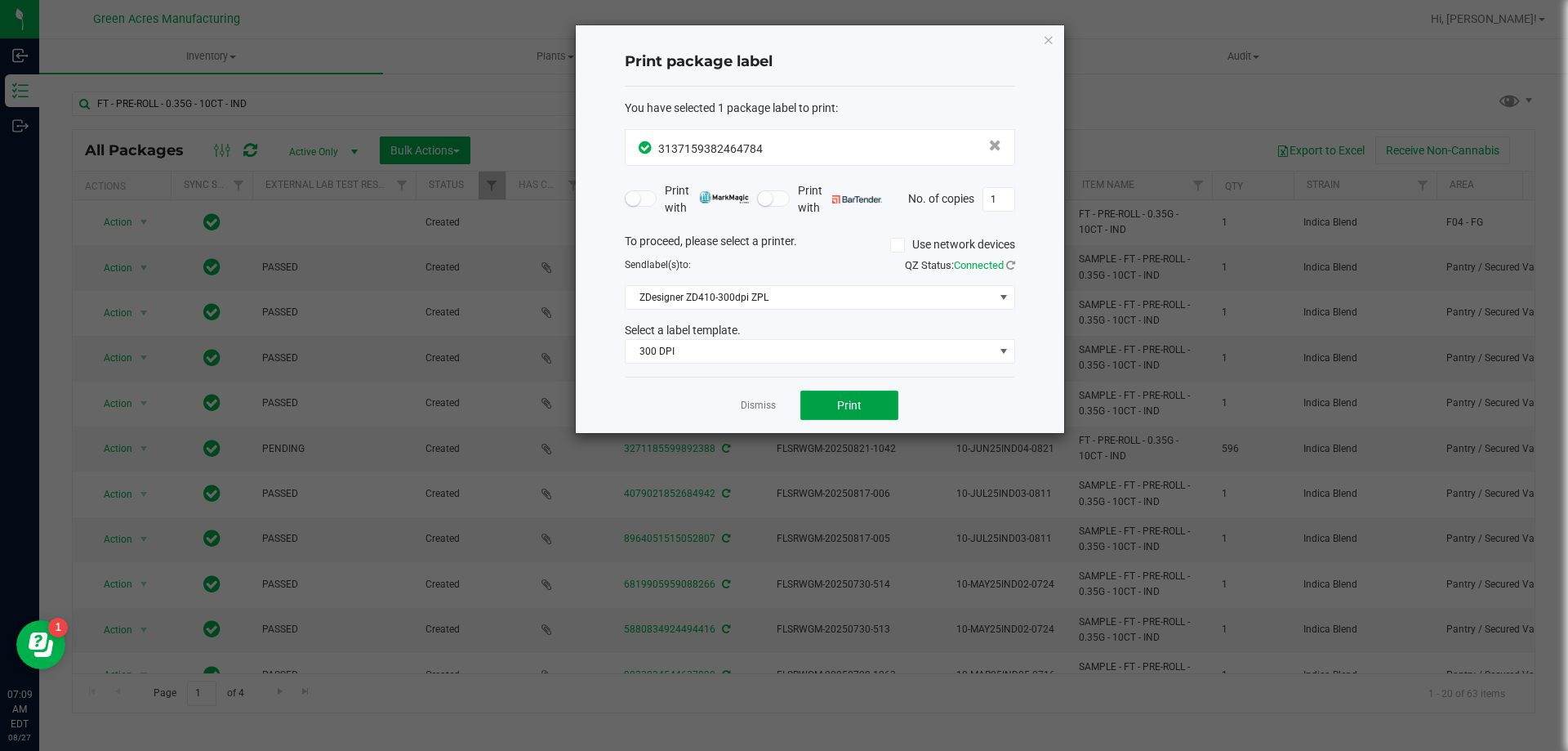
click at [817, 403] on button "Print" at bounding box center [849, 405] width 98 height 30
drag, startPoint x: 874, startPoint y: 367, endPoint x: 1281, endPoint y: 70, distance: 503.8
click at [1281, 70] on ngb-modal-window "Print package label You have selected 1 package label to print : 31371593824647…" at bounding box center [790, 376] width 1581 height 751
